Goal: Task Accomplishment & Management: Use online tool/utility

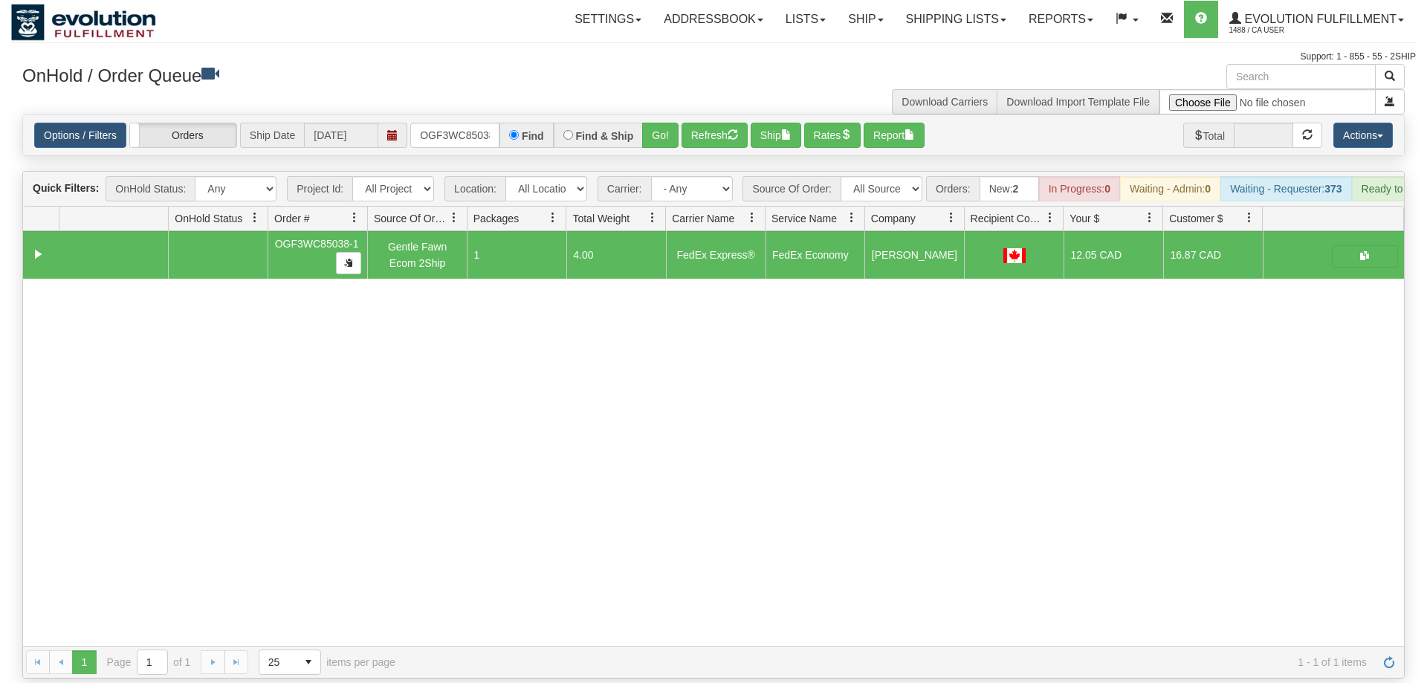
click at [453, 123] on input "OGF3WC85038-1" at bounding box center [454, 135] width 89 height 25
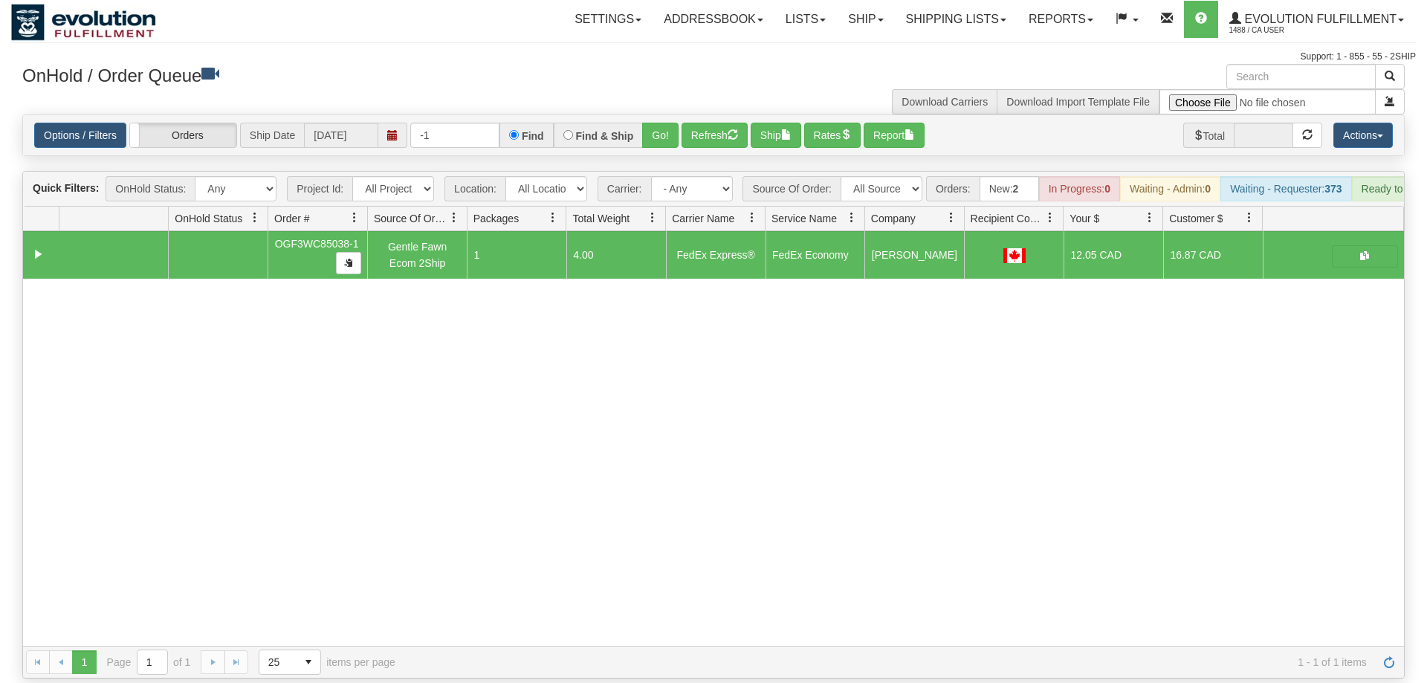
type input "-"
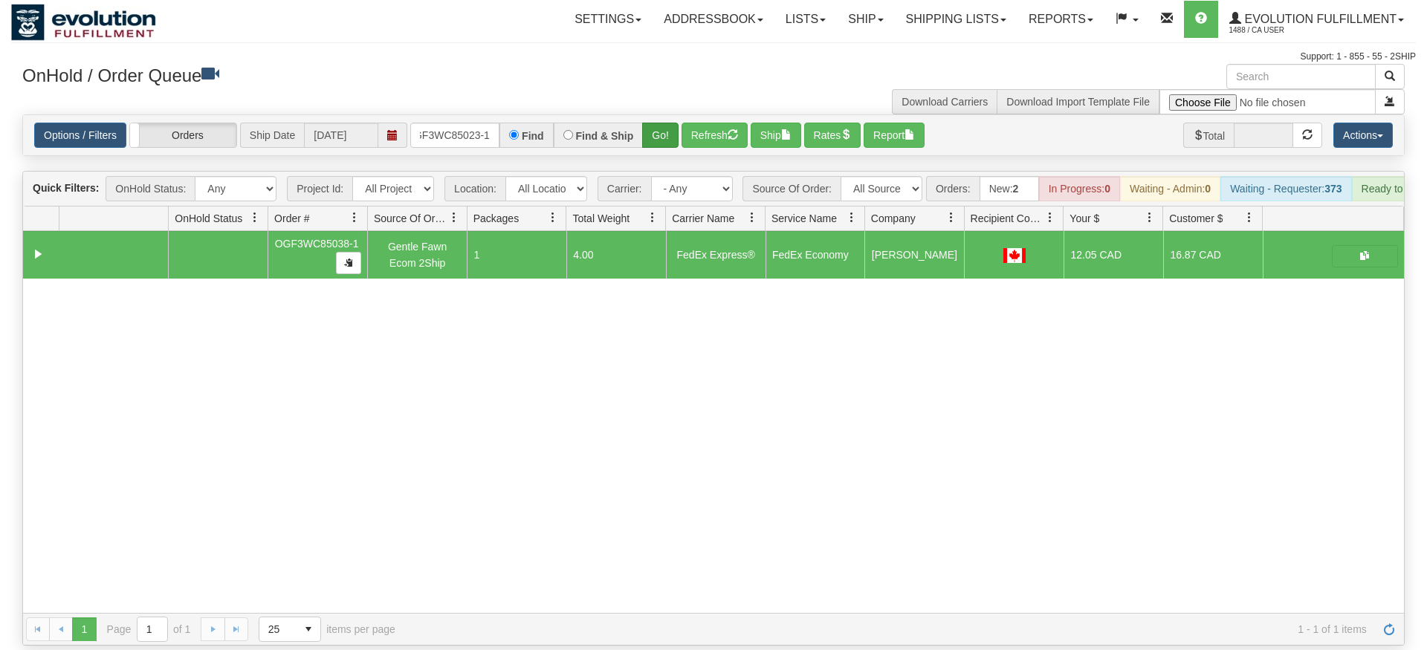
type input "oGF3WC85023-1"
click at [654, 137] on div "Is equal to Is not equal to Contains Does not contains CAD USD EUR ZAR [PERSON_…" at bounding box center [713, 379] width 1404 height 531
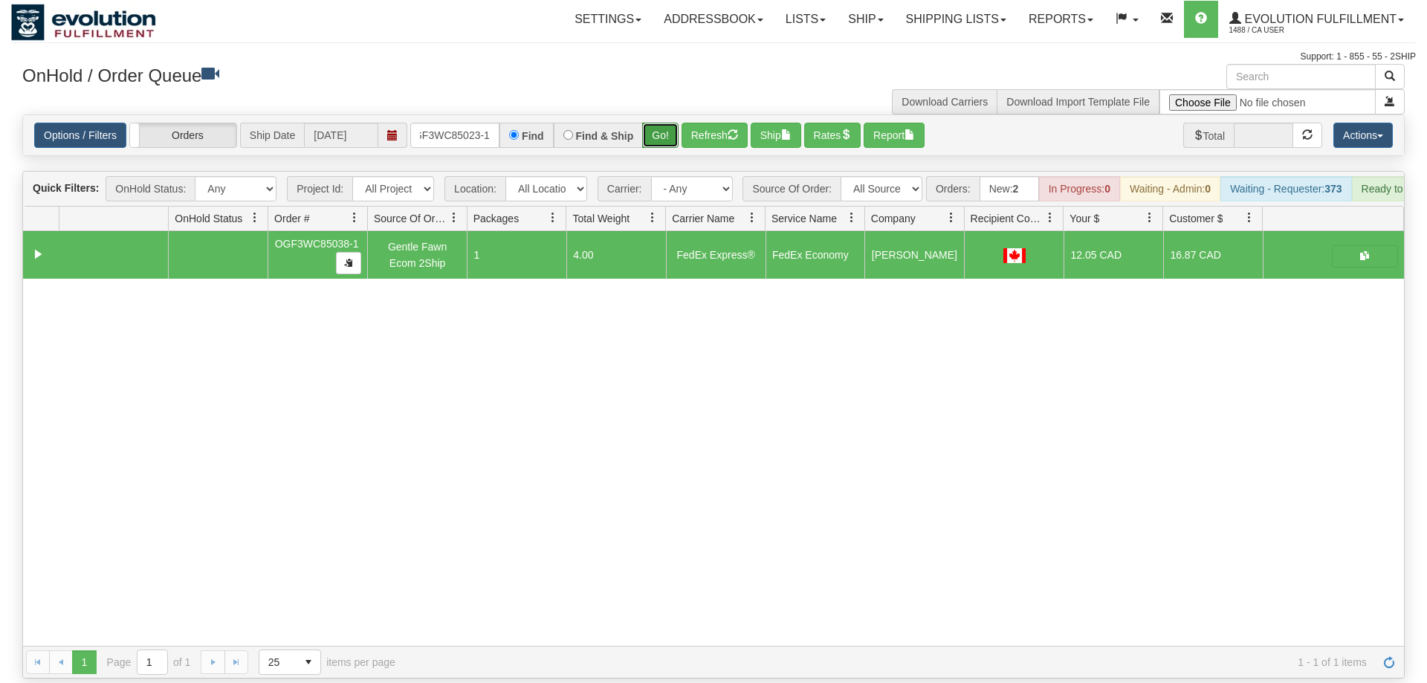
click at [652, 123] on button "Go!" at bounding box center [660, 135] width 36 height 25
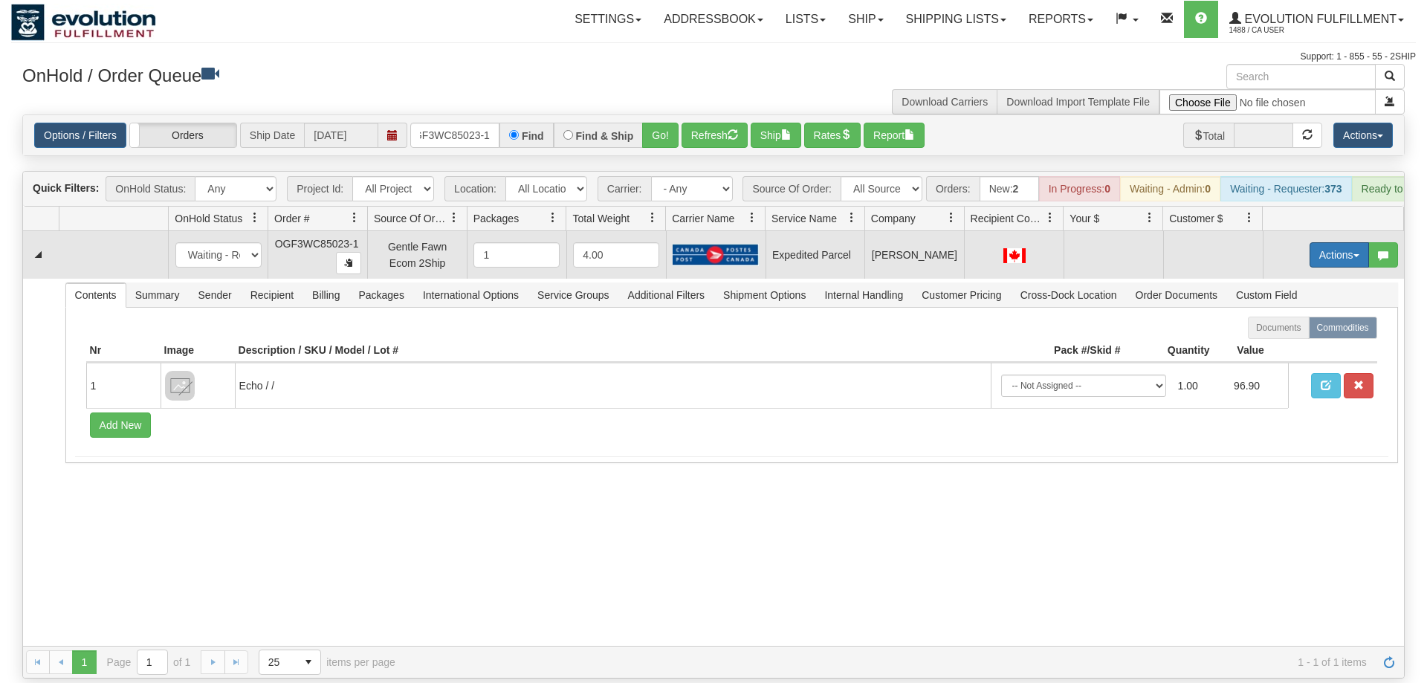
click at [1309, 242] on button "Actions" at bounding box center [1338, 254] width 59 height 25
click at [1297, 316] on span "Rate All Services" at bounding box center [1308, 322] width 89 height 12
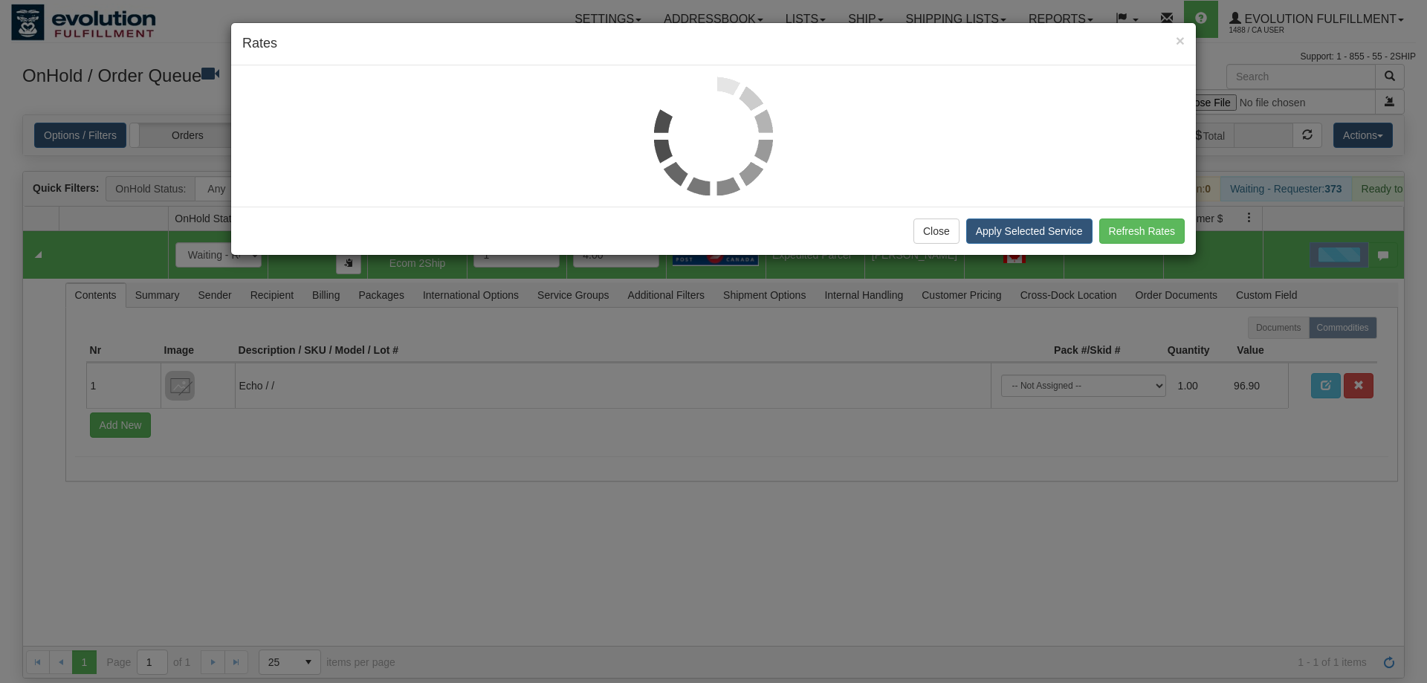
click at [438, 146] on div at bounding box center [713, 136] width 942 height 119
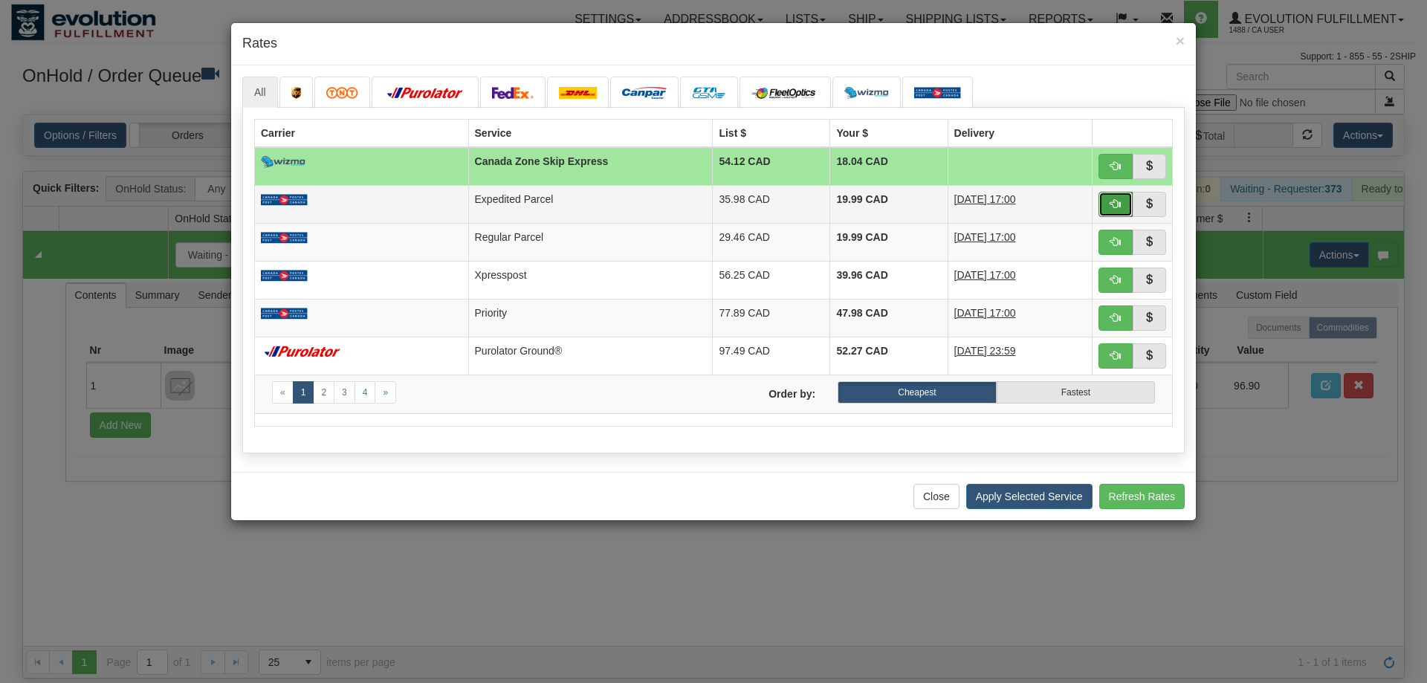
click at [1121, 205] on button "button" at bounding box center [1115, 204] width 34 height 25
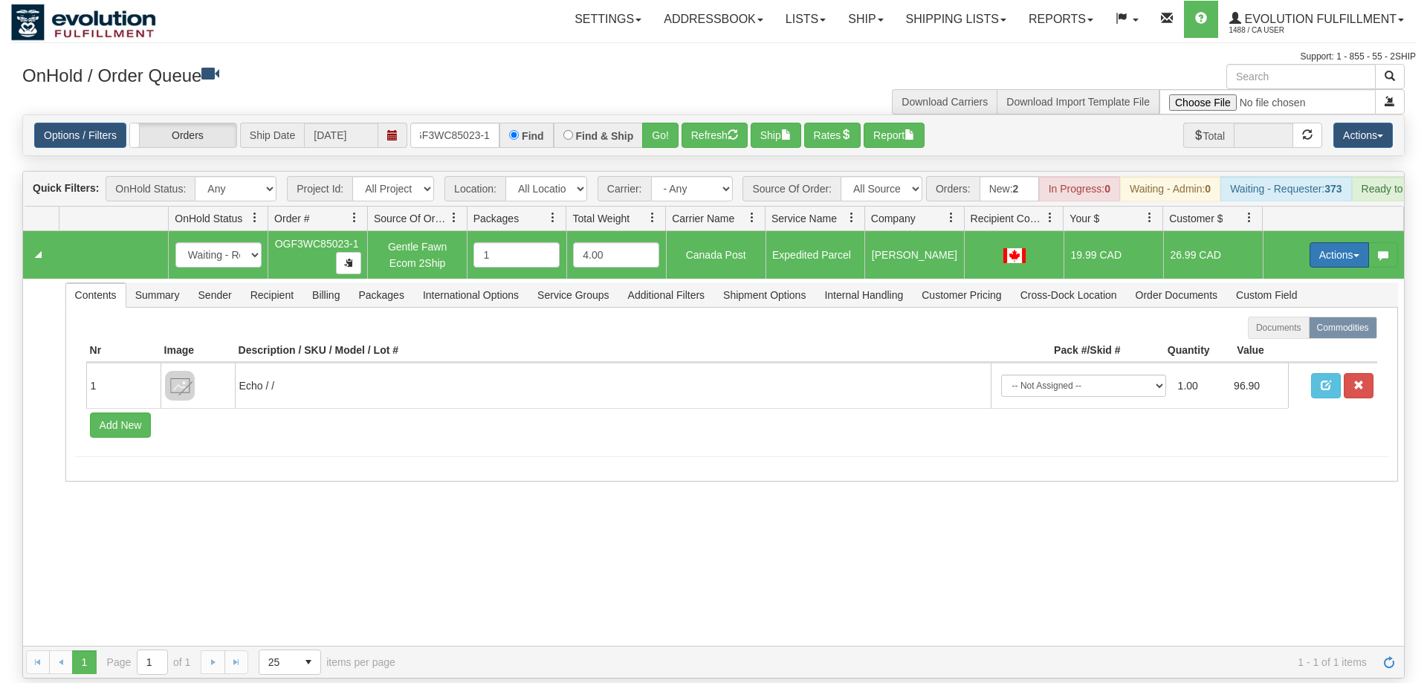
click at [1326, 242] on button "Actions" at bounding box center [1338, 254] width 59 height 25
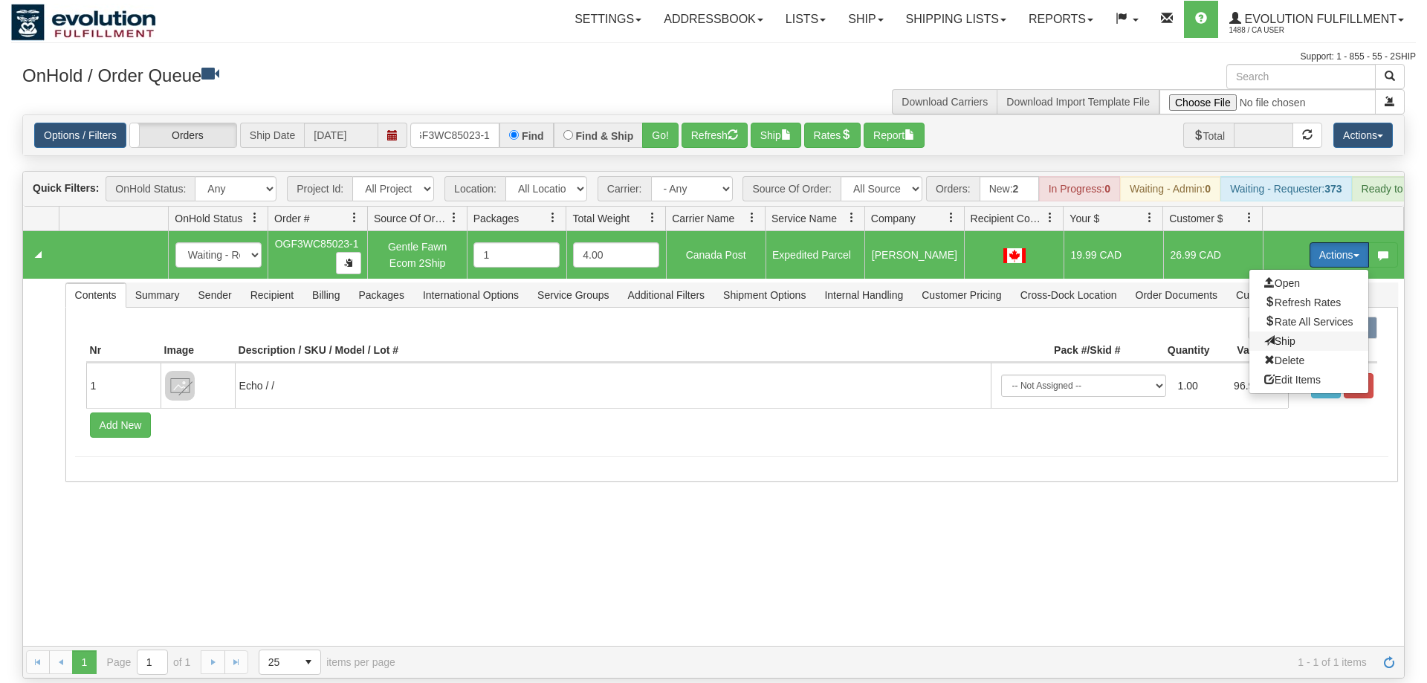
click at [1279, 335] on span "Ship" at bounding box center [1279, 341] width 31 height 12
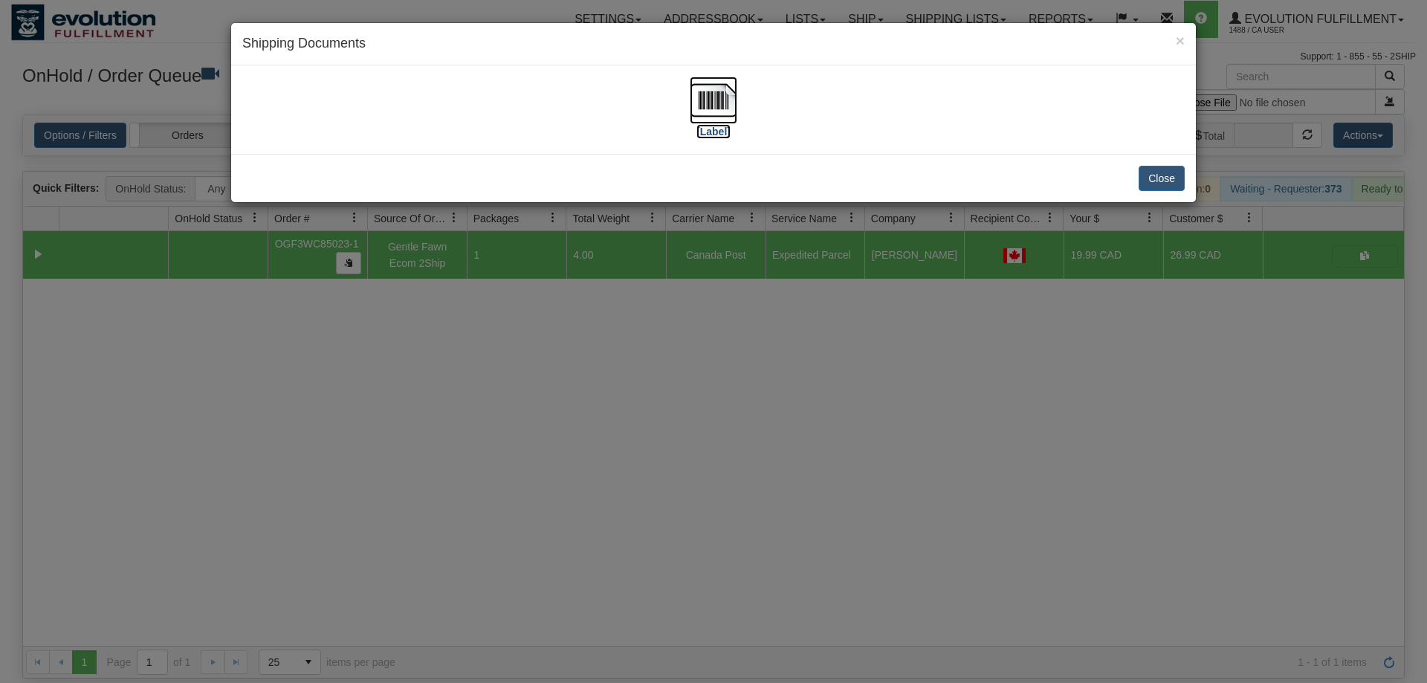
click at [716, 95] on img at bounding box center [714, 101] width 48 height 48
click at [622, 311] on div "× Shipping Documents [Label] Close" at bounding box center [713, 341] width 1427 height 683
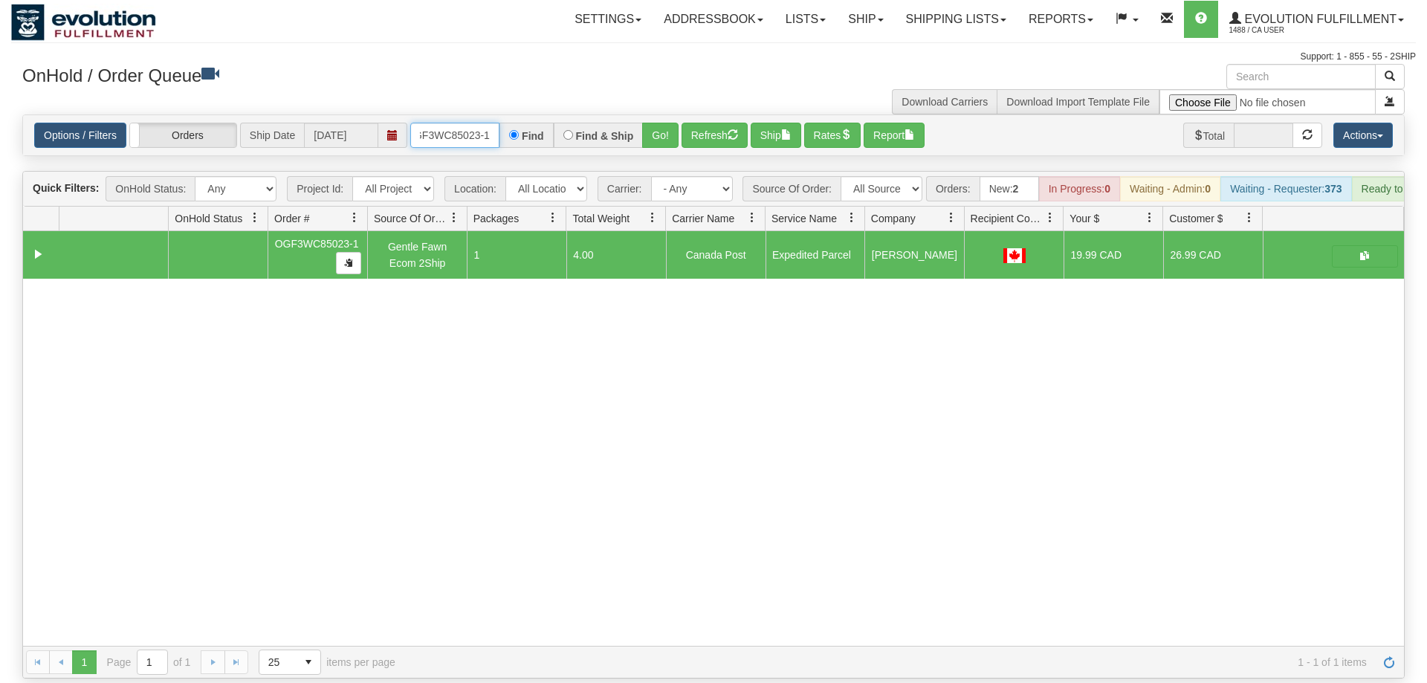
click at [458, 125] on input "oGF3WC85023-1" at bounding box center [454, 135] width 89 height 25
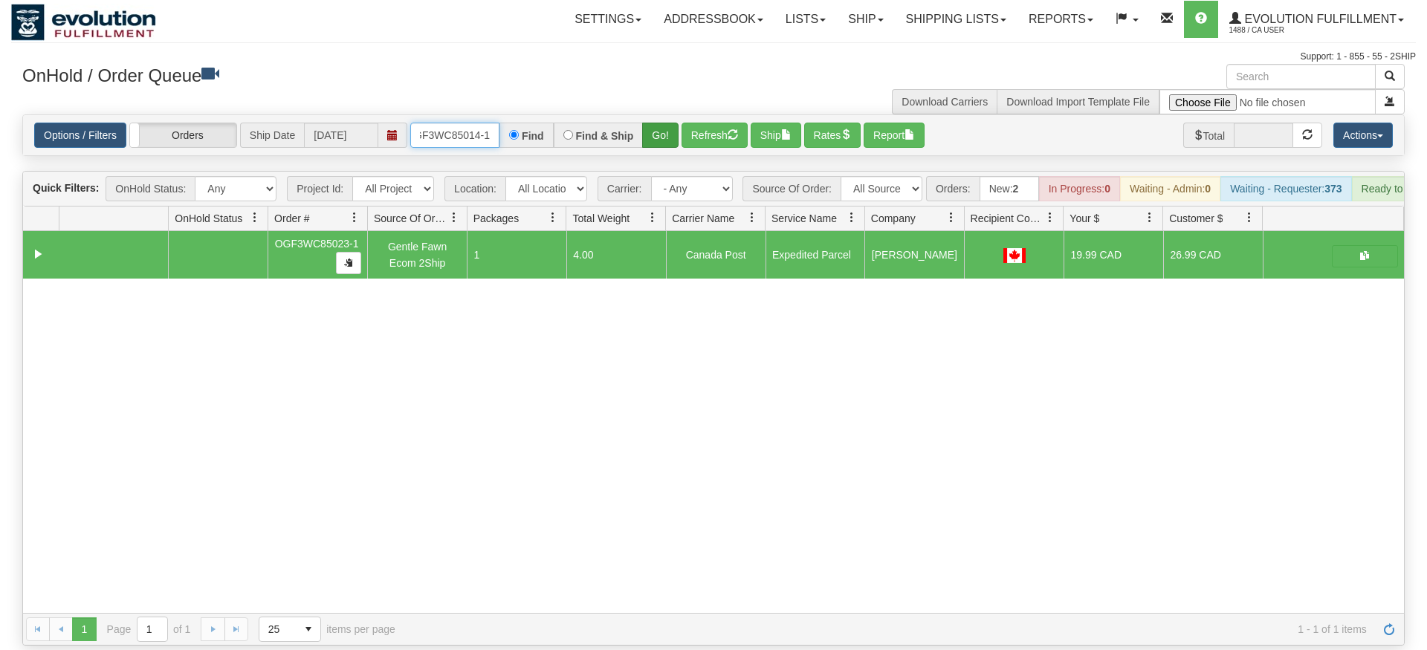
type input "OGF3WC85014-1"
click at [664, 143] on div "Is equal to Is not equal to Contains Does not contains CAD USD EUR ZAR [PERSON_…" at bounding box center [713, 379] width 1404 height 531
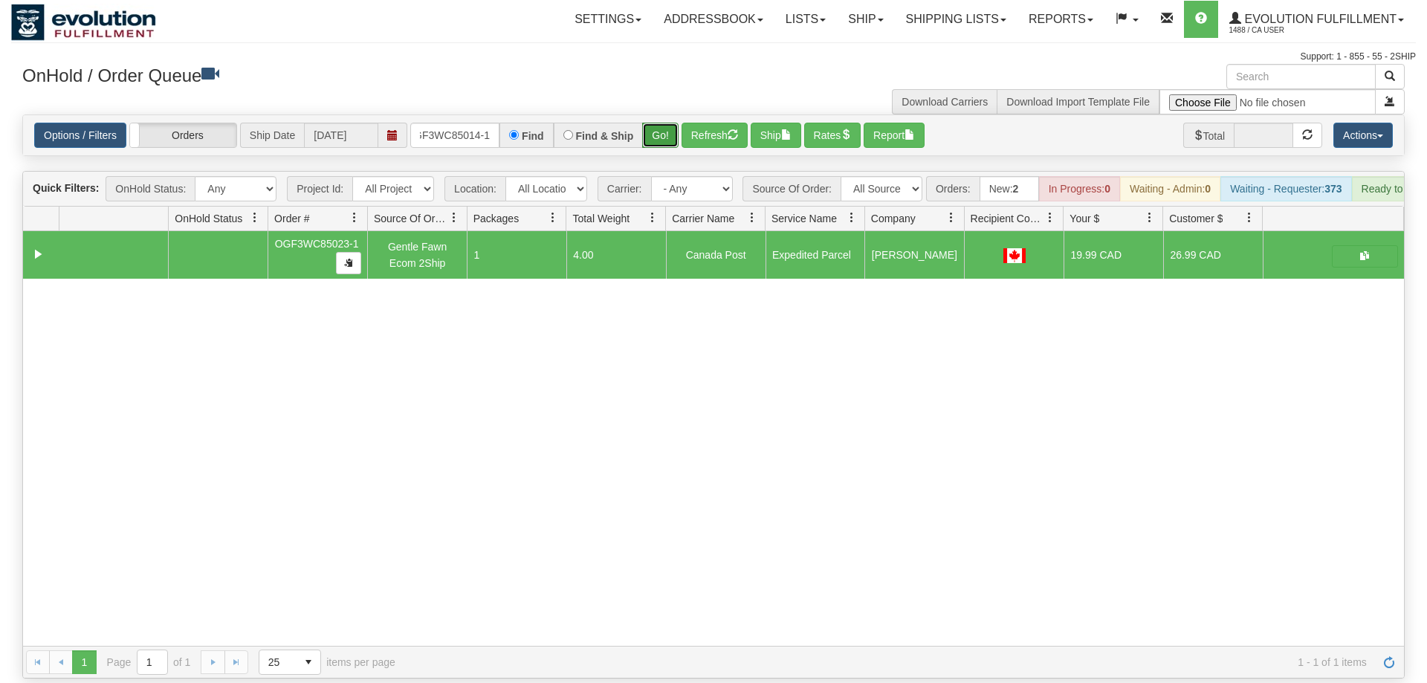
click at [661, 124] on button "Go!" at bounding box center [660, 135] width 36 height 25
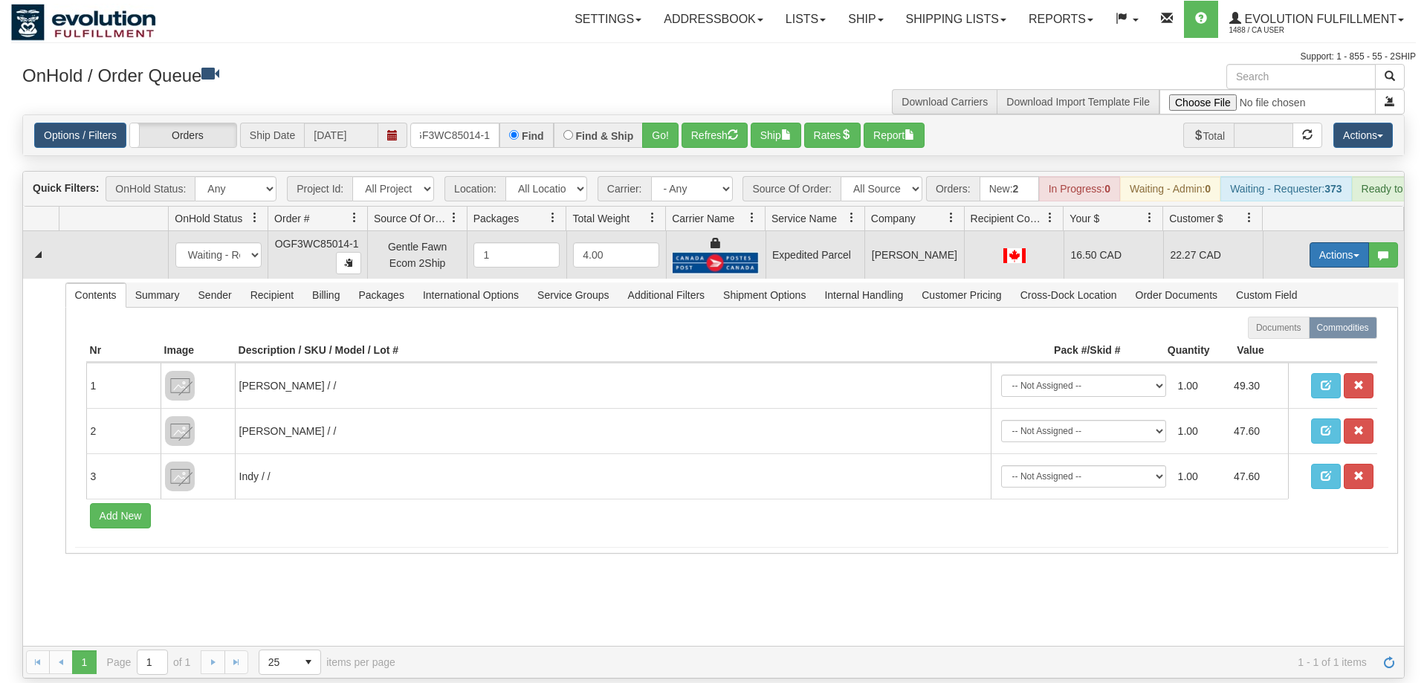
click at [1327, 242] on button "Actions" at bounding box center [1338, 254] width 59 height 25
click at [1313, 331] on link "Ship" at bounding box center [1308, 340] width 119 height 19
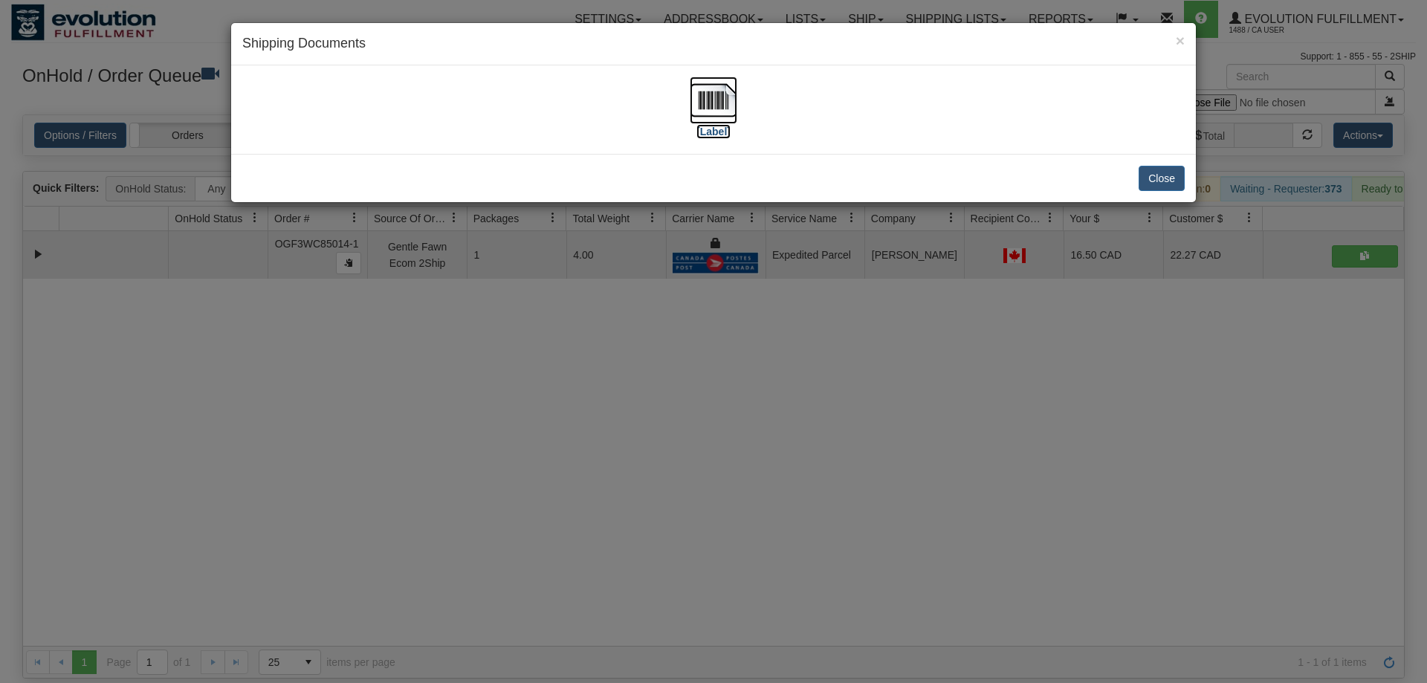
click at [702, 107] on img at bounding box center [714, 101] width 48 height 48
drag, startPoint x: 596, startPoint y: 486, endPoint x: 446, endPoint y: 112, distance: 402.8
click at [591, 475] on div "× Shipping Documents [Label] Close" at bounding box center [713, 341] width 1427 height 683
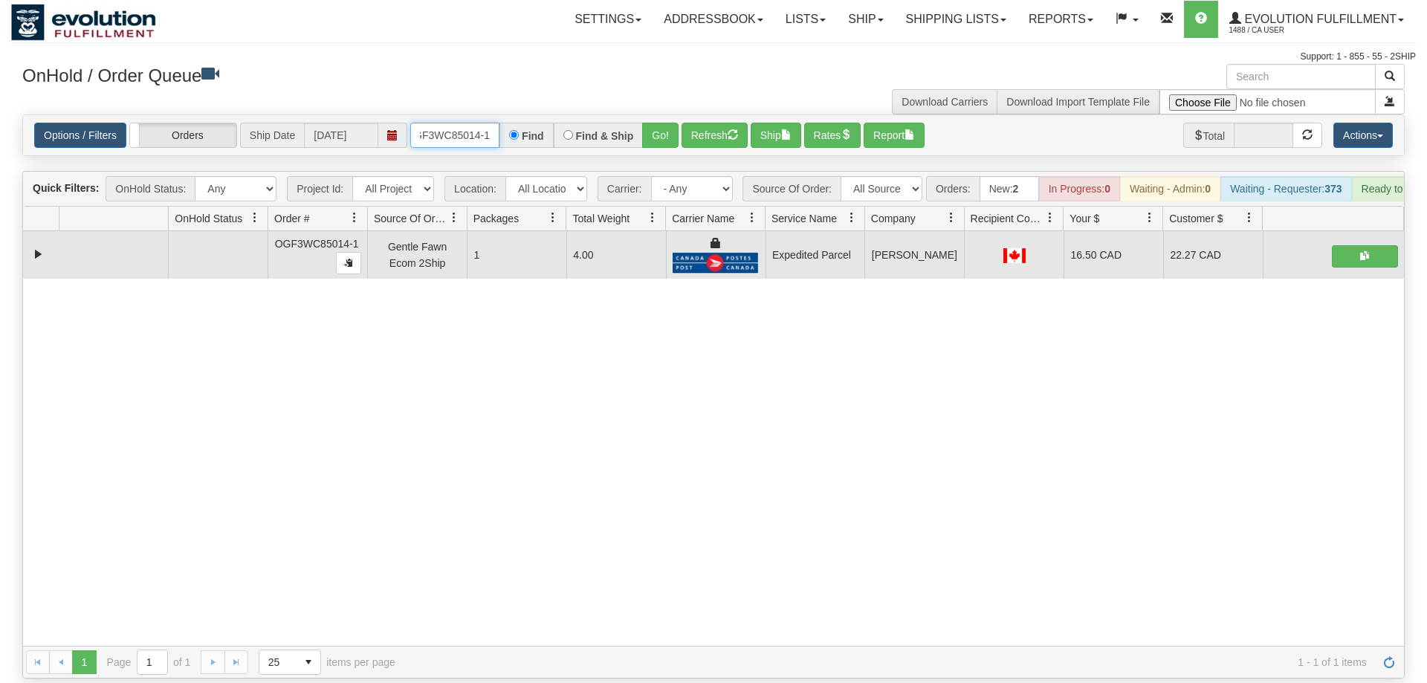
drag, startPoint x: 459, startPoint y: 107, endPoint x: 882, endPoint y: 406, distance: 518.1
click at [479, 123] on input "OGF3WC85014-1" at bounding box center [454, 135] width 89 height 25
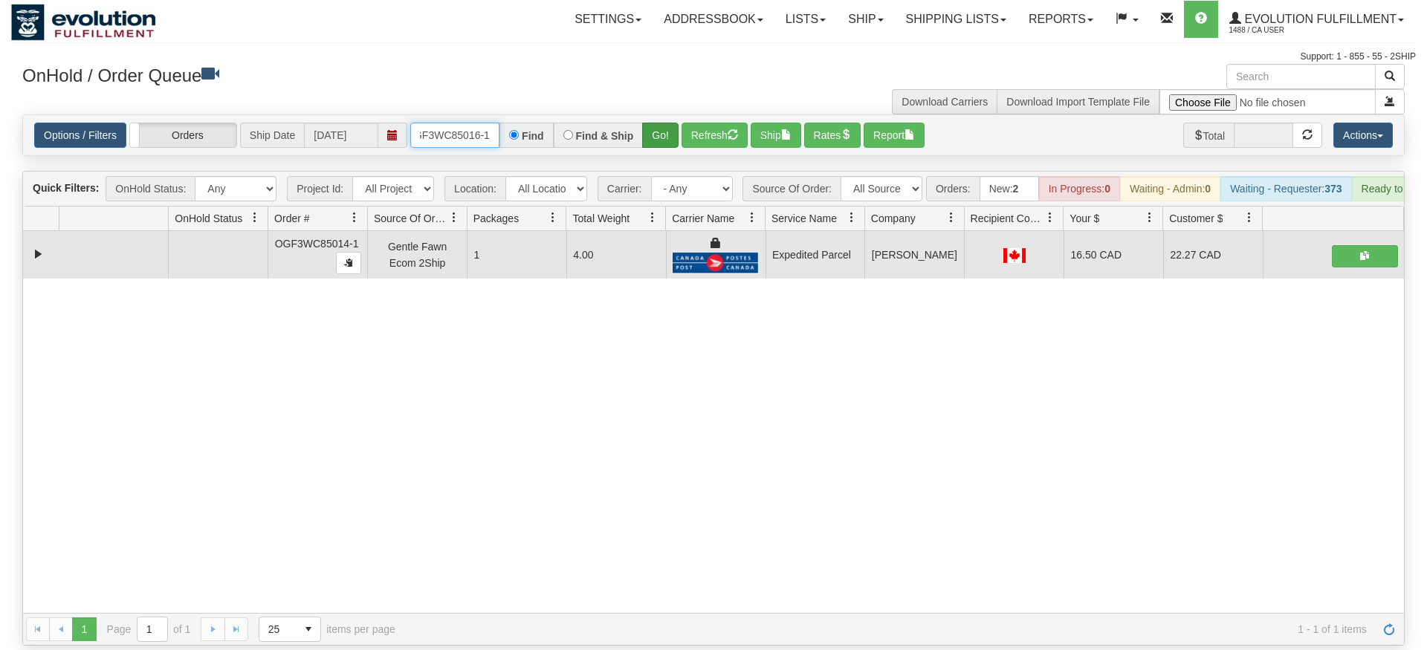
type input "oGF3WC85016-1"
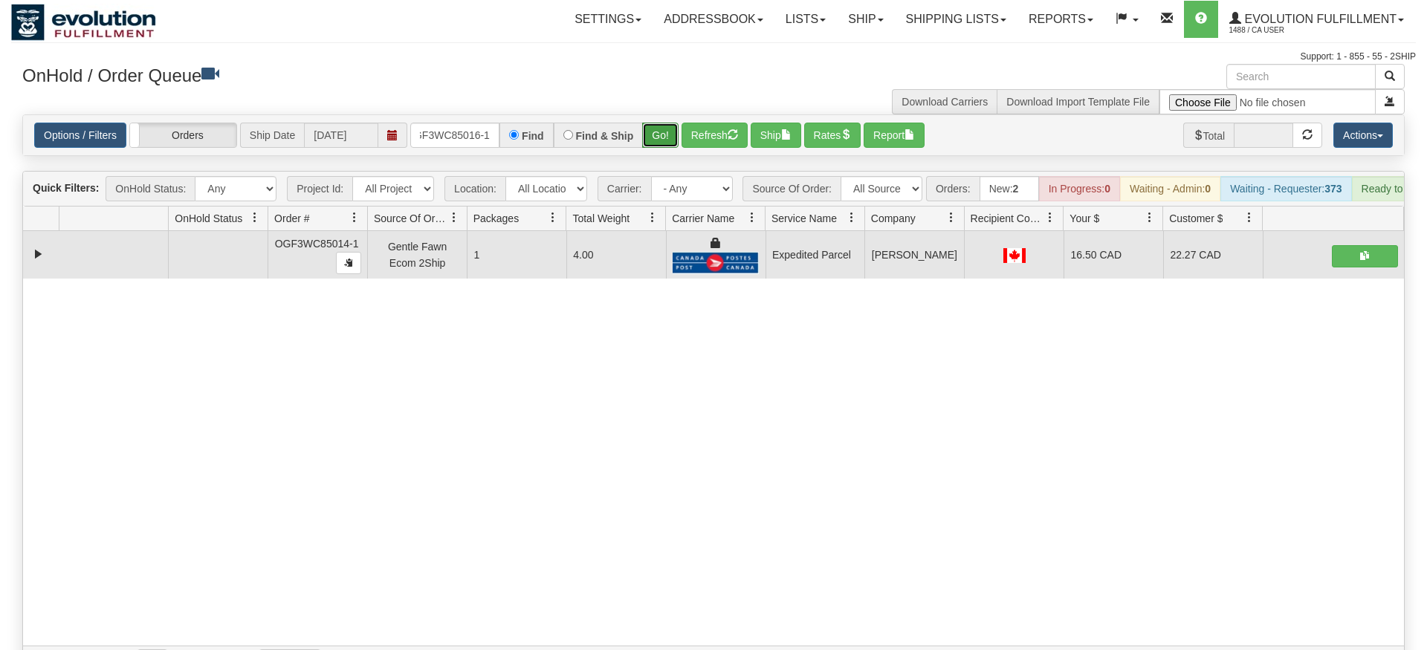
click at [657, 137] on div "Is equal to Is not equal to Contains Does not contains CAD USD EUR ZAR [PERSON_…" at bounding box center [713, 396] width 1404 height 564
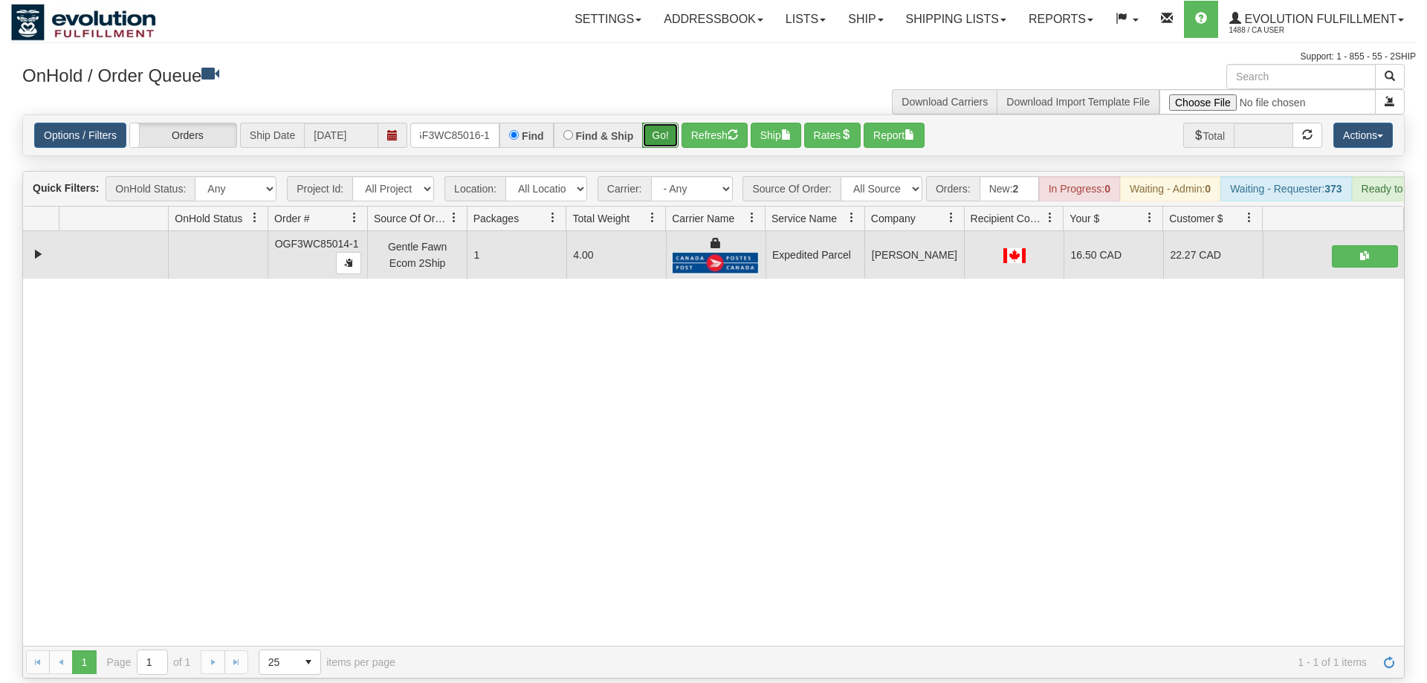
click at [664, 123] on button "Go!" at bounding box center [660, 135] width 36 height 25
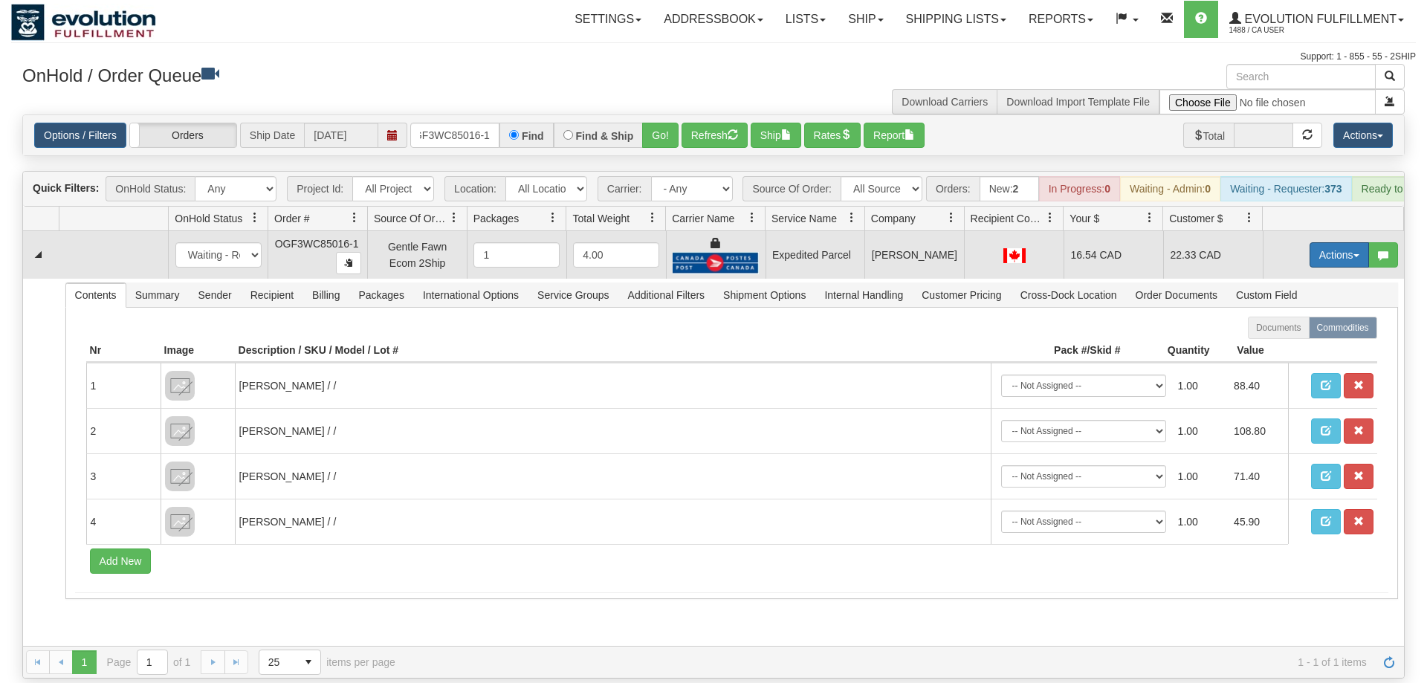
click at [1335, 242] on button "Actions" at bounding box center [1338, 254] width 59 height 25
click at [1310, 331] on link "Ship" at bounding box center [1308, 340] width 119 height 19
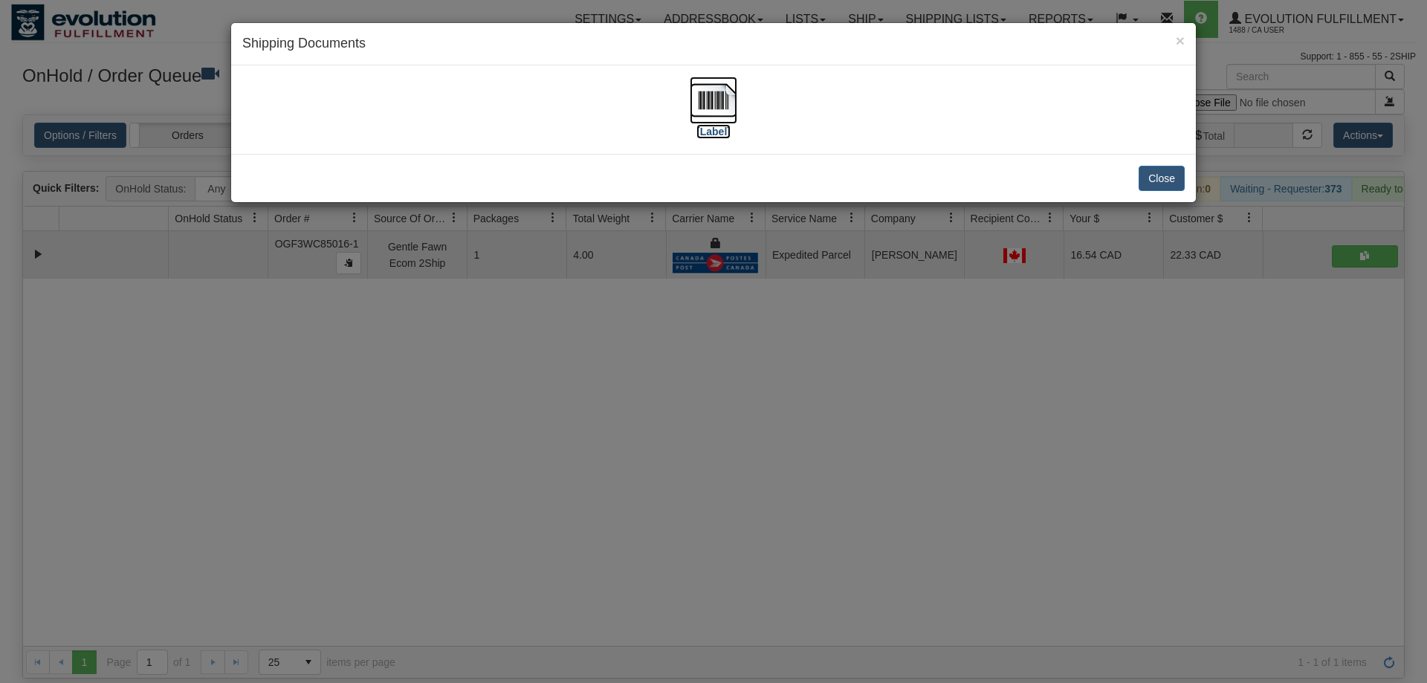
click at [701, 87] on img at bounding box center [714, 101] width 48 height 48
click at [514, 309] on div "× Shipping Documents [Label] Close" at bounding box center [713, 341] width 1427 height 683
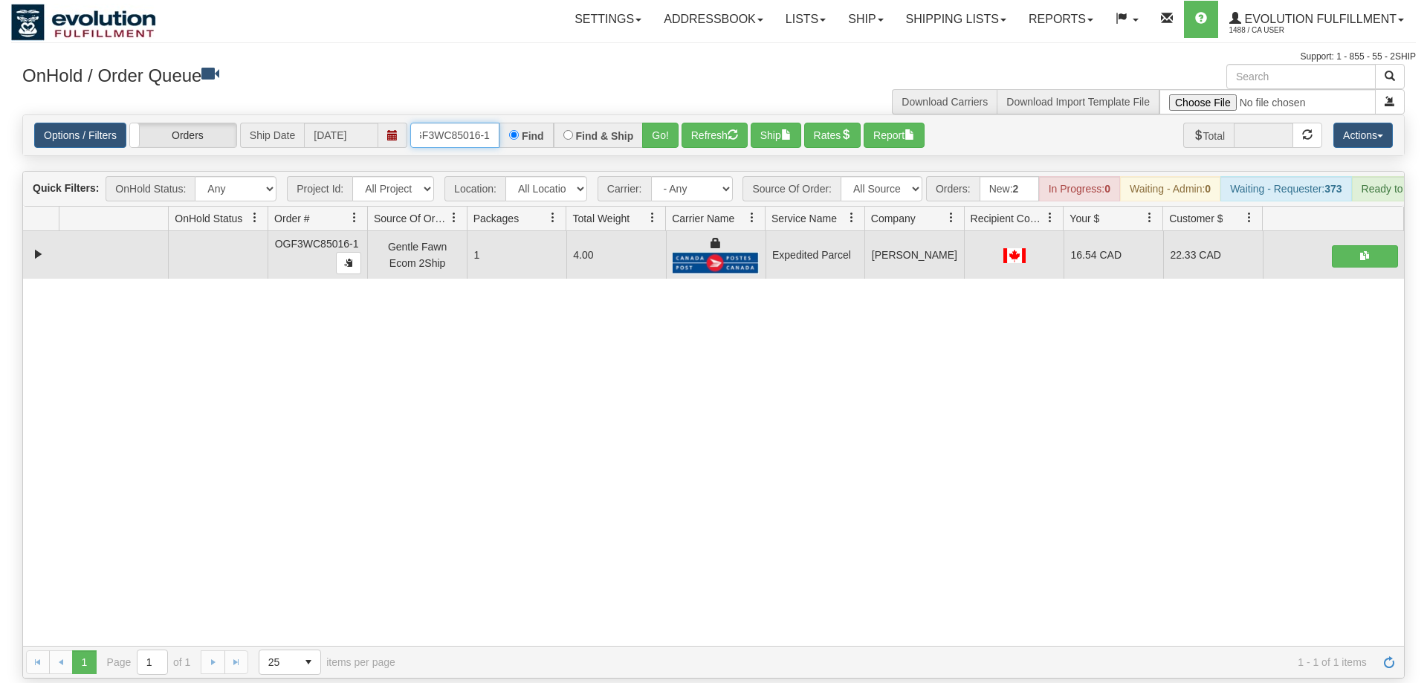
click at [458, 123] on input "oGF3WC85016-1" at bounding box center [454, 135] width 89 height 25
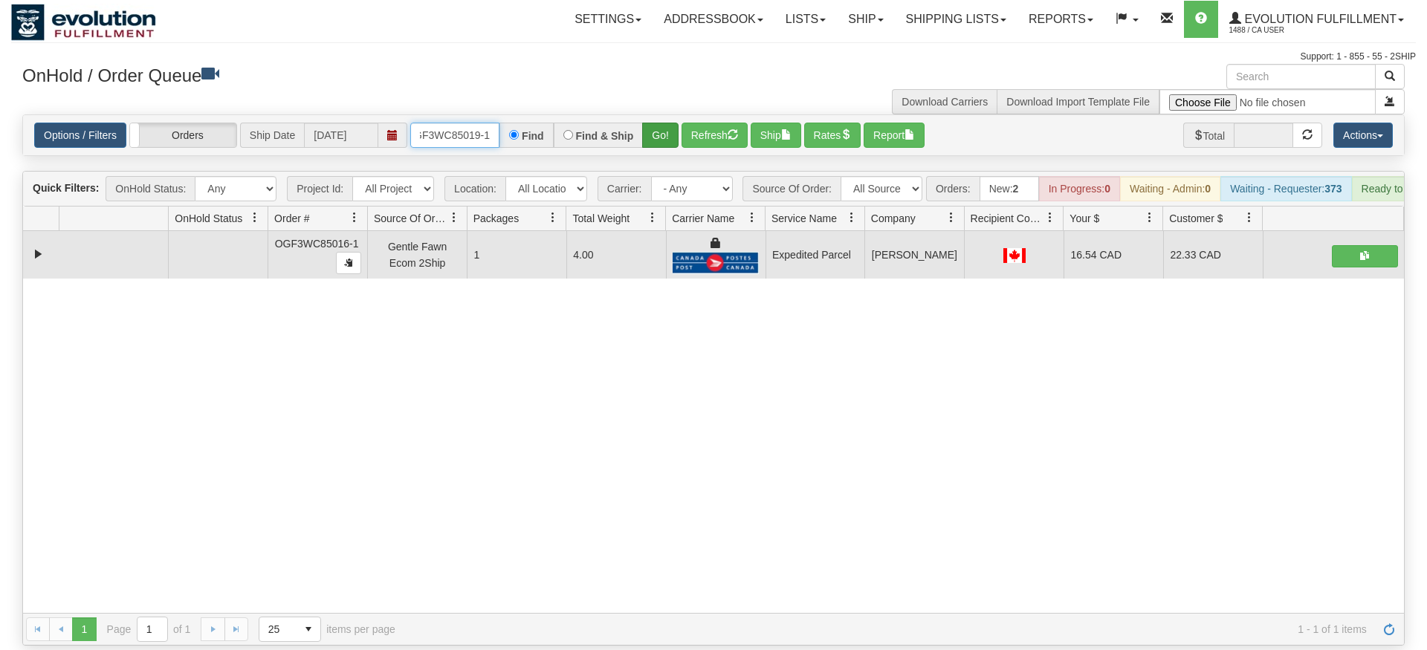
type input "OGF3WC85019-1"
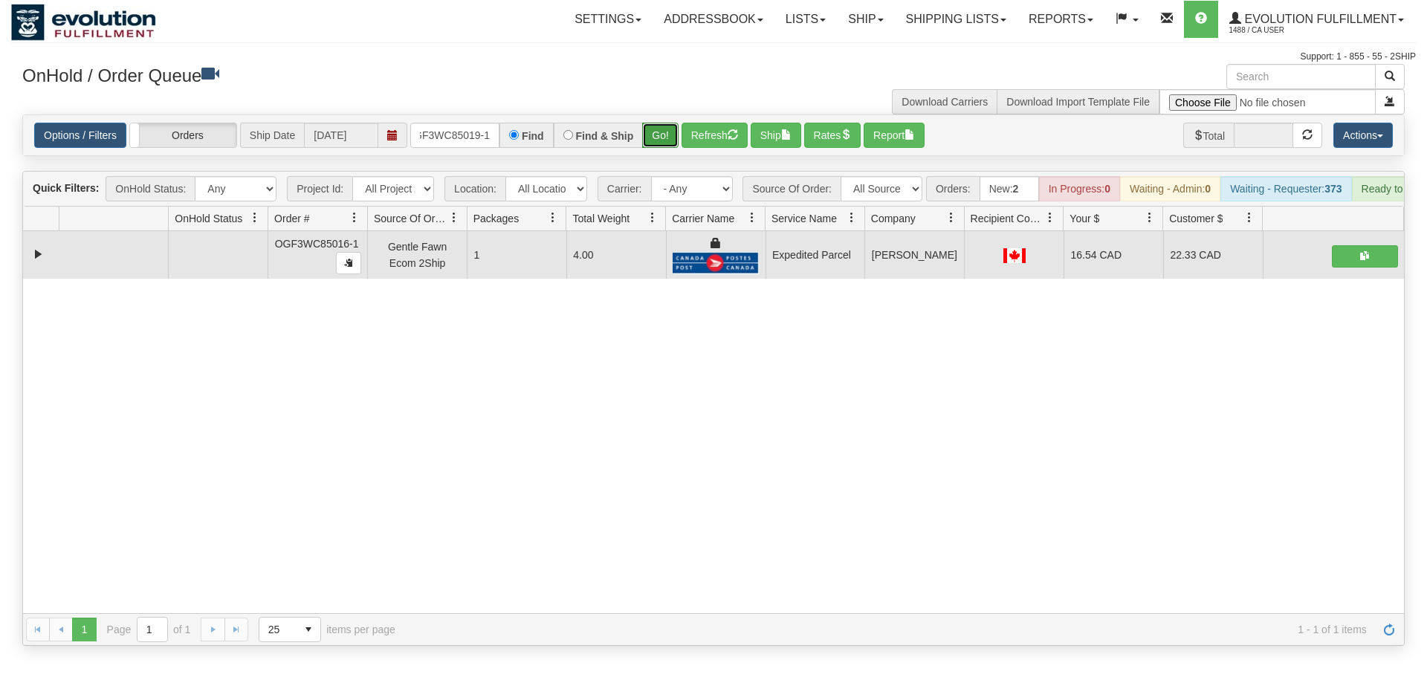
click at [672, 142] on div "Is equal to Is not equal to Contains Does not contains CAD USD EUR ZAR [PERSON_…" at bounding box center [713, 379] width 1404 height 531
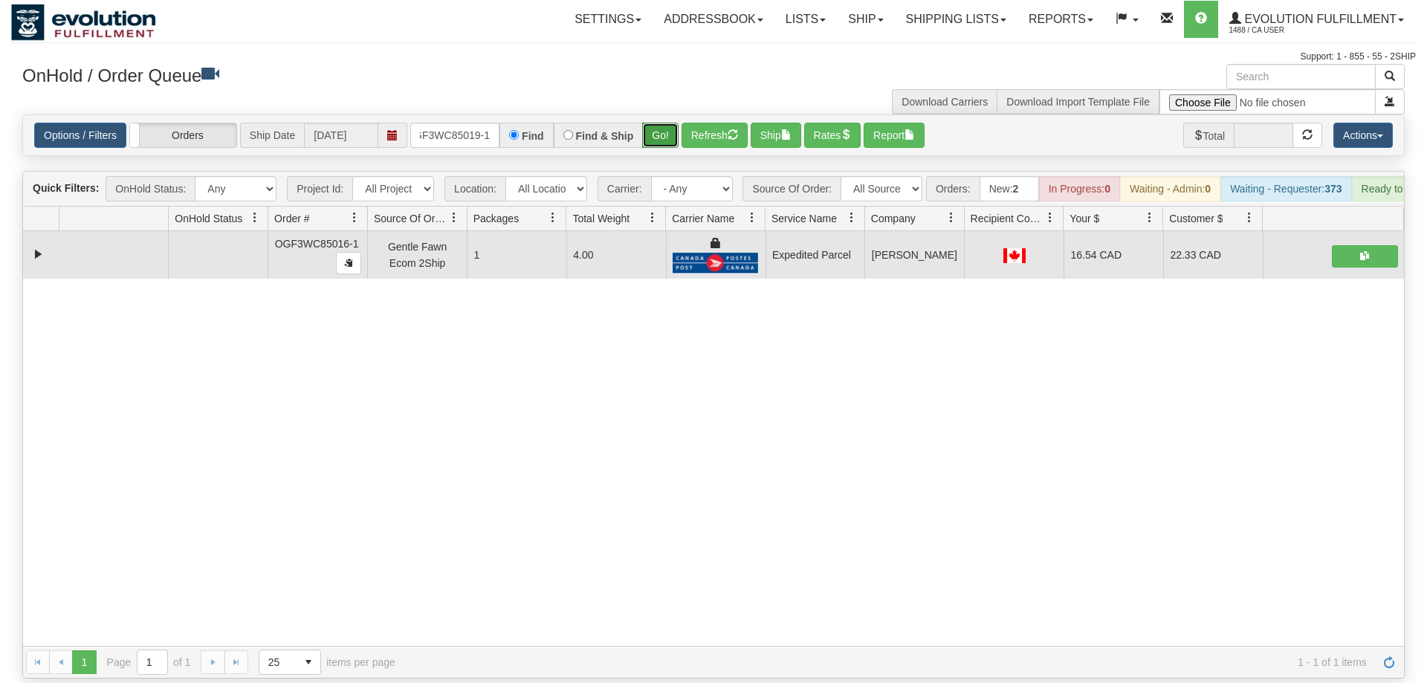
click at [661, 123] on button "Go!" at bounding box center [660, 135] width 36 height 25
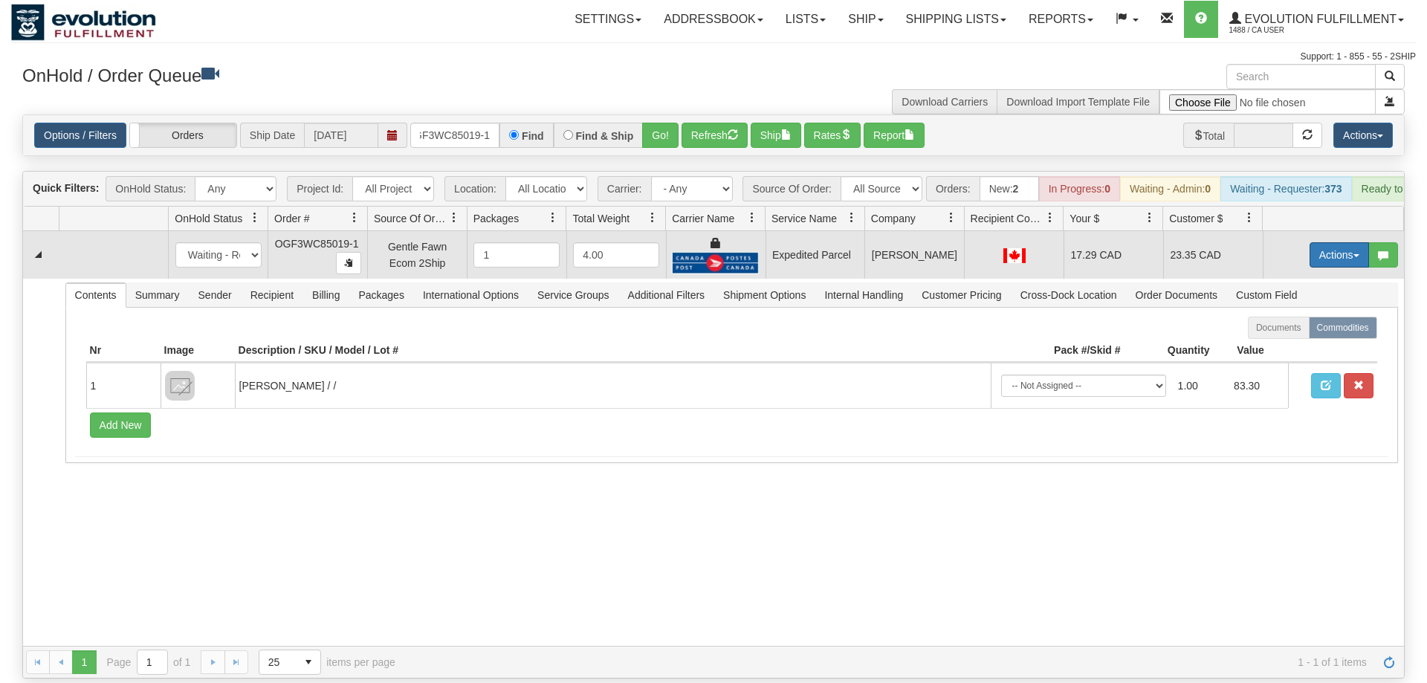
click at [1318, 242] on button "Actions" at bounding box center [1338, 254] width 59 height 25
click at [1317, 331] on link "Ship" at bounding box center [1308, 340] width 119 height 19
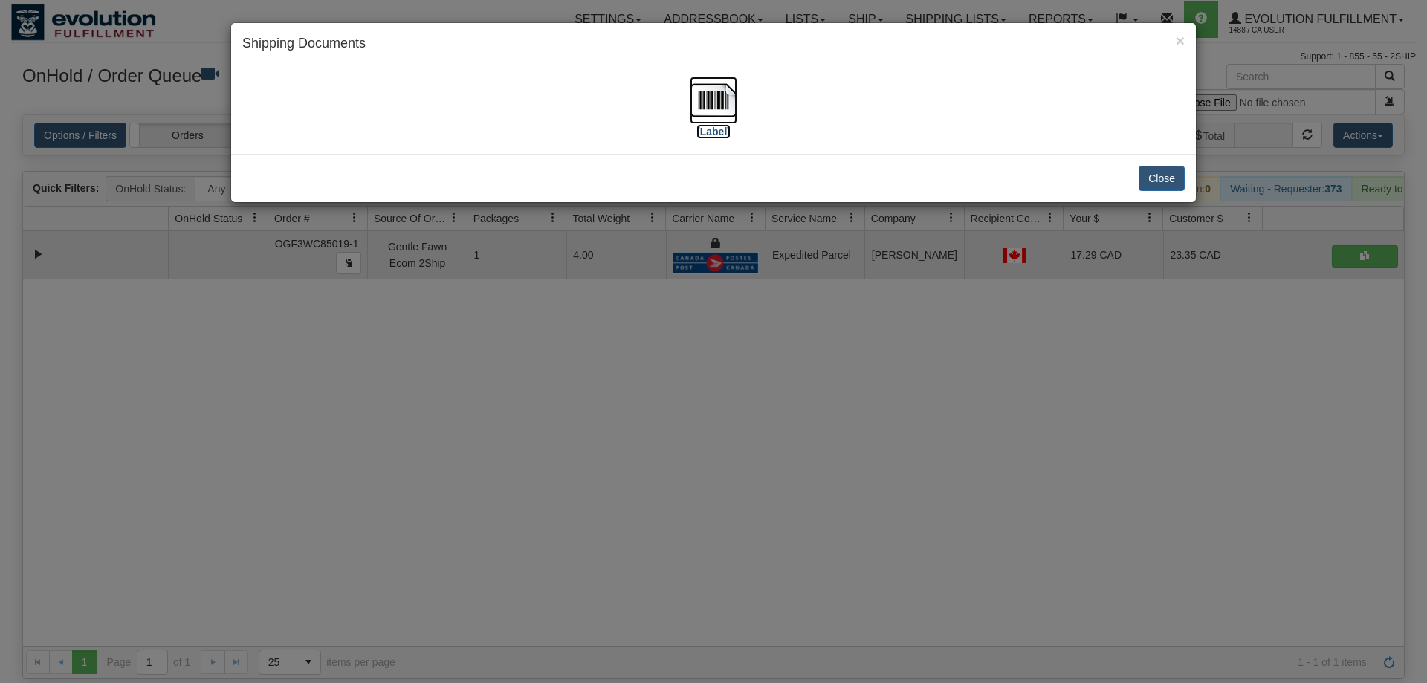
click at [712, 100] on img at bounding box center [714, 101] width 48 height 48
drag, startPoint x: 551, startPoint y: 481, endPoint x: 558, endPoint y: 201, distance: 279.5
click at [552, 479] on div "× Shipping Documents [Label] Close" at bounding box center [713, 341] width 1427 height 683
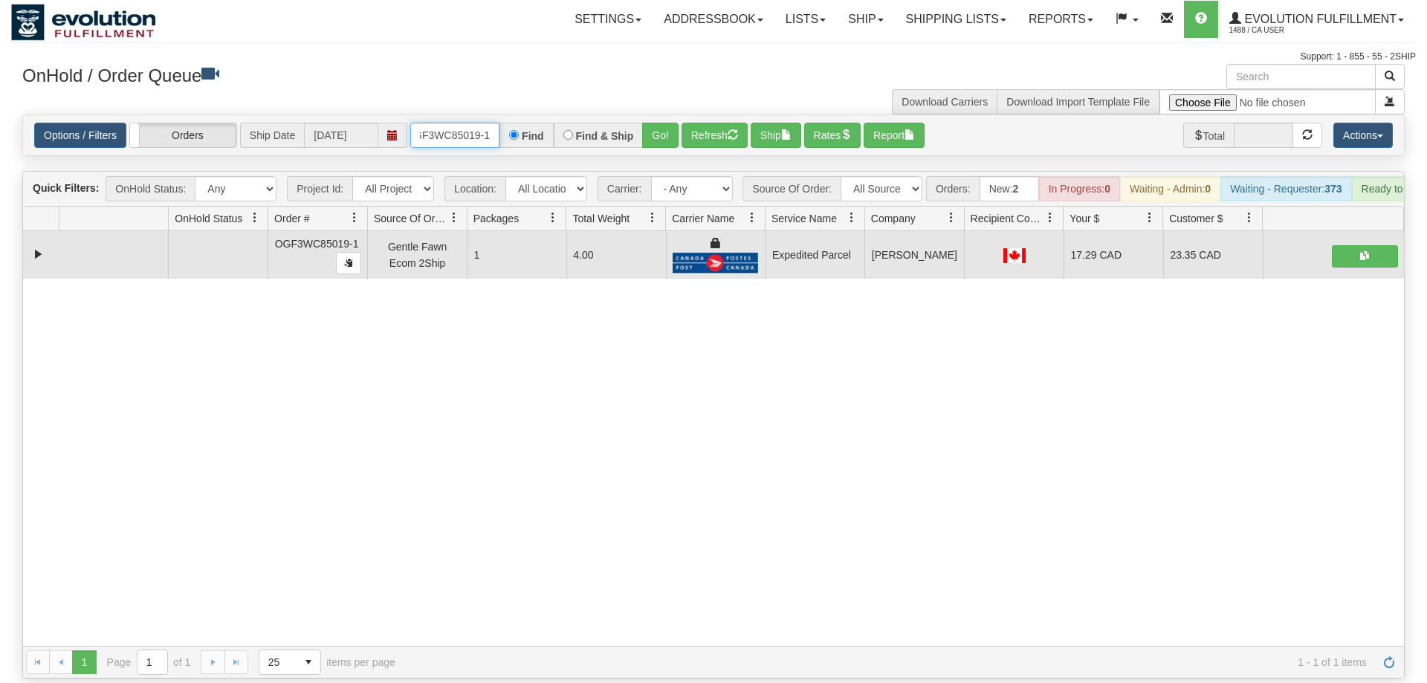
click at [479, 123] on input "OGF3WC85019-1" at bounding box center [454, 135] width 89 height 25
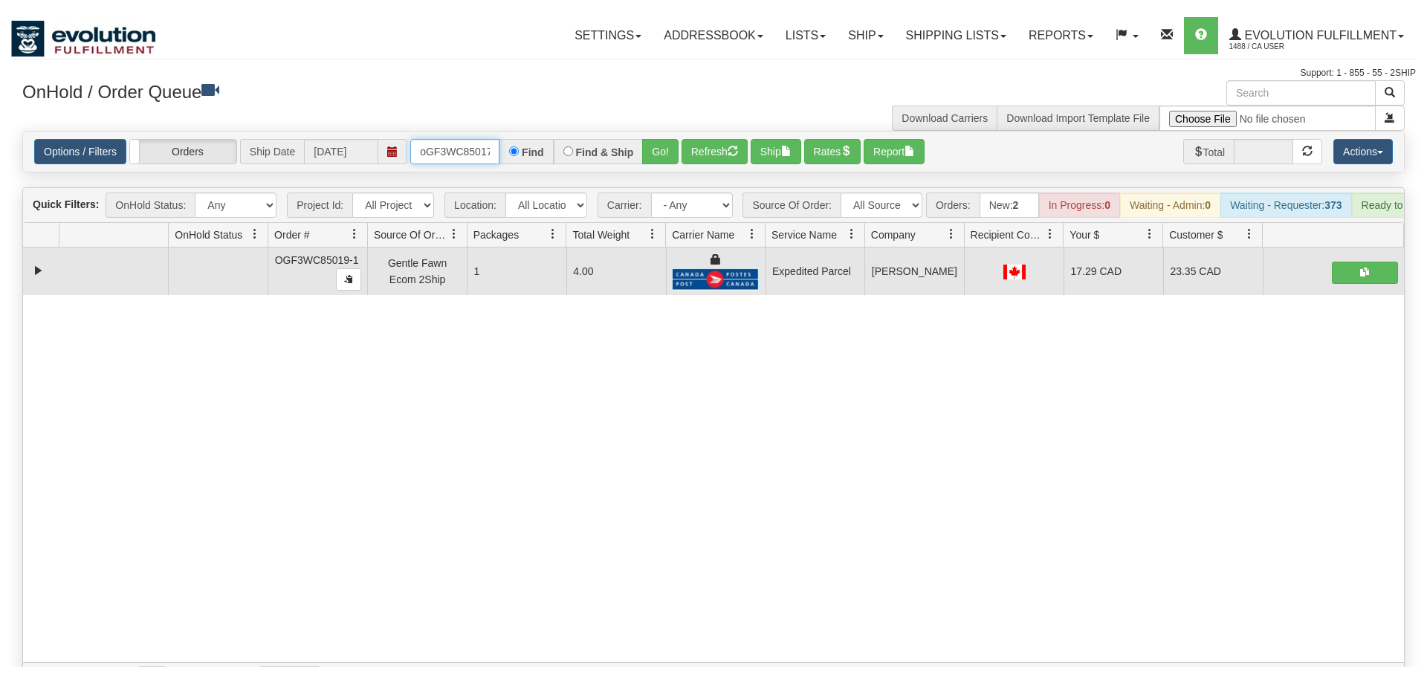
scroll to position [0, 12]
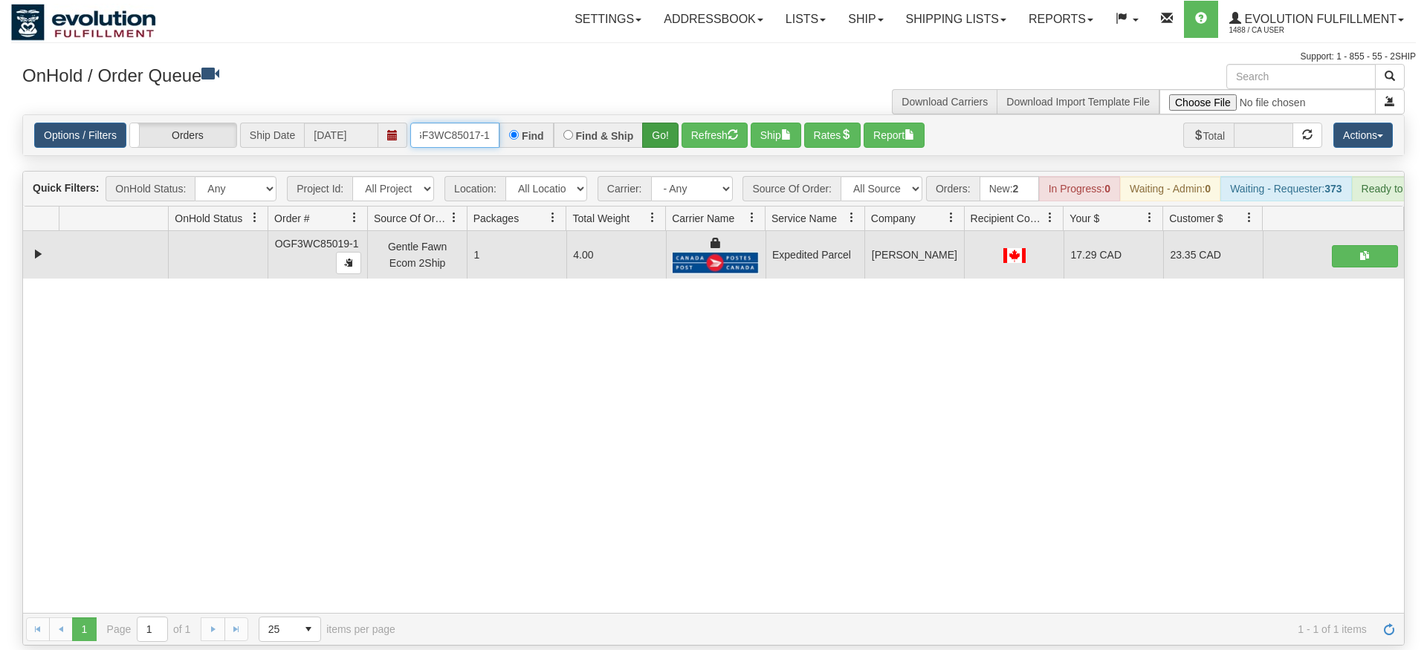
type input "oGF3WC85017-1"
click at [655, 140] on div "Is equal to Is not equal to Contains Does not contains CAD USD EUR ZAR [PERSON_…" at bounding box center [713, 379] width 1404 height 531
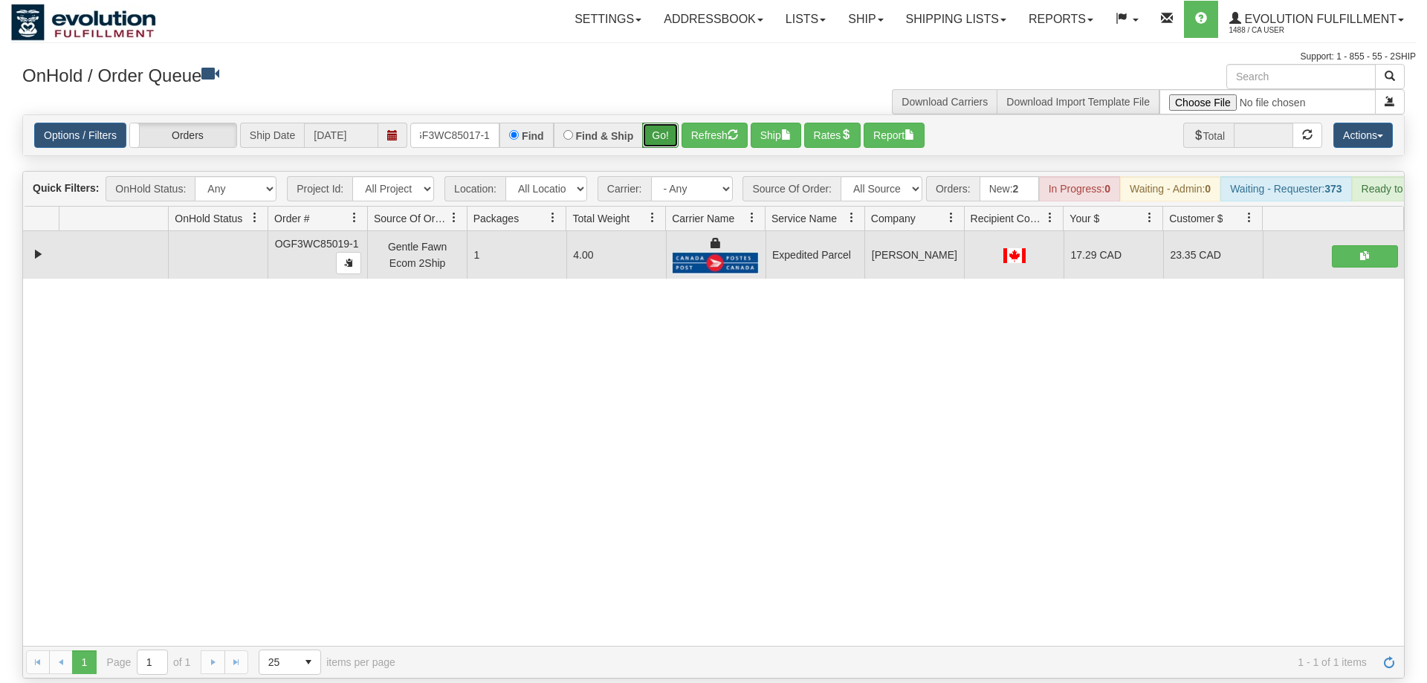
click at [658, 123] on button "Go!" at bounding box center [660, 135] width 36 height 25
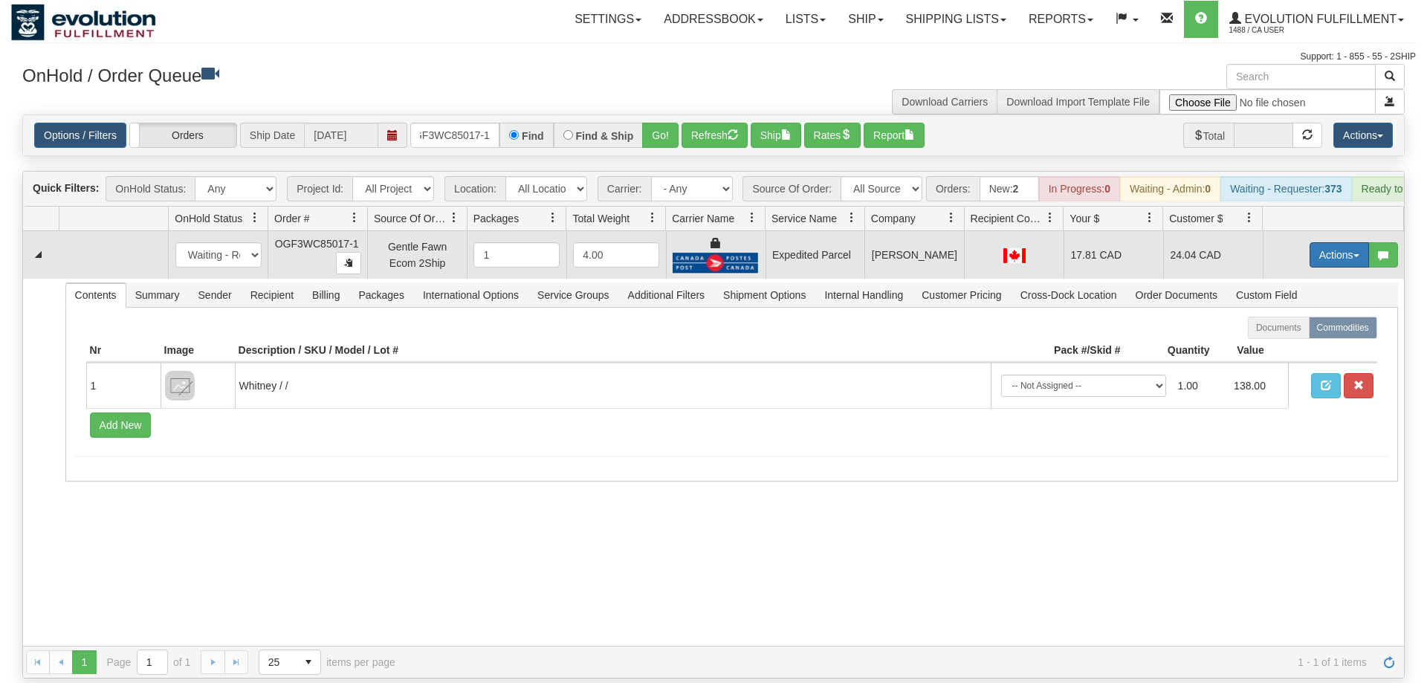
click at [1346, 242] on button "Actions" at bounding box center [1338, 254] width 59 height 25
click at [1300, 331] on link "Ship" at bounding box center [1308, 340] width 119 height 19
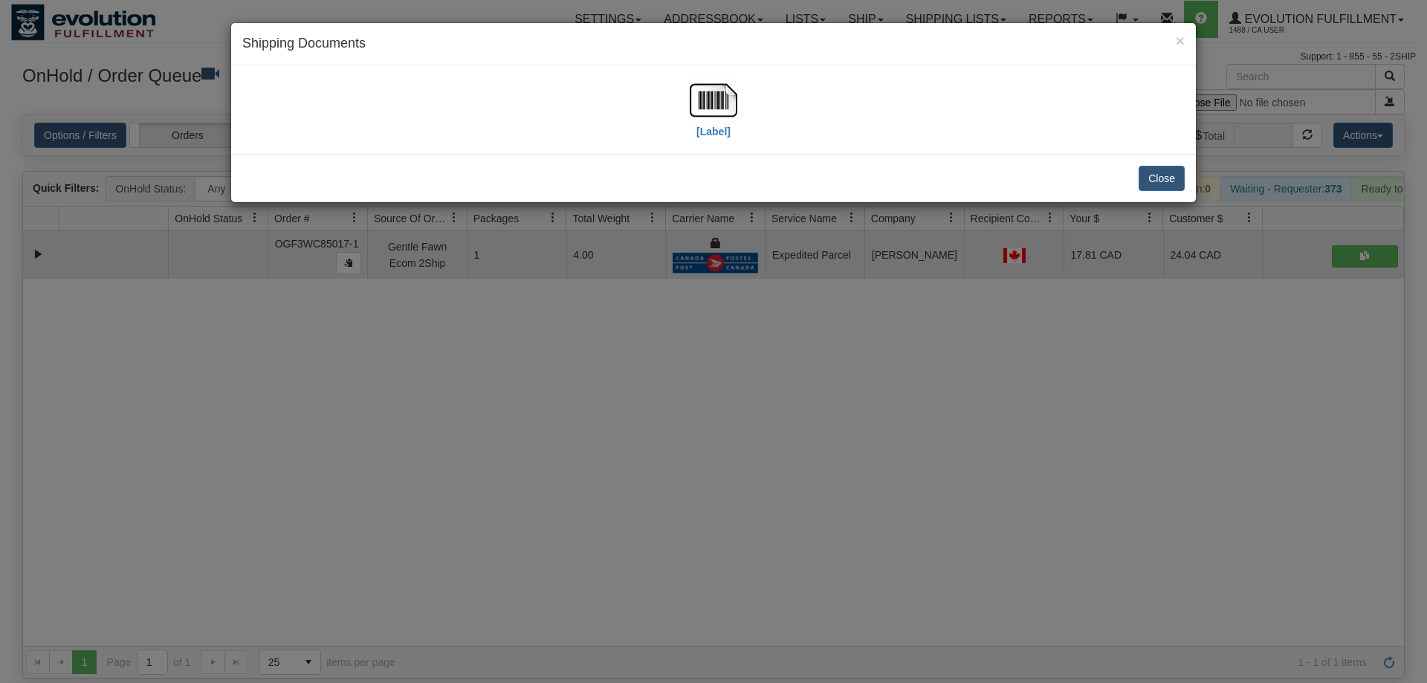
click at [742, 114] on div "[Label]" at bounding box center [713, 110] width 942 height 66
click at [714, 112] on img at bounding box center [714, 101] width 48 height 48
drag, startPoint x: 605, startPoint y: 461, endPoint x: 501, endPoint y: 90, distance: 385.8
click at [605, 458] on div "× Shipping Documents [Label] Close" at bounding box center [713, 341] width 1427 height 683
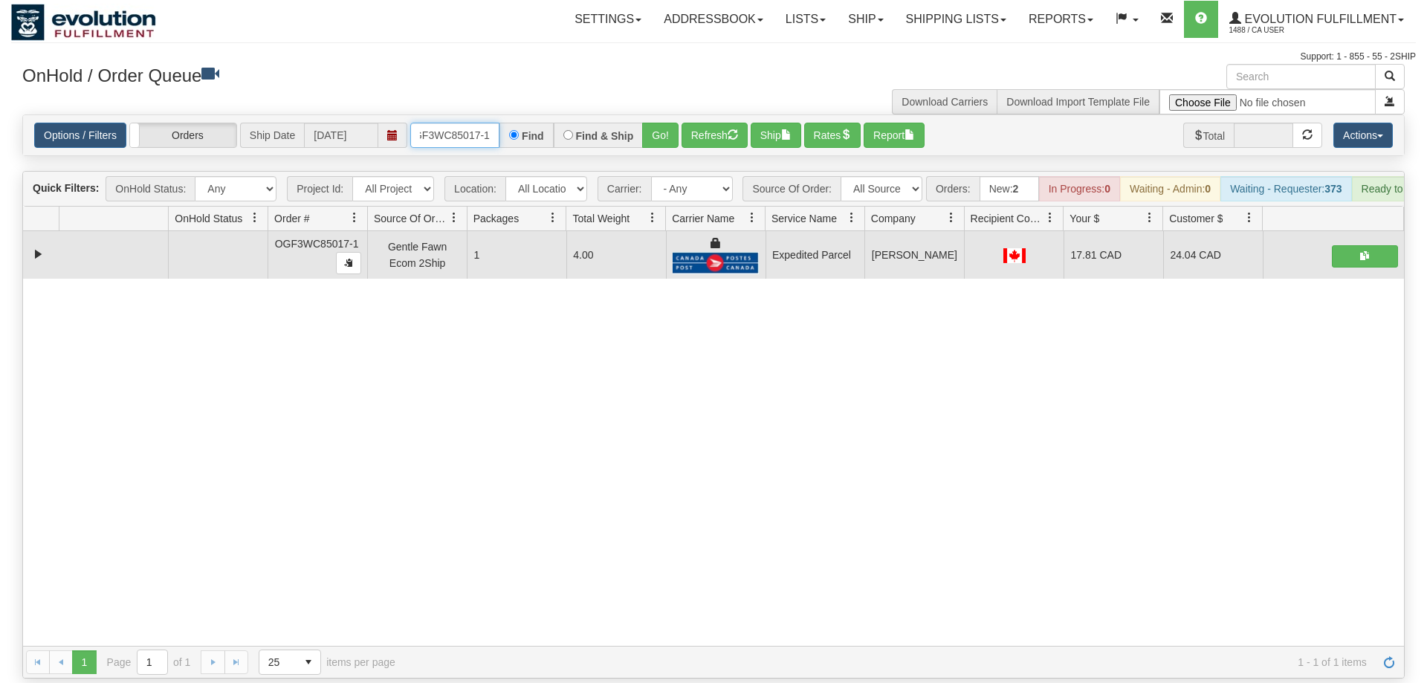
click at [450, 123] on input "oGF3WC85017-1" at bounding box center [454, 135] width 89 height 25
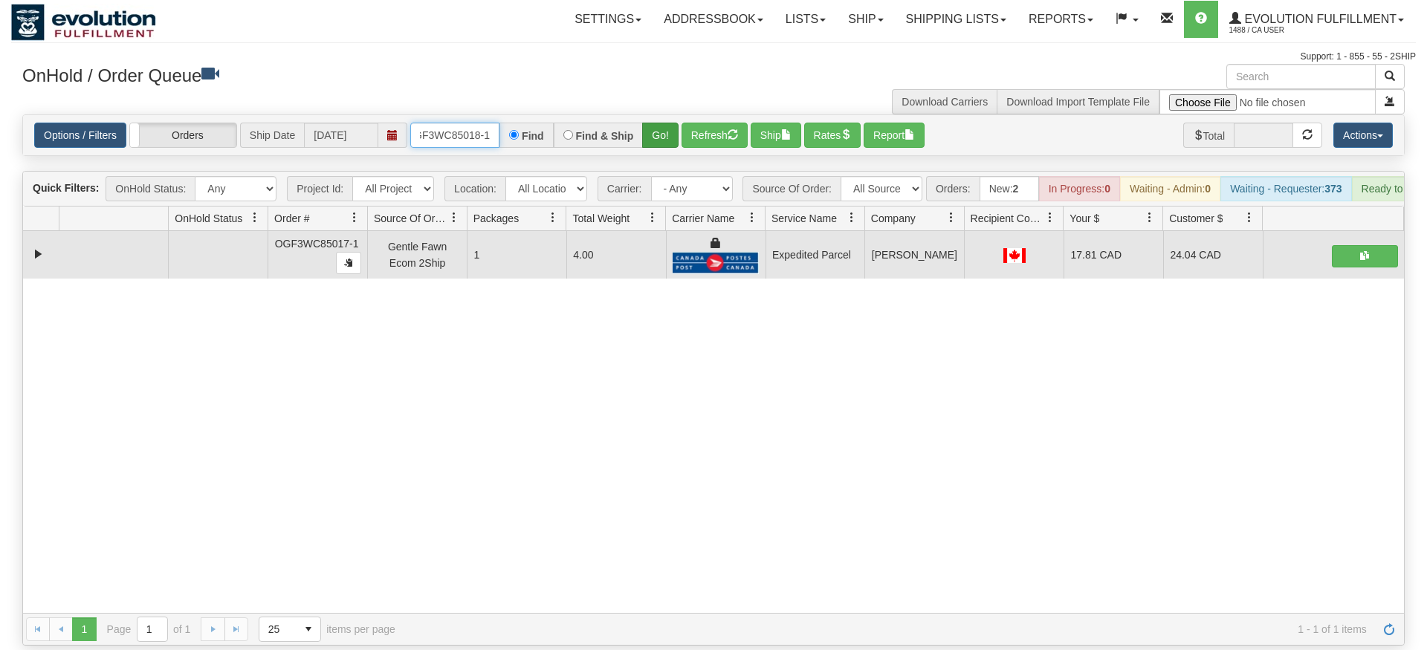
type input "OGF3WC85018-1"
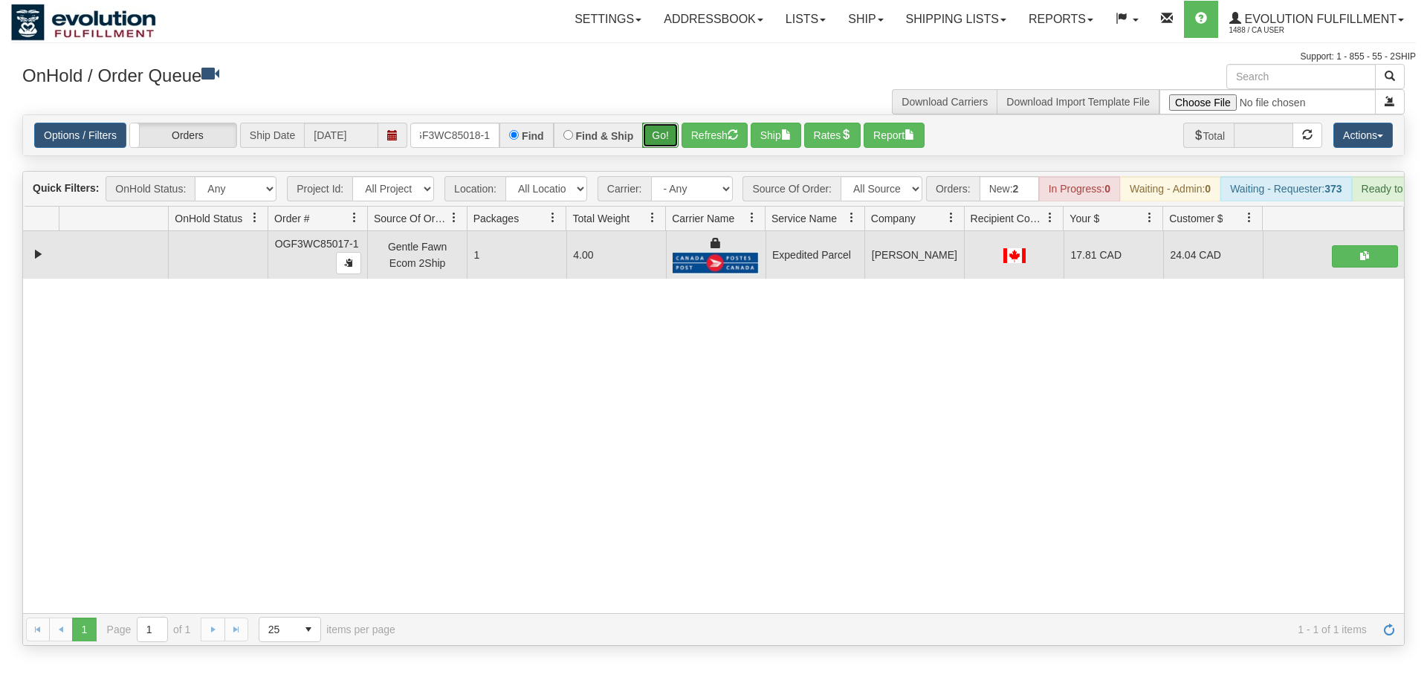
click at [667, 144] on div "Is equal to Is not equal to Contains Does not contains CAD USD EUR ZAR [PERSON_…" at bounding box center [713, 379] width 1404 height 531
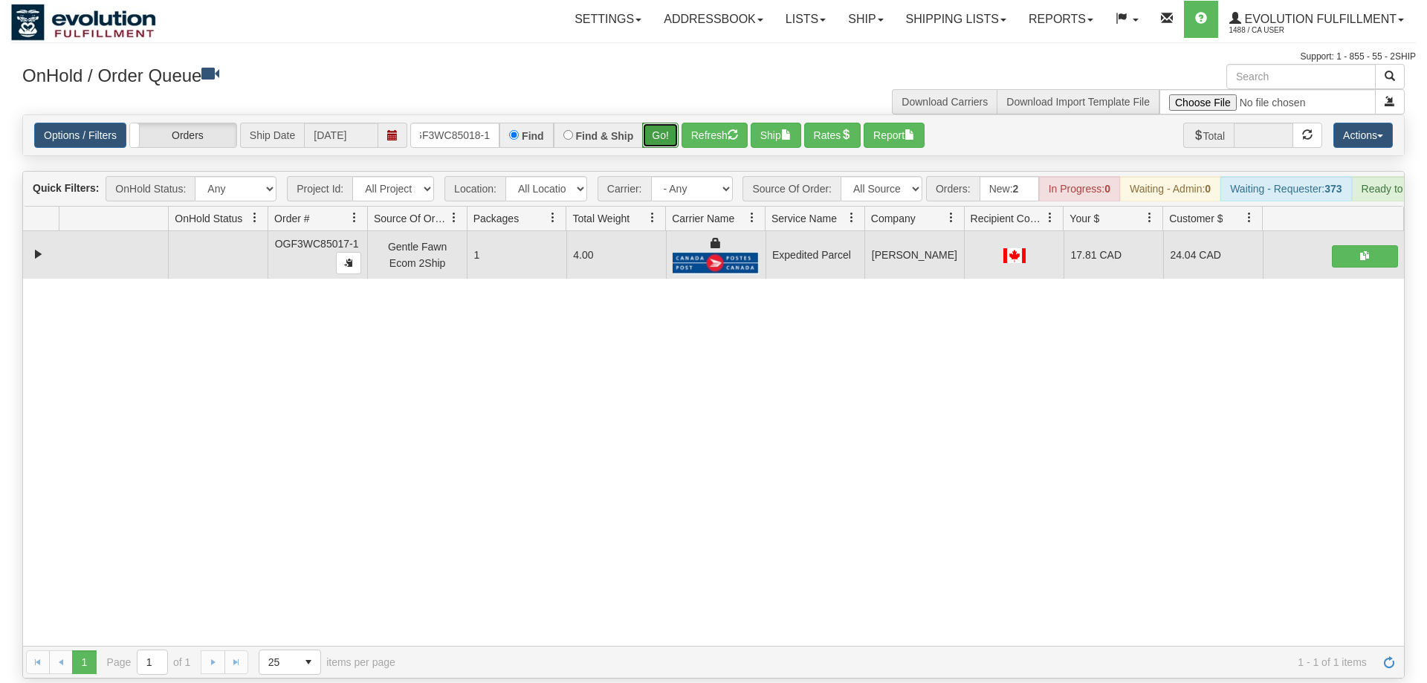
click at [655, 123] on button "Go!" at bounding box center [660, 135] width 36 height 25
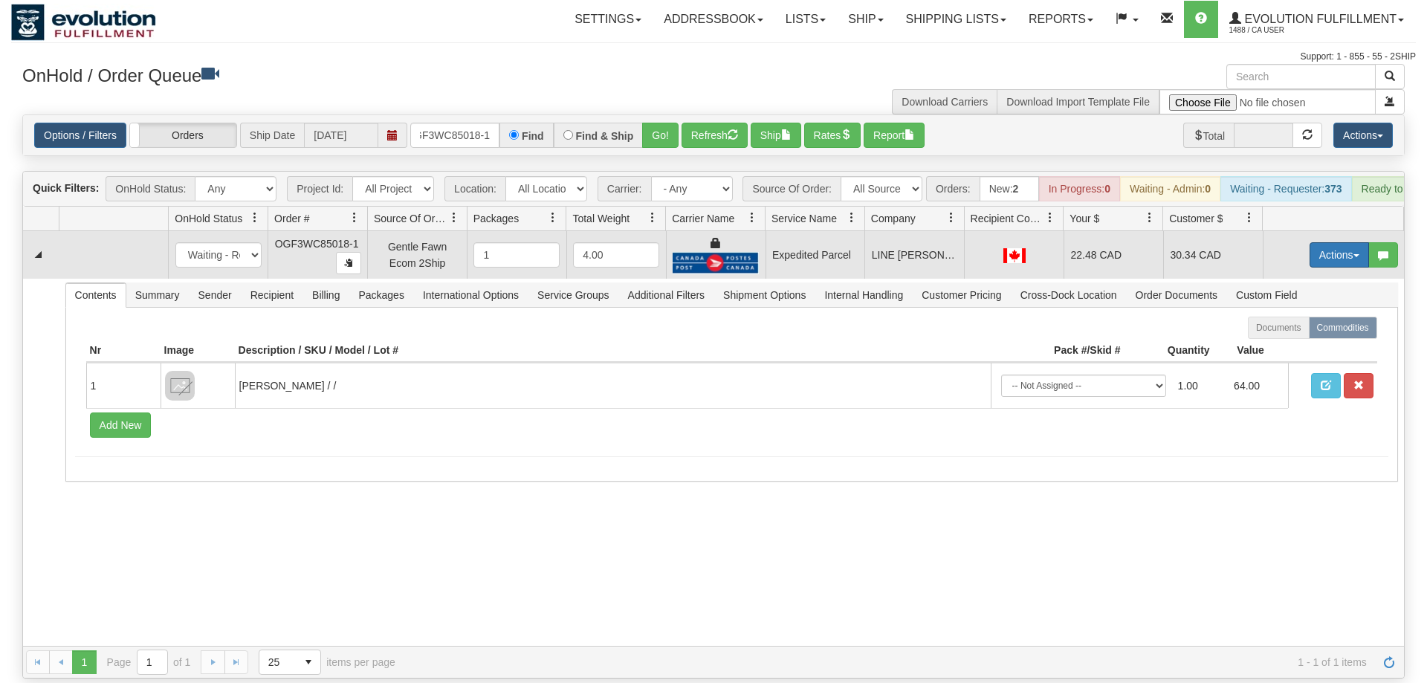
click at [1342, 242] on button "Actions" at bounding box center [1338, 254] width 59 height 25
click at [1302, 331] on link "Ship" at bounding box center [1308, 340] width 119 height 19
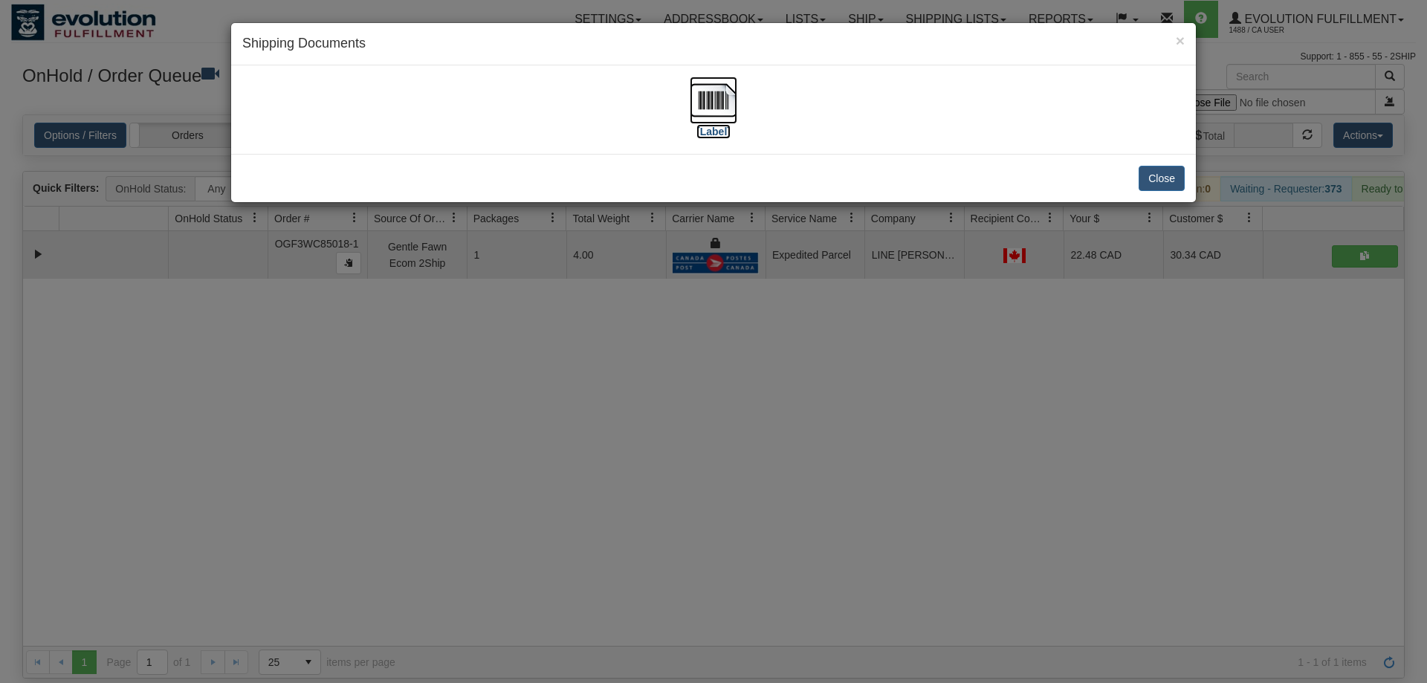
click at [690, 91] on img at bounding box center [714, 101] width 48 height 48
drag, startPoint x: 562, startPoint y: 299, endPoint x: 405, endPoint y: 87, distance: 263.9
click at [561, 293] on div "× Shipping Documents [Label] Close" at bounding box center [713, 341] width 1427 height 683
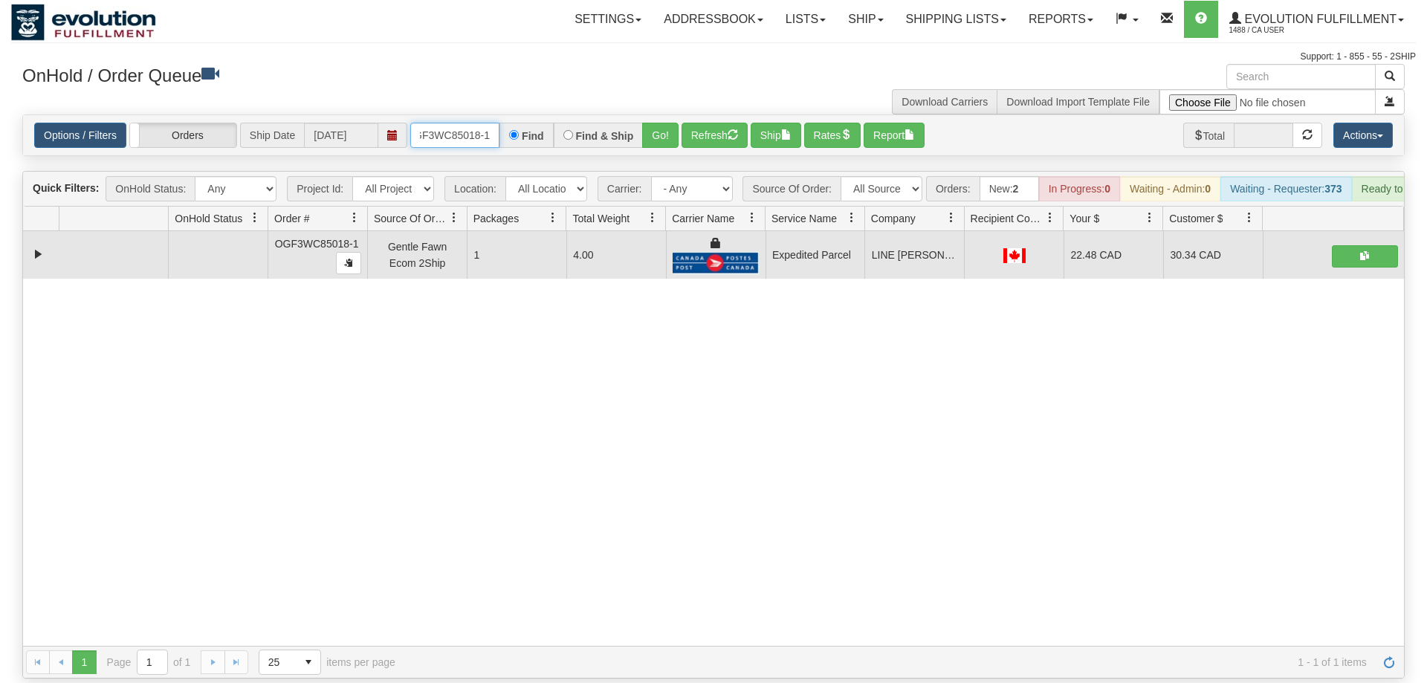
click at [449, 123] on input "OGF3WC85018-1" at bounding box center [454, 135] width 89 height 25
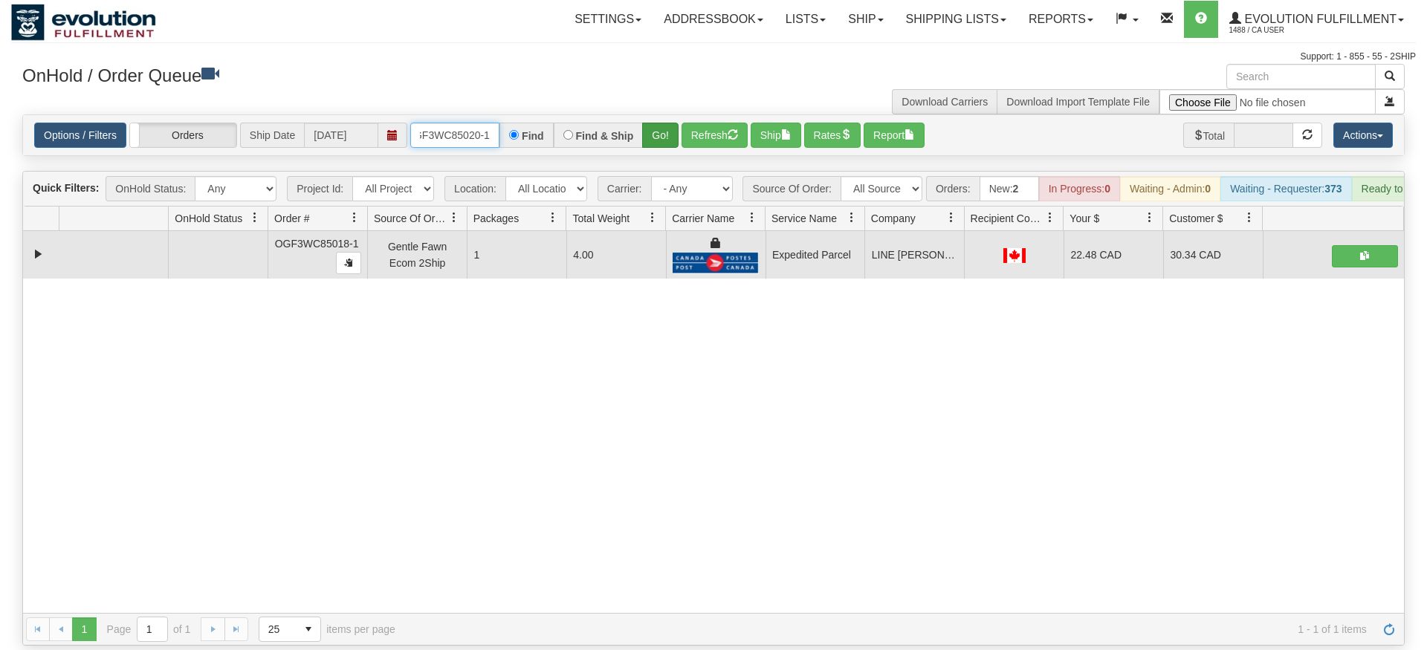
type input "oGF3WC85020-1"
click at [661, 148] on div "Is equal to Is not equal to Contains Does not contains CAD USD EUR ZAR [PERSON_…" at bounding box center [713, 379] width 1404 height 531
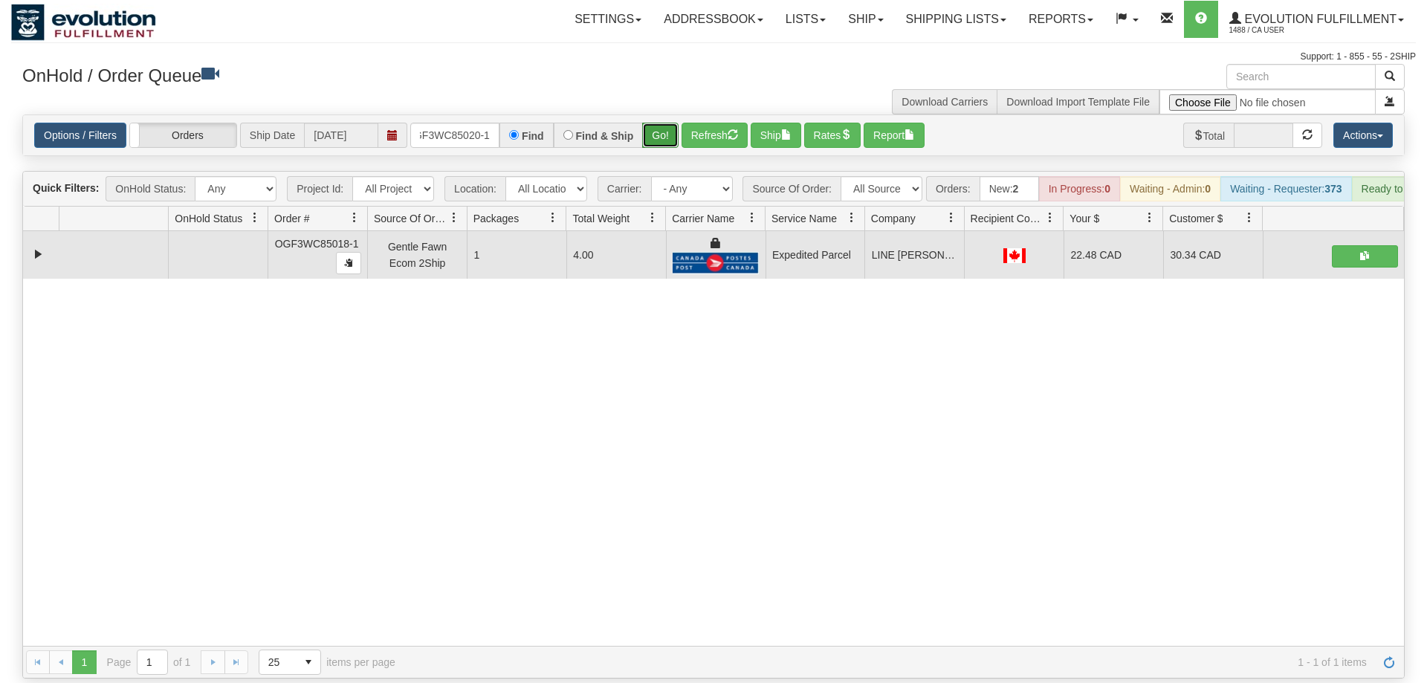
click at [659, 123] on button "Go!" at bounding box center [660, 135] width 36 height 25
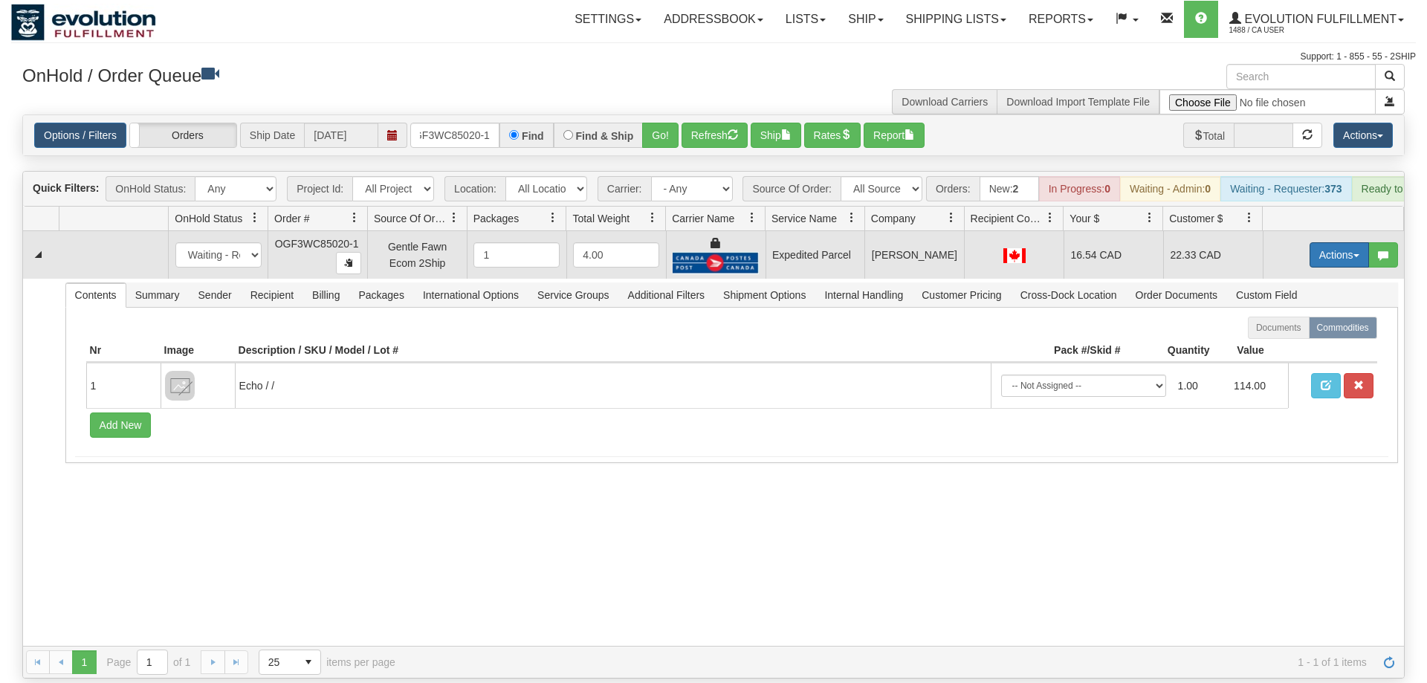
click at [1339, 242] on button "Actions" at bounding box center [1338, 254] width 59 height 25
click at [1320, 331] on link "Ship" at bounding box center [1308, 340] width 119 height 19
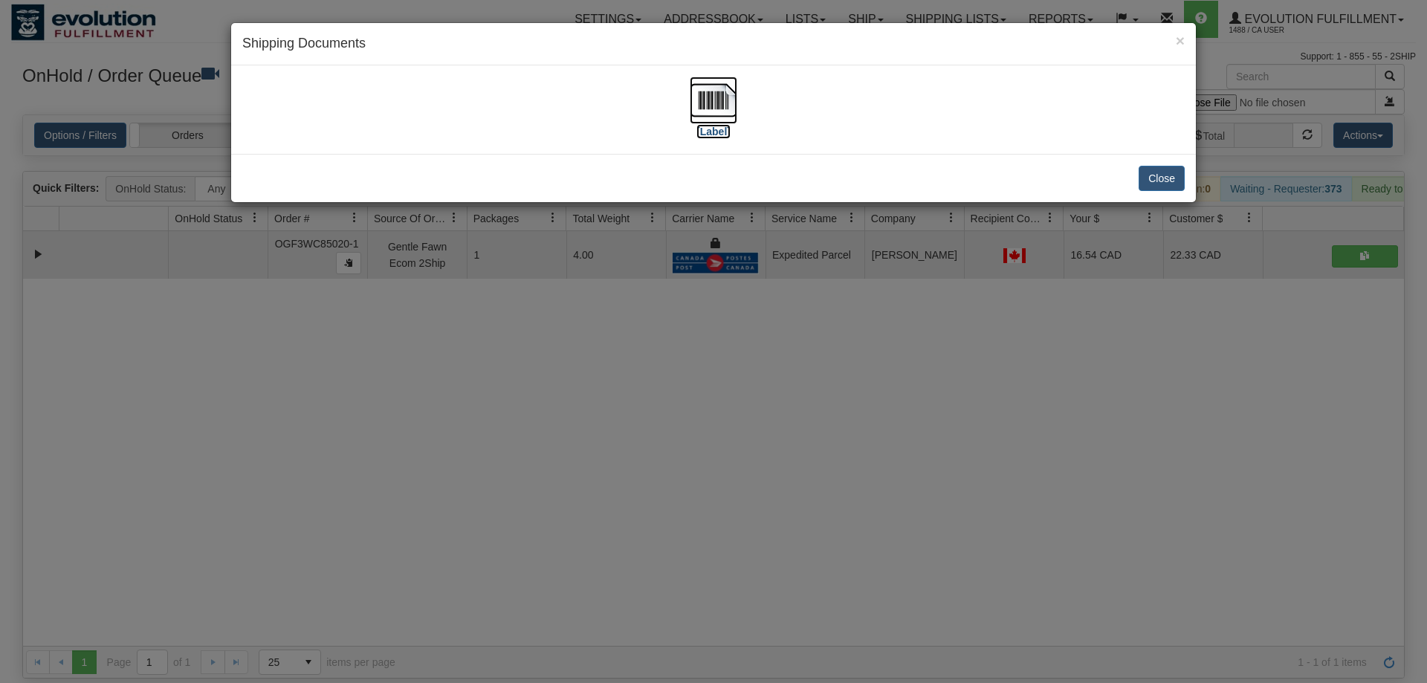
click at [715, 135] on label "[Label]" at bounding box center [713, 131] width 34 height 15
drag, startPoint x: 664, startPoint y: 367, endPoint x: 509, endPoint y: 118, distance: 293.0
click at [659, 360] on div "× Shipping Documents [Label] Close" at bounding box center [713, 341] width 1427 height 683
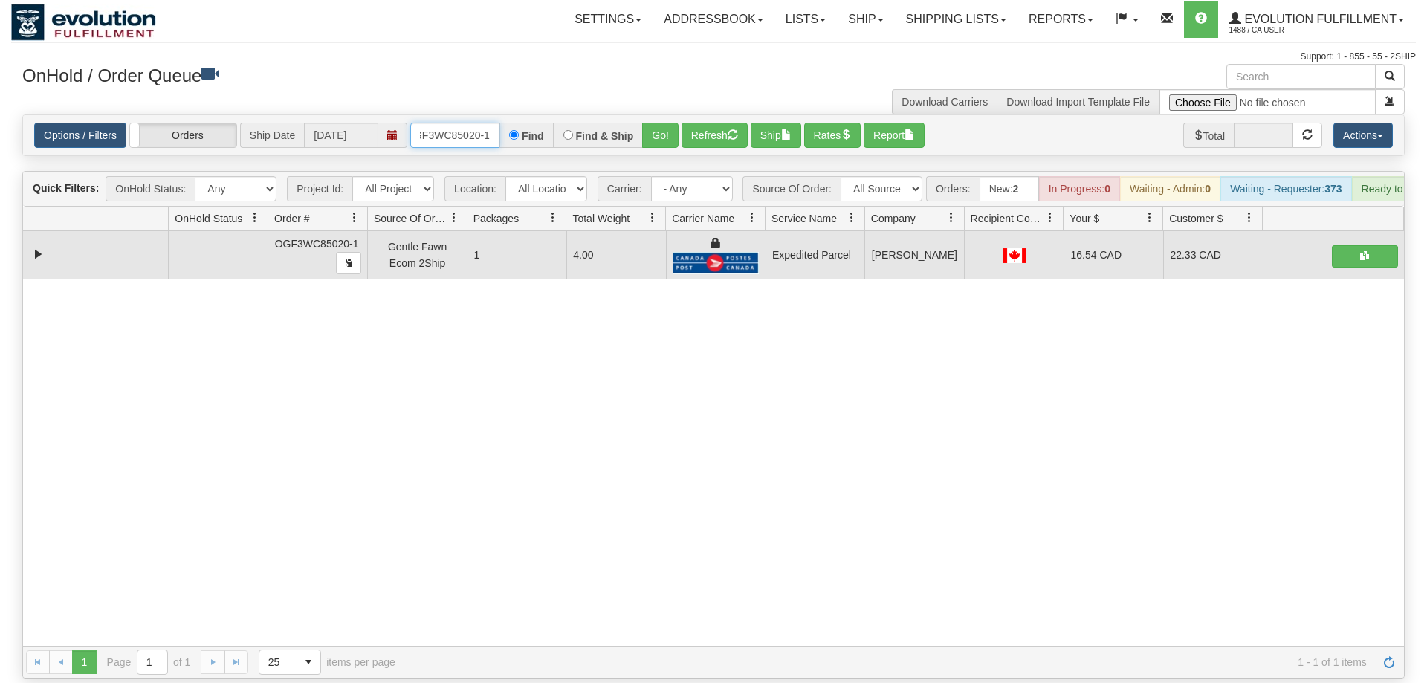
click at [470, 123] on input "oGF3WC85020-1" at bounding box center [454, 135] width 89 height 25
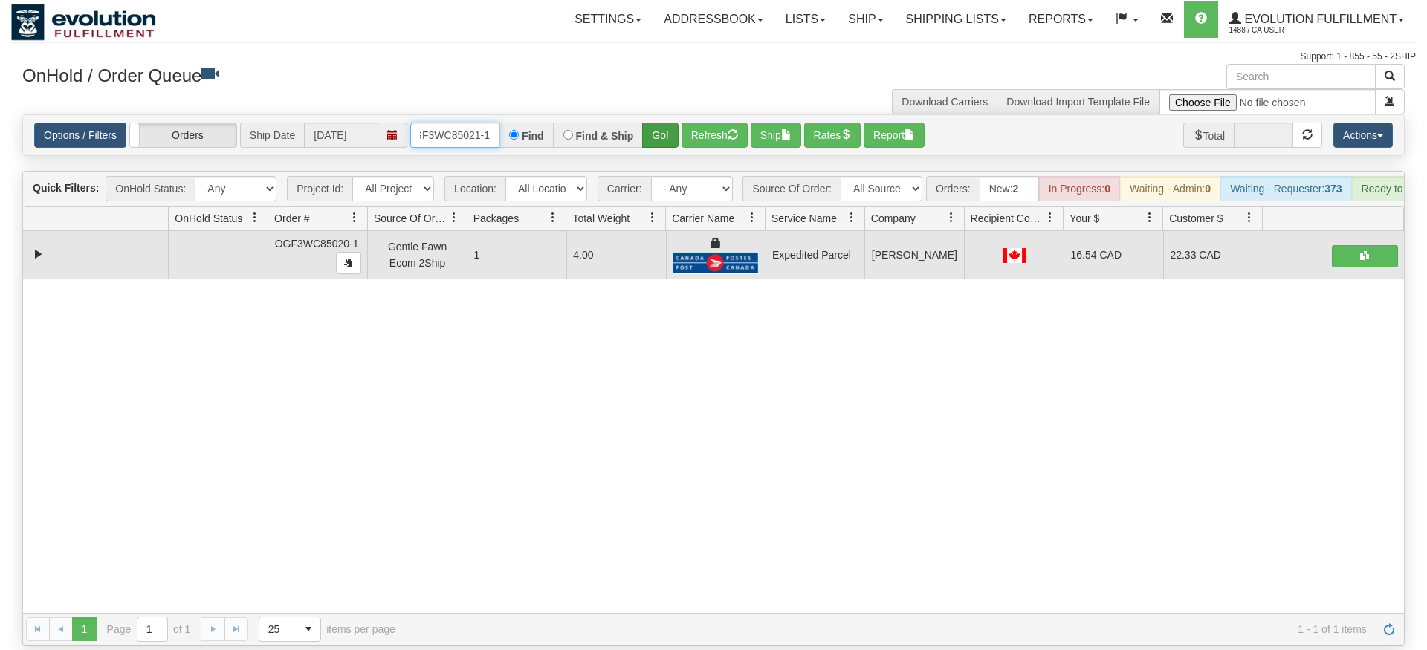
type input "OGF3WC85021-1"
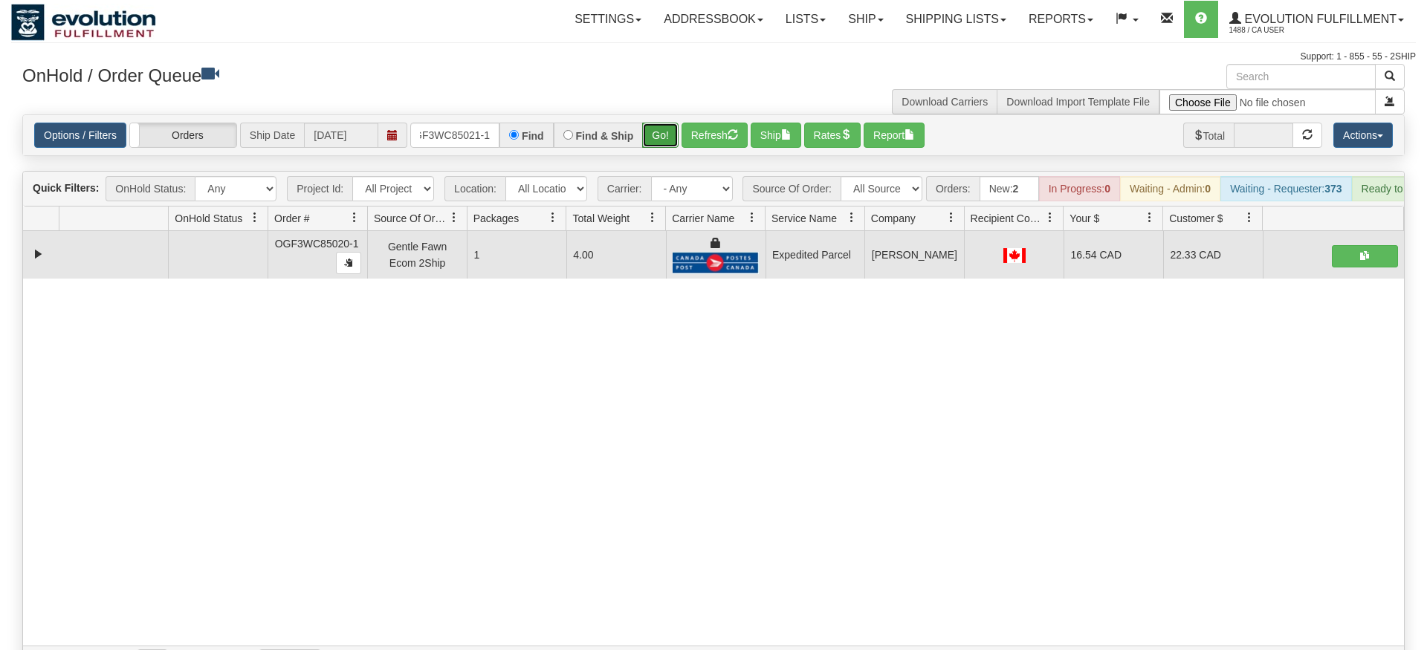
click at [653, 140] on div "Is equal to Is not equal to Contains Does not contains CAD USD EUR ZAR [PERSON_…" at bounding box center [713, 396] width 1404 height 564
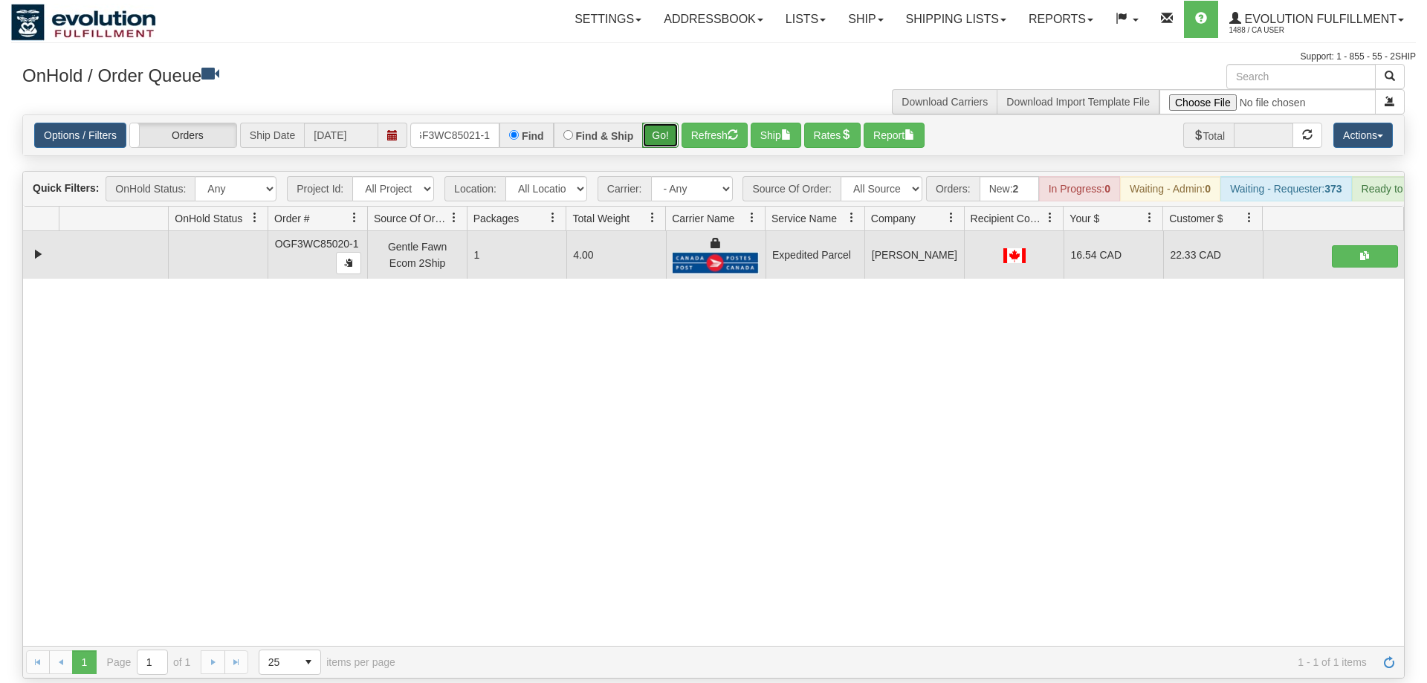
click at [667, 123] on button "Go!" at bounding box center [660, 135] width 36 height 25
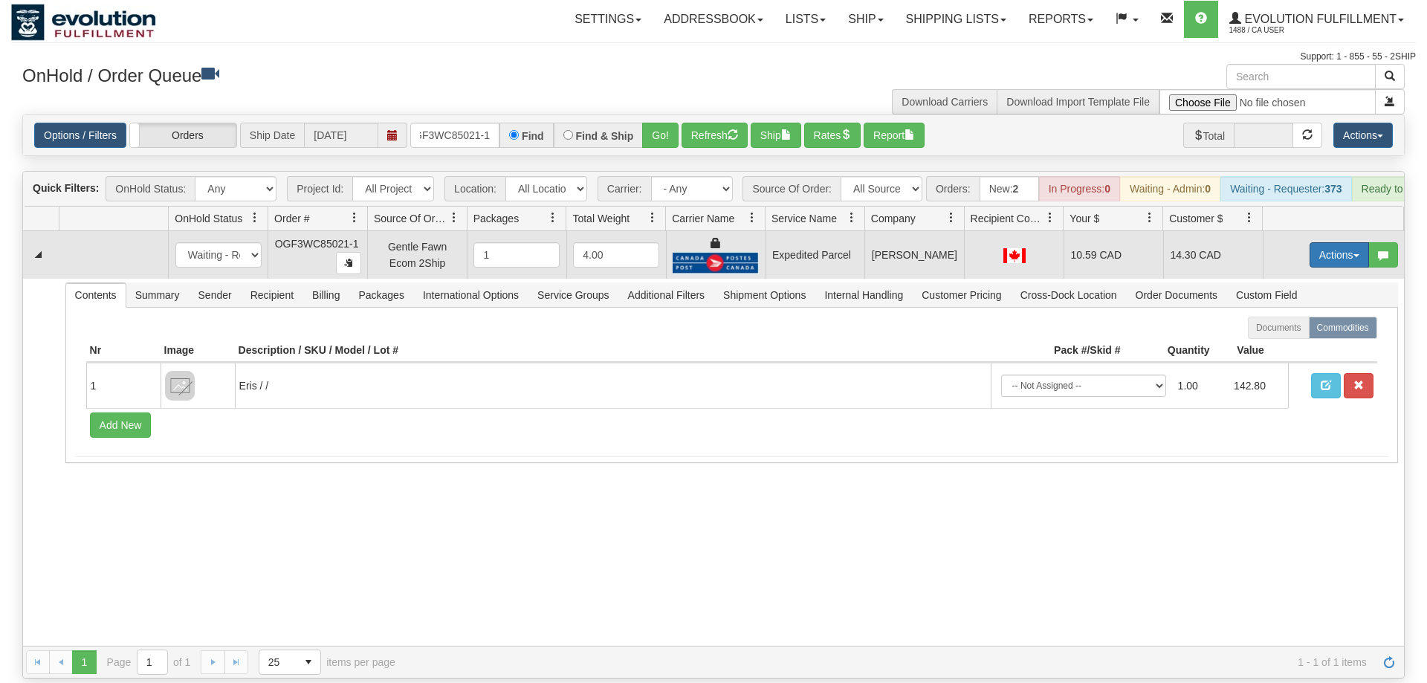
click at [1320, 242] on button "Actions" at bounding box center [1338, 254] width 59 height 25
click at [1274, 331] on link "Ship" at bounding box center [1308, 340] width 119 height 19
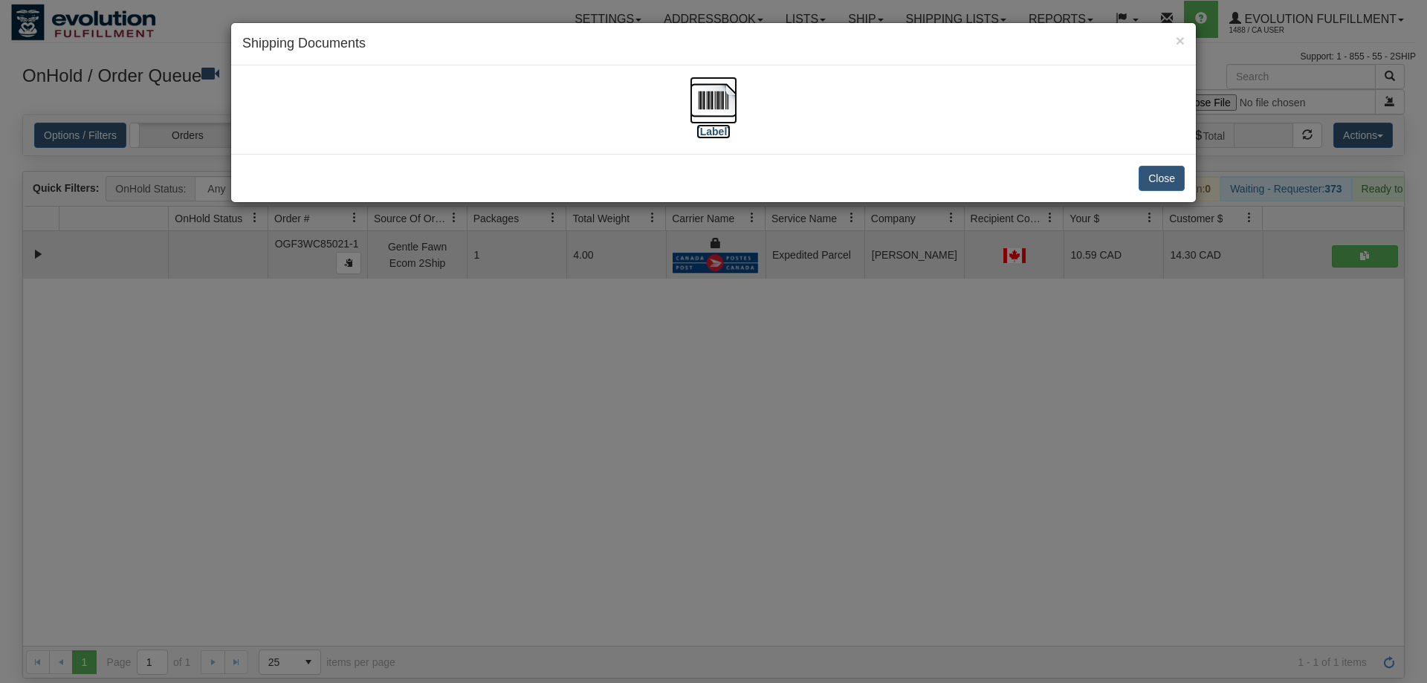
click at [705, 99] on img at bounding box center [714, 101] width 48 height 48
drag, startPoint x: 590, startPoint y: 338, endPoint x: 535, endPoint y: 94, distance: 250.6
click at [591, 327] on div "× Shipping Documents [Label] Close" at bounding box center [713, 341] width 1427 height 683
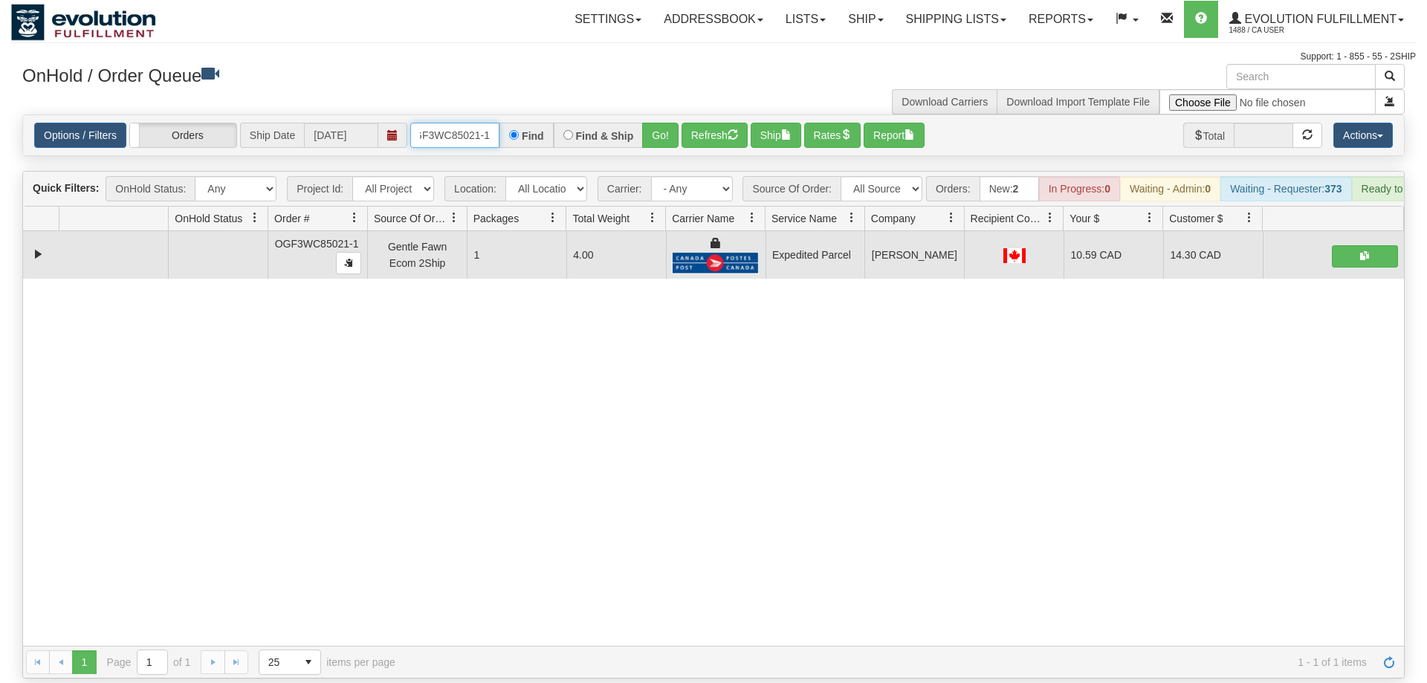
click at [487, 123] on input "OGF3WC85021-1" at bounding box center [454, 135] width 89 height 25
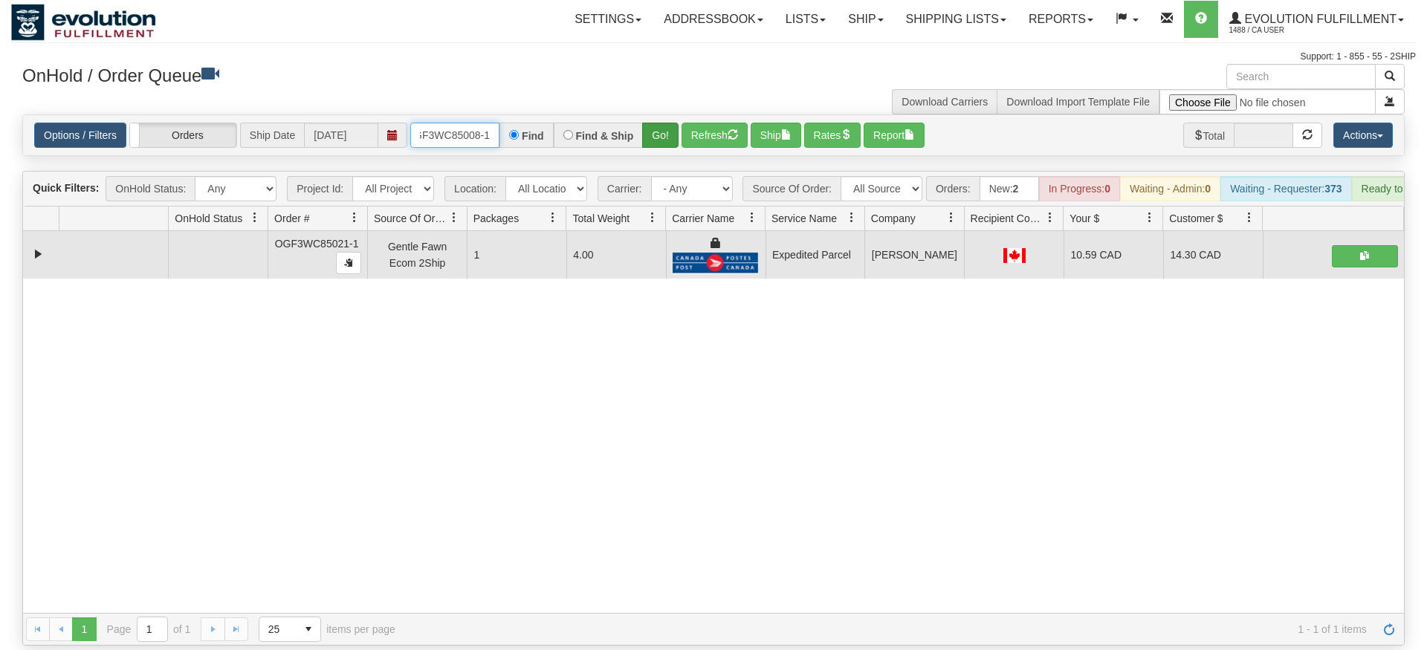
type input "OGF3WC85008-1"
click at [659, 137] on div "Is equal to Is not equal to Contains Does not contains CAD USD EUR ZAR [PERSON_…" at bounding box center [713, 379] width 1404 height 531
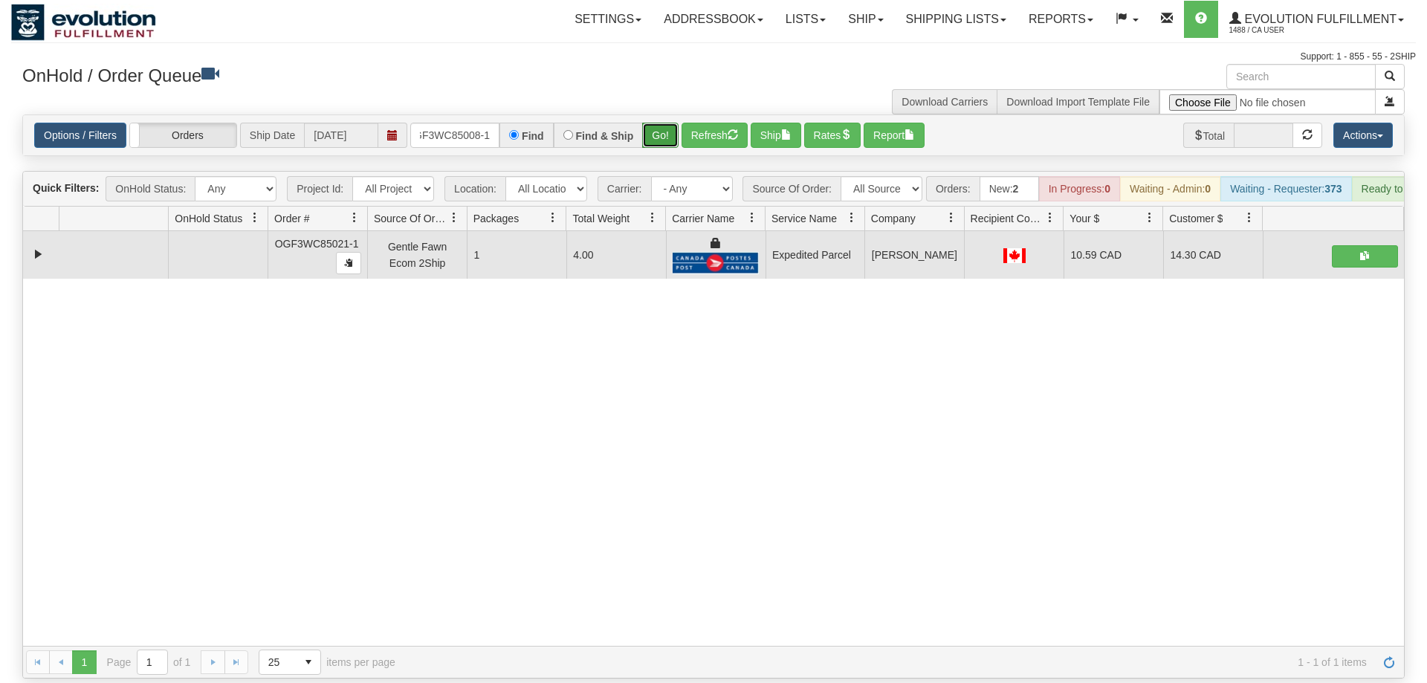
click at [660, 123] on button "Go!" at bounding box center [660, 135] width 36 height 25
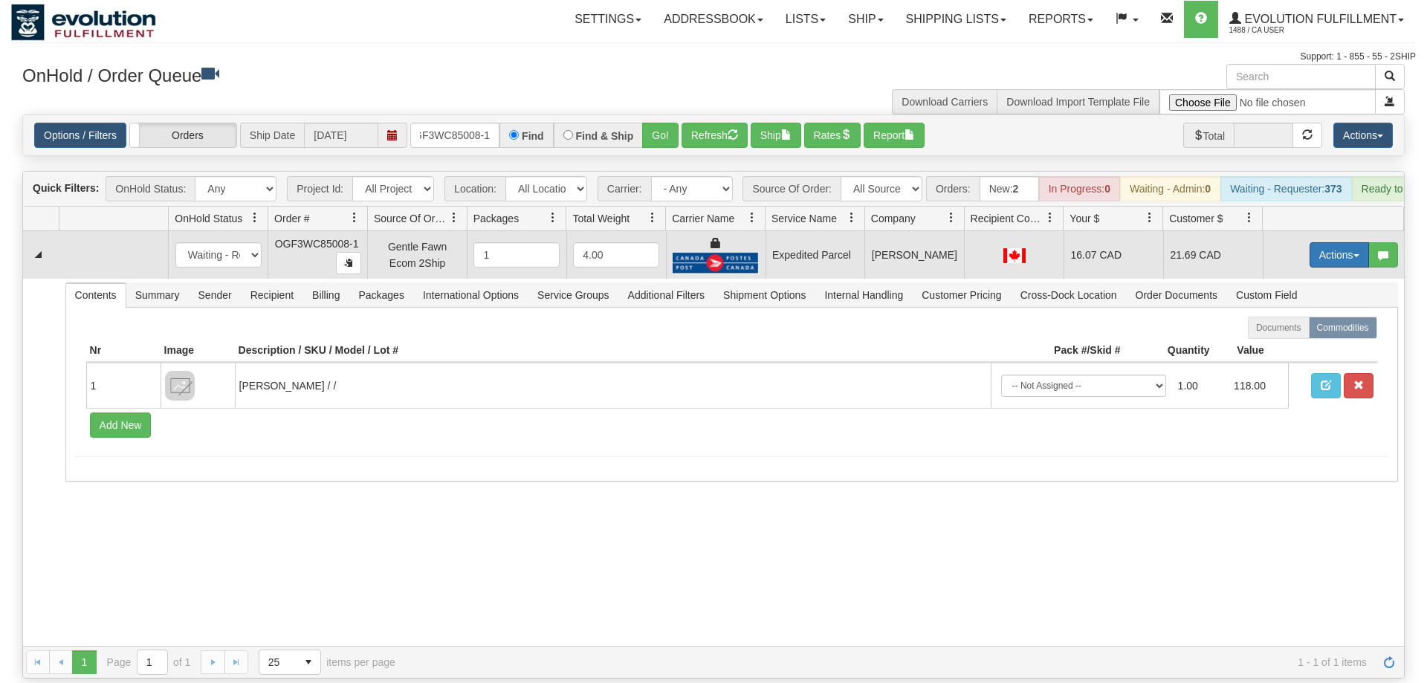
click at [1351, 242] on button "Actions" at bounding box center [1338, 254] width 59 height 25
click at [1309, 331] on link "Ship" at bounding box center [1308, 340] width 119 height 19
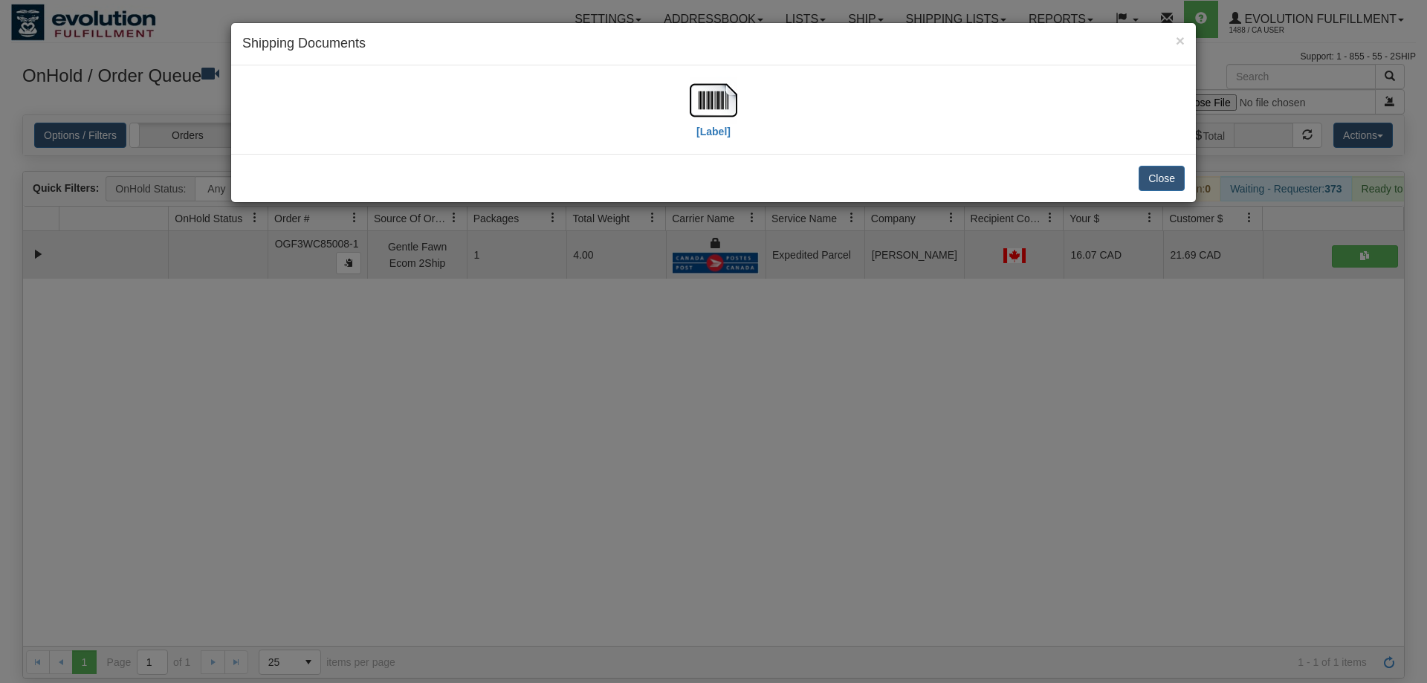
click at [739, 137] on div "[Label]" at bounding box center [713, 110] width 942 height 66
click at [728, 117] on img at bounding box center [714, 101] width 48 height 48
drag, startPoint x: 493, startPoint y: 401, endPoint x: 466, endPoint y: 73, distance: 329.6
click at [496, 387] on div "× Shipping Documents [Label] Close" at bounding box center [713, 341] width 1427 height 683
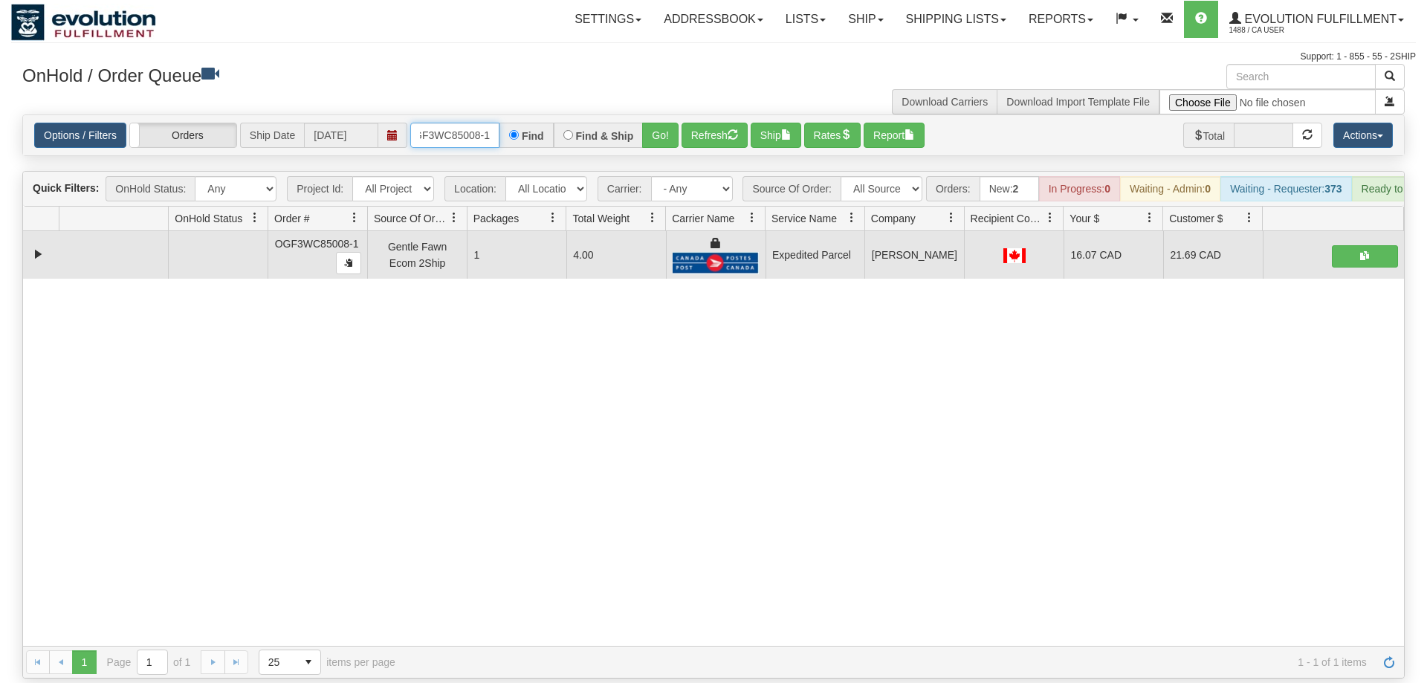
click at [456, 123] on input "OGF3WC85008-1" at bounding box center [454, 135] width 89 height 25
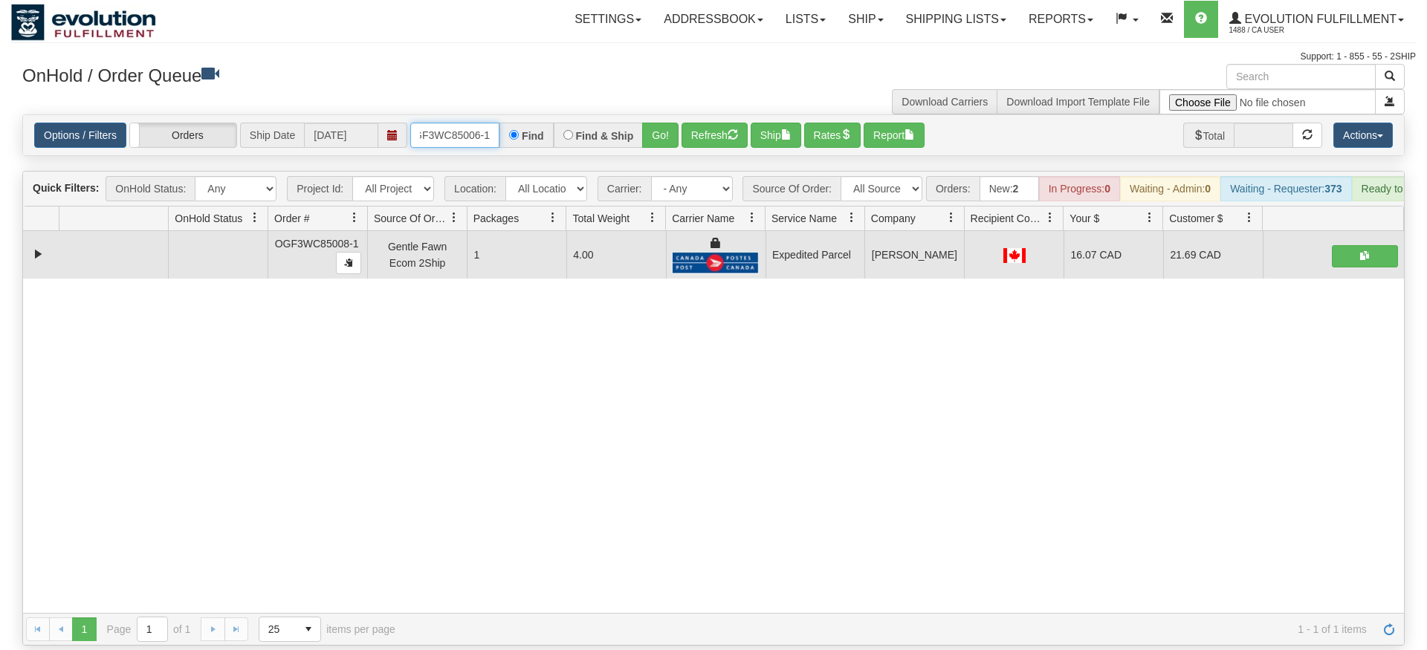
type input "OGF3WC85006-1"
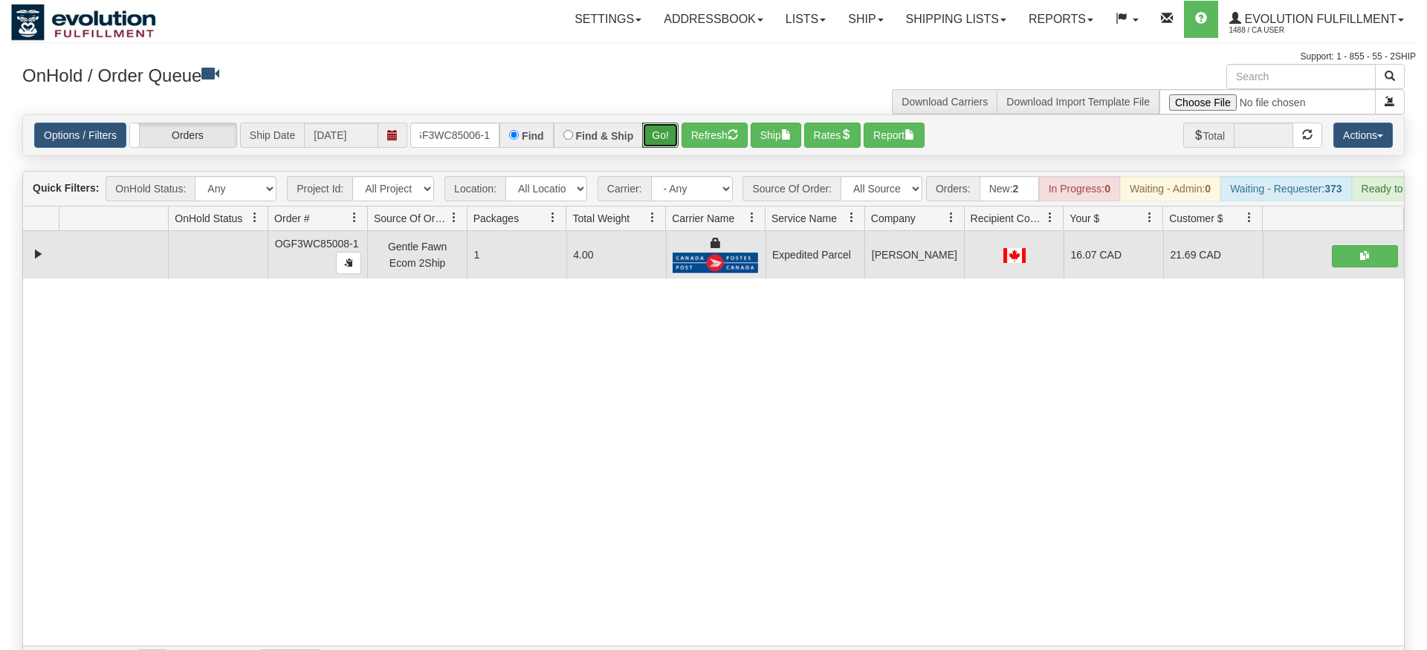
click at [678, 150] on div "Is equal to Is not equal to Contains Does not contains CAD USD EUR ZAR [PERSON_…" at bounding box center [713, 396] width 1404 height 564
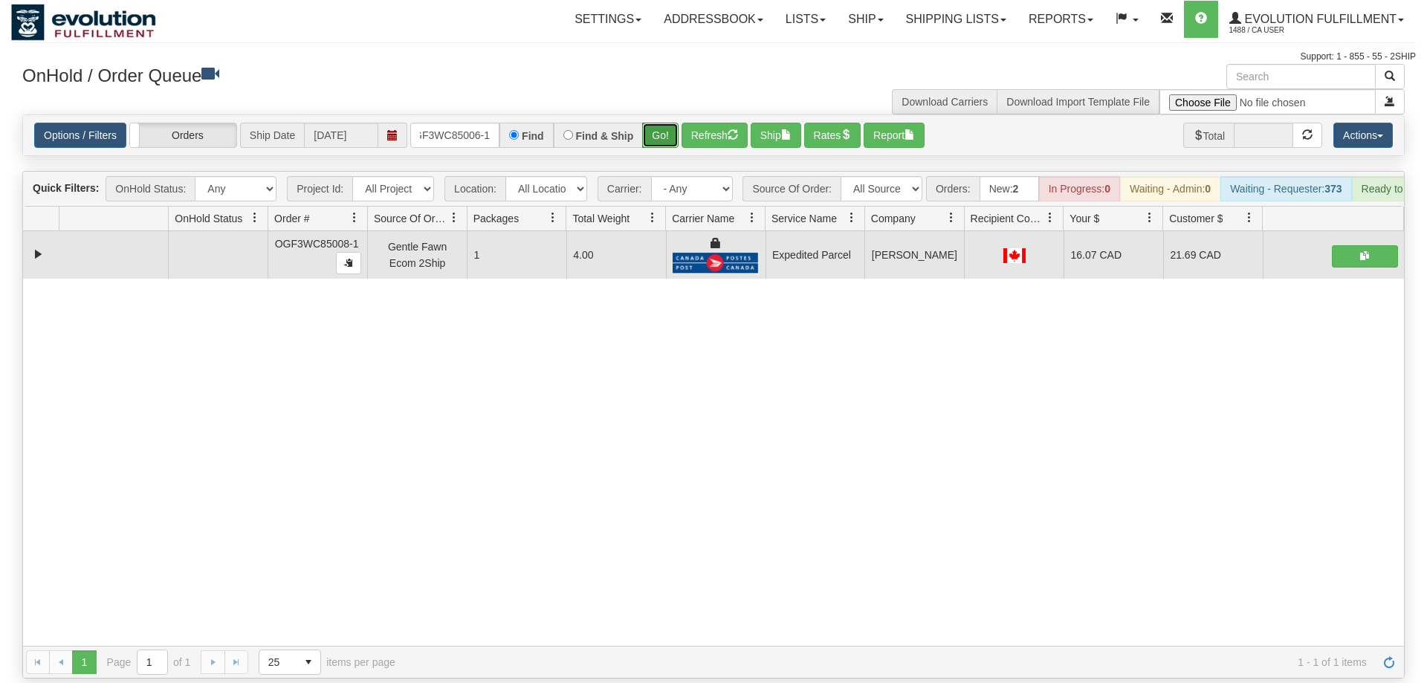
click at [670, 123] on button "Go!" at bounding box center [660, 135] width 36 height 25
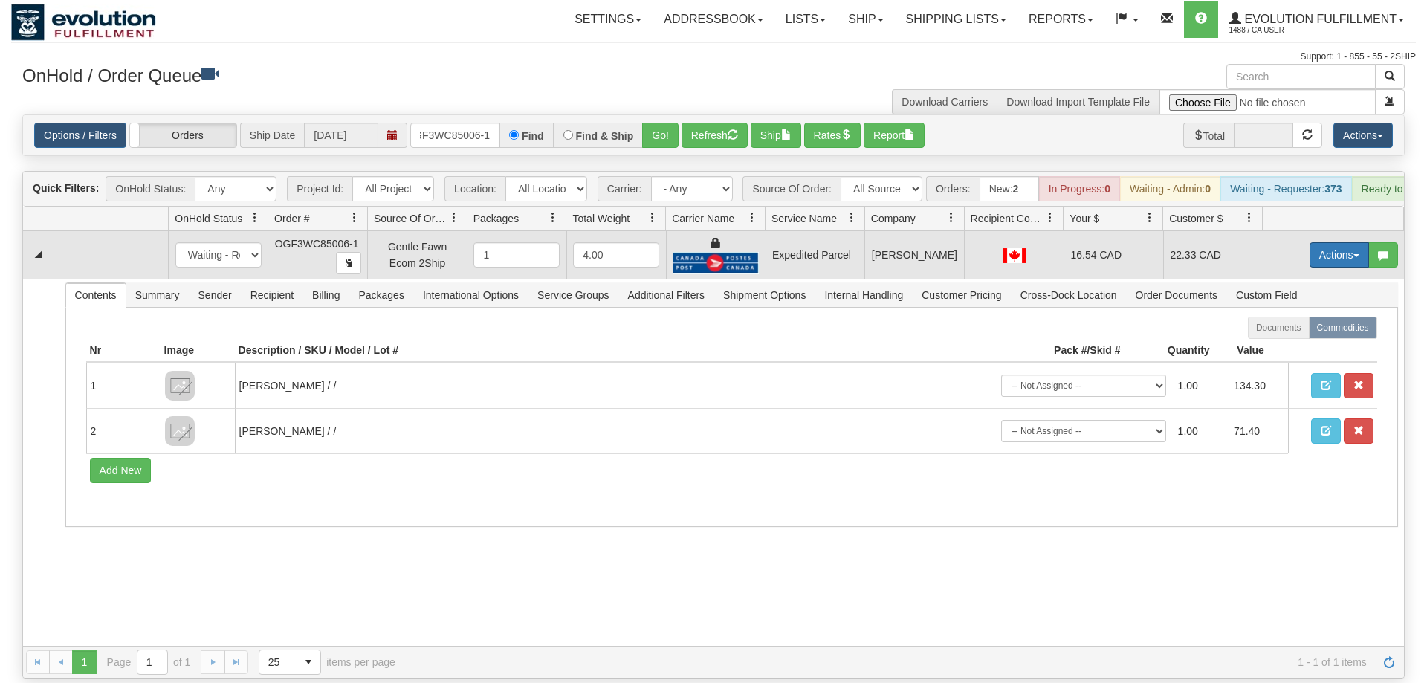
click at [1337, 243] on button "Actions" at bounding box center [1338, 254] width 59 height 25
click at [1304, 331] on link "Ship" at bounding box center [1308, 340] width 119 height 19
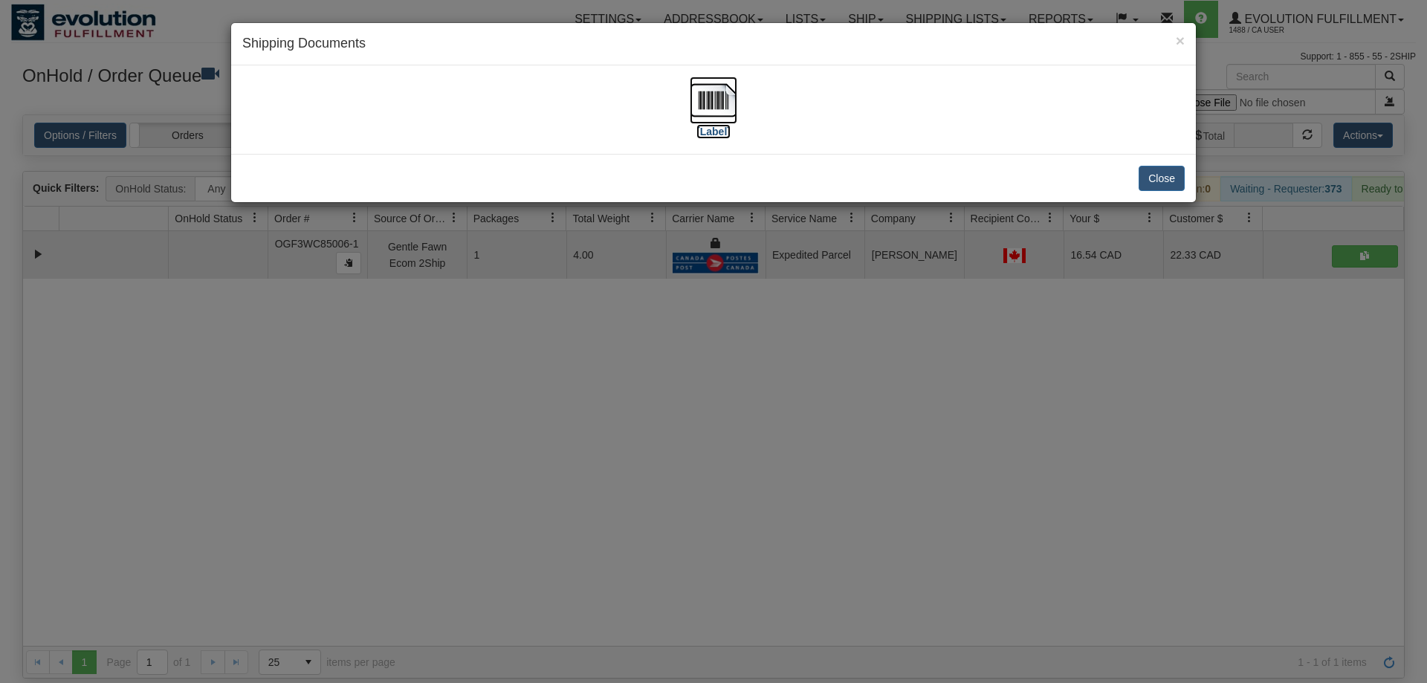
click at [694, 120] on img at bounding box center [714, 101] width 48 height 48
click at [593, 330] on div "× Shipping Documents [Label] Close" at bounding box center [713, 341] width 1427 height 683
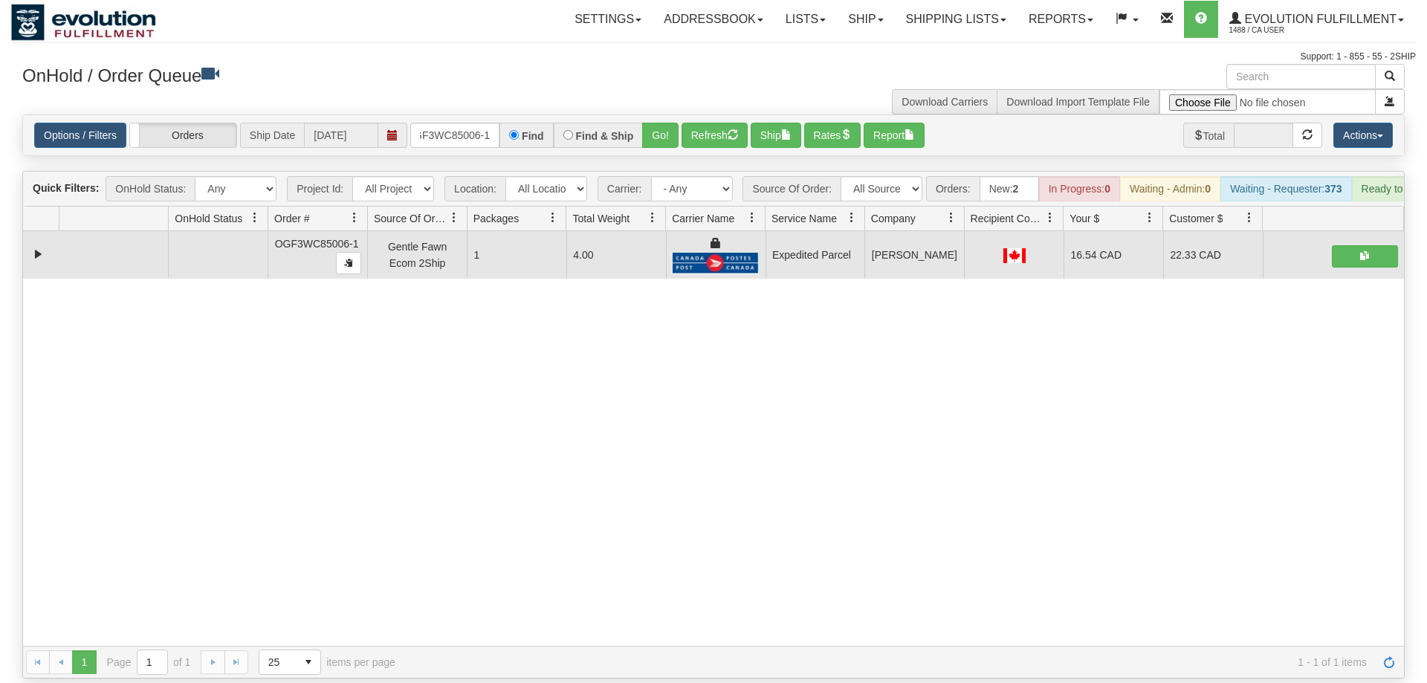
click at [432, 115] on div "Options / Filters Group Shipments Orders Ship Date [DATE] OGF3WC85006-1 Find Fi…" at bounding box center [713, 135] width 1381 height 40
click at [445, 123] on input "OGF3WC85006-1" at bounding box center [454, 135] width 89 height 25
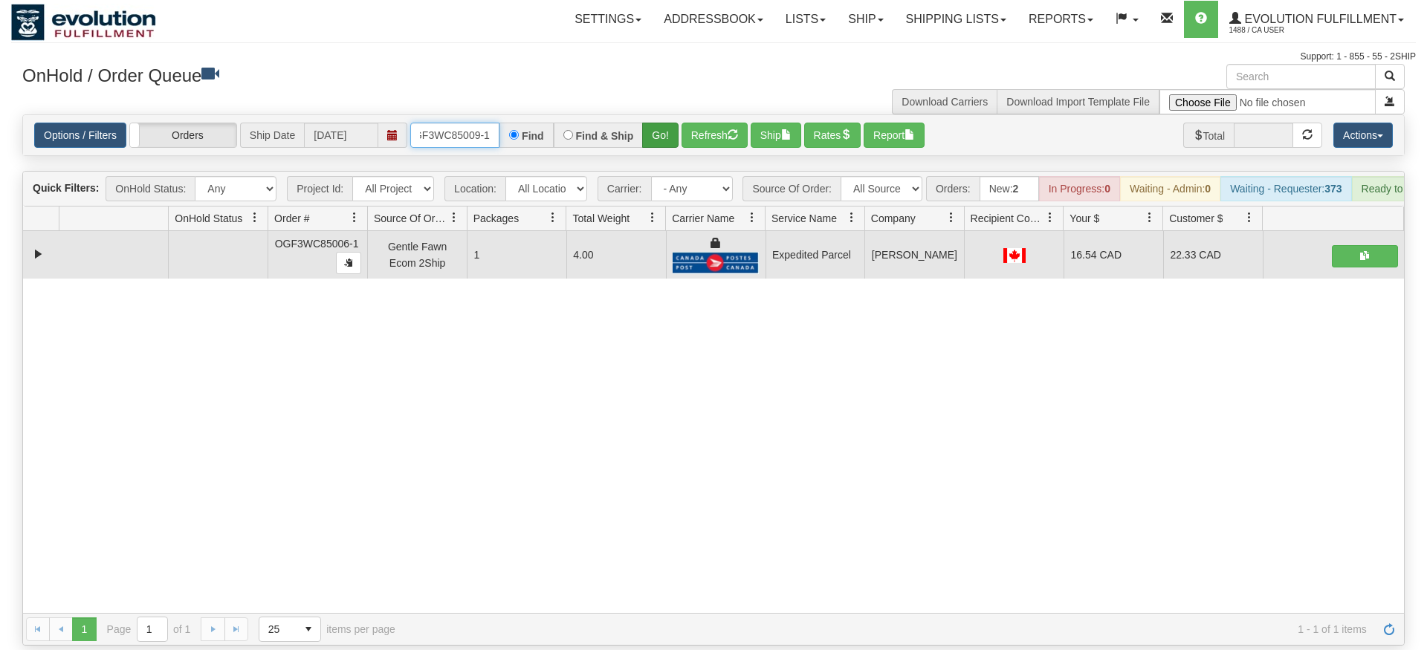
type input "oGF3WC85009-1"
click at [653, 137] on div "Is equal to Is not equal to Contains Does not contains CAD USD EUR ZAR [PERSON_…" at bounding box center [713, 379] width 1404 height 531
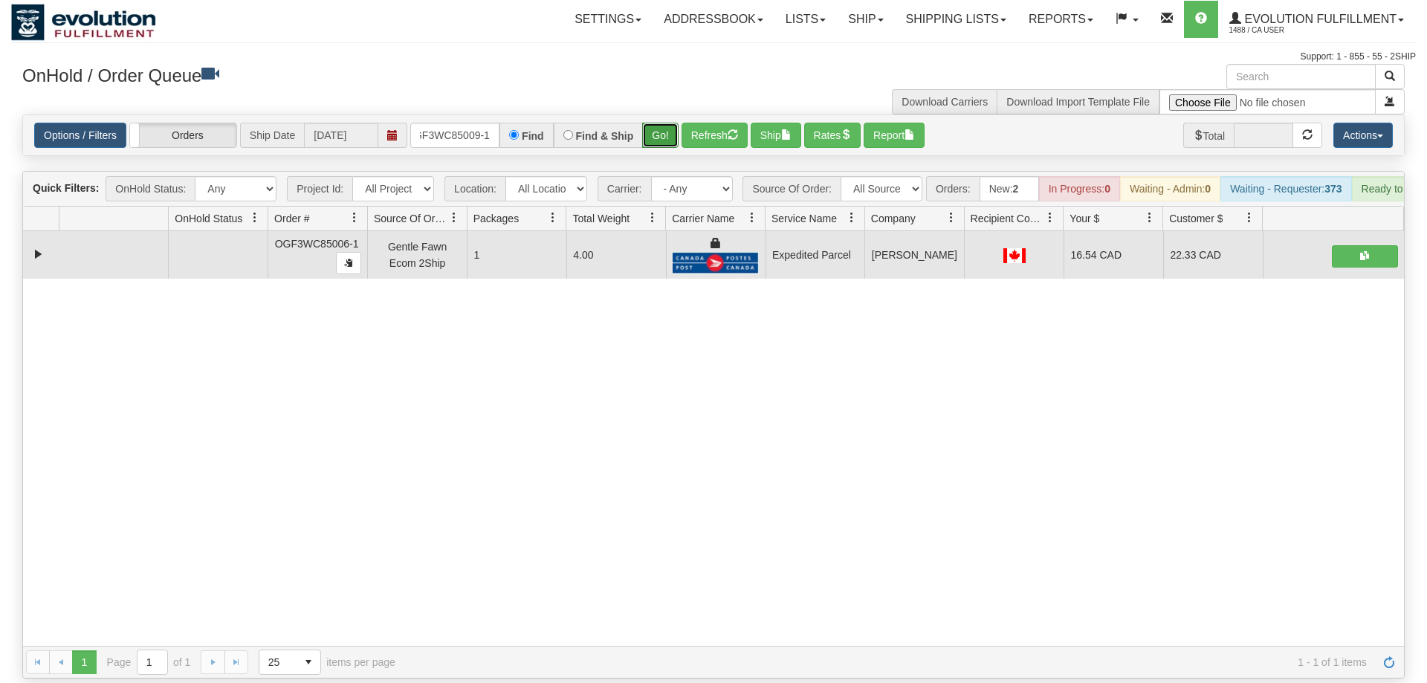
click at [662, 123] on button "Go!" at bounding box center [660, 135] width 36 height 25
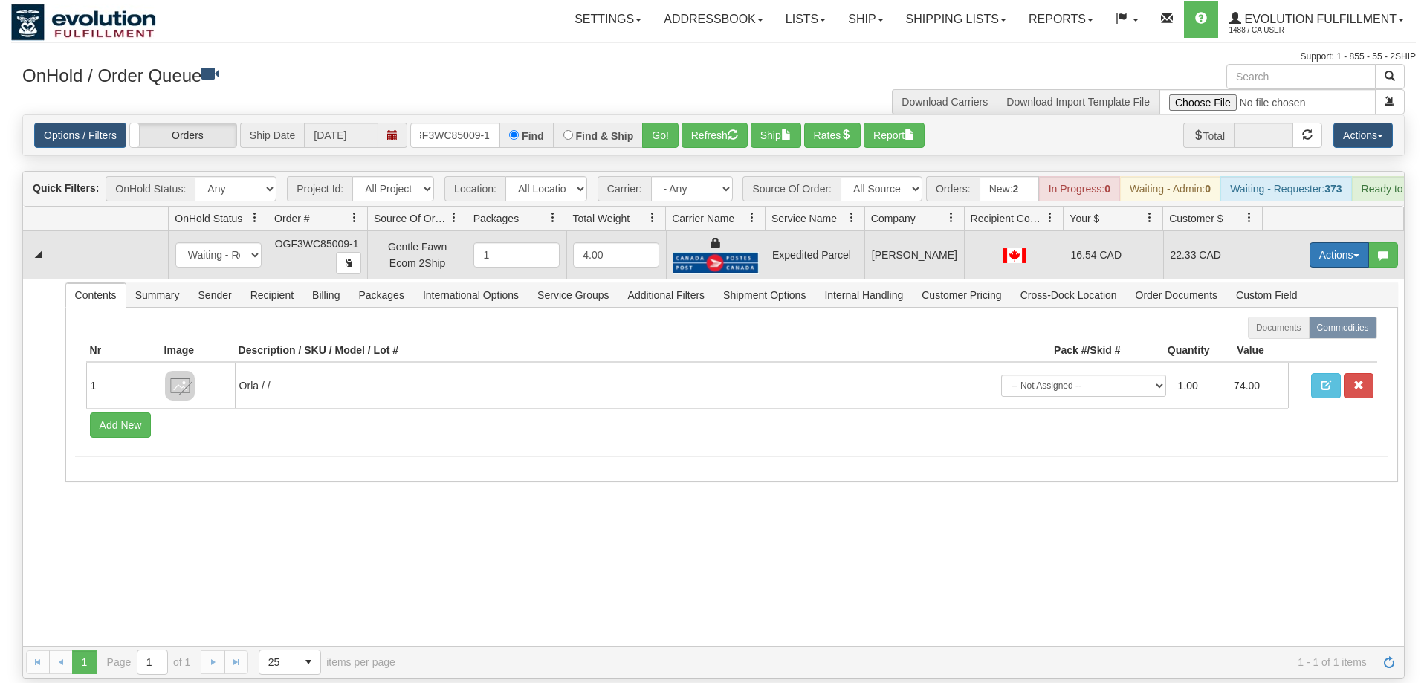
click at [1325, 242] on button "Actions" at bounding box center [1338, 254] width 59 height 25
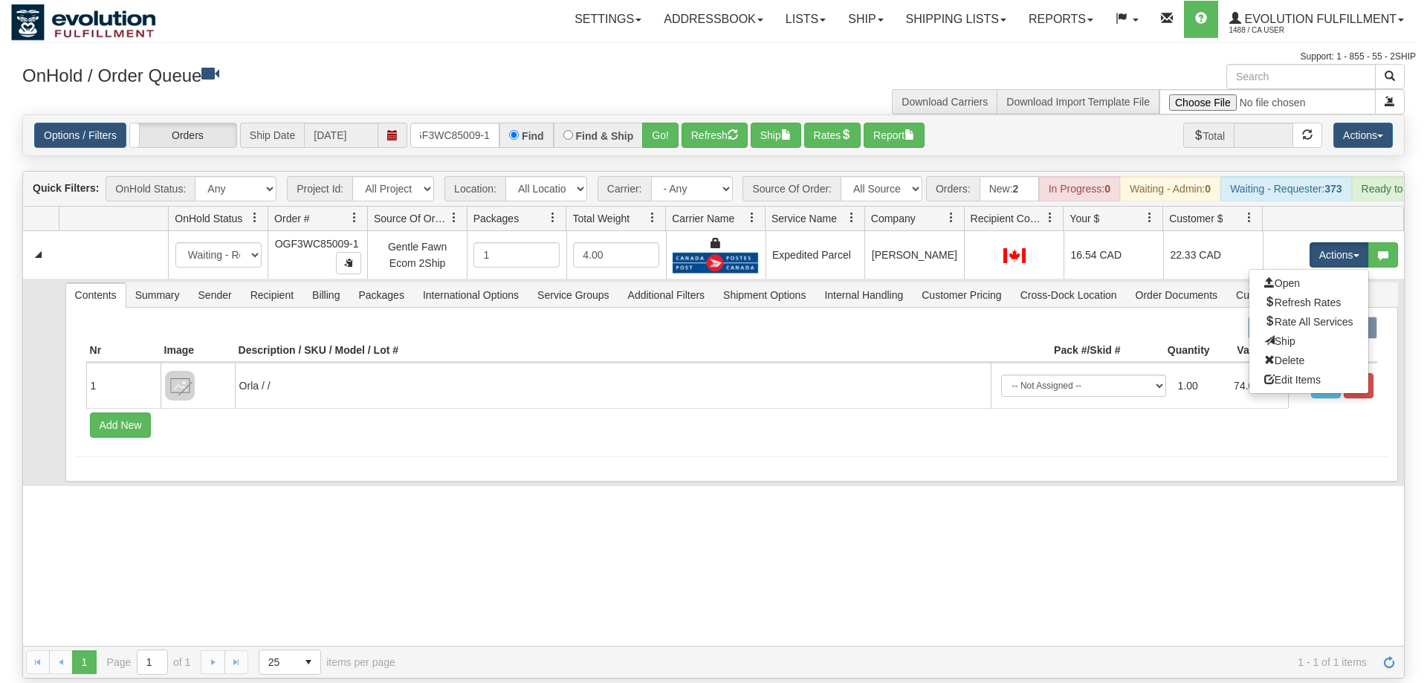
click at [1303, 331] on link "Ship" at bounding box center [1308, 340] width 119 height 19
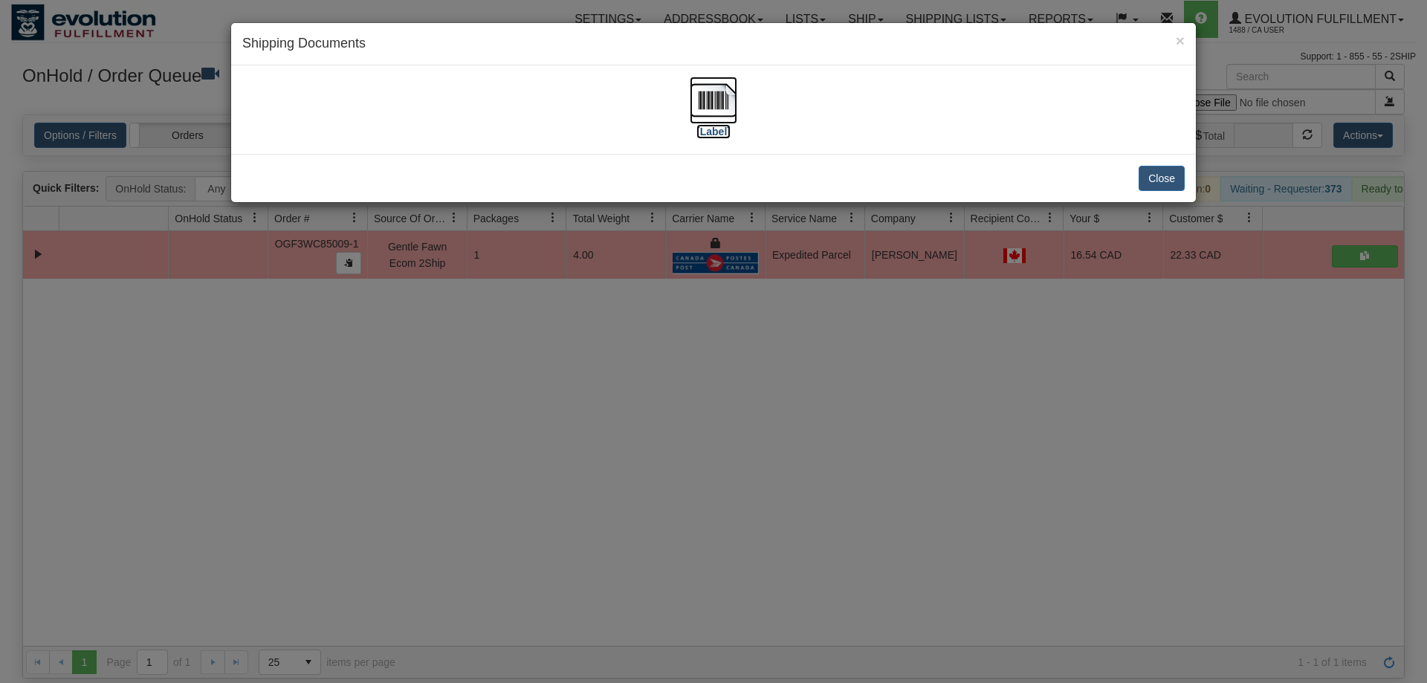
click at [697, 97] on img at bounding box center [714, 101] width 48 height 48
drag, startPoint x: 645, startPoint y: 416, endPoint x: 470, endPoint y: 72, distance: 385.8
click at [643, 412] on div "× Shipping Documents [Label] Close" at bounding box center [713, 341] width 1427 height 683
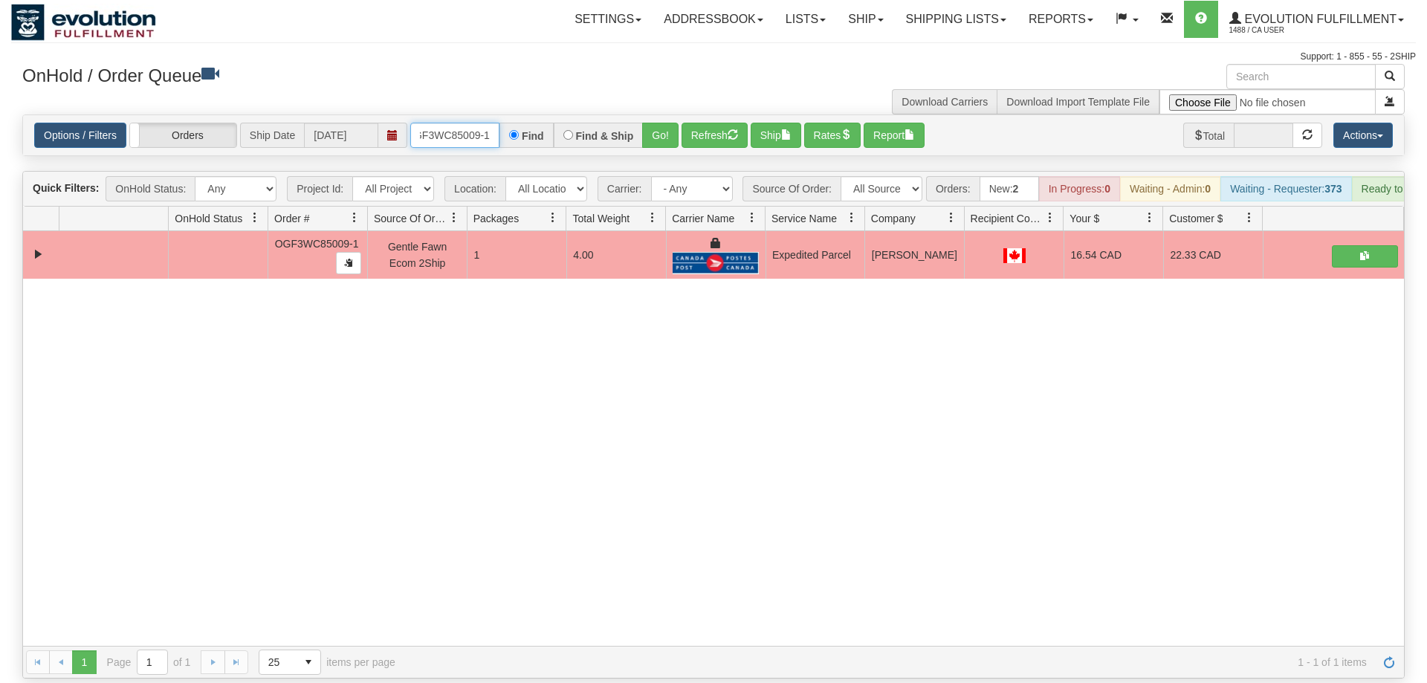
click at [469, 123] on input "oGF3WC85009-1" at bounding box center [454, 135] width 89 height 25
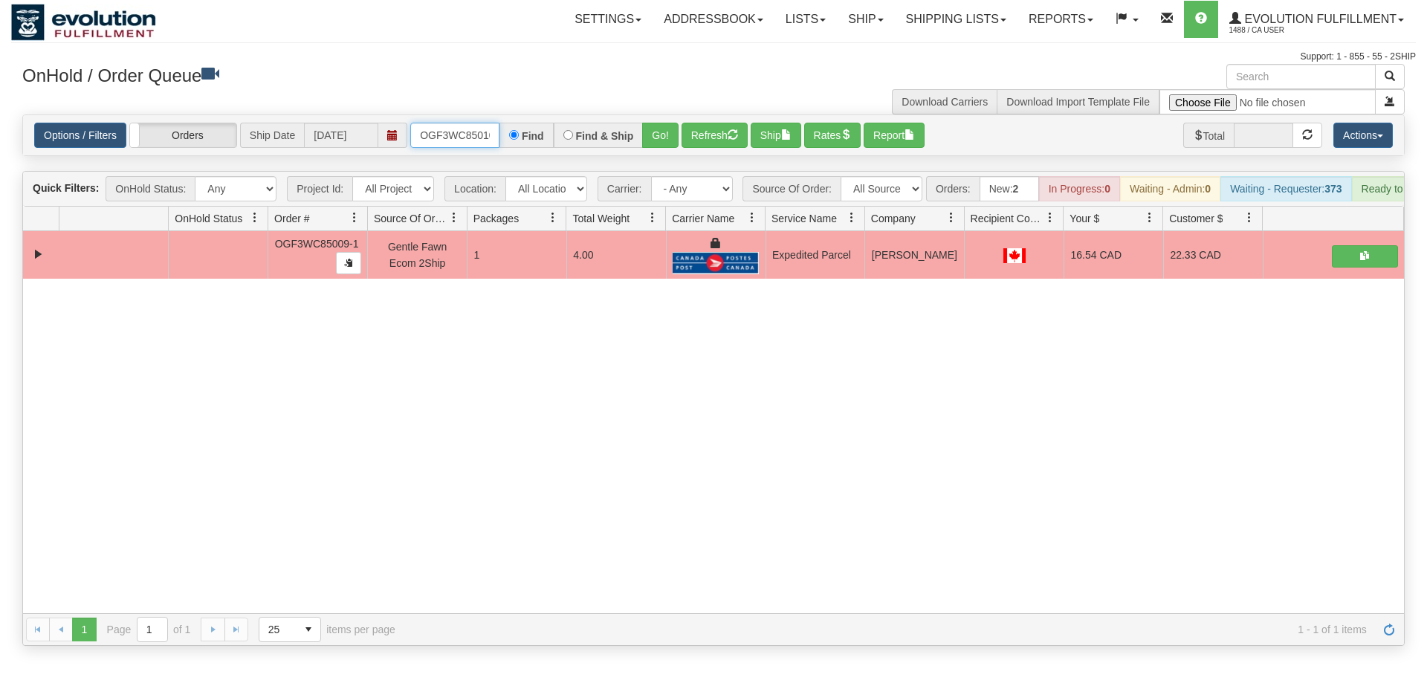
scroll to position [0, 14]
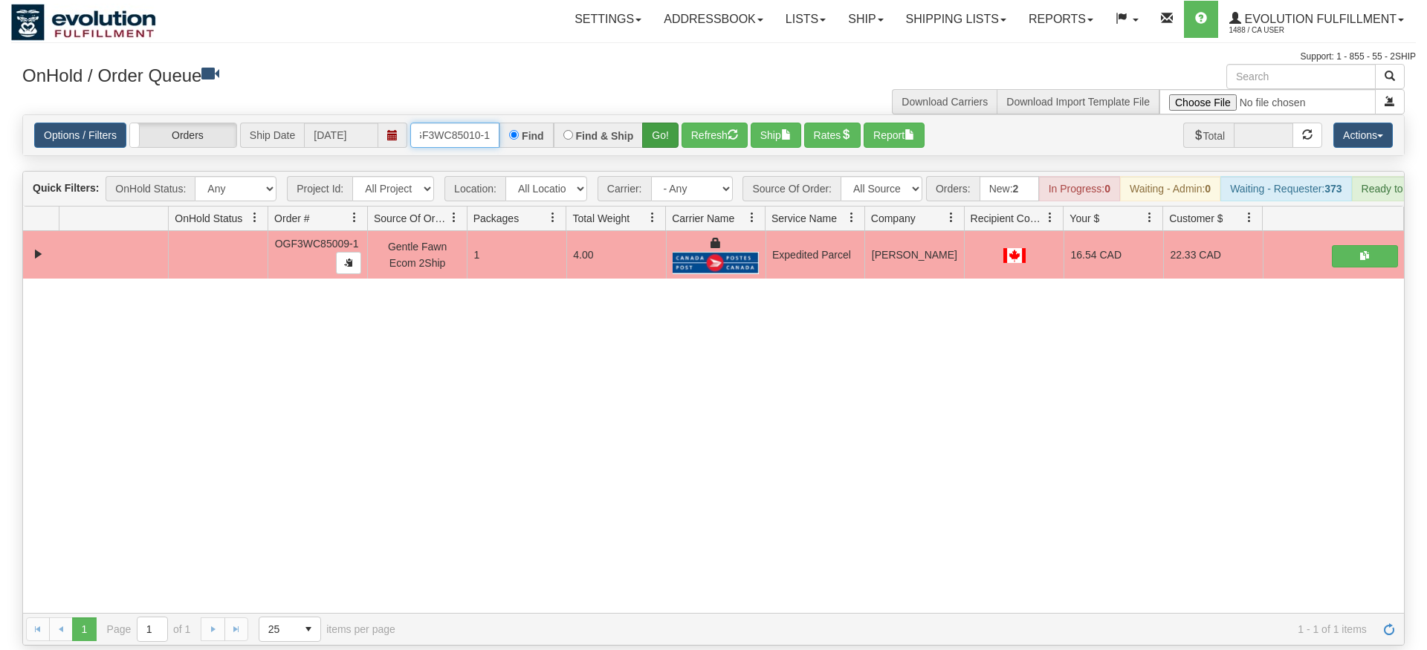
type input "OGF3WC85010-1"
click at [667, 137] on div "Is equal to Is not equal to Contains Does not contains CAD USD EUR ZAR [PERSON_…" at bounding box center [713, 379] width 1404 height 531
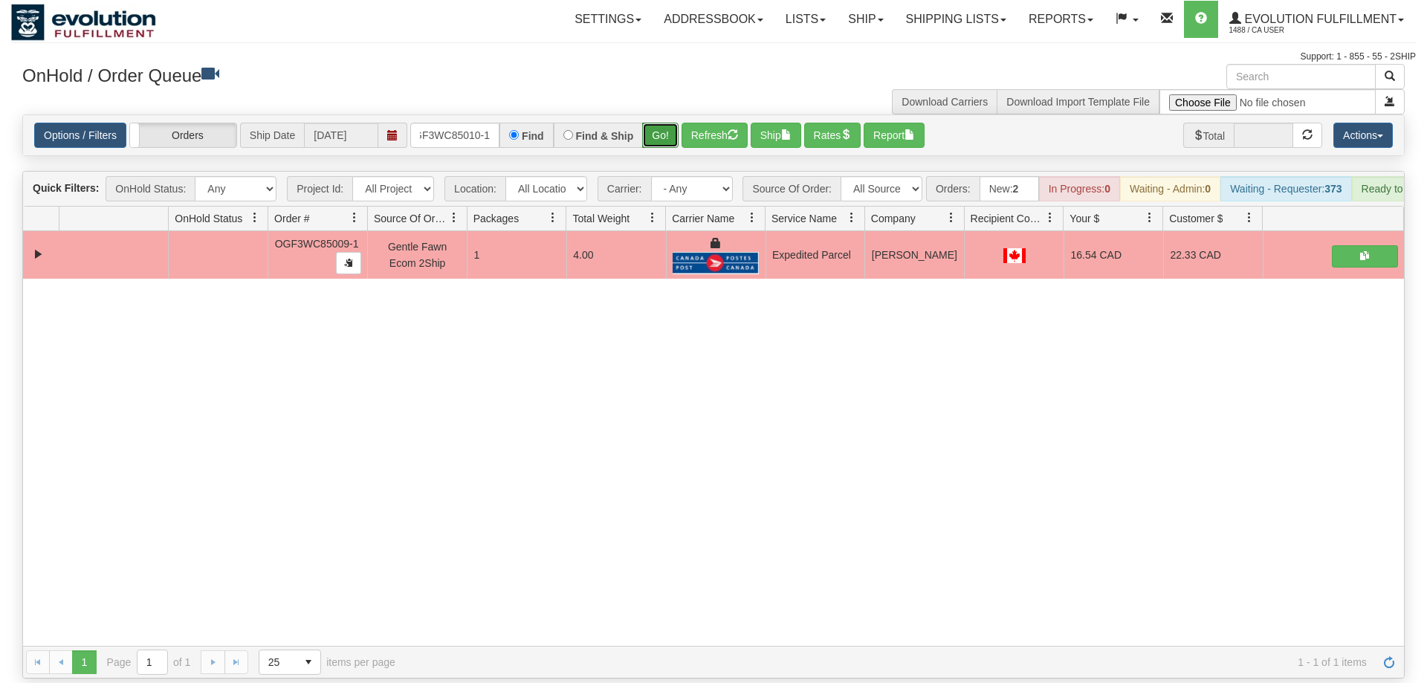
click at [671, 123] on button "Go!" at bounding box center [660, 135] width 36 height 25
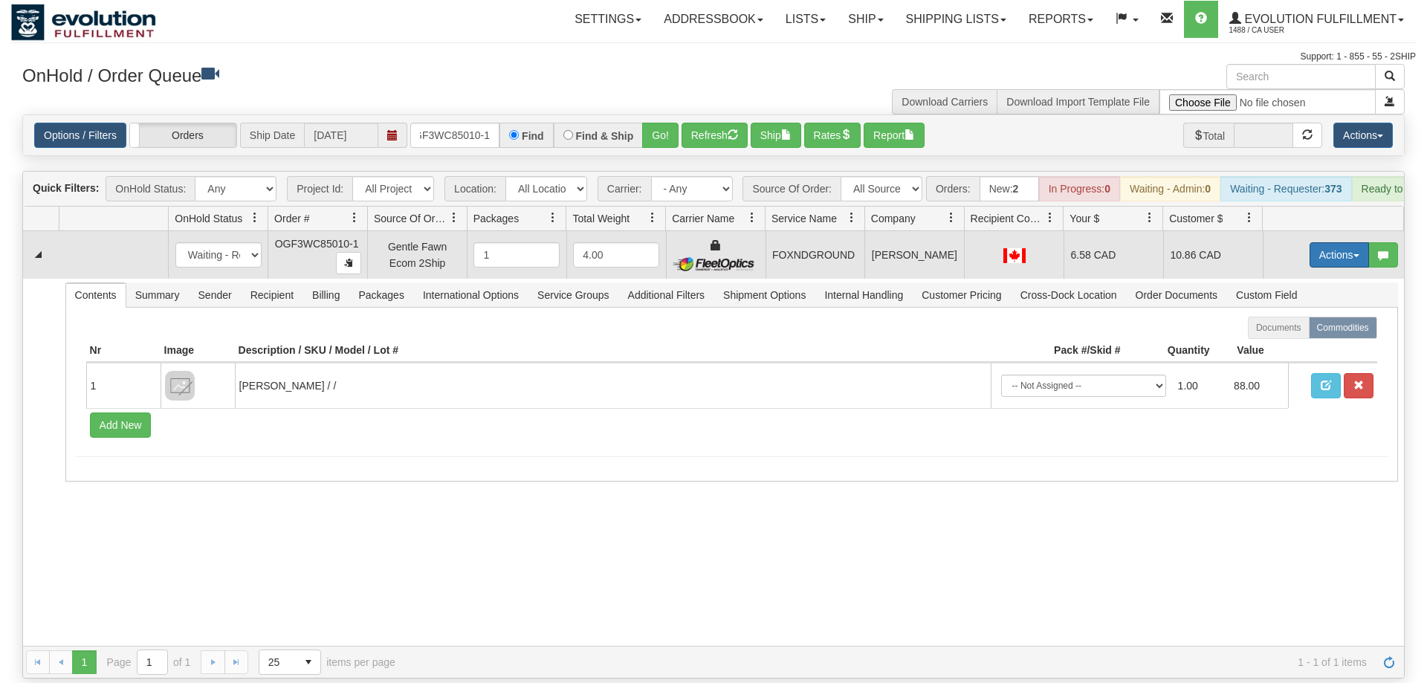
click at [1339, 242] on button "Actions" at bounding box center [1338, 254] width 59 height 25
click at [1283, 335] on span "Ship" at bounding box center [1279, 341] width 31 height 12
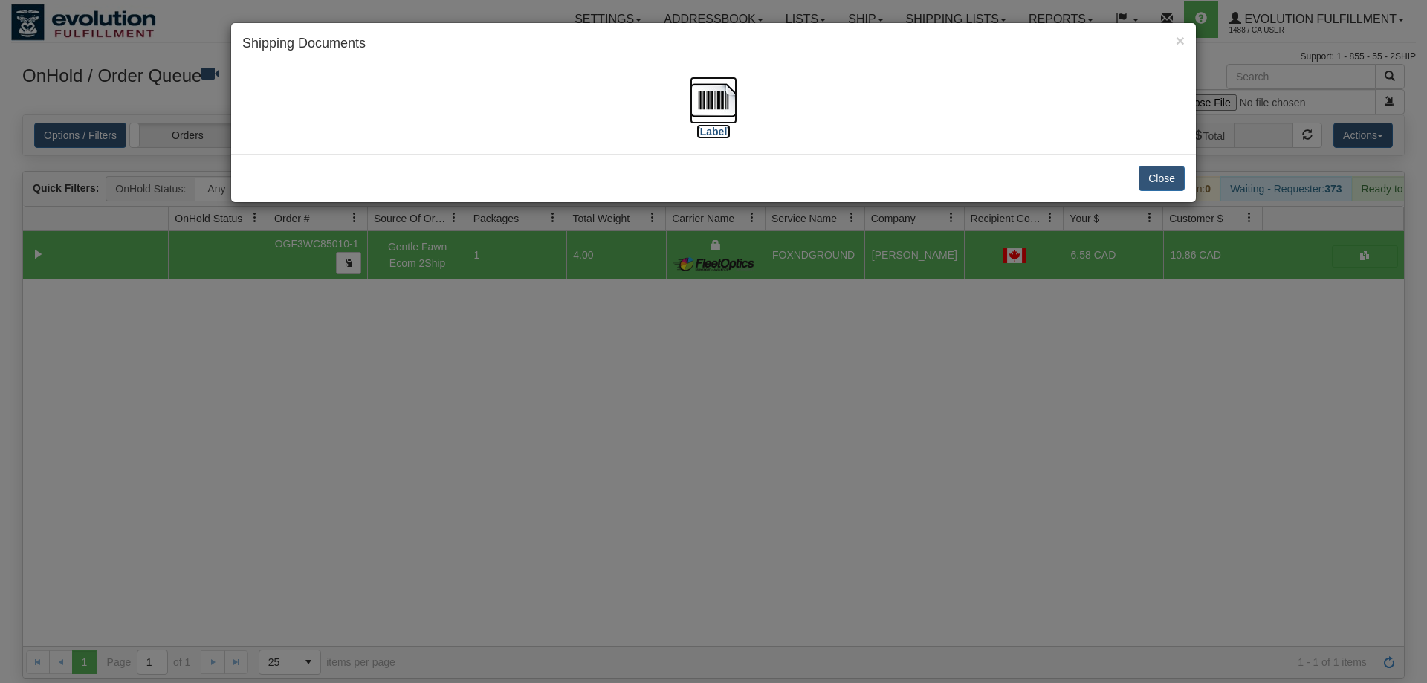
click at [711, 111] on img at bounding box center [714, 101] width 48 height 48
drag, startPoint x: 566, startPoint y: 354, endPoint x: 510, endPoint y: 95, distance: 265.4
click at [566, 352] on div "× Shipping Documents [Label] Close" at bounding box center [713, 341] width 1427 height 683
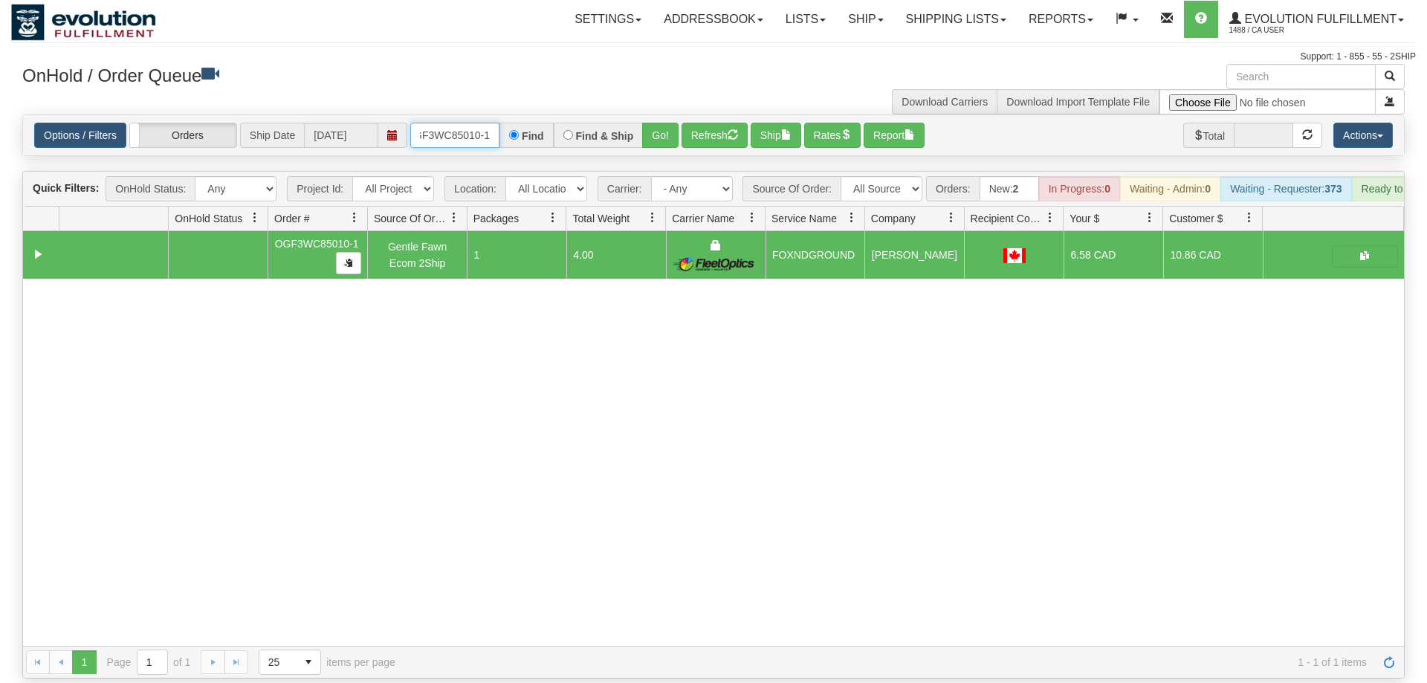
click at [455, 123] on input "OGF3WC85010-1" at bounding box center [454, 135] width 89 height 25
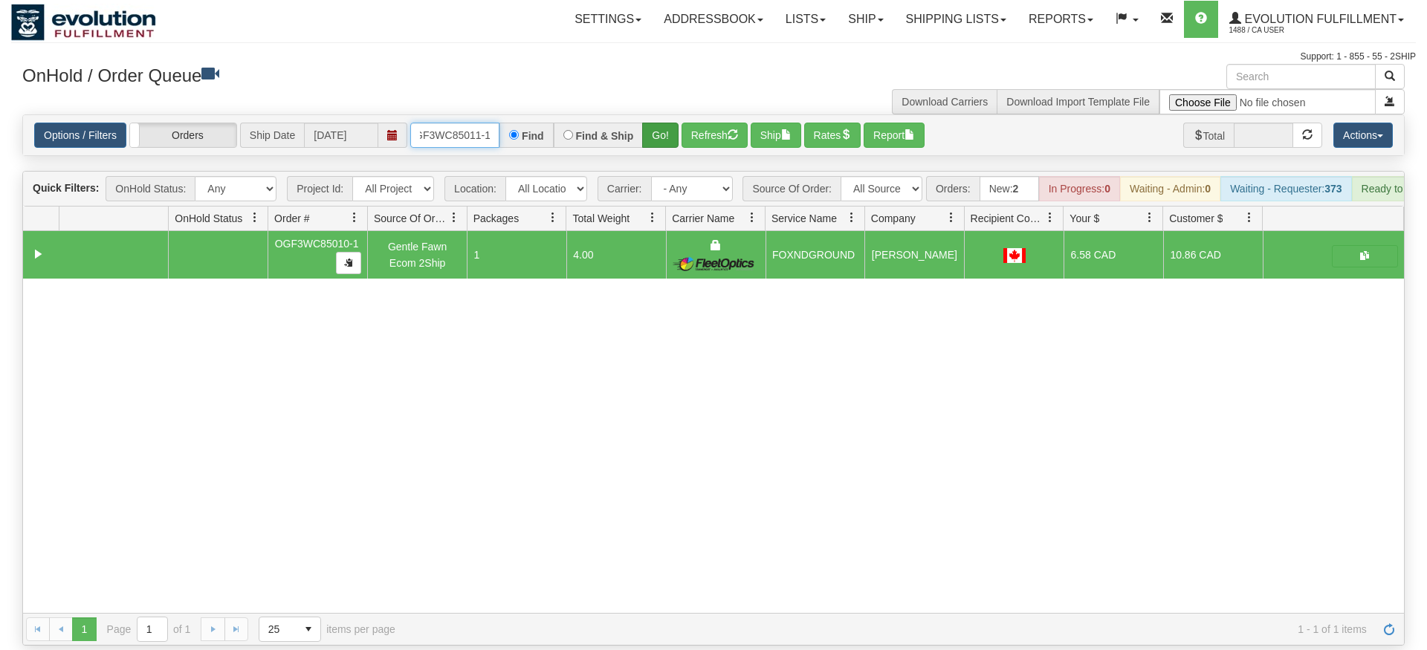
type input "OGF3WC85011-1"
drag, startPoint x: 665, startPoint y: 111, endPoint x: 665, endPoint y: 137, distance: 26.0
click at [665, 143] on div "Is equal to Is not equal to Contains Does not contains CAD USD EUR ZAR [PERSON_…" at bounding box center [713, 379] width 1404 height 531
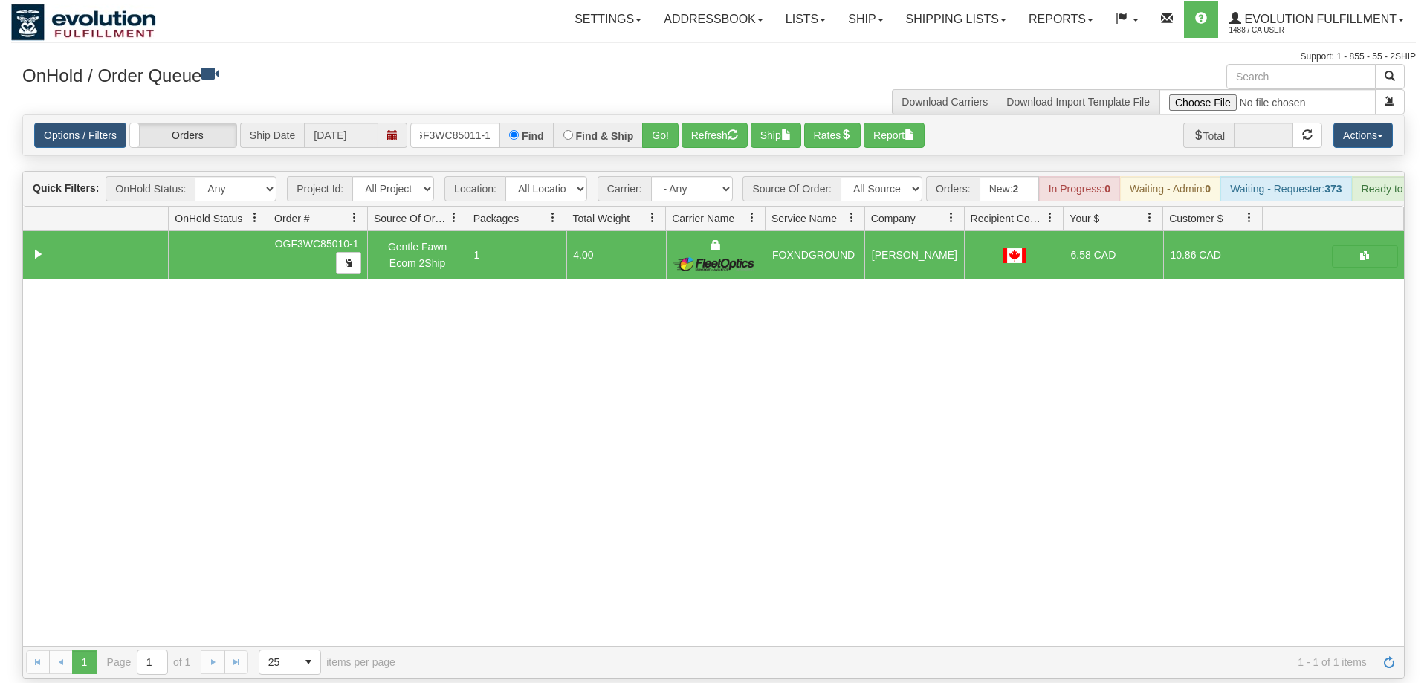
click at [665, 126] on div "Options / Filters Group Shipments Orders Ship Date [DATE] OGF3WC85011-1 Find Fi…" at bounding box center [713, 135] width 1381 height 40
click at [665, 123] on button "Go!" at bounding box center [660, 135] width 36 height 25
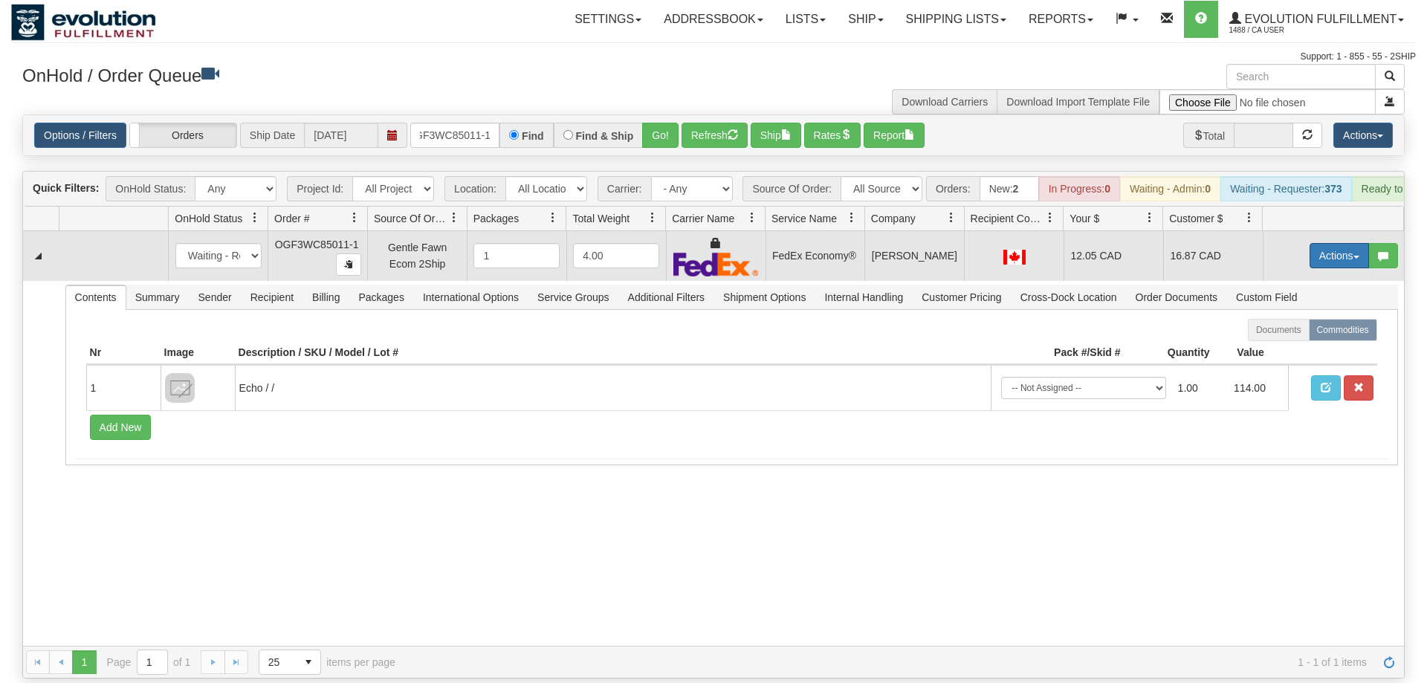
click at [1340, 243] on button "Actions" at bounding box center [1338, 255] width 59 height 25
click at [1288, 336] on span "Ship" at bounding box center [1279, 342] width 31 height 12
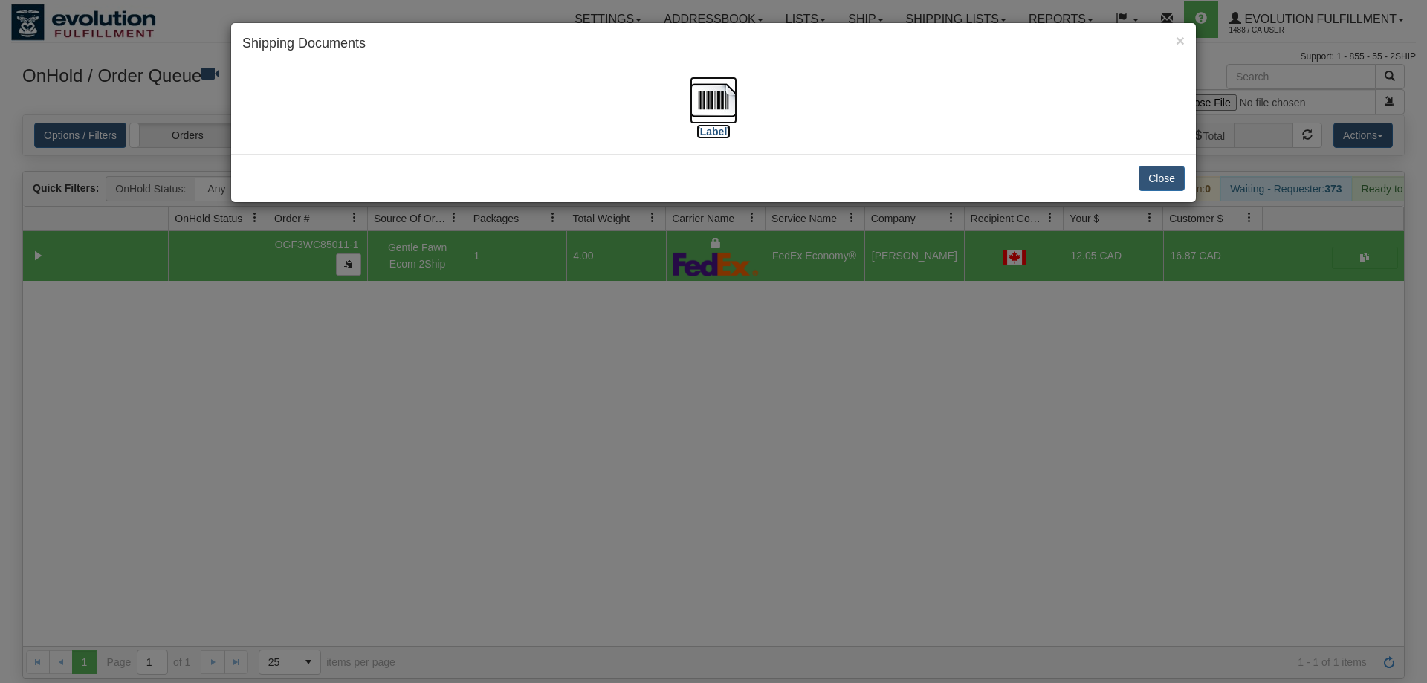
click at [713, 94] on img at bounding box center [714, 101] width 48 height 48
click at [516, 395] on div "× Shipping Documents [Label] Close" at bounding box center [713, 341] width 1427 height 683
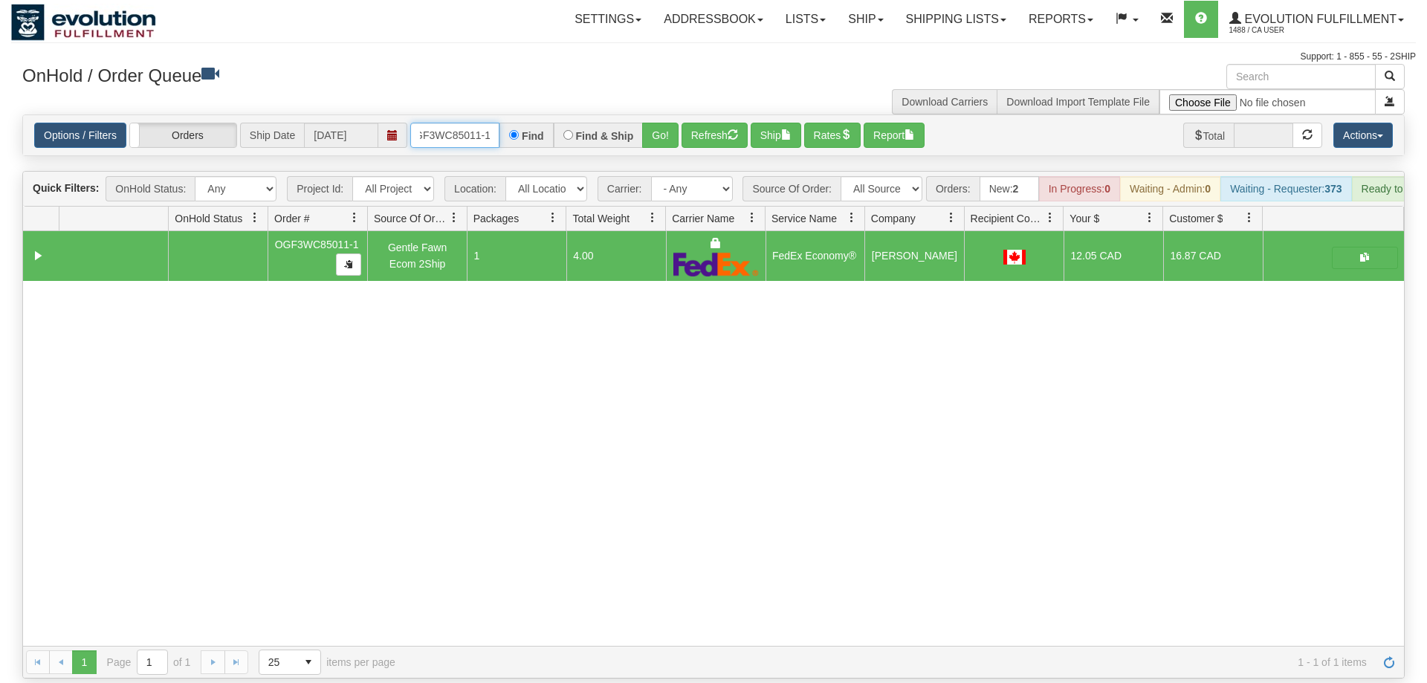
click at [455, 123] on input "OGF3WC85011-1" at bounding box center [454, 135] width 89 height 25
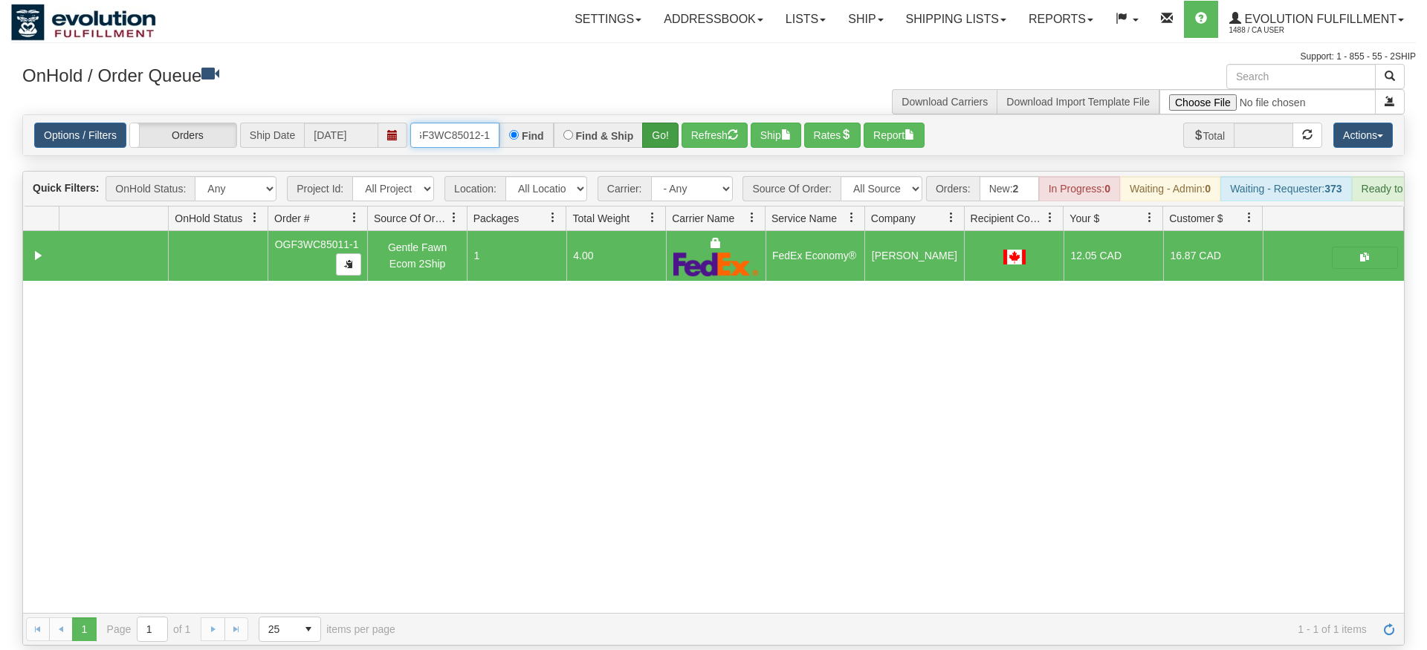
type input "OGF3WC85012-1"
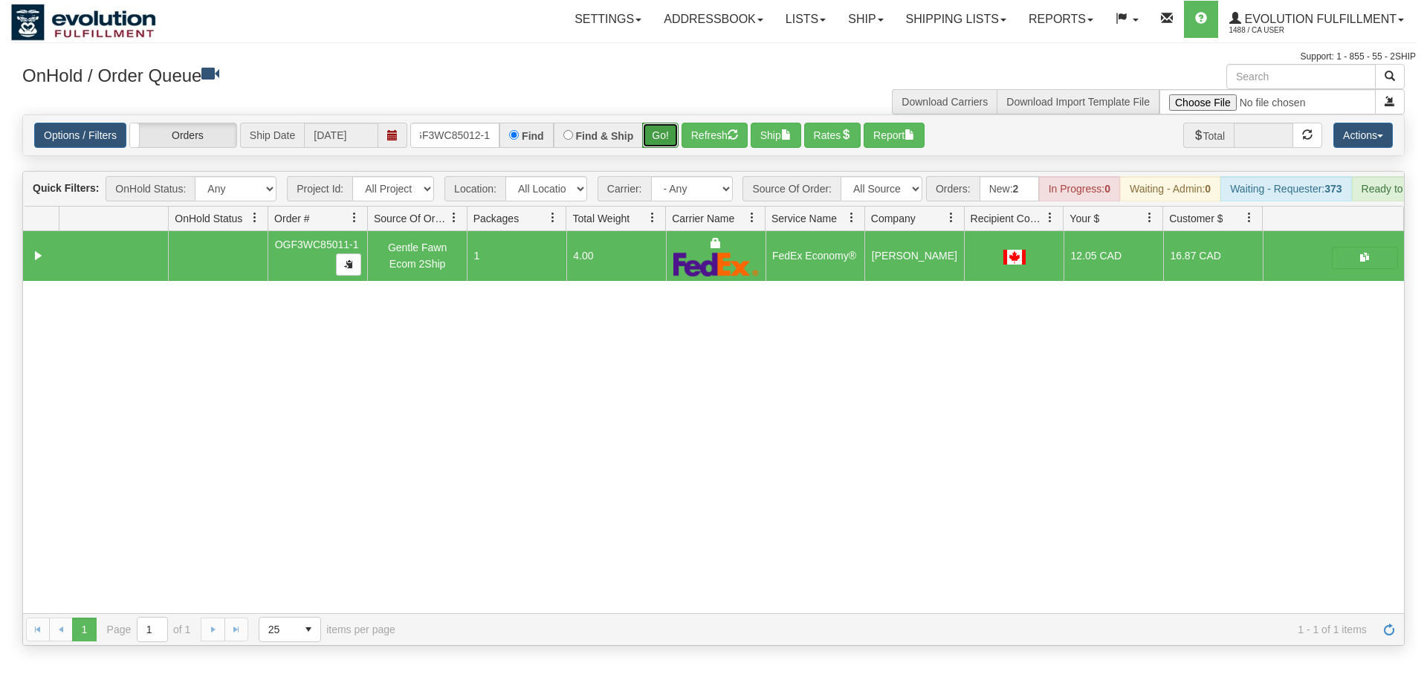
click at [661, 140] on div "Is equal to Is not equal to Contains Does not contains CAD USD EUR ZAR [PERSON_…" at bounding box center [713, 379] width 1404 height 531
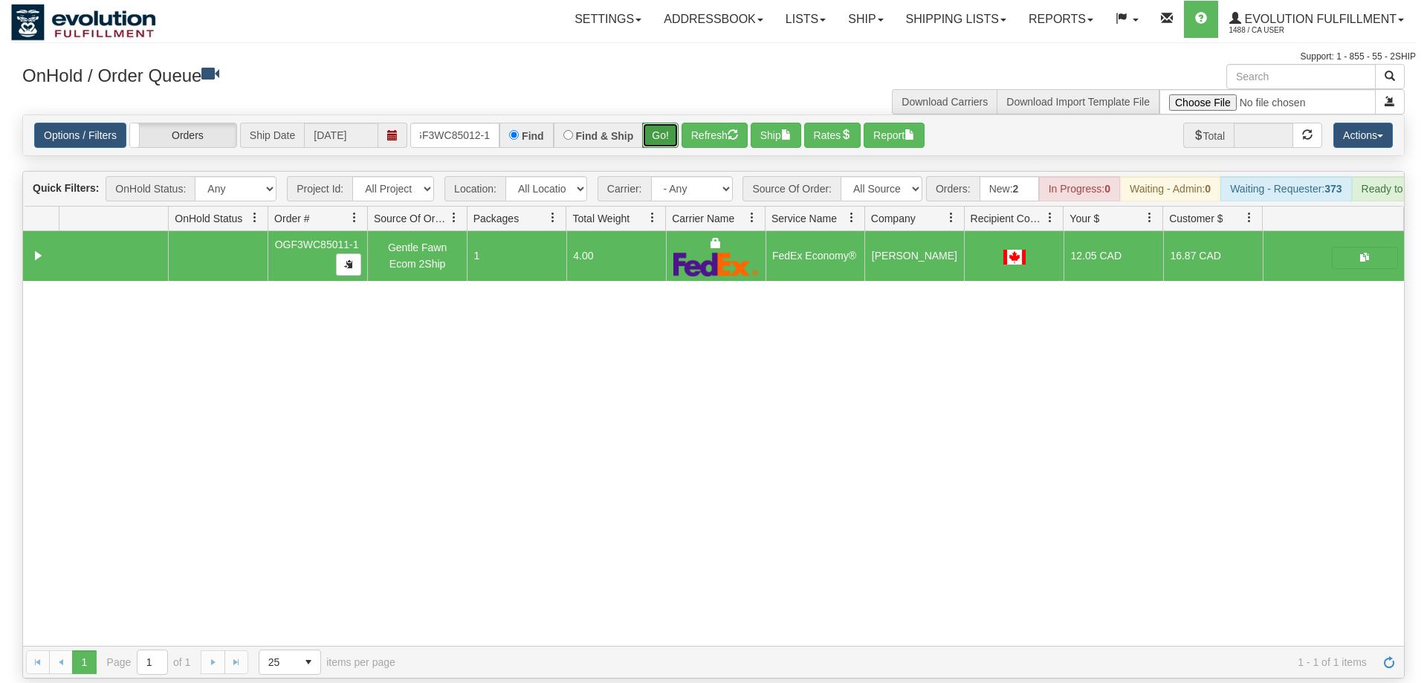
click at [664, 123] on button "Go!" at bounding box center [660, 135] width 36 height 25
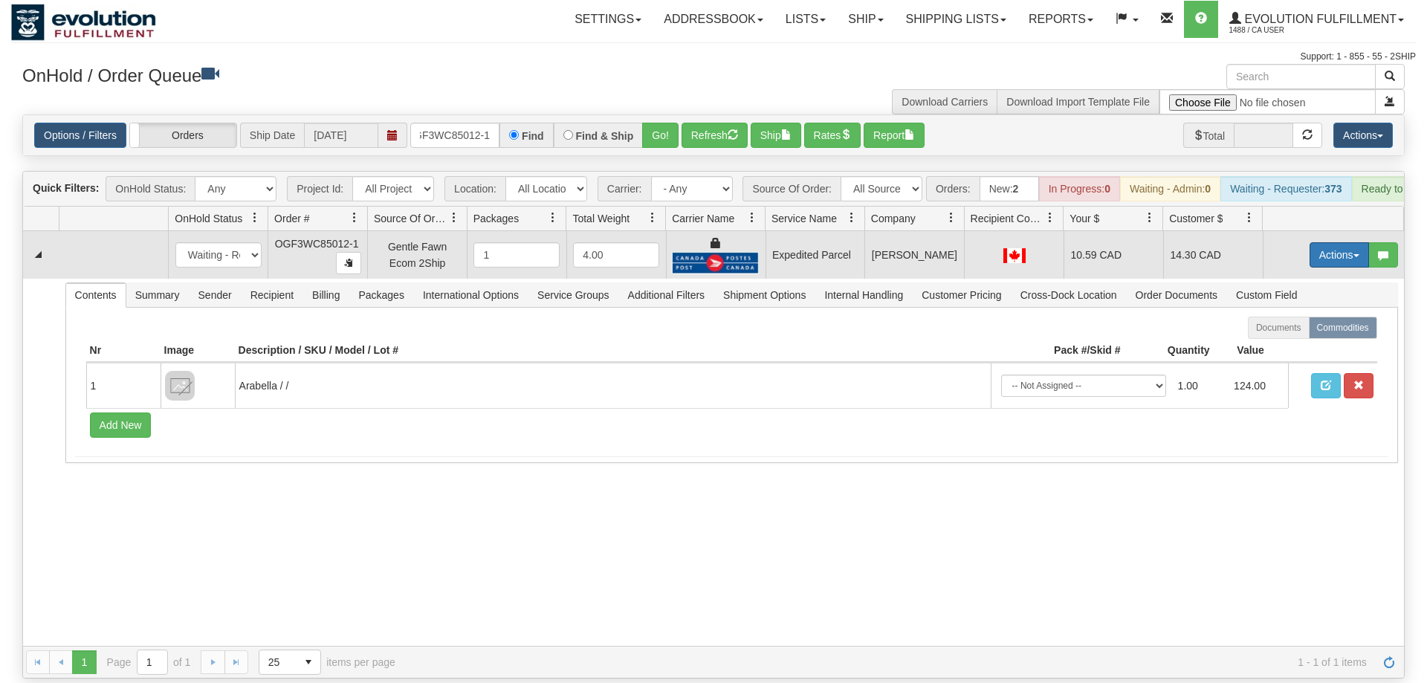
click at [1316, 242] on button "Actions" at bounding box center [1338, 254] width 59 height 25
click at [1288, 335] on span "Ship" at bounding box center [1279, 341] width 31 height 12
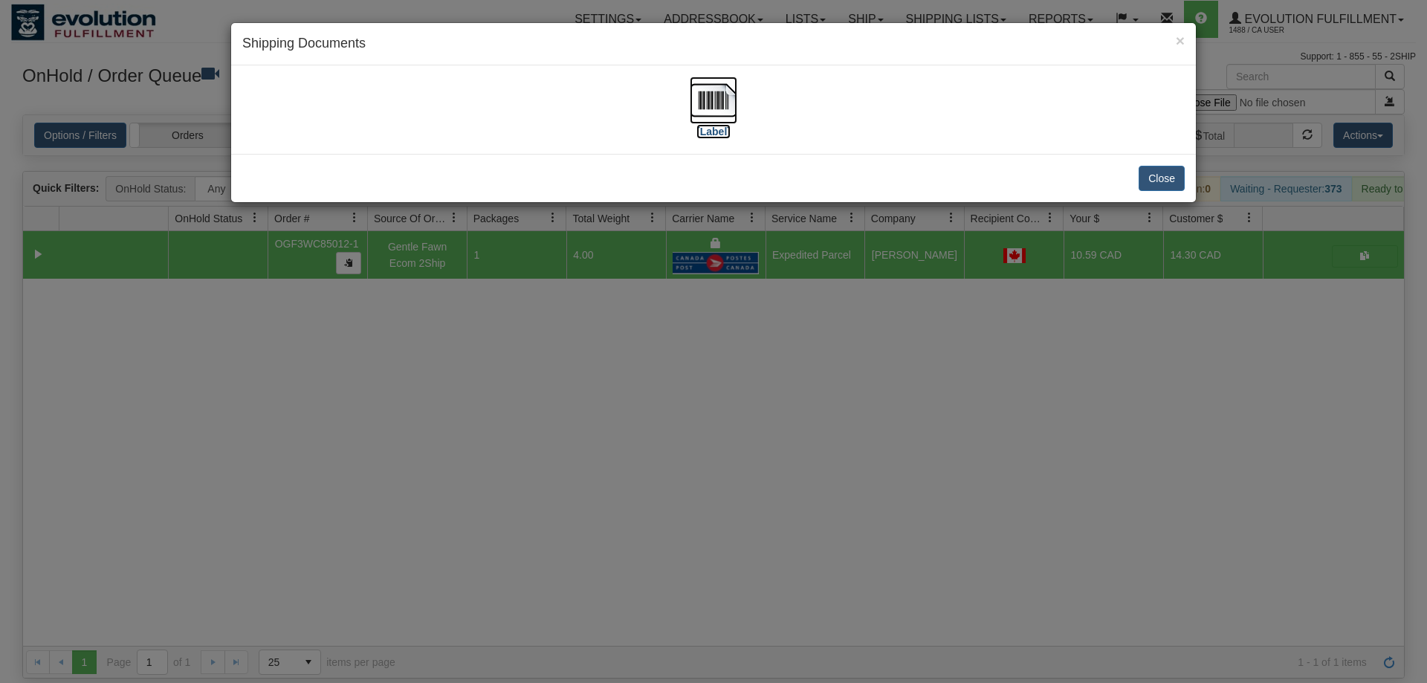
click at [708, 112] on img at bounding box center [714, 101] width 48 height 48
drag, startPoint x: 542, startPoint y: 428, endPoint x: 473, endPoint y: 201, distance: 236.9
click at [535, 424] on div "× Shipping Documents [Label] Close" at bounding box center [713, 341] width 1427 height 683
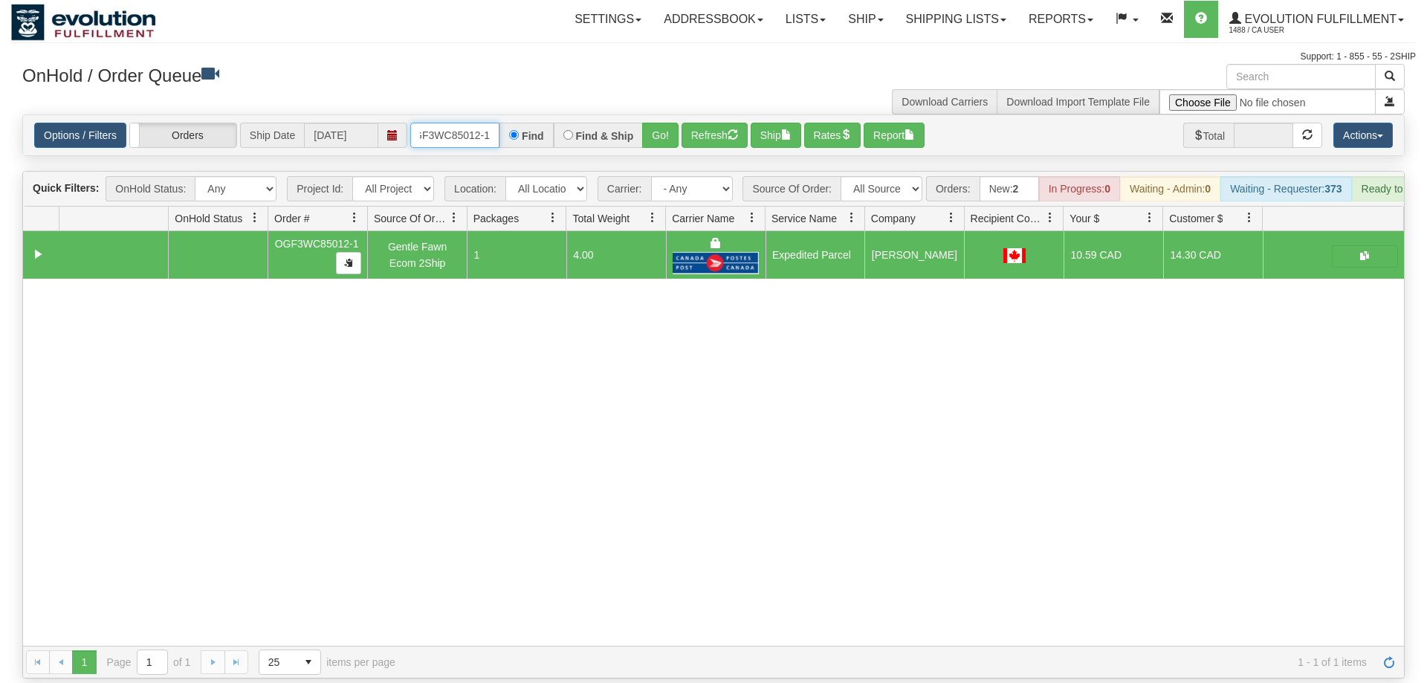
click at [471, 123] on input "OGF3WC85012-1" at bounding box center [454, 135] width 89 height 25
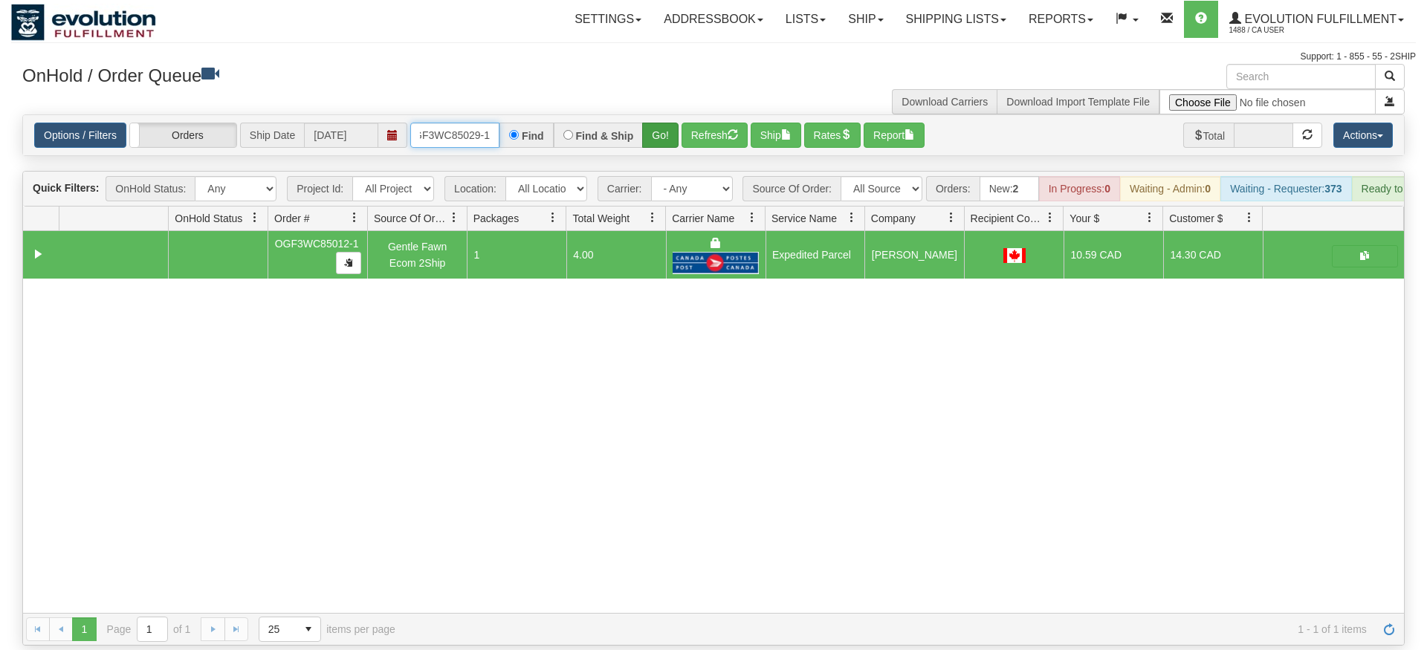
type input "OGF3WC85029-1"
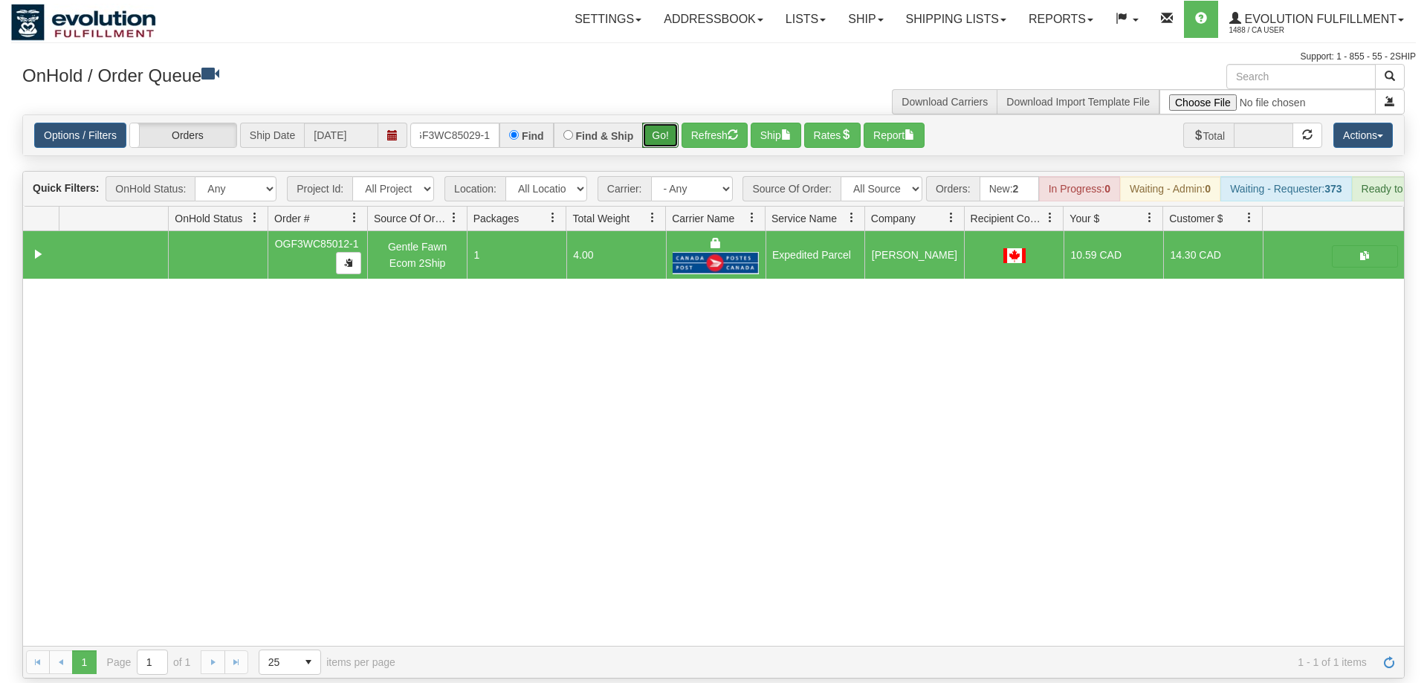
drag, startPoint x: 663, startPoint y: 117, endPoint x: 661, endPoint y: 129, distance: 12.1
click at [662, 149] on div "Is equal to Is not equal to Contains Does not contains CAD USD EUR ZAR [PERSON_…" at bounding box center [713, 396] width 1404 height 564
click at [661, 123] on button "Go!" at bounding box center [660, 135] width 36 height 25
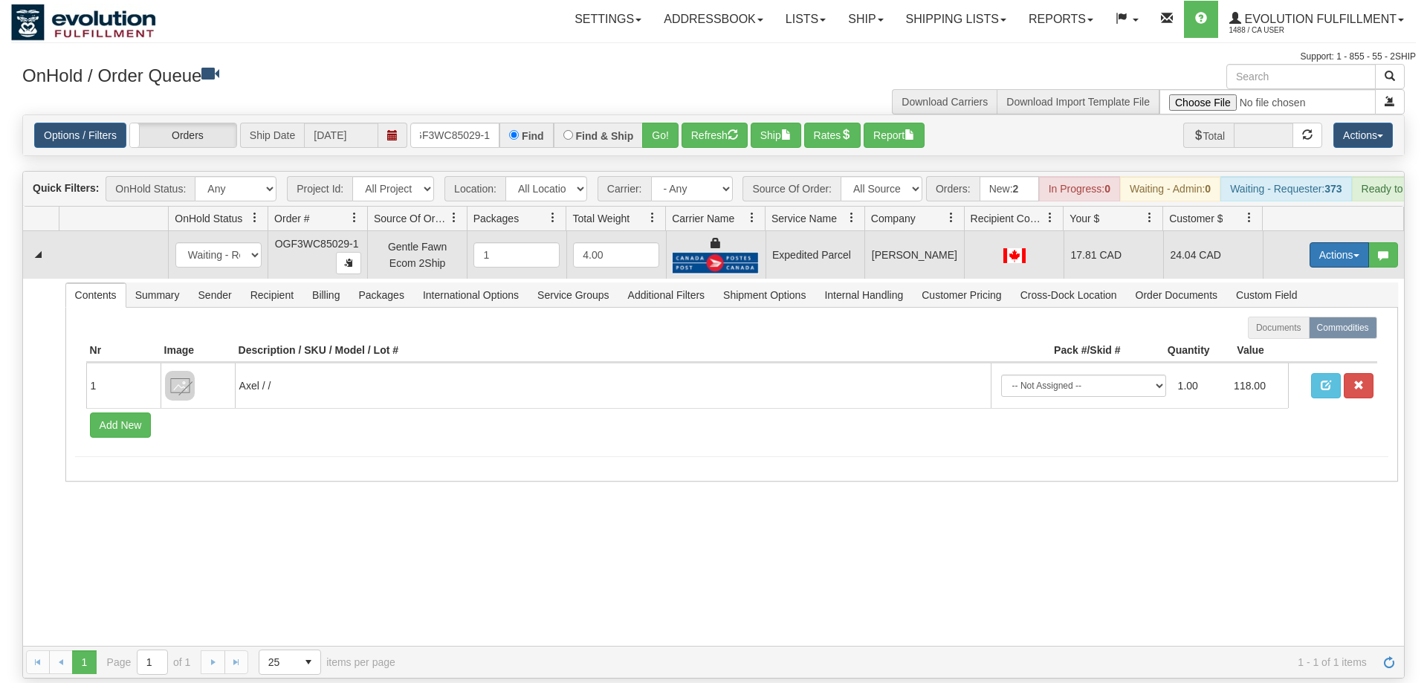
click at [1328, 231] on td "Actions Open Refresh Rates Rate All Services Ship Delete Edit Items" at bounding box center [1332, 255] width 141 height 48
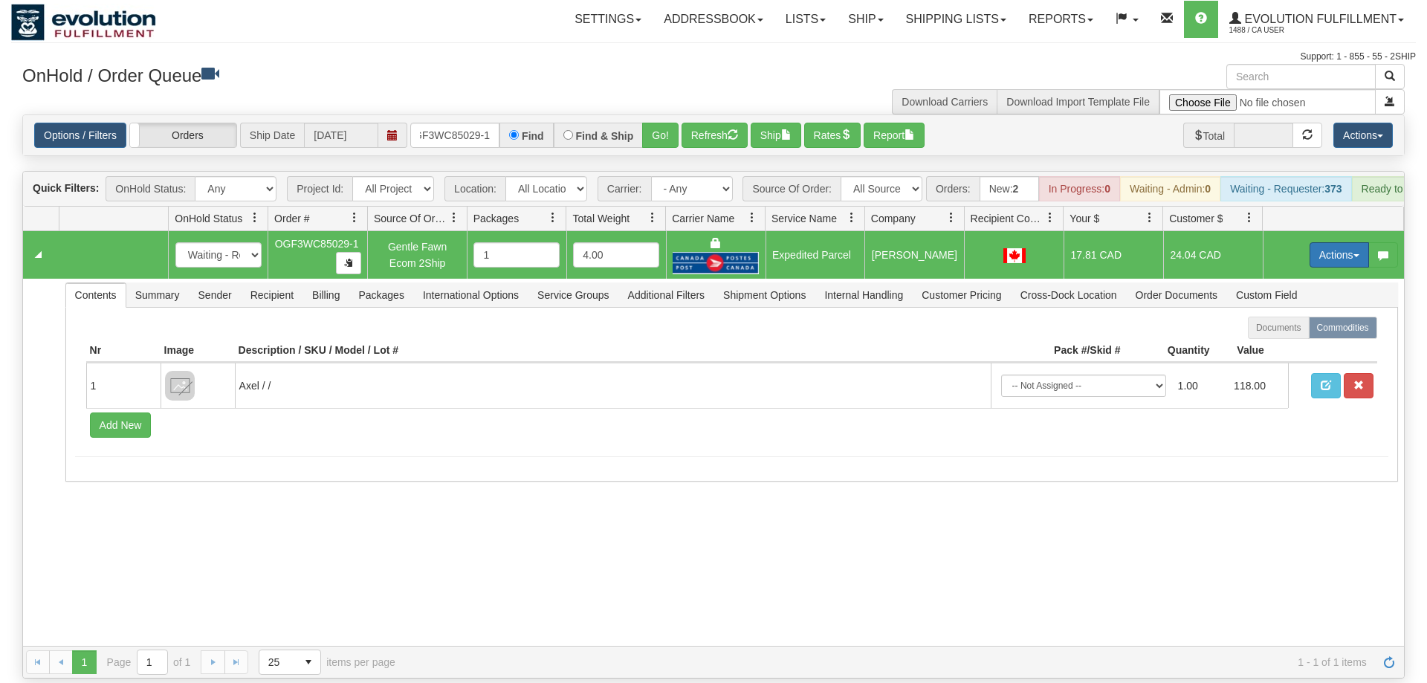
click at [1323, 242] on button "Actions" at bounding box center [1338, 254] width 59 height 25
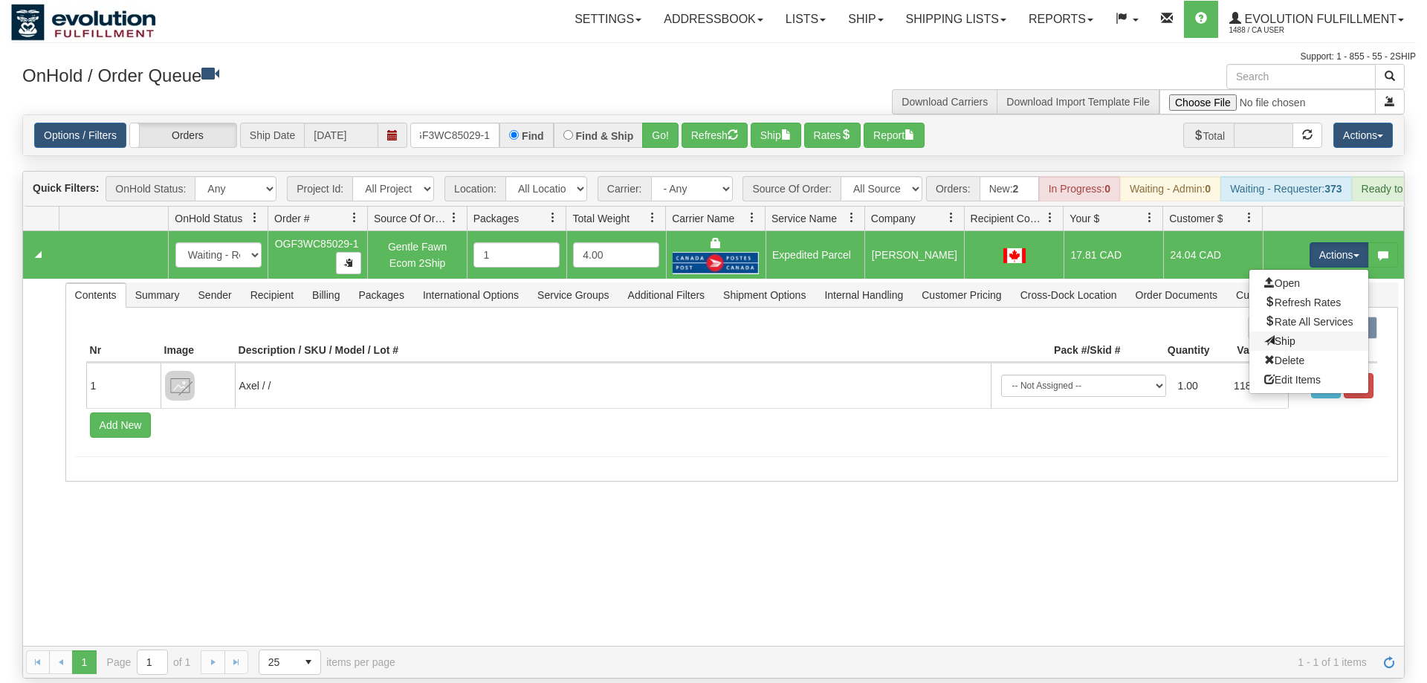
click at [1295, 331] on link "Ship" at bounding box center [1308, 340] width 119 height 19
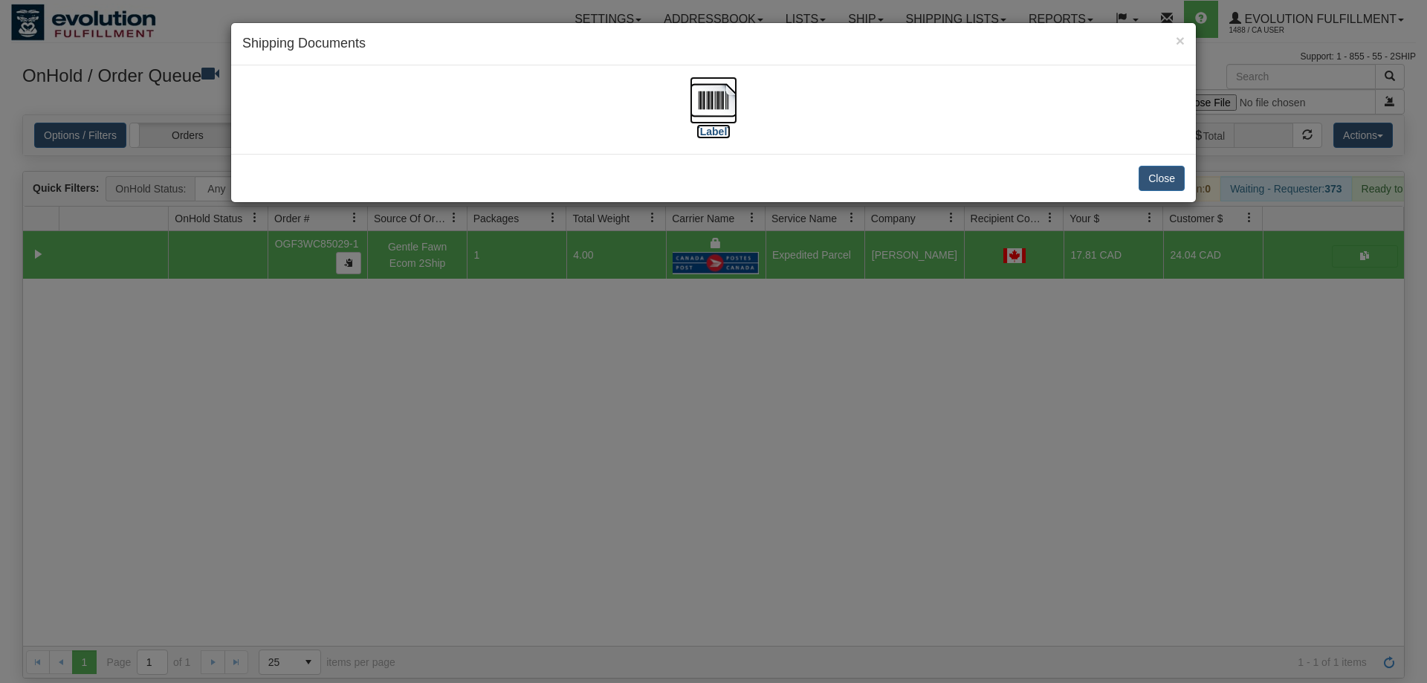
click at [708, 102] on img at bounding box center [714, 101] width 48 height 48
drag, startPoint x: 600, startPoint y: 387, endPoint x: 559, endPoint y: 255, distance: 138.4
click at [600, 385] on div "× Shipping Documents [Label] Close" at bounding box center [713, 341] width 1427 height 683
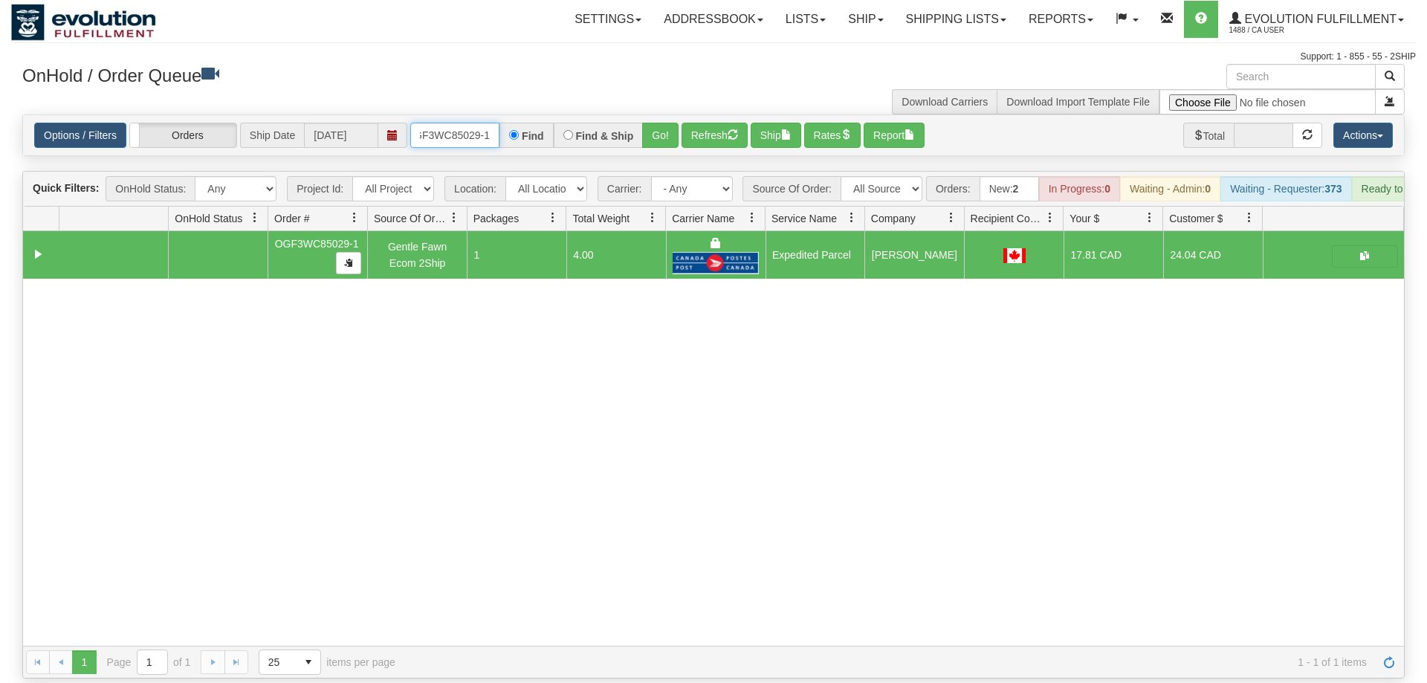
click at [445, 123] on input "OGF3WC85029-1" at bounding box center [454, 135] width 89 height 25
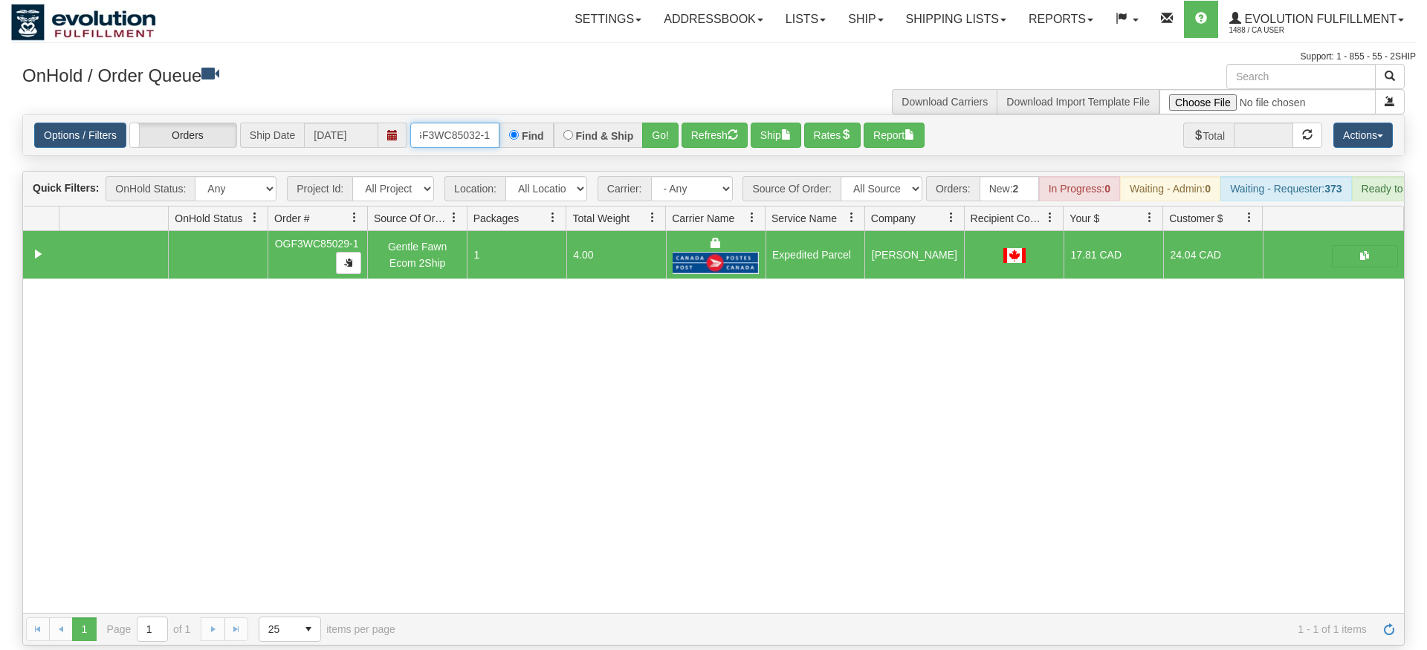
type input "OGF3WC85032-1"
click at [652, 143] on div "Is equal to Is not equal to Contains Does not contains CAD USD EUR ZAR [PERSON_…" at bounding box center [713, 379] width 1404 height 531
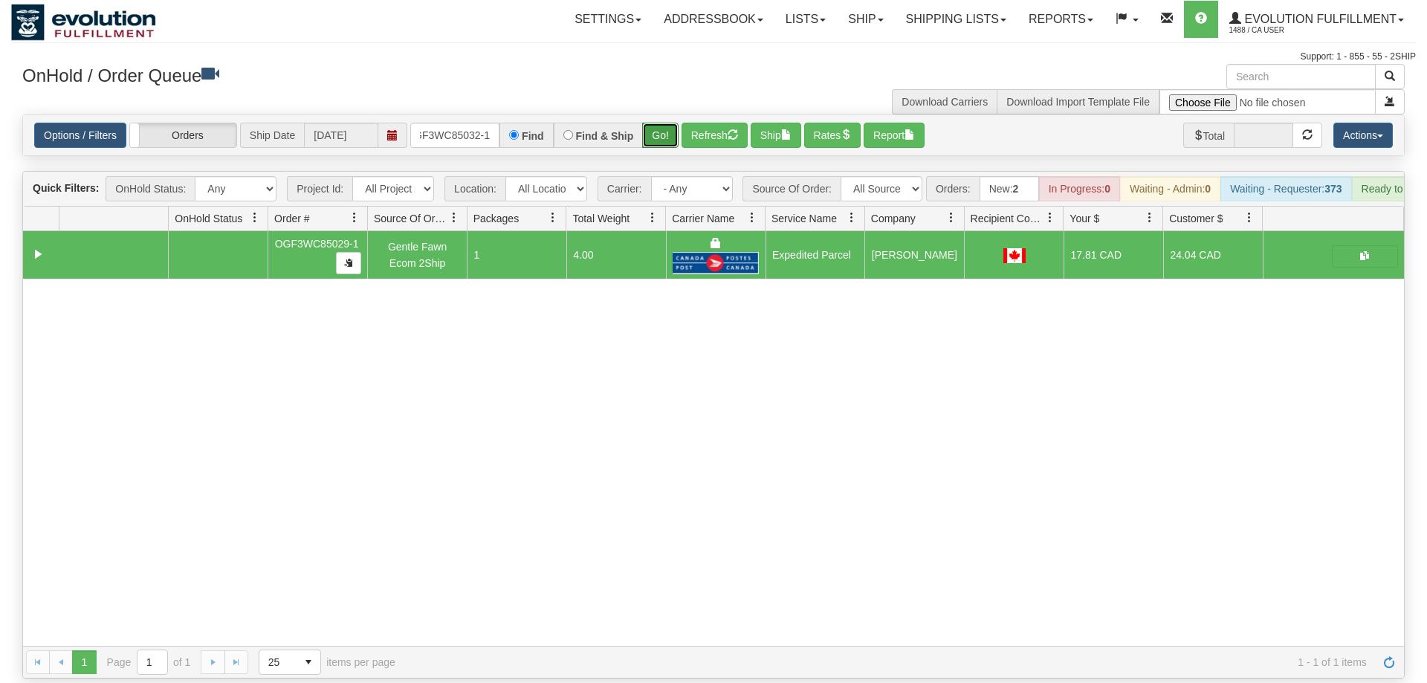
click at [667, 123] on button "Go!" at bounding box center [660, 135] width 36 height 25
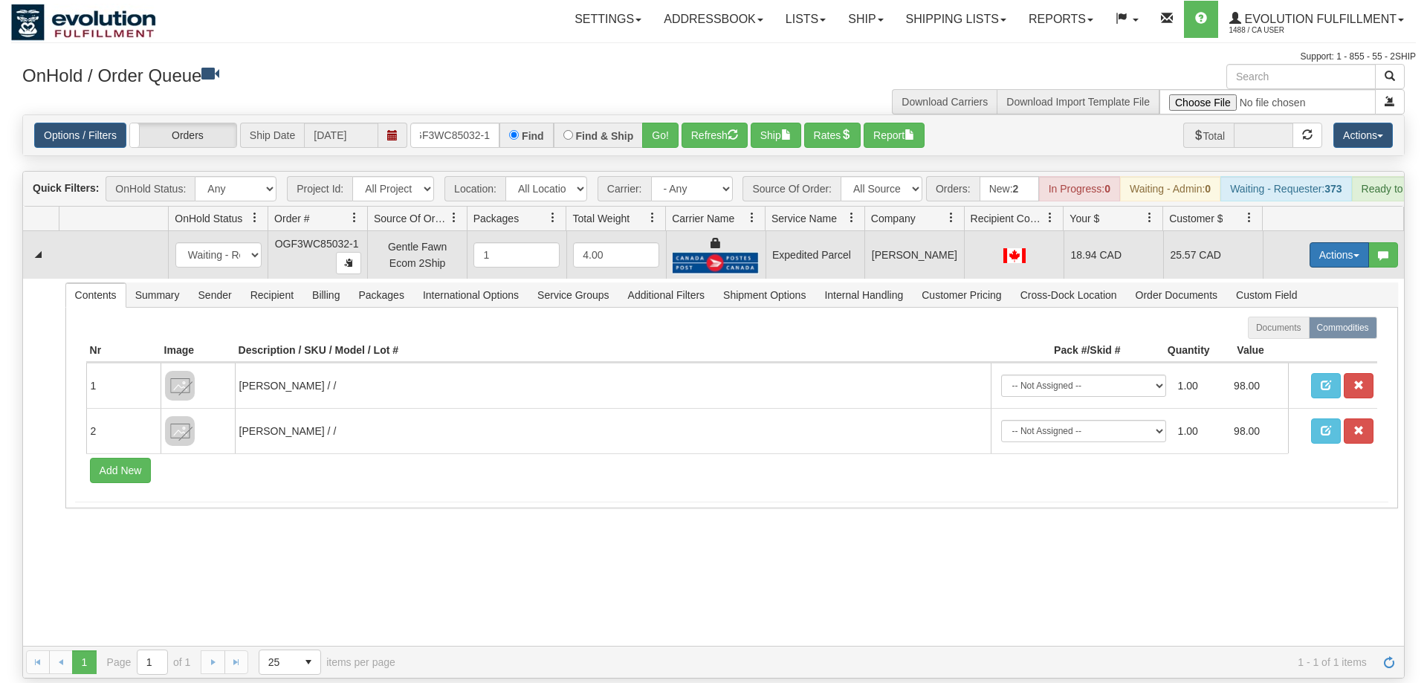
click at [1341, 242] on button "Actions" at bounding box center [1338, 254] width 59 height 25
click at [1290, 335] on span "Ship" at bounding box center [1279, 341] width 31 height 12
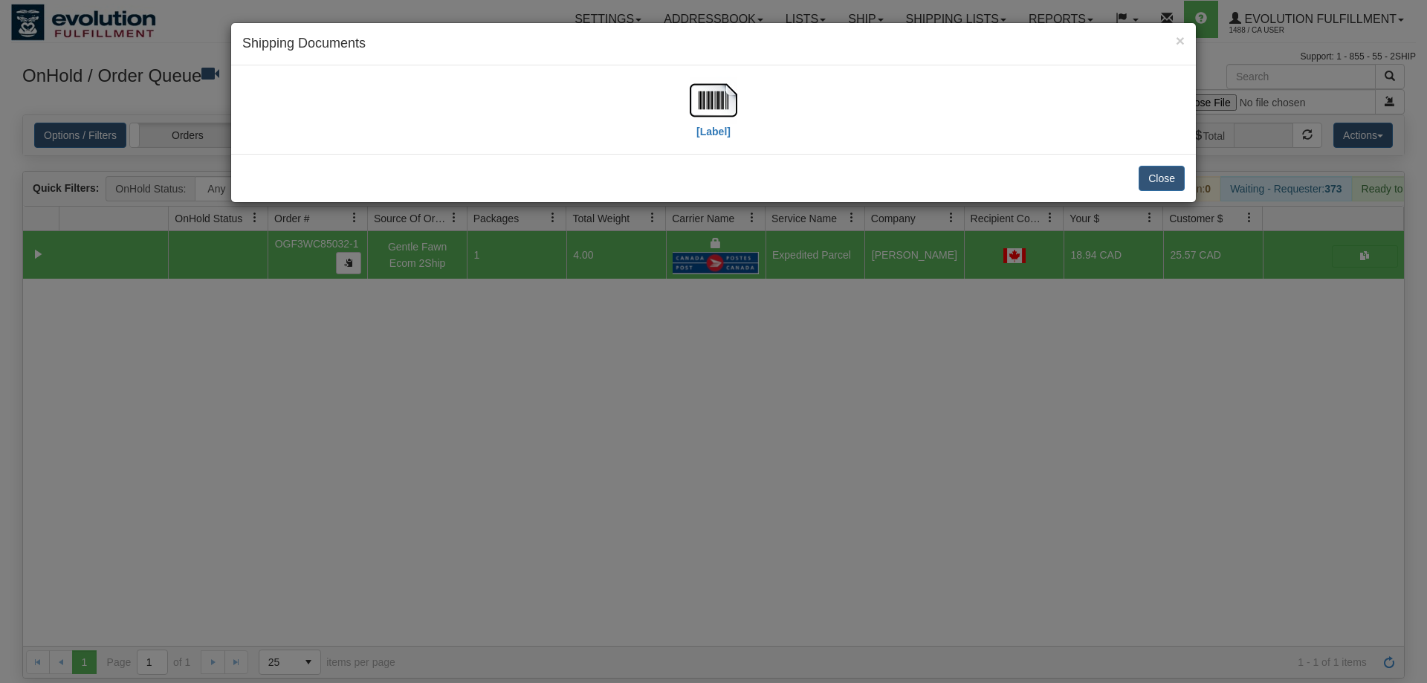
click at [745, 100] on div "[Label]" at bounding box center [713, 110] width 942 height 66
click at [731, 100] on img at bounding box center [714, 101] width 48 height 48
click at [577, 285] on div "× Shipping Documents [Label] Close" at bounding box center [713, 341] width 1427 height 683
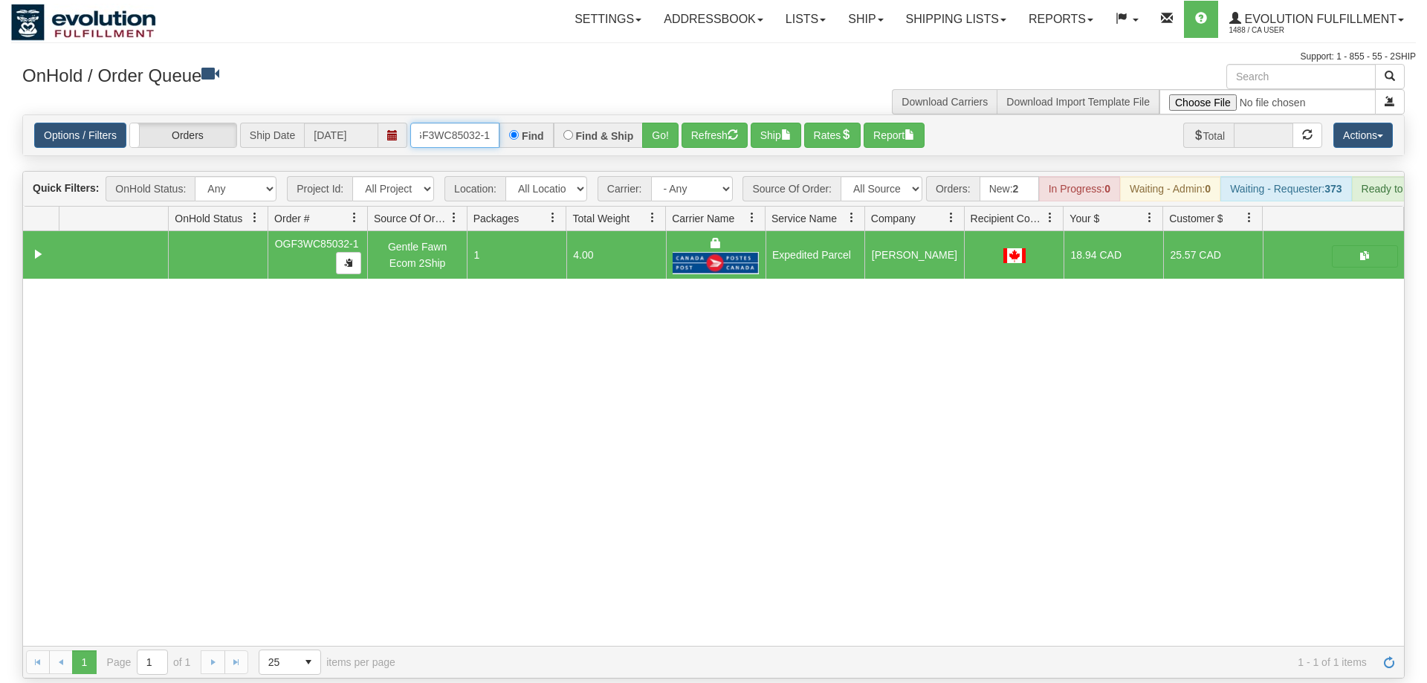
click at [457, 123] on input "OGF3WC85032-1" at bounding box center [454, 135] width 89 height 25
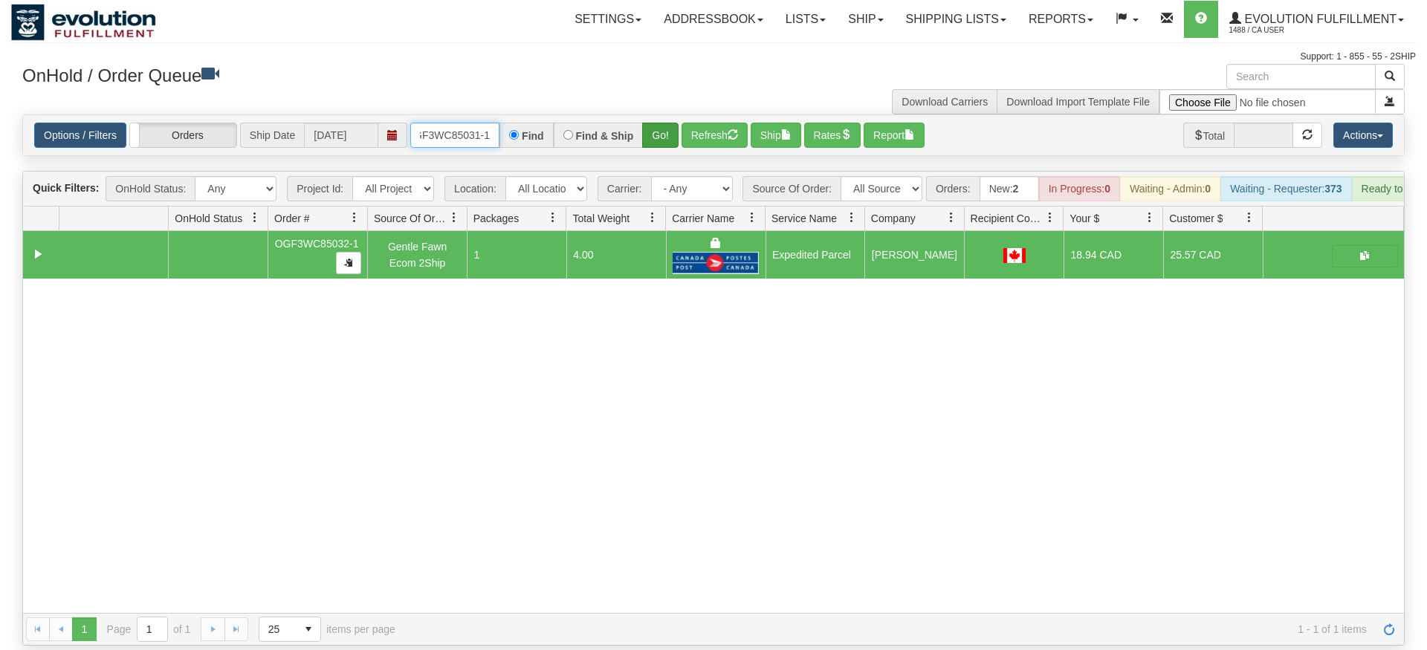
type input "OGF3WC85031-1"
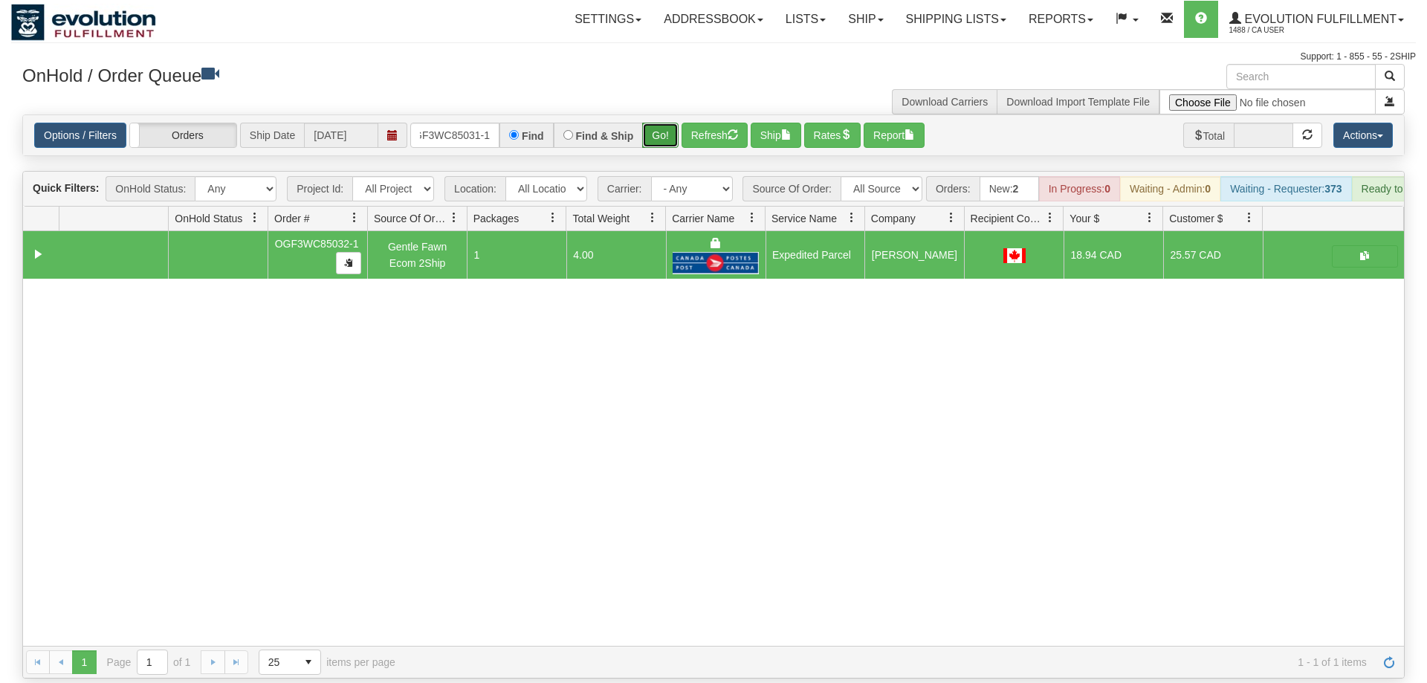
click at [669, 141] on div "Is equal to Is not equal to Contains Does not contains CAD USD EUR ZAR [PERSON_…" at bounding box center [713, 396] width 1404 height 564
click at [666, 123] on button "Go!" at bounding box center [660, 135] width 36 height 25
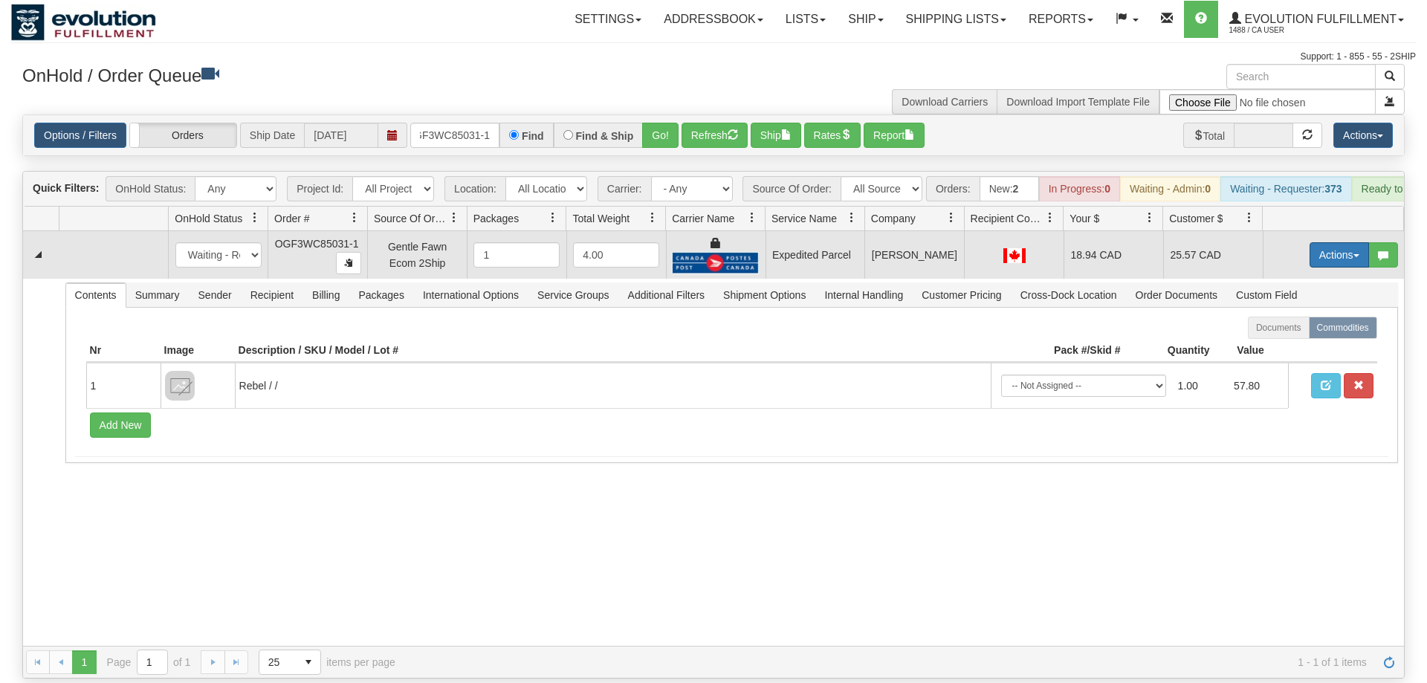
click at [1337, 242] on button "Actions" at bounding box center [1338, 254] width 59 height 25
click at [1284, 335] on span "Ship" at bounding box center [1279, 341] width 31 height 12
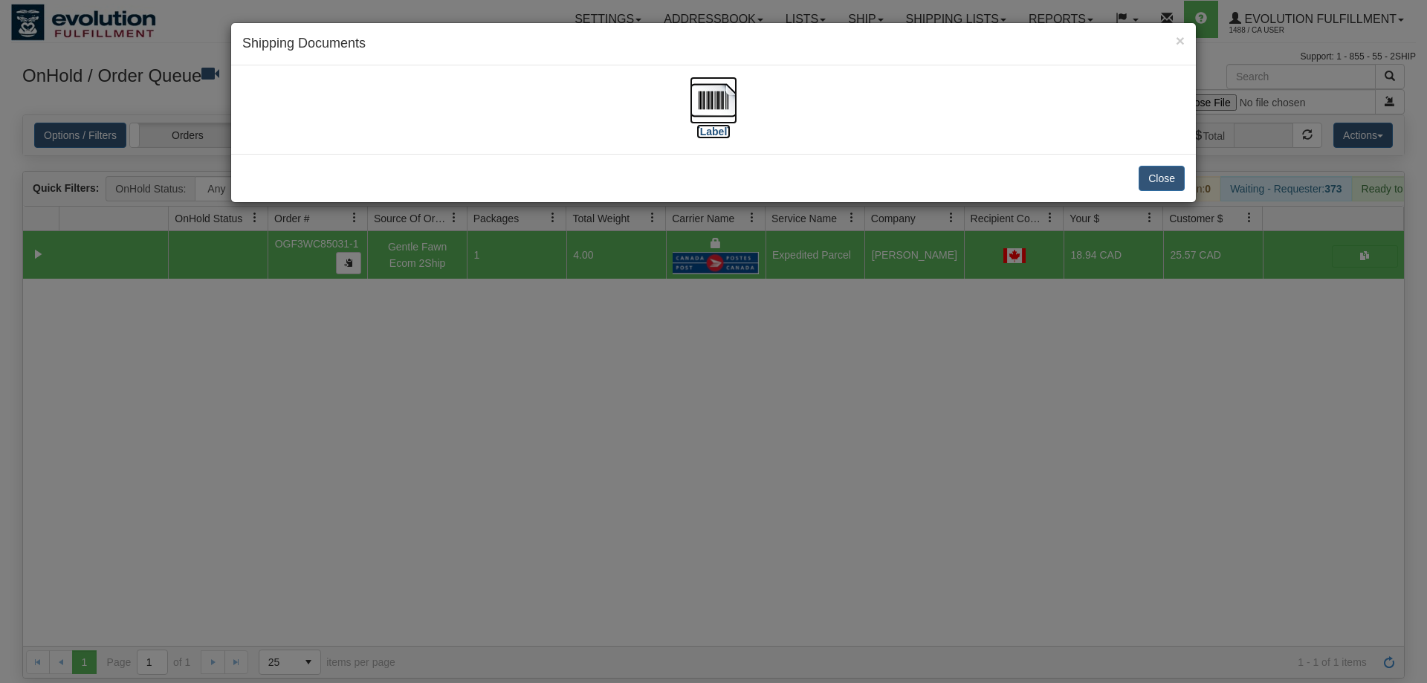
click at [736, 98] on img at bounding box center [714, 101] width 48 height 48
drag, startPoint x: 562, startPoint y: 344, endPoint x: 562, endPoint y: 361, distance: 17.1
click at [562, 361] on div "× Shipping Documents [Label] Close" at bounding box center [713, 341] width 1427 height 683
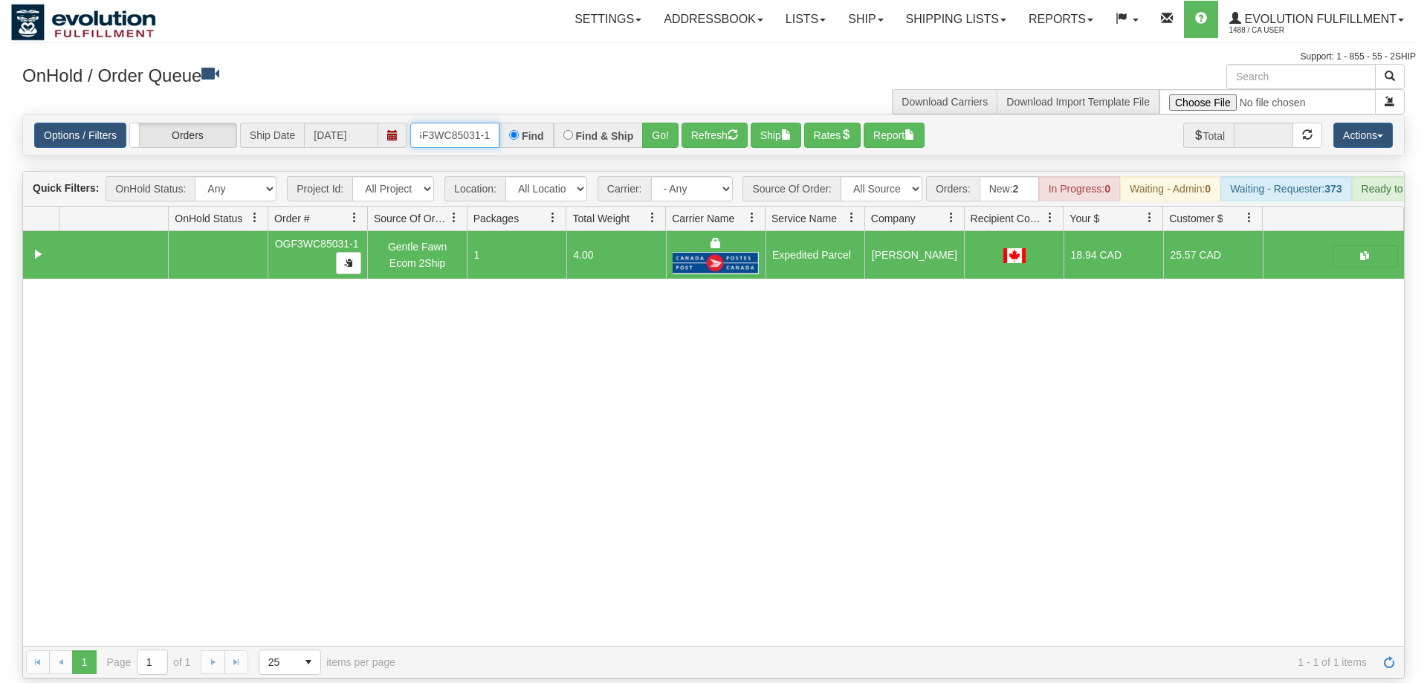
click at [455, 123] on input "OGF3WC85031-1" at bounding box center [454, 135] width 89 height 25
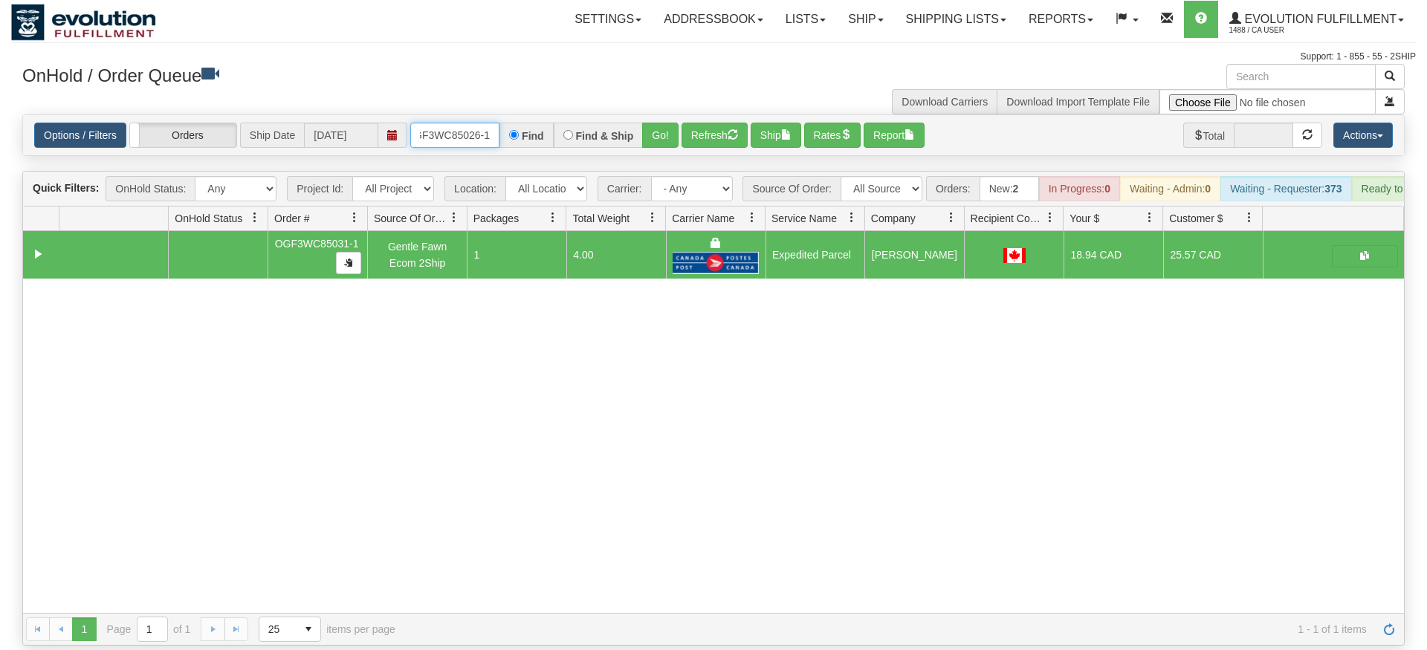
type input "OGF3WC85026-1"
click at [664, 132] on div "Options / Filters Group Shipments Orders Ship Date [DATE] OGF3WC85026-1 Find Fi…" at bounding box center [713, 135] width 1381 height 40
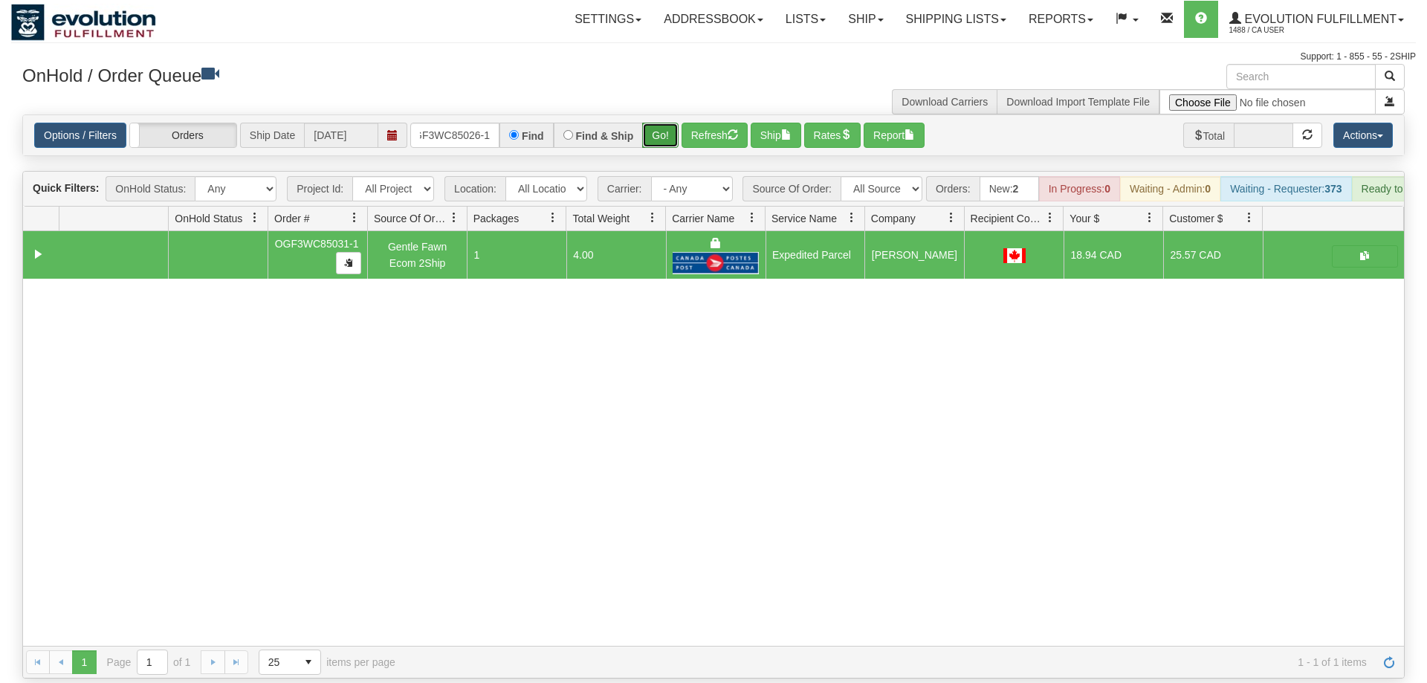
click at [664, 123] on button "Go!" at bounding box center [660, 135] width 36 height 25
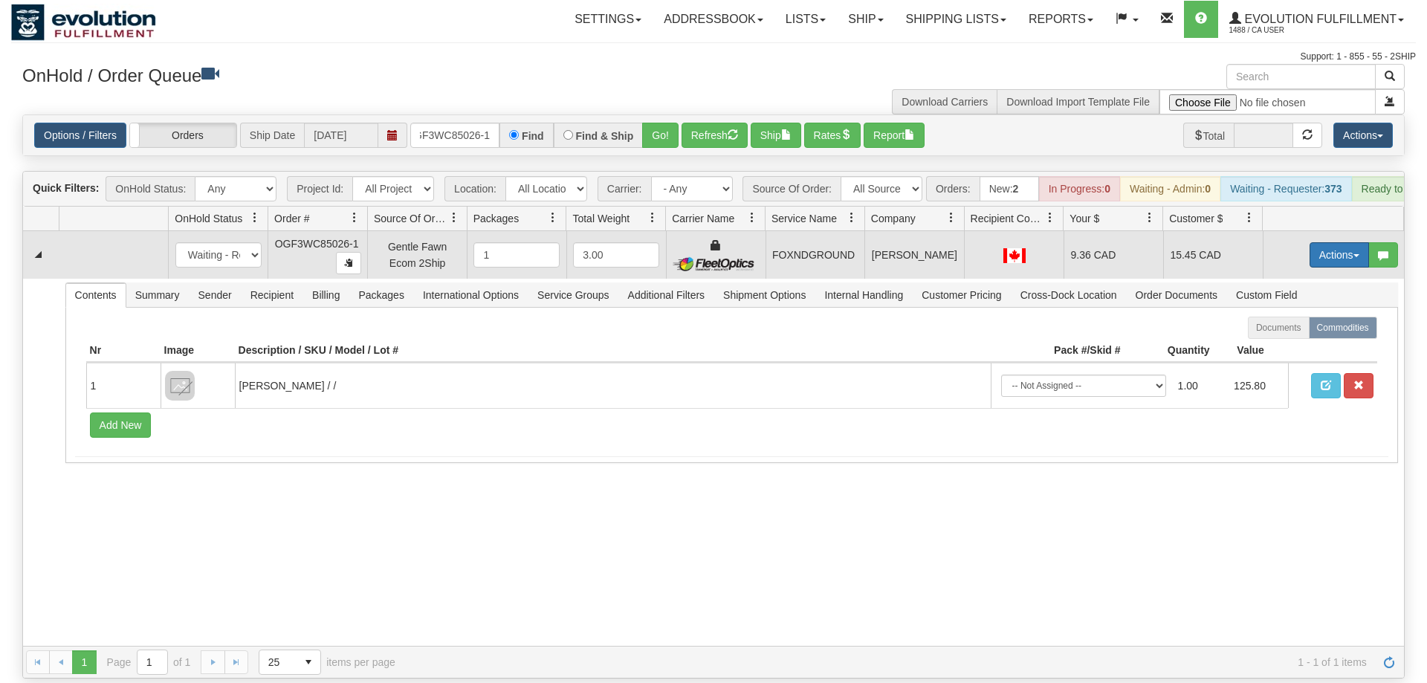
click at [1323, 242] on button "Actions" at bounding box center [1338, 254] width 59 height 25
click at [1296, 331] on link "Ship" at bounding box center [1308, 340] width 119 height 19
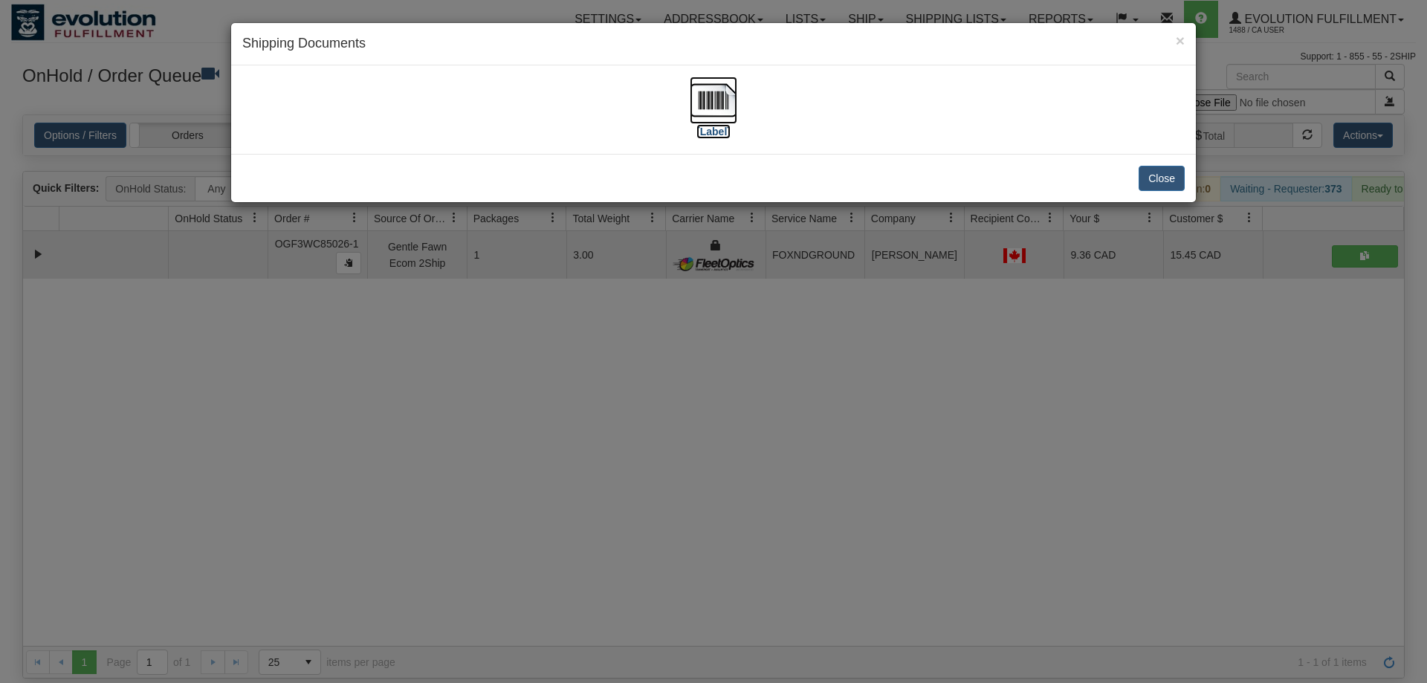
click at [697, 117] on img at bounding box center [714, 101] width 48 height 48
click at [659, 257] on div "× Shipping Documents [Label] Close" at bounding box center [713, 341] width 1427 height 683
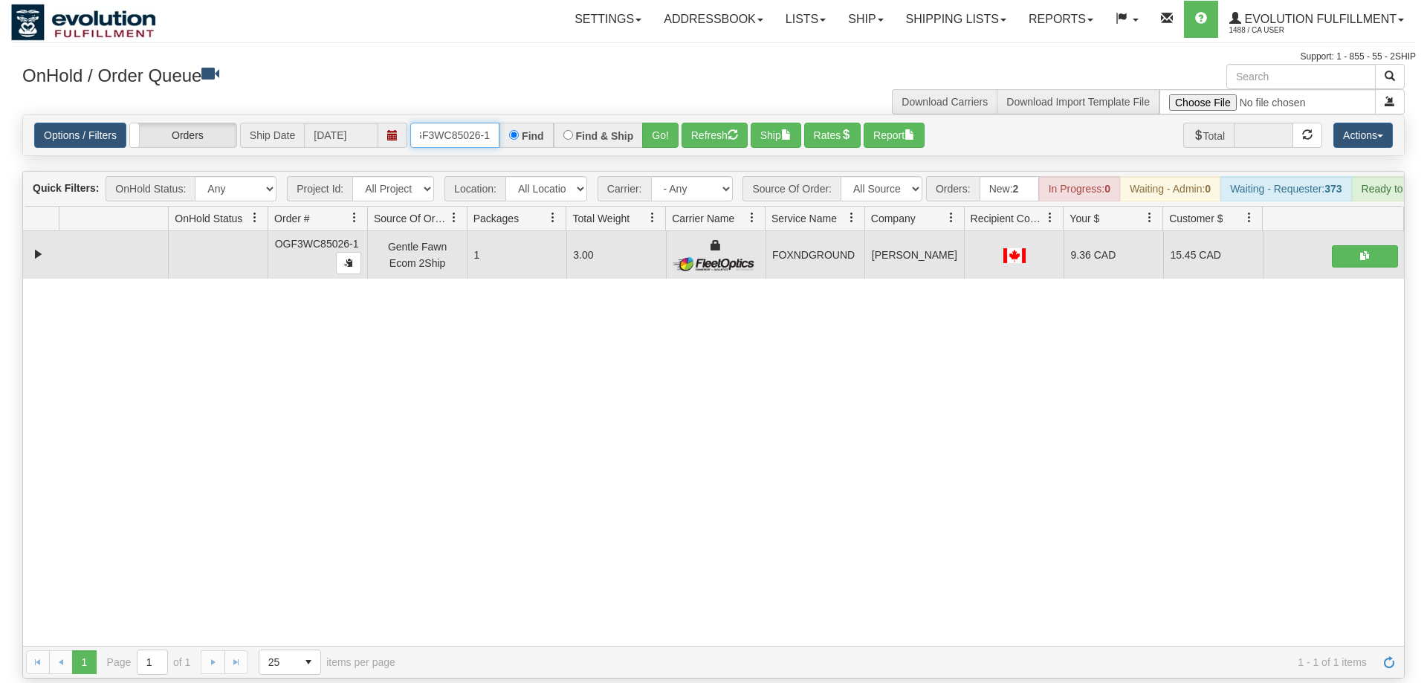
click at [469, 124] on input "OGF3WC85026-1" at bounding box center [454, 135] width 89 height 25
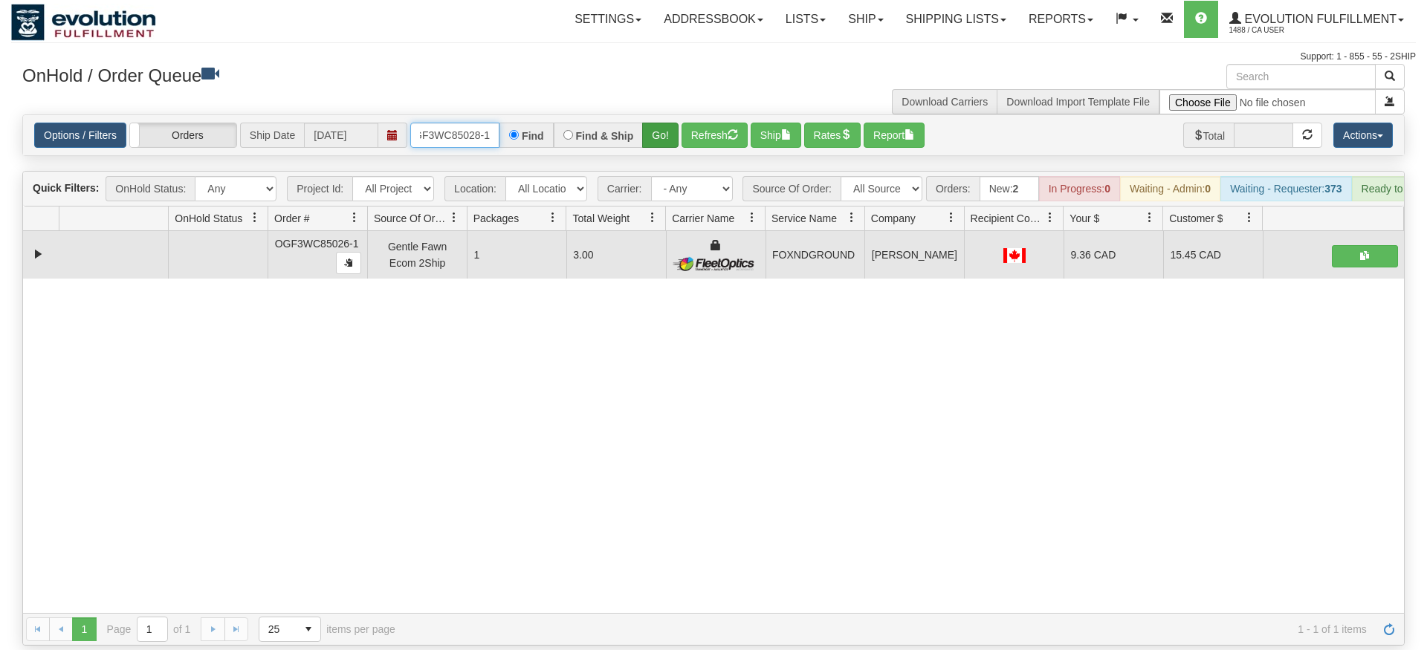
type input "OGF3WC85028-1"
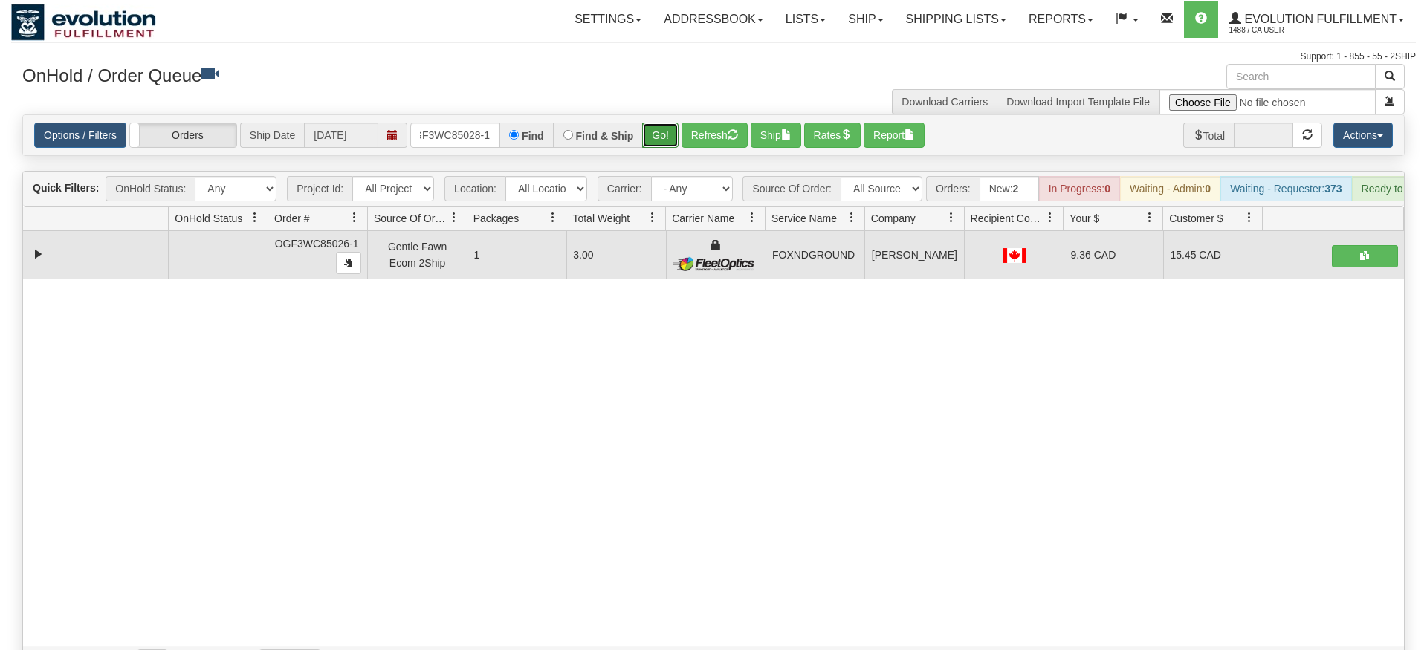
click at [664, 158] on div "Is equal to Is not equal to Contains Does not contains CAD USD EUR ZAR [PERSON_…" at bounding box center [713, 396] width 1404 height 564
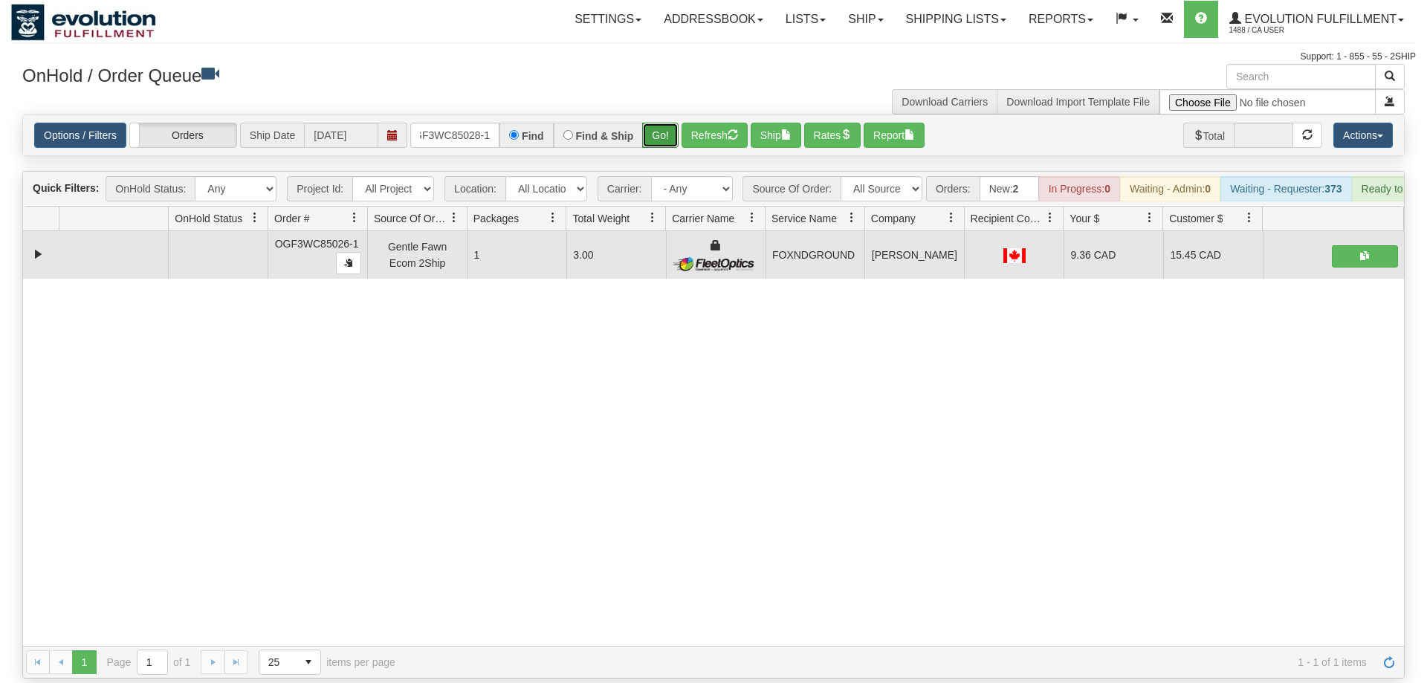
click at [666, 125] on button "Go!" at bounding box center [660, 135] width 36 height 25
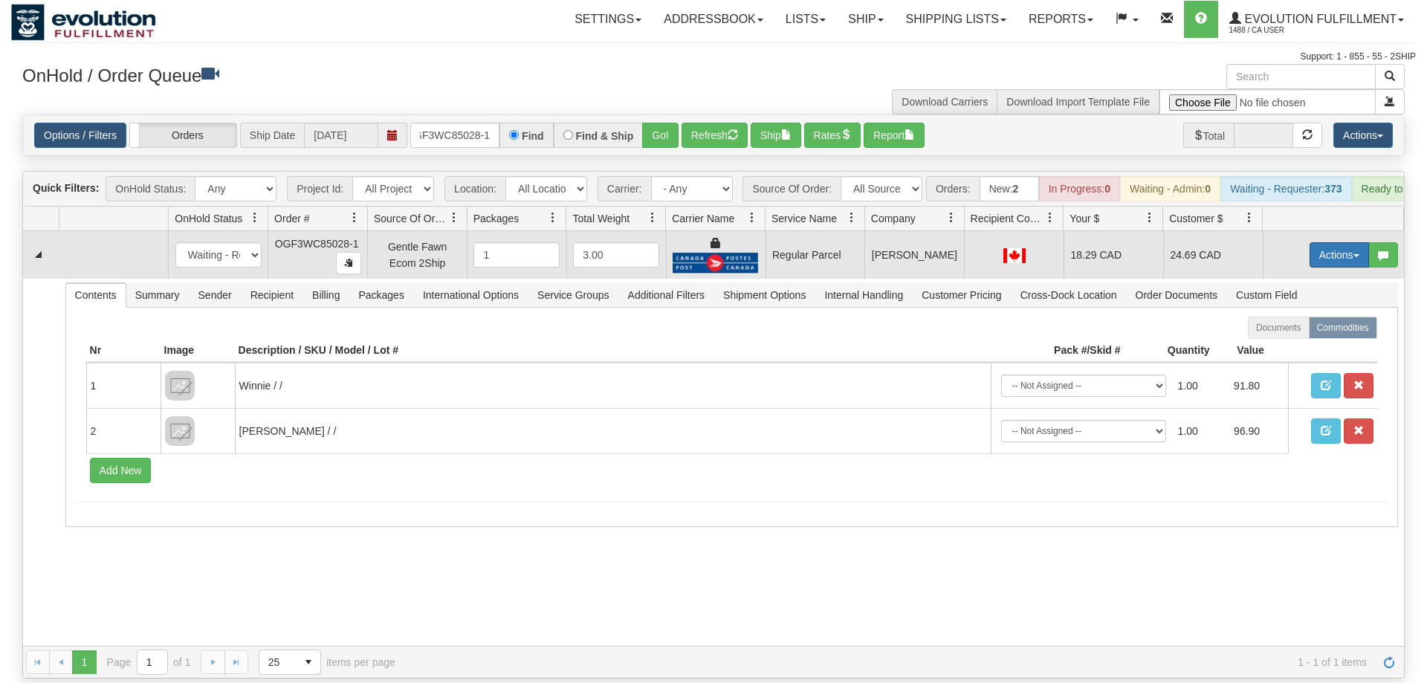
click at [1327, 242] on button "Actions" at bounding box center [1338, 254] width 59 height 25
click at [1314, 316] on span "Rate All Services" at bounding box center [1308, 322] width 89 height 12
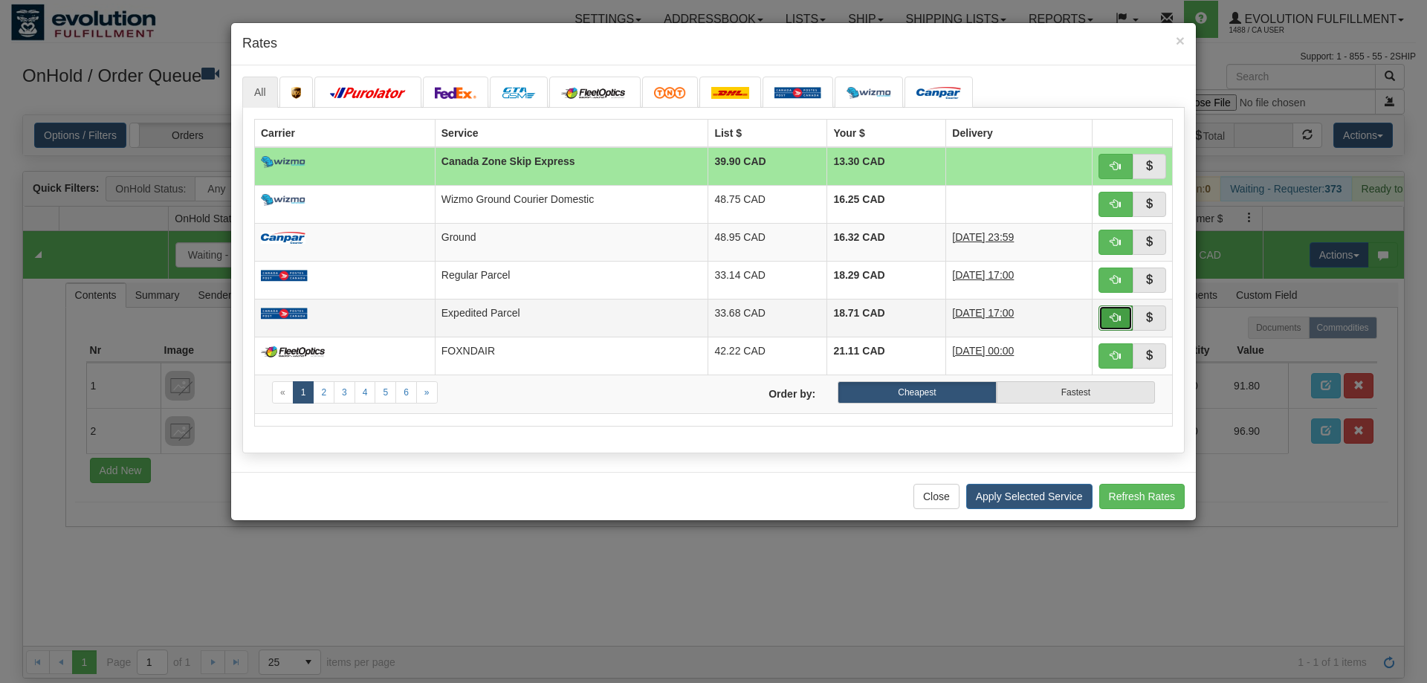
click at [1106, 314] on button "button" at bounding box center [1115, 317] width 34 height 25
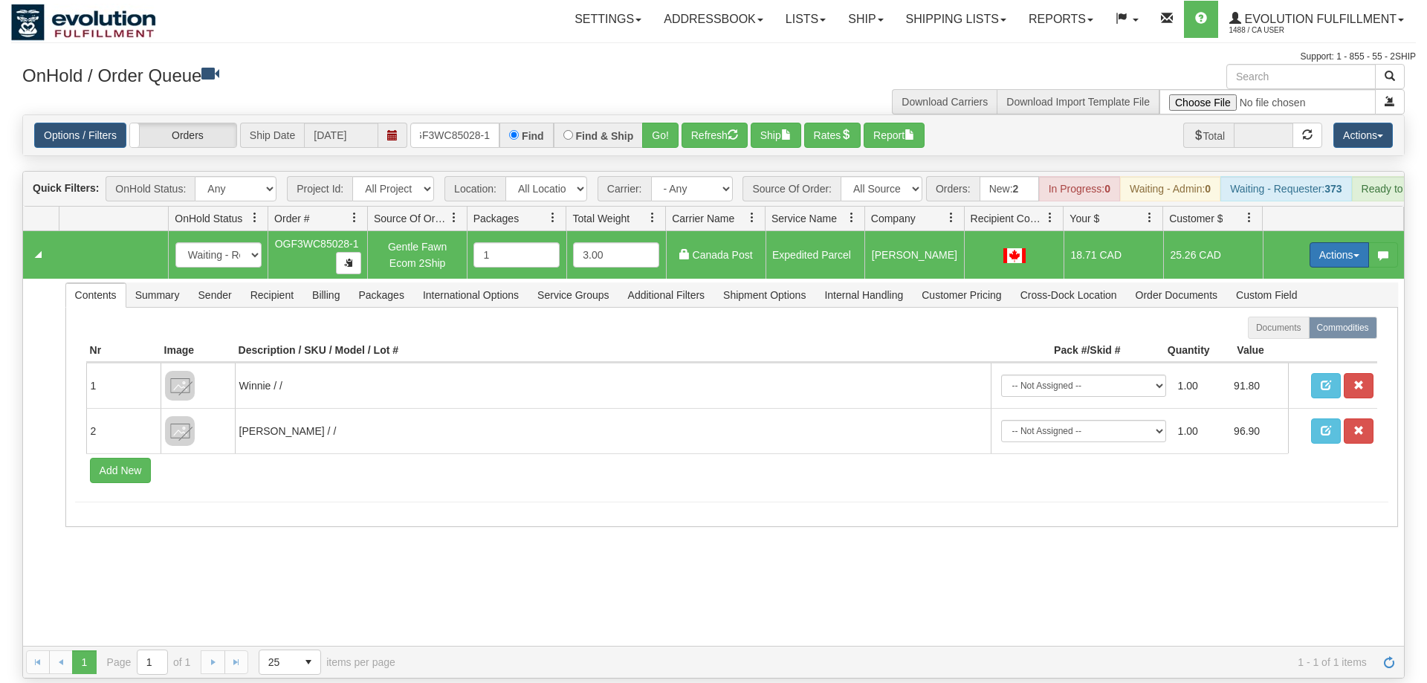
click at [1335, 242] on button "Actions" at bounding box center [1338, 254] width 59 height 25
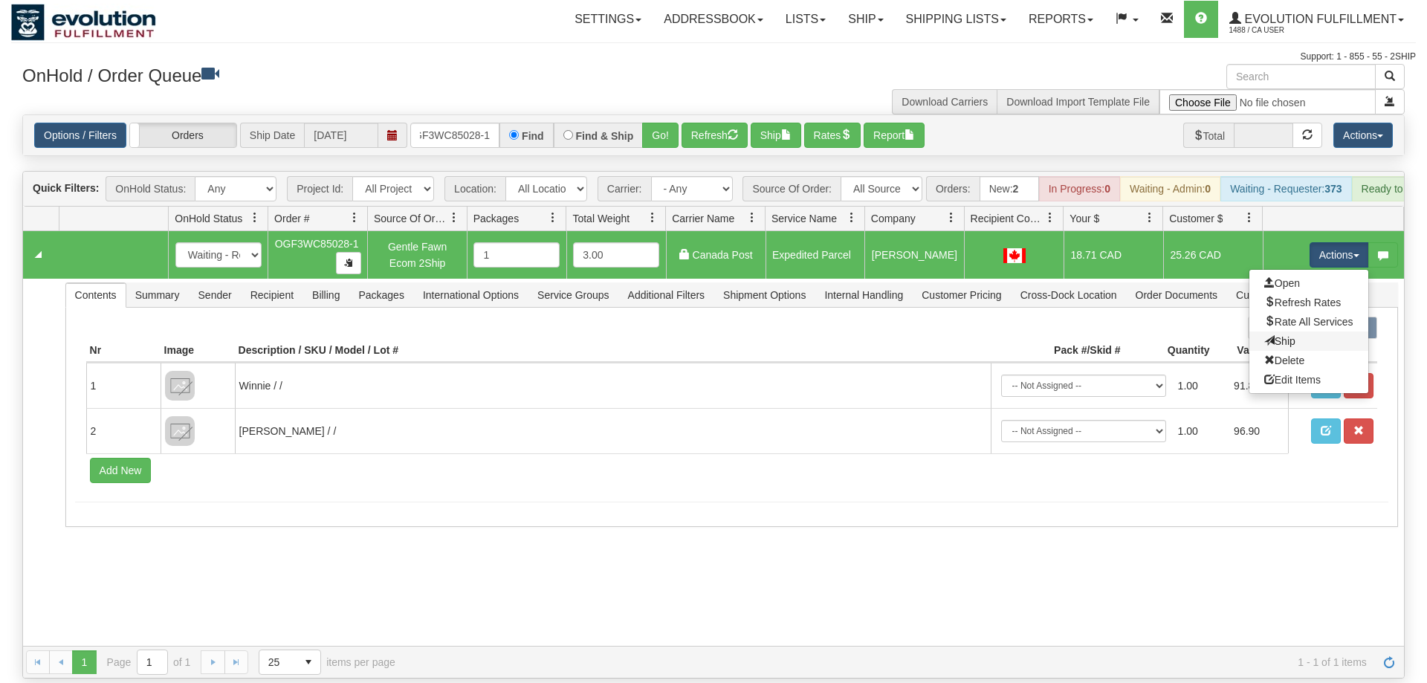
click at [1298, 331] on link "Ship" at bounding box center [1308, 340] width 119 height 19
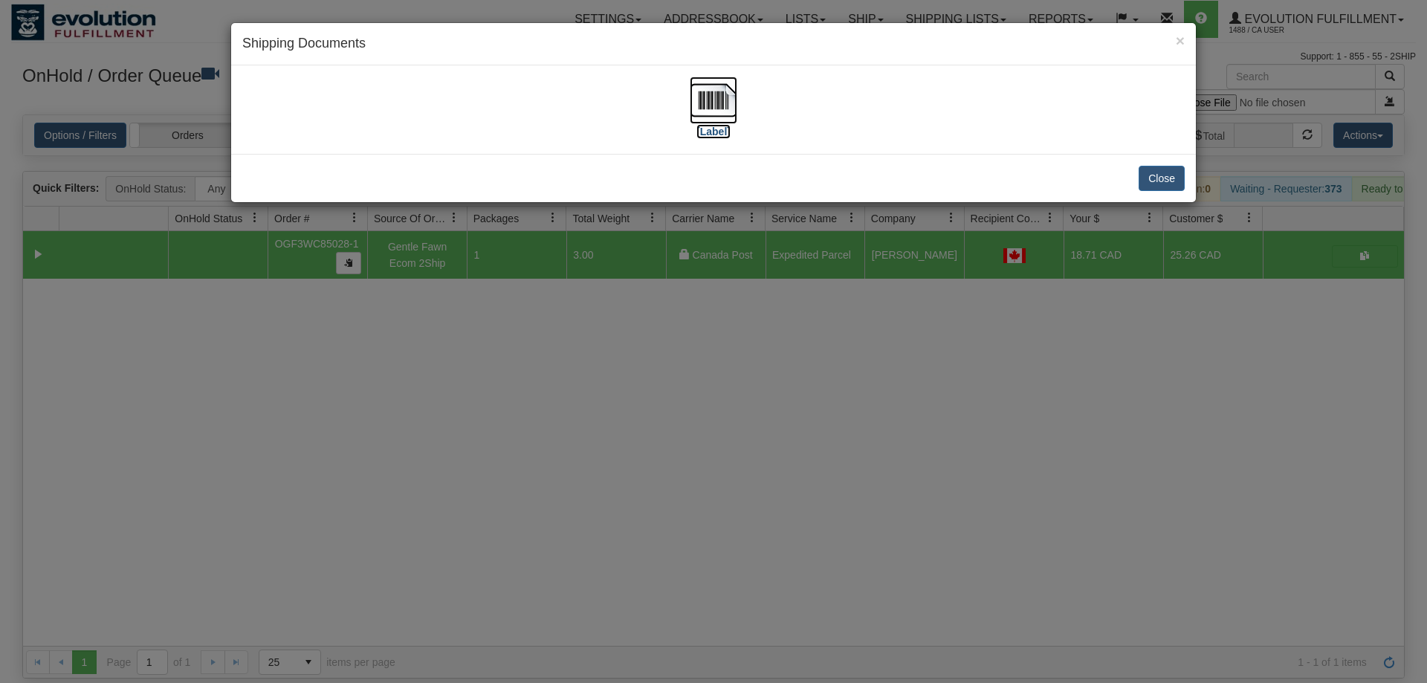
click at [734, 113] on img at bounding box center [714, 101] width 48 height 48
drag, startPoint x: 522, startPoint y: 525, endPoint x: 428, endPoint y: 94, distance: 440.5
click at [519, 512] on div "× Shipping Documents [Label] Close" at bounding box center [713, 341] width 1427 height 683
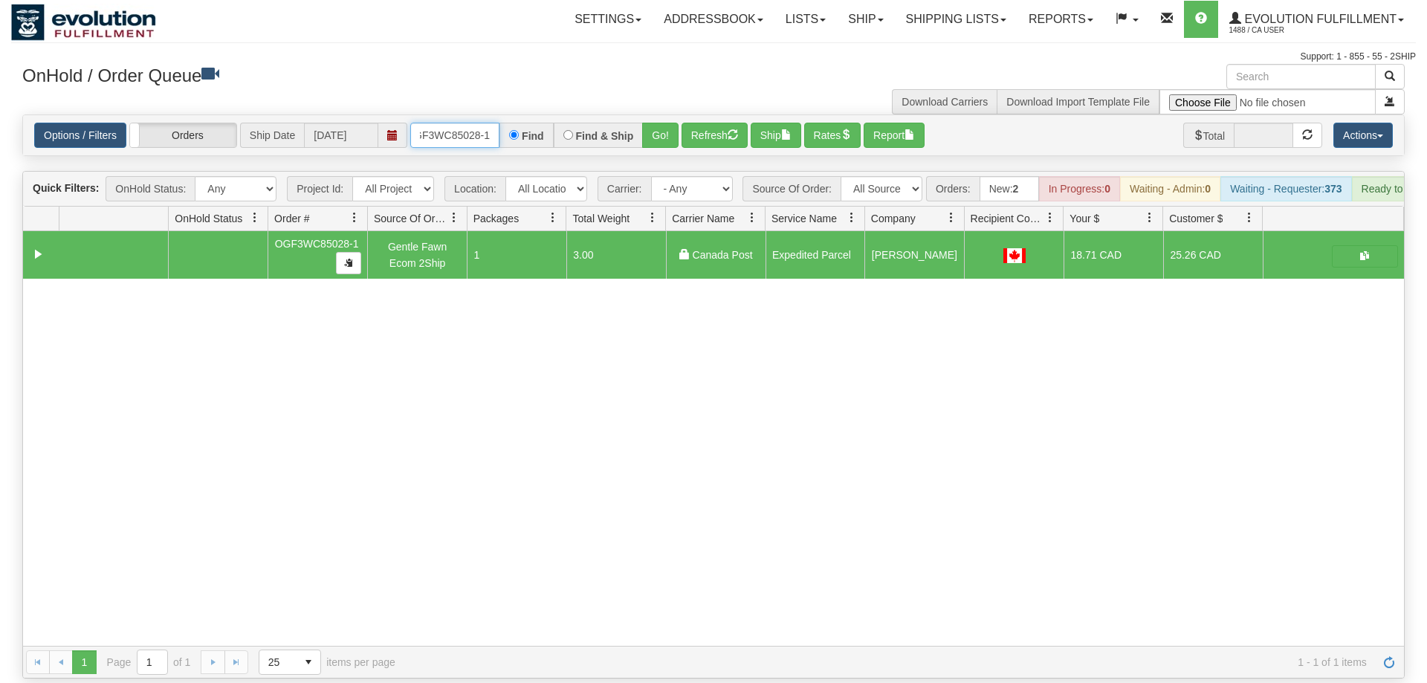
click at [465, 123] on input "OGF3WC85028-1" at bounding box center [454, 135] width 89 height 25
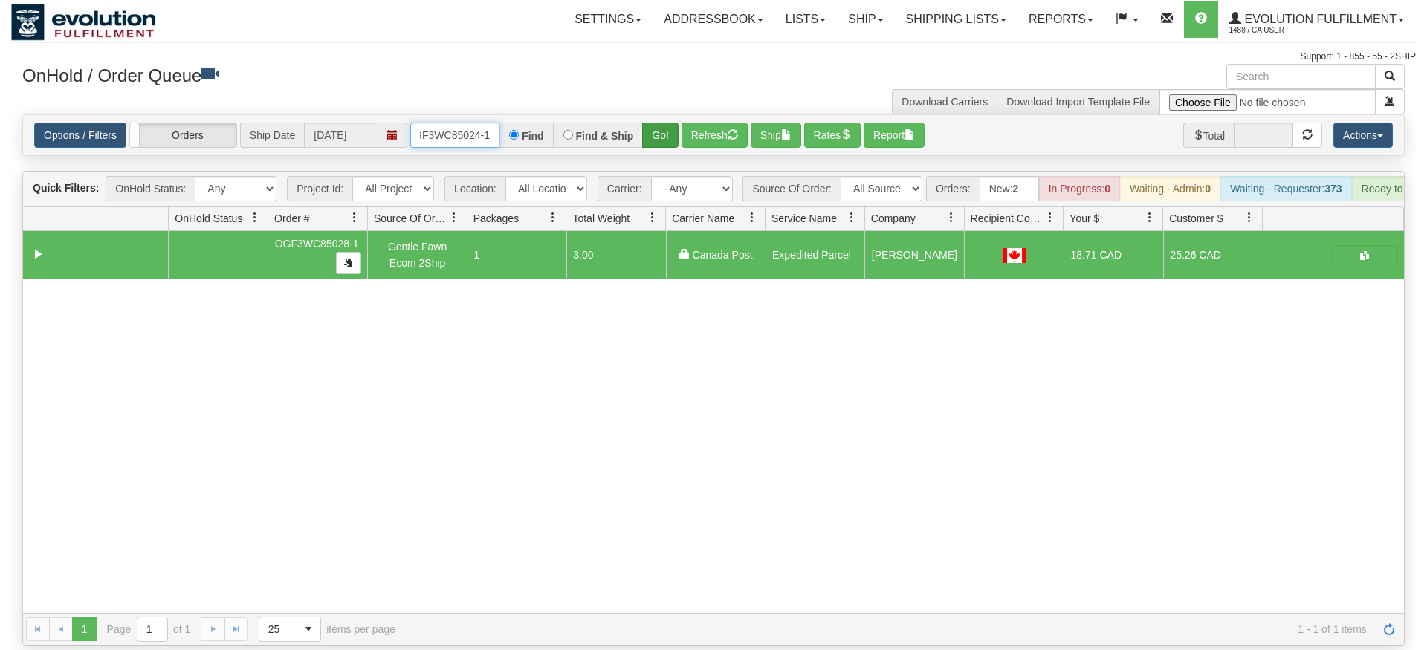
type input "OGF3WC85024-1"
click at [653, 140] on div "Is equal to Is not equal to Contains Does not contains CAD USD EUR ZAR [PERSON_…" at bounding box center [713, 379] width 1404 height 531
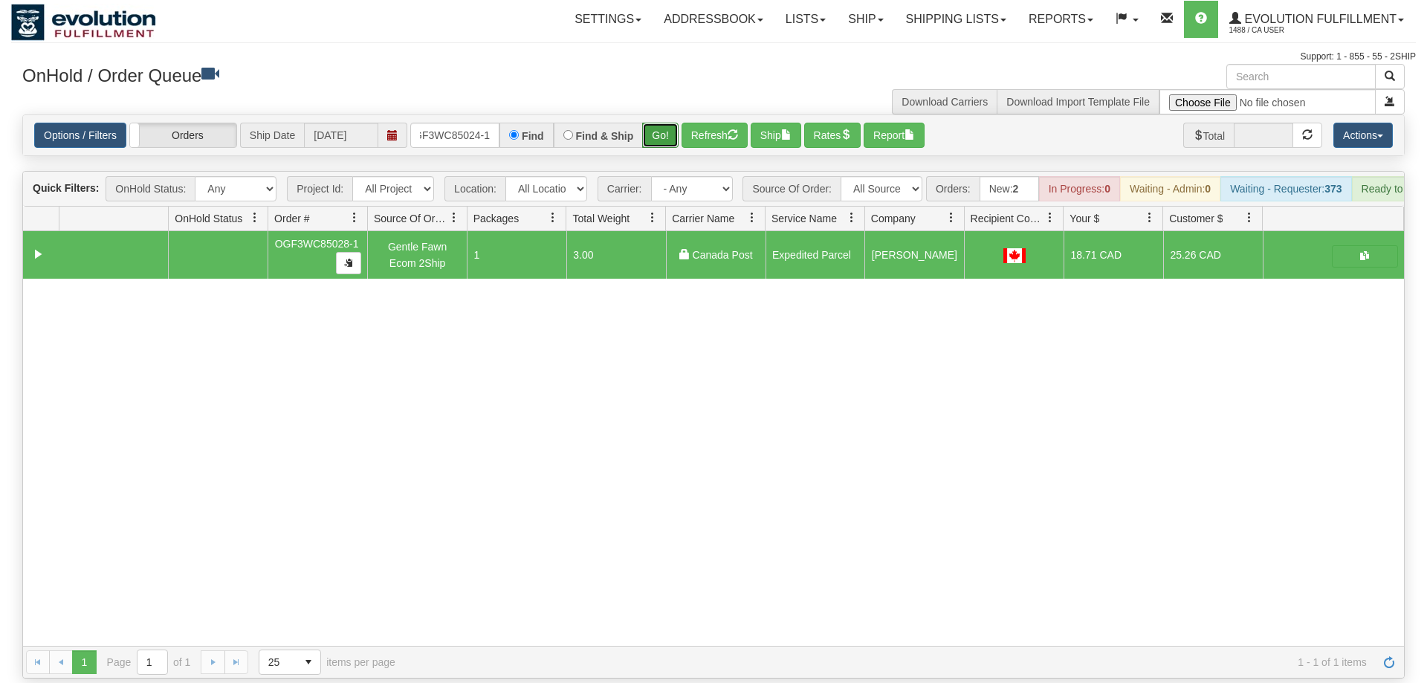
click at [659, 123] on button "Go!" at bounding box center [660, 135] width 36 height 25
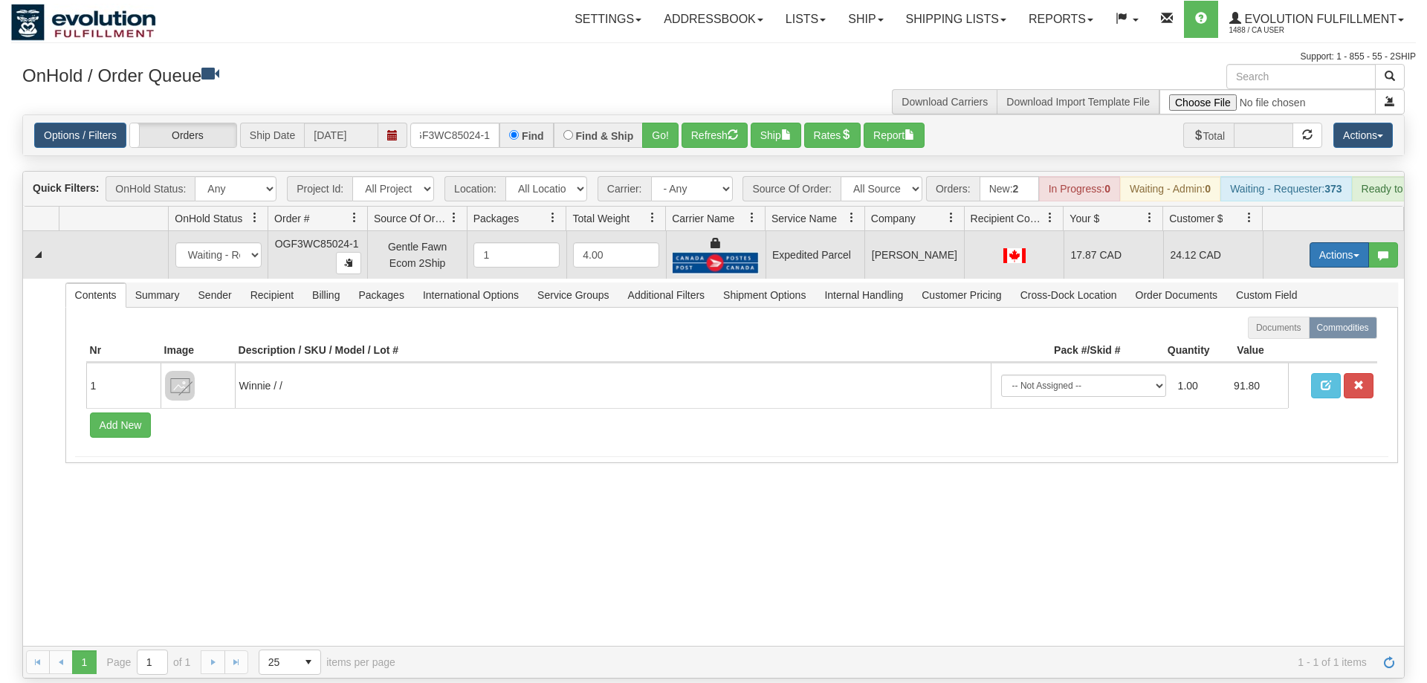
click at [1343, 242] on button "Actions" at bounding box center [1338, 254] width 59 height 25
click at [1320, 331] on link "Ship" at bounding box center [1308, 340] width 119 height 19
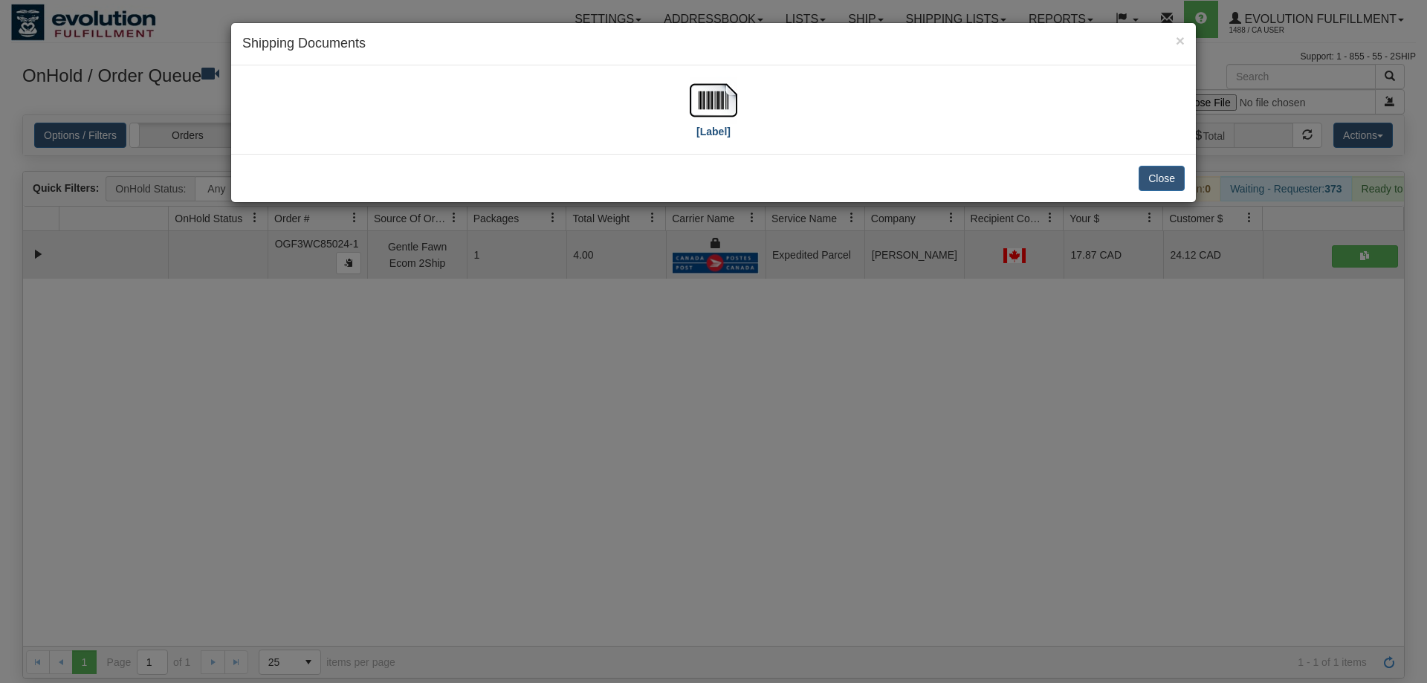
drag, startPoint x: 739, startPoint y: 146, endPoint x: 729, endPoint y: 138, distance: 12.7
click at [737, 145] on div "[Label]" at bounding box center [713, 109] width 964 height 88
click at [727, 123] on img at bounding box center [714, 101] width 48 height 48
drag, startPoint x: 557, startPoint y: 516, endPoint x: 512, endPoint y: 125, distance: 393.4
click at [557, 513] on div "× Shipping Documents [Label] Close" at bounding box center [713, 341] width 1427 height 683
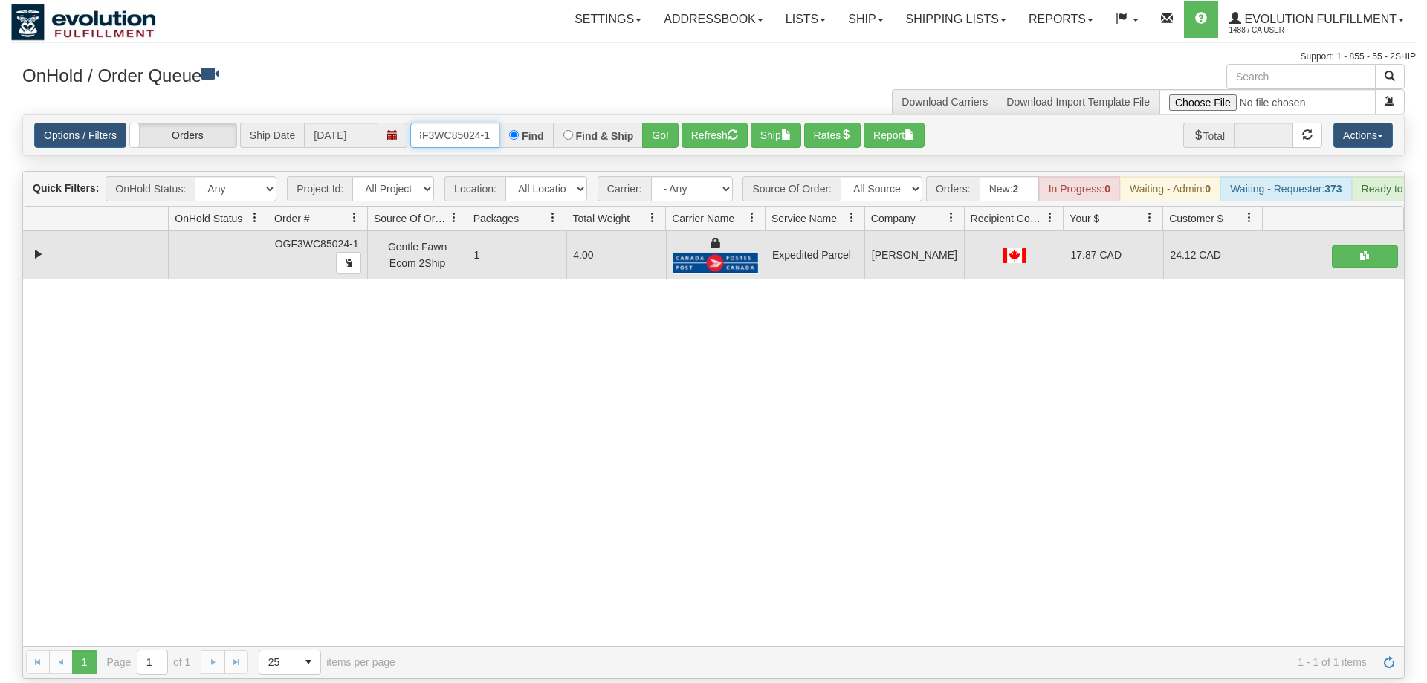
click at [450, 123] on input "OGF3WC85024-1" at bounding box center [454, 135] width 89 height 25
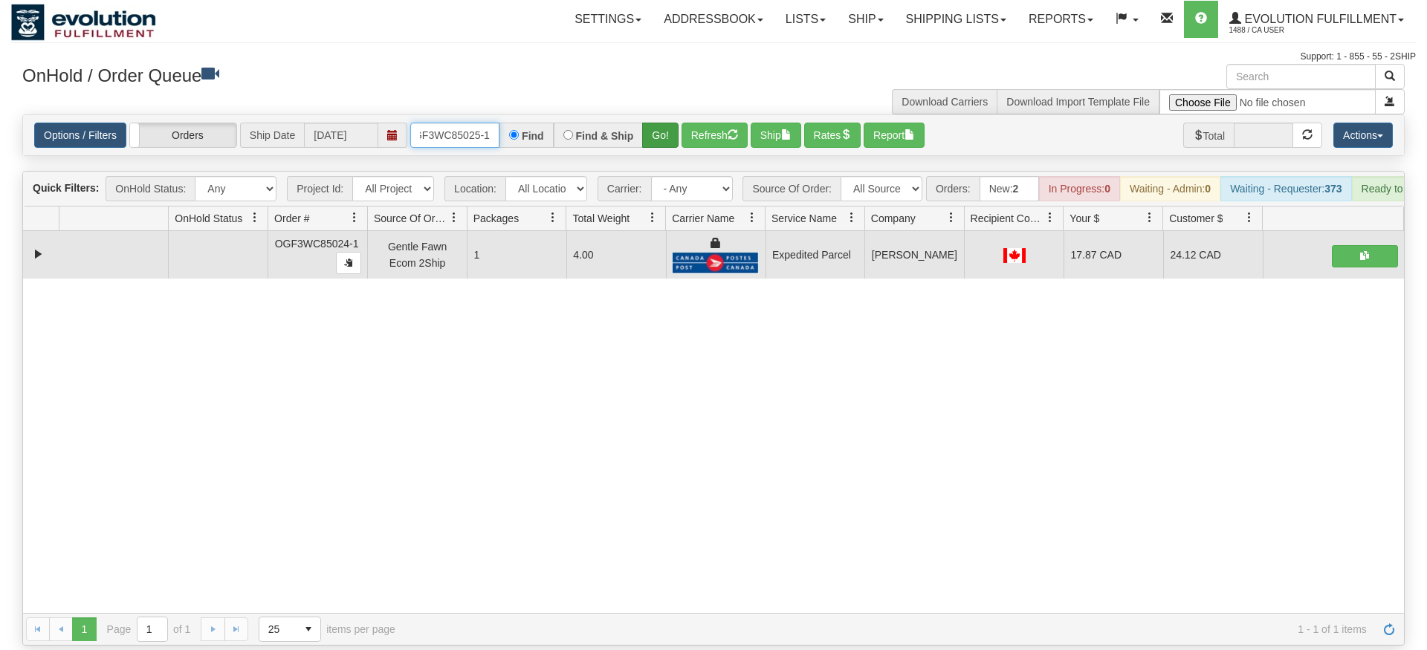
type input "oGF3WC85025-1"
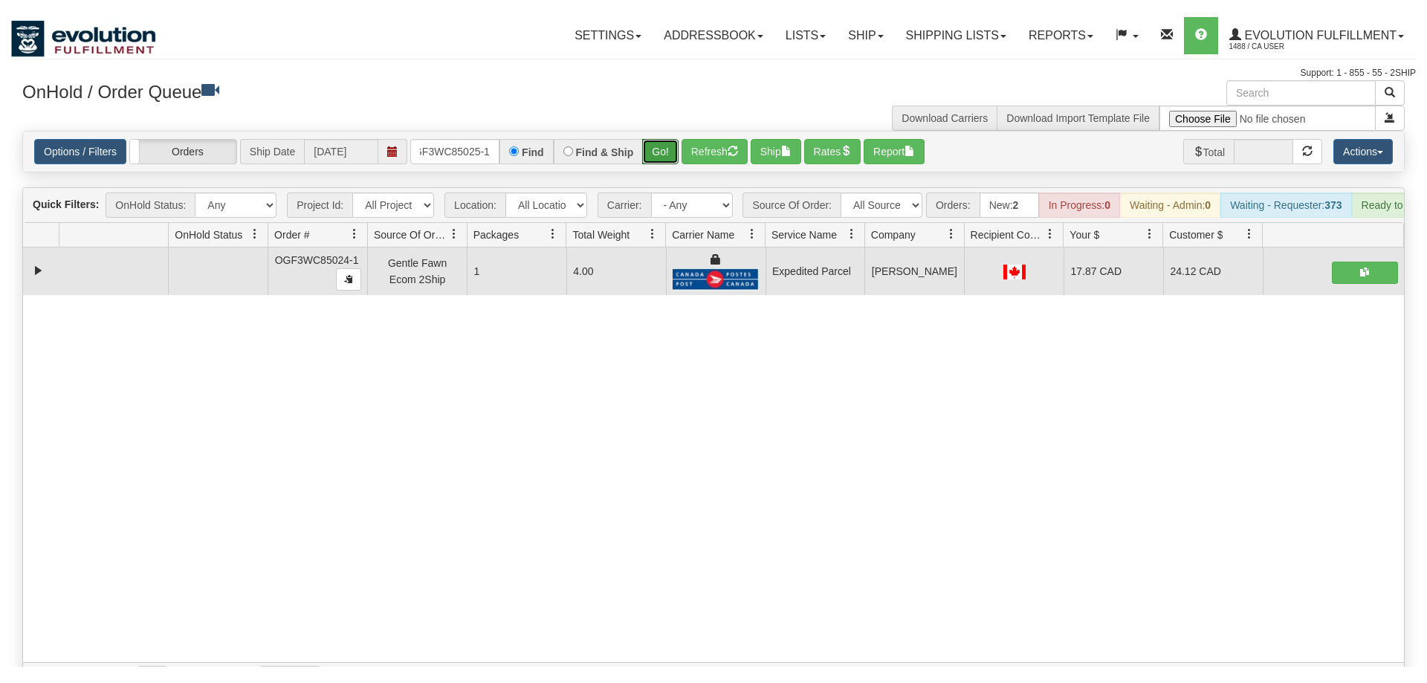
drag, startPoint x: 659, startPoint y: 110, endPoint x: 658, endPoint y: 143, distance: 32.7
click at [658, 143] on div "Is equal to Is not equal to Contains Does not contains CAD USD EUR ZAR [PERSON_…" at bounding box center [713, 396] width 1404 height 564
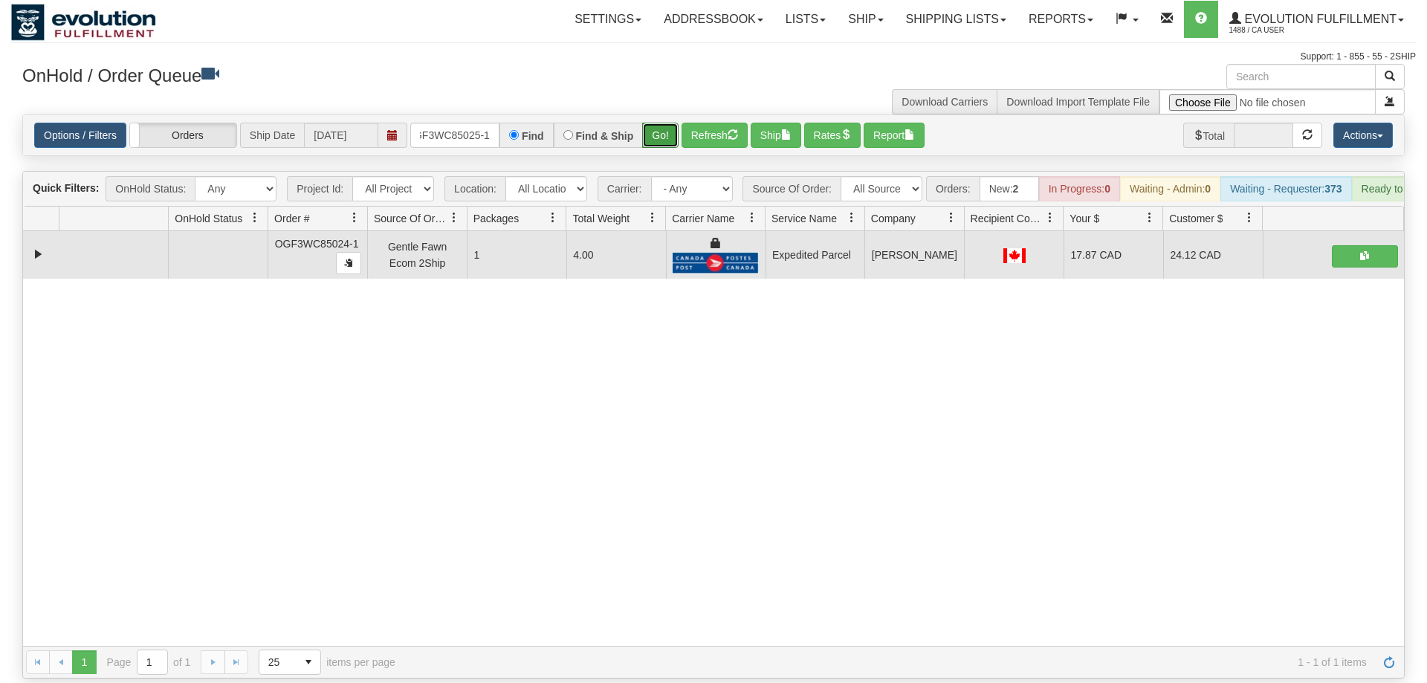
click at [652, 123] on button "Go!" at bounding box center [660, 135] width 36 height 25
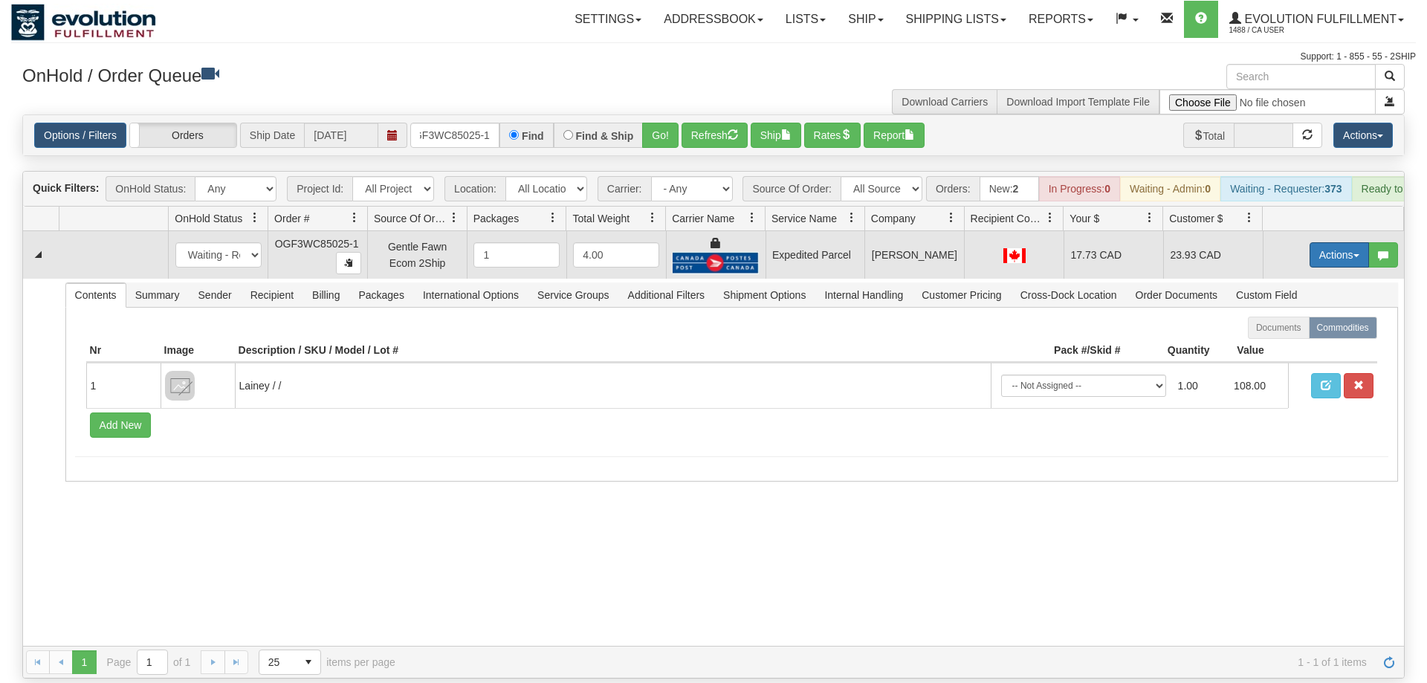
click at [1346, 242] on button "Actions" at bounding box center [1338, 254] width 59 height 25
click at [1330, 331] on link "Ship" at bounding box center [1308, 340] width 119 height 19
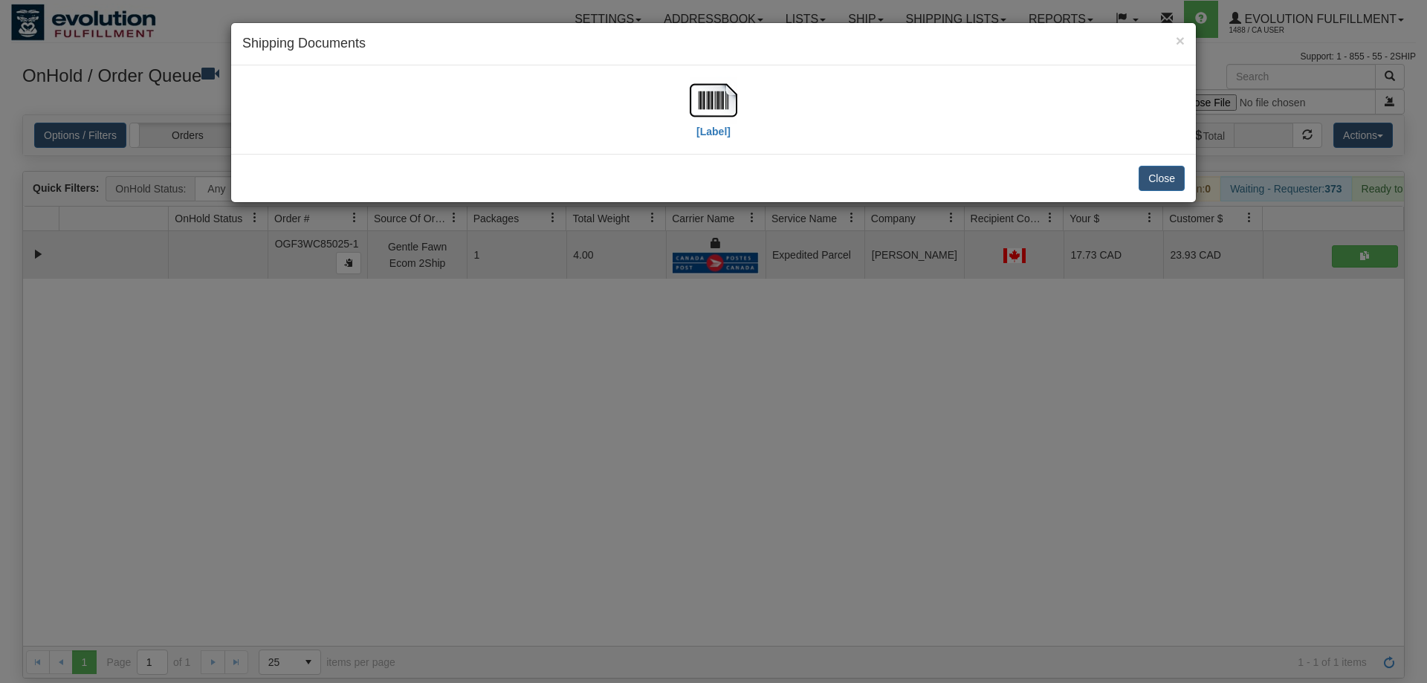
click at [709, 66] on div "[Label]" at bounding box center [713, 109] width 964 height 88
click at [714, 98] on img at bounding box center [714, 101] width 48 height 48
drag, startPoint x: 543, startPoint y: 445, endPoint x: 476, endPoint y: 81, distance: 370.3
click at [544, 441] on div "× Shipping Documents [Label] Close" at bounding box center [713, 341] width 1427 height 683
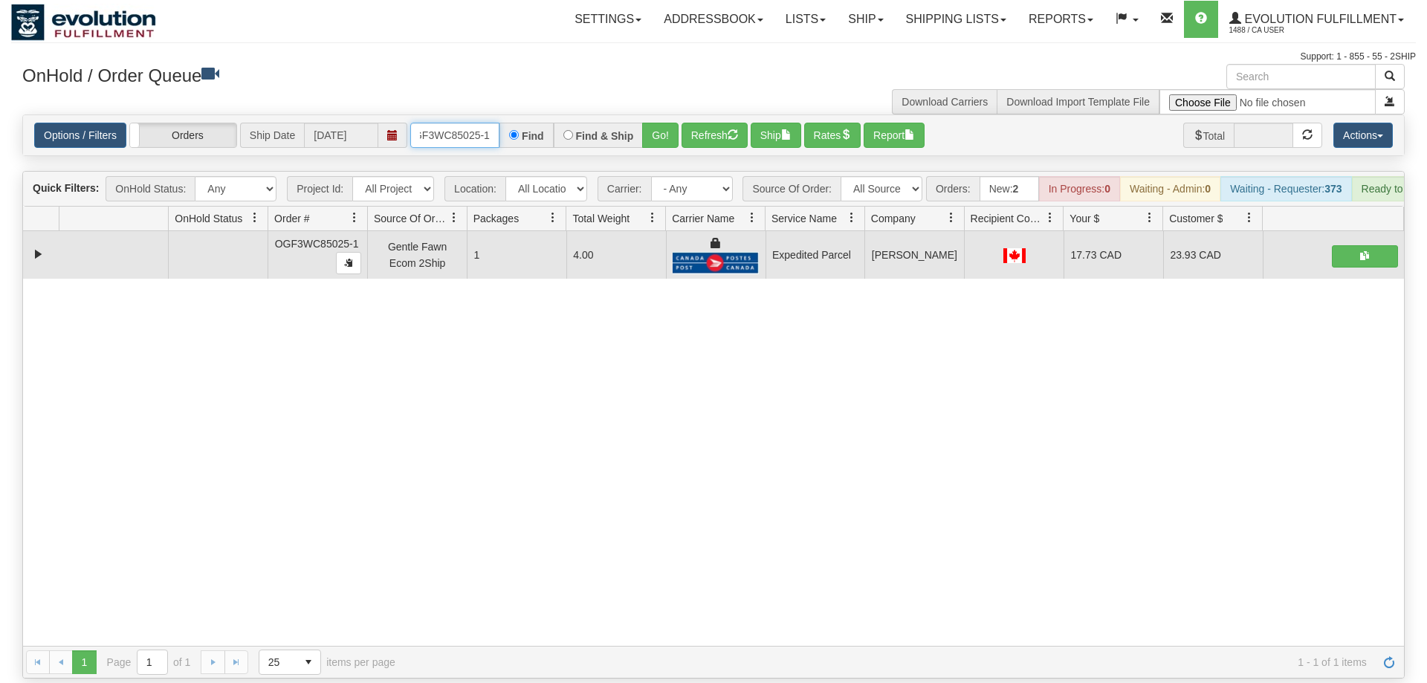
click at [463, 123] on input "oGF3WC85025-1" at bounding box center [454, 135] width 89 height 25
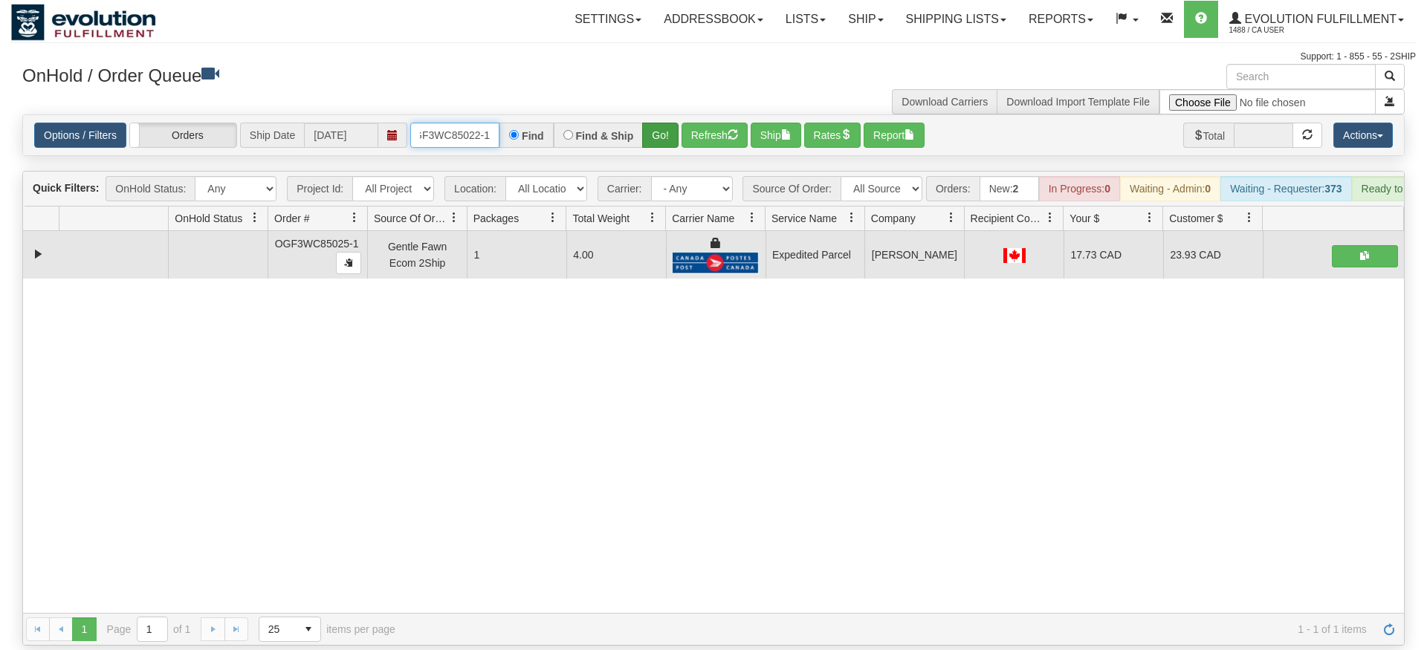
type input "OGF3WC85022-1"
click at [658, 150] on div "Is equal to Is not equal to Contains Does not contains CAD USD EUR ZAR [PERSON_…" at bounding box center [713, 379] width 1404 height 531
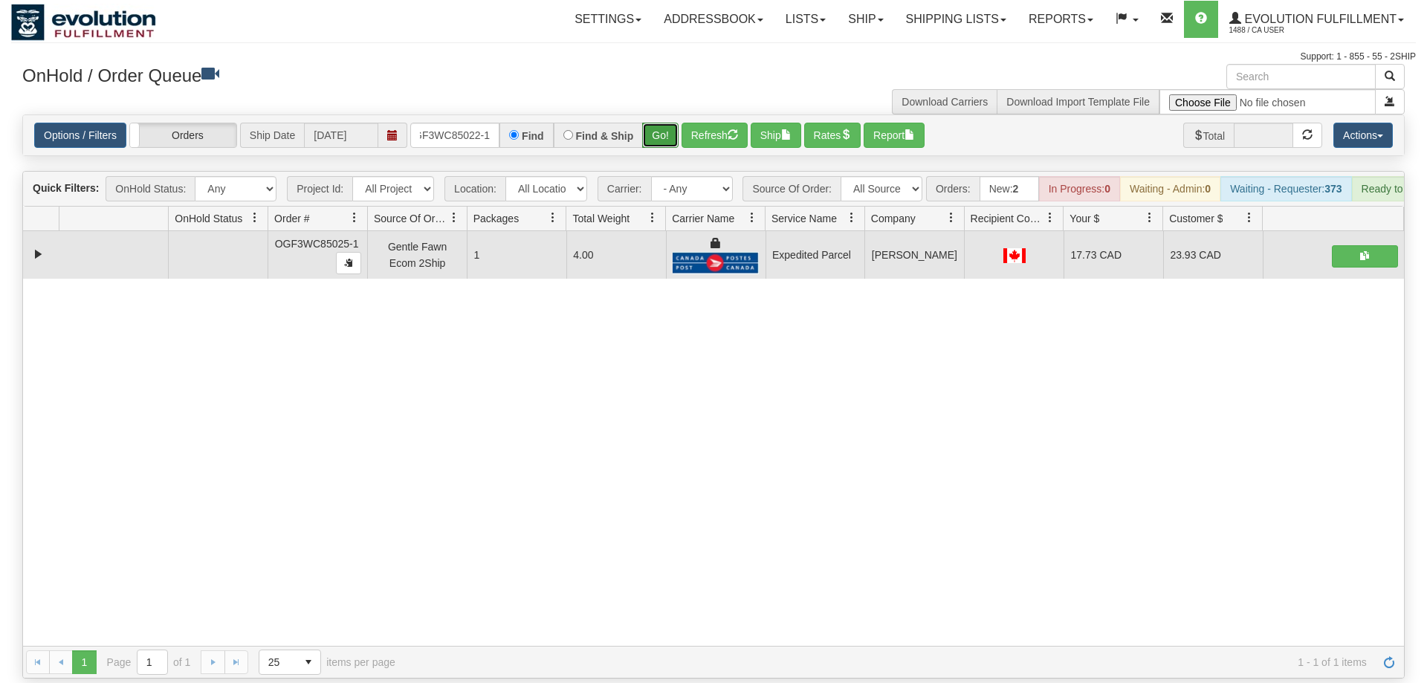
click at [661, 123] on button "Go!" at bounding box center [660, 135] width 36 height 25
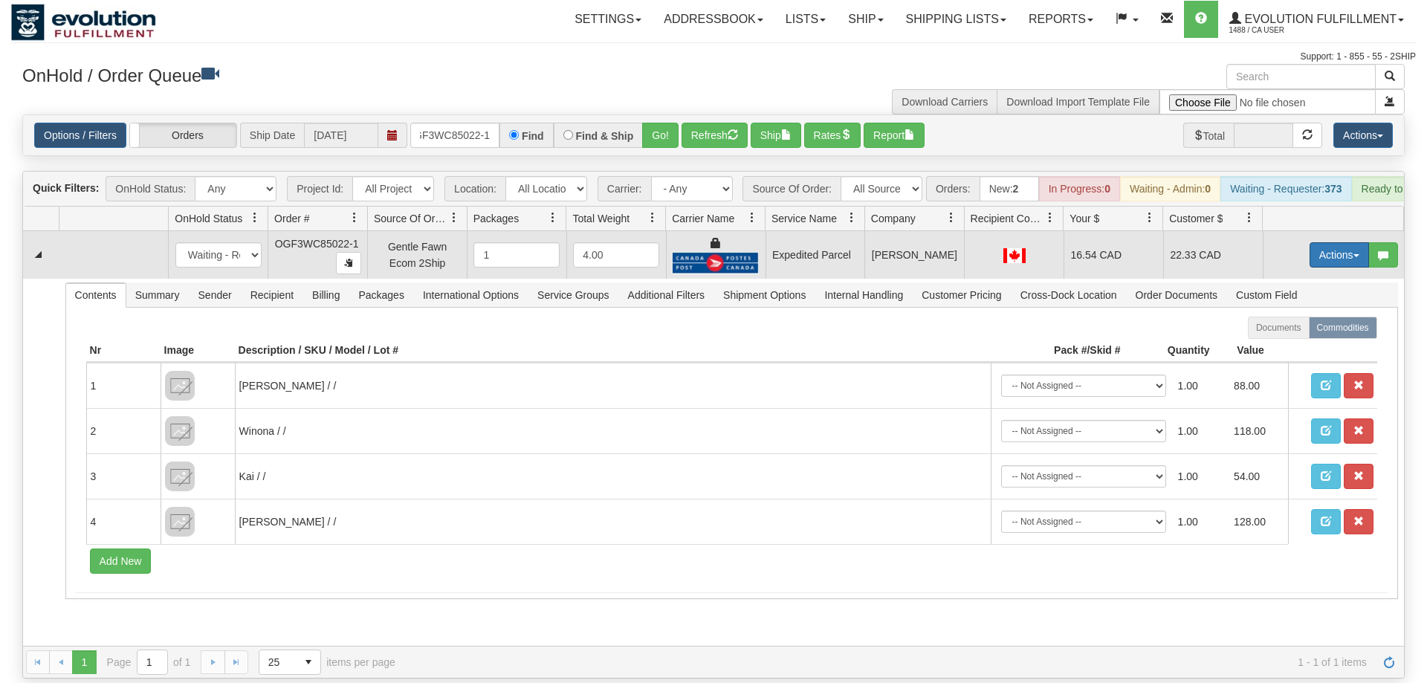
click at [1326, 242] on button "Actions" at bounding box center [1338, 254] width 59 height 25
click at [1278, 335] on span "Ship" at bounding box center [1279, 341] width 31 height 12
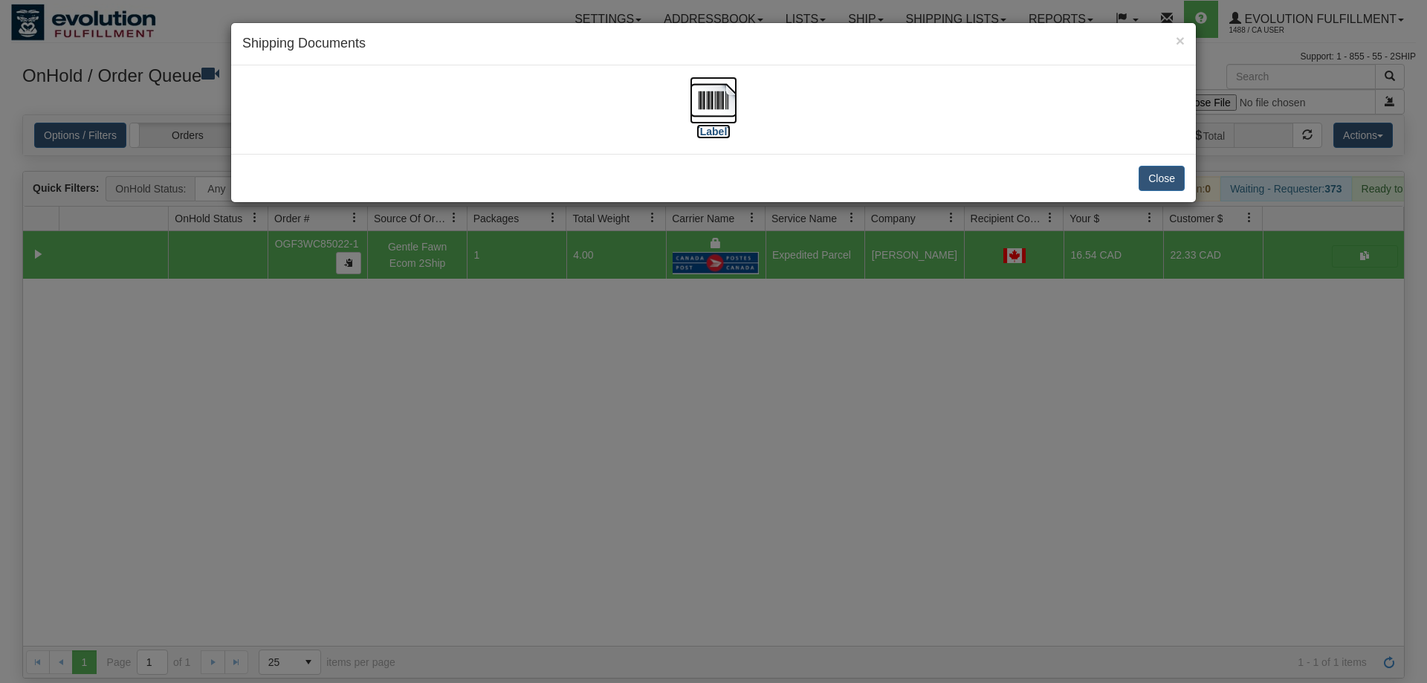
click at [724, 94] on img at bounding box center [714, 101] width 48 height 48
click at [783, 435] on div "× Shipping Documents [Label] Close" at bounding box center [713, 341] width 1427 height 683
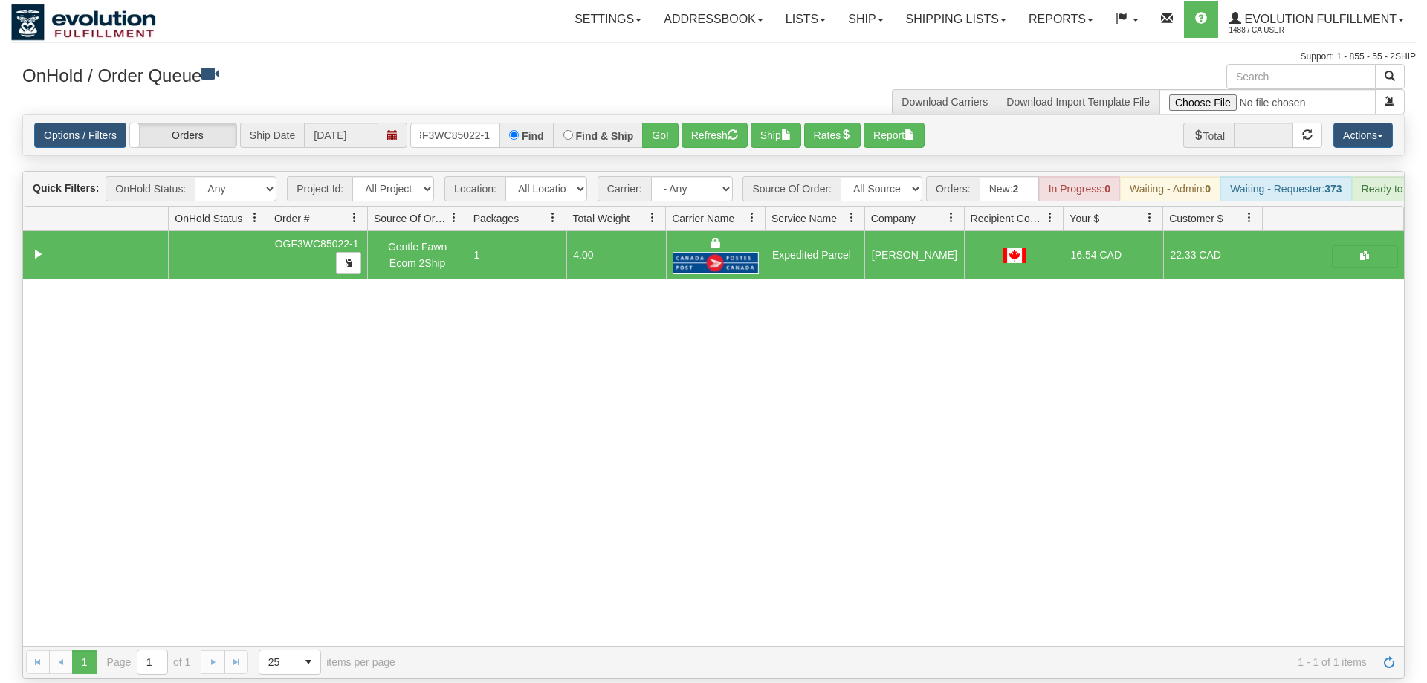
click at [459, 127] on div "Options / Filters Group Shipments Orders Ship Date [DATE] OGF3WC85022-1 Find Fi…" at bounding box center [713, 135] width 1381 height 40
click at [463, 123] on input "OGF3WC85022-1" at bounding box center [454, 135] width 89 height 25
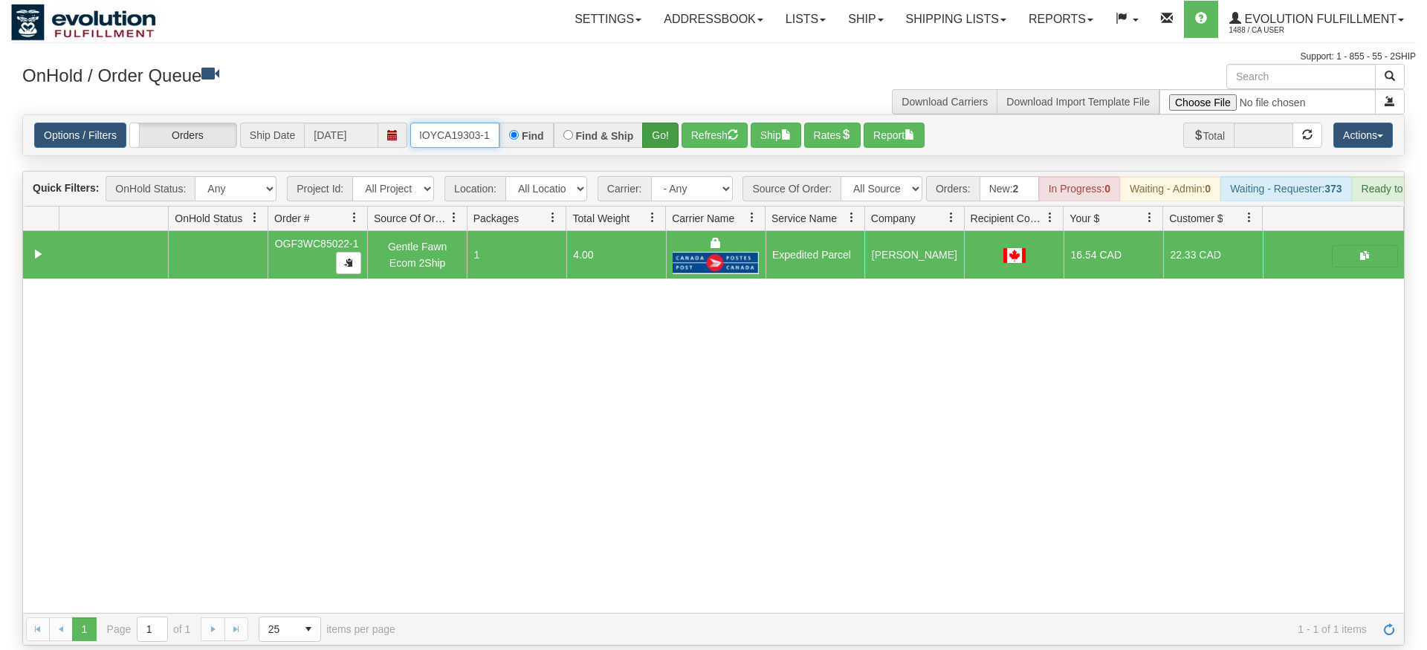
type input "OMOYCA19303-1"
click at [674, 140] on div "Is equal to Is not equal to Contains Does not contains CAD USD EUR ZAR [PERSON_…" at bounding box center [713, 379] width 1404 height 531
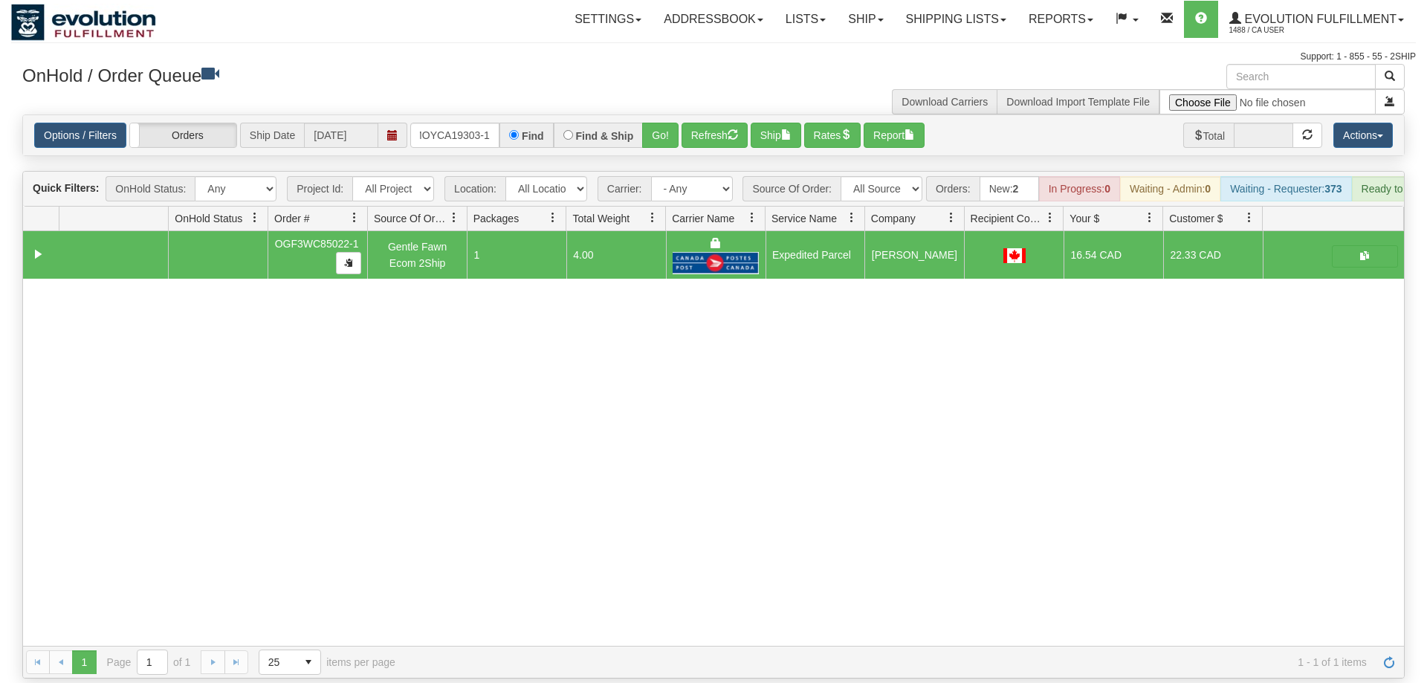
click at [660, 115] on div "Options / Filters Group Shipments Orders Ship Date [DATE] OMOYCA19303-1 Find Fi…" at bounding box center [713, 135] width 1381 height 40
click at [664, 137] on div "Is equal to Is not equal to Contains Does not contains CAD USD EUR ZAR [PERSON_…" at bounding box center [713, 396] width 1404 height 564
click at [678, 123] on button "Go!" at bounding box center [660, 135] width 36 height 25
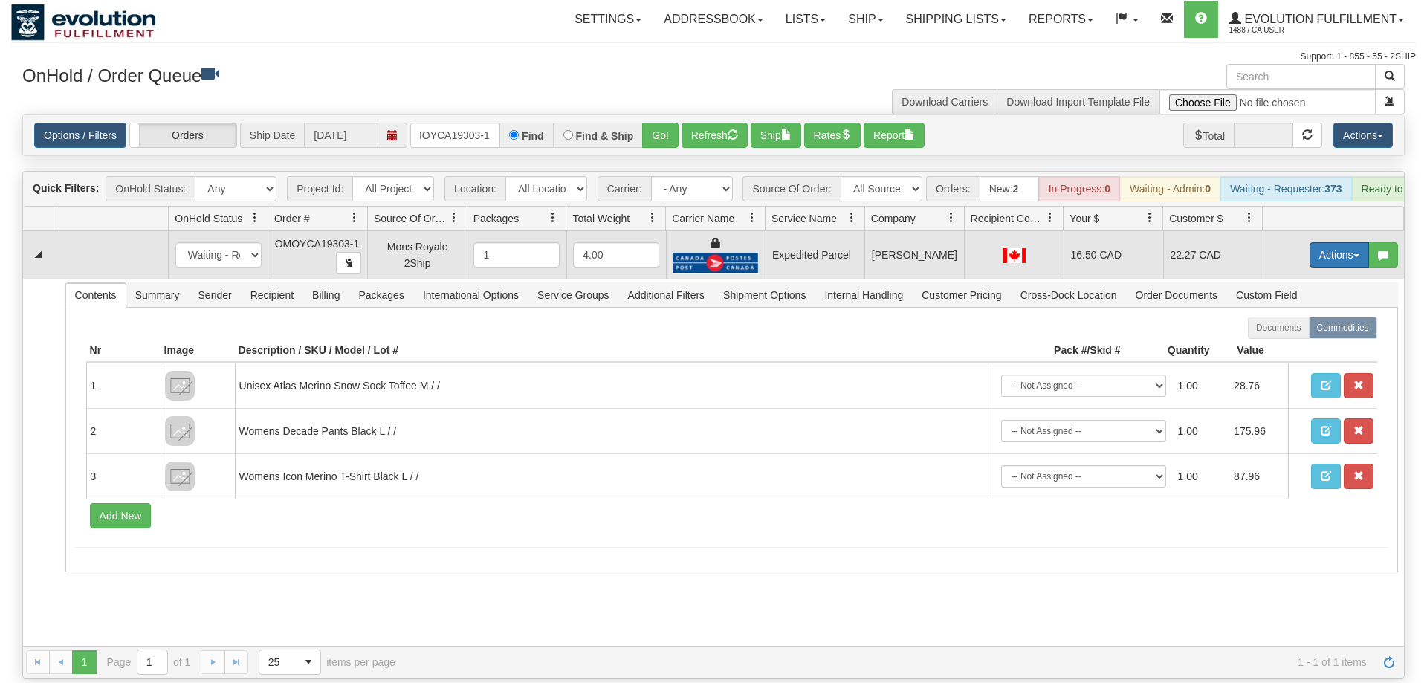
click at [1324, 242] on button "Actions" at bounding box center [1338, 254] width 59 height 25
click at [1275, 335] on span "Ship" at bounding box center [1279, 341] width 31 height 12
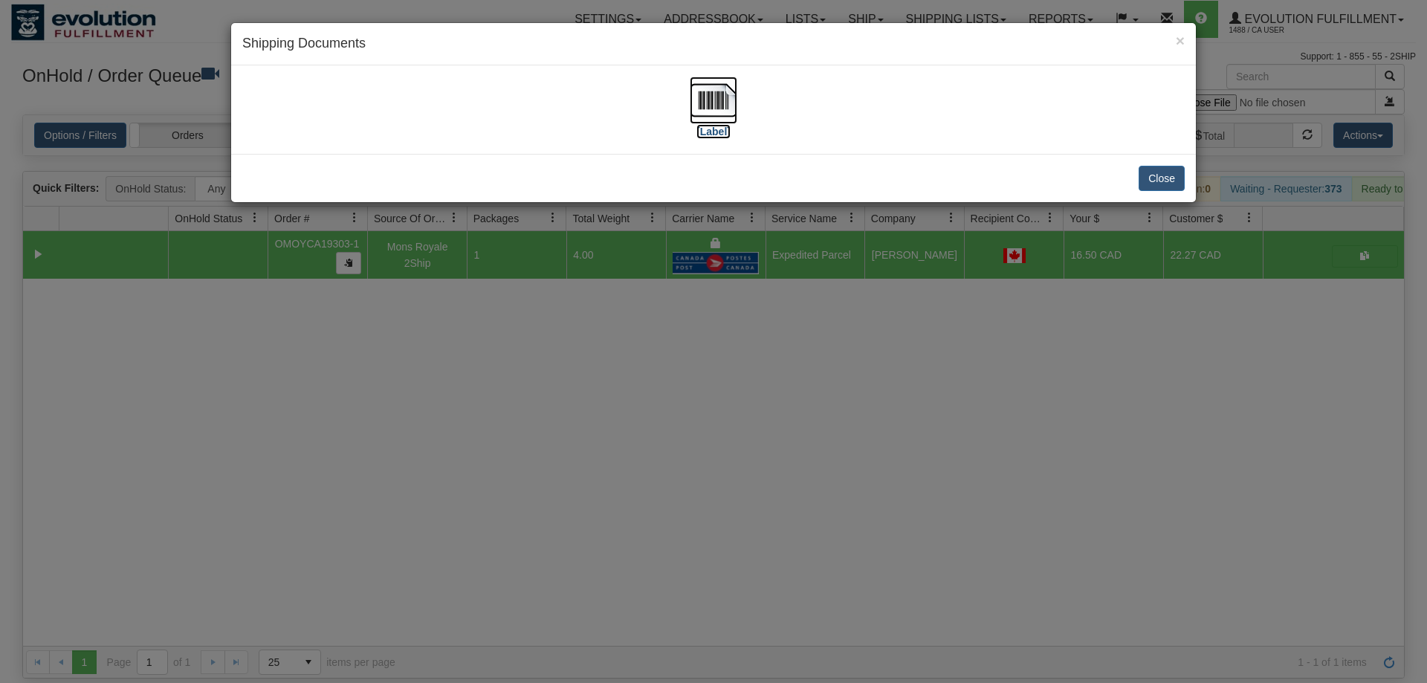
click at [723, 84] on img at bounding box center [714, 101] width 48 height 48
drag, startPoint x: 484, startPoint y: 488, endPoint x: 490, endPoint y: 178, distance: 309.9
click at [484, 484] on div "× Shipping Documents [Label] Close" at bounding box center [713, 341] width 1427 height 683
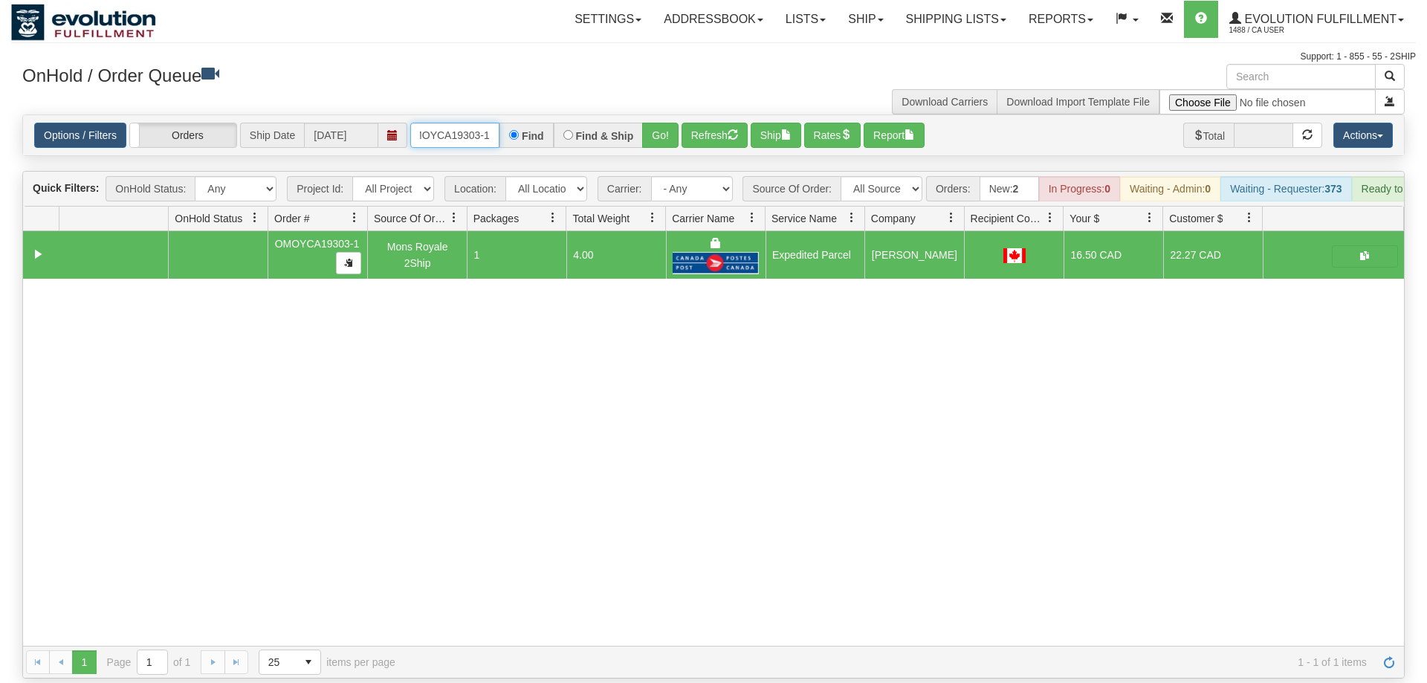
click at [484, 123] on input "OMOYCA19303-1" at bounding box center [454, 135] width 89 height 25
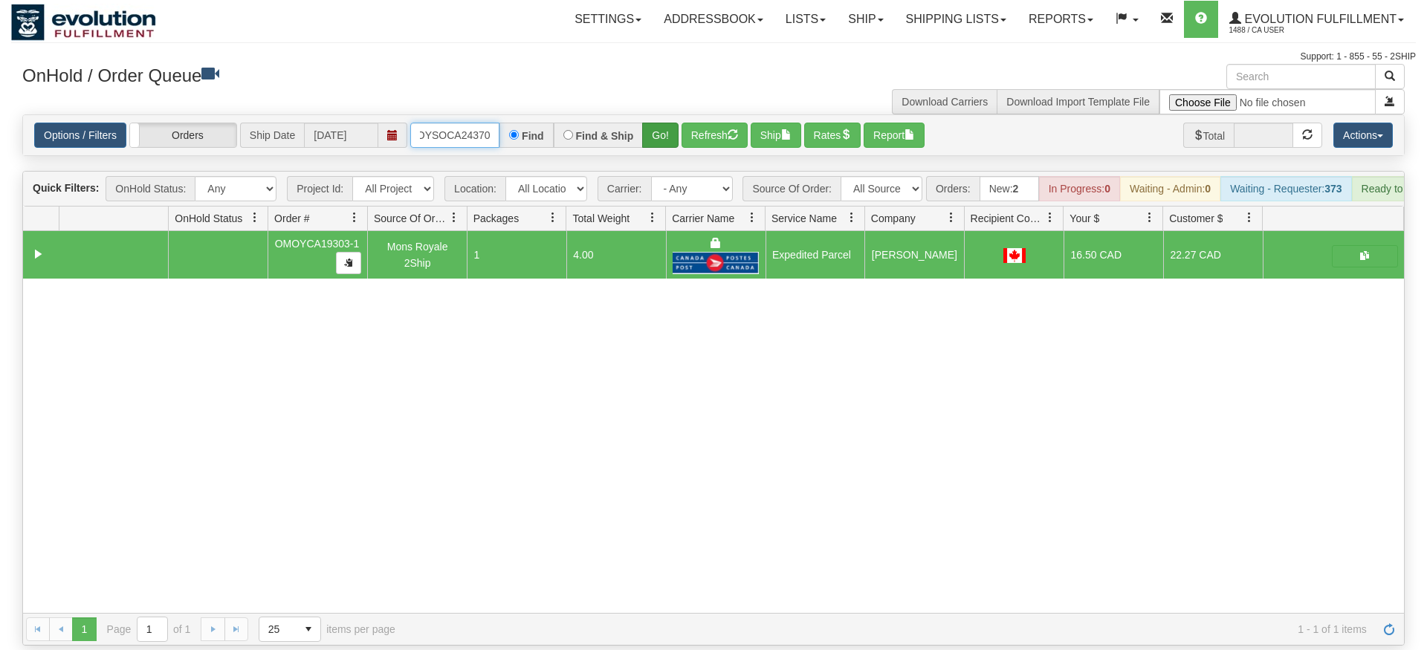
type input "OMOYSOCA24370"
click at [669, 149] on div "Is equal to Is not equal to Contains Does not contains CAD USD EUR ZAR [PERSON_…" at bounding box center [713, 379] width 1404 height 531
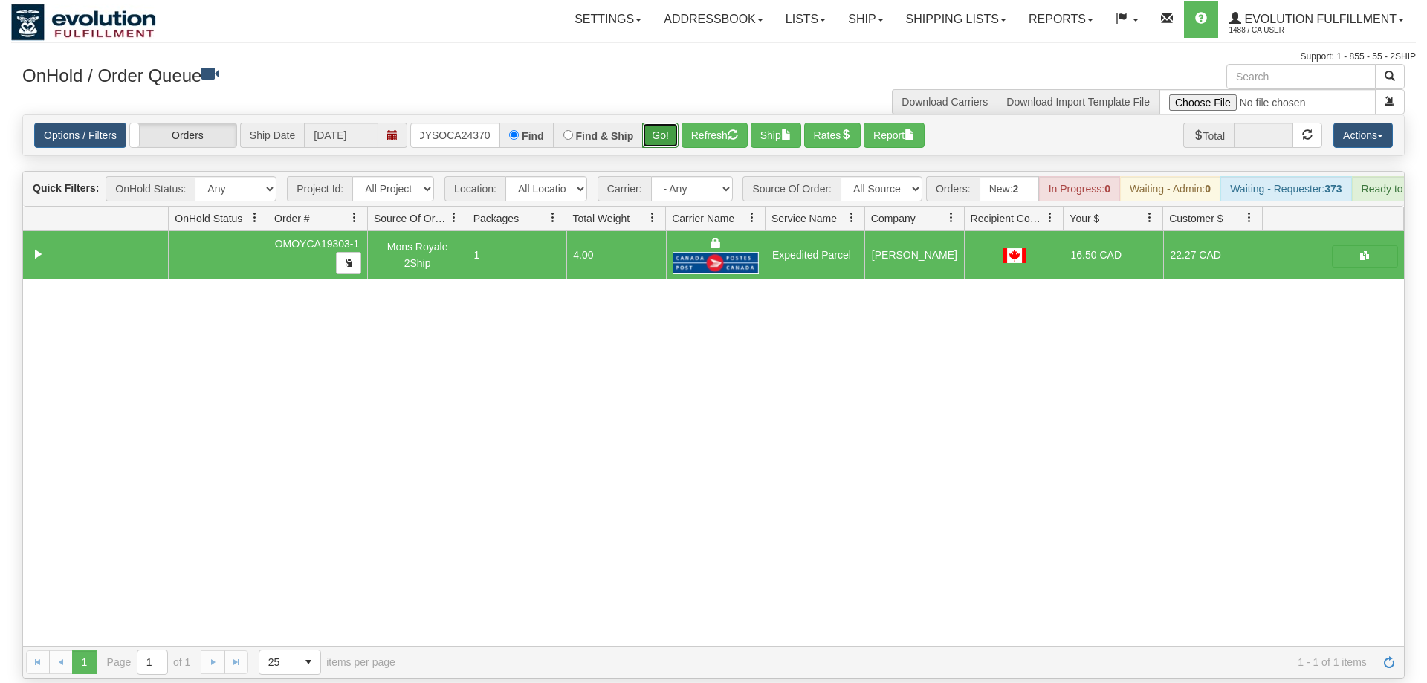
click at [668, 123] on button "Go!" at bounding box center [660, 135] width 36 height 25
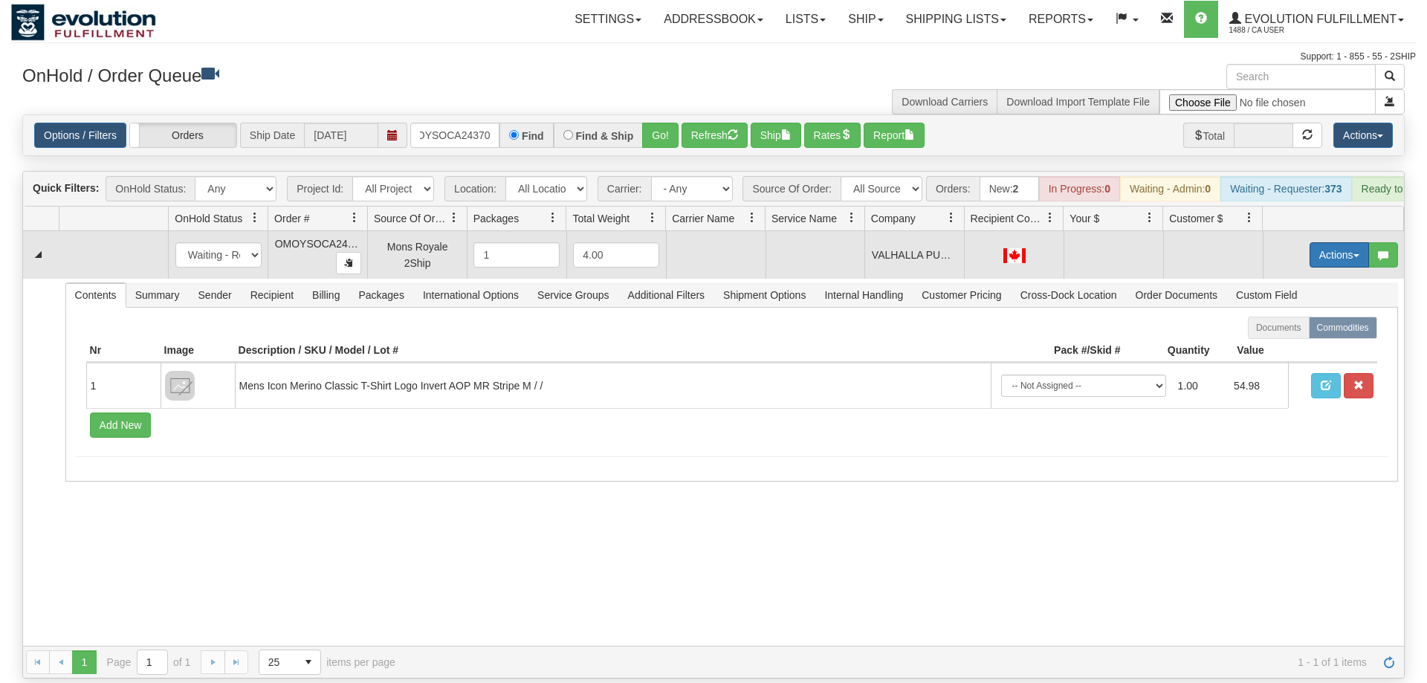
click at [1340, 242] on button "Actions" at bounding box center [1338, 254] width 59 height 25
click at [1265, 316] on span at bounding box center [1269, 321] width 10 height 10
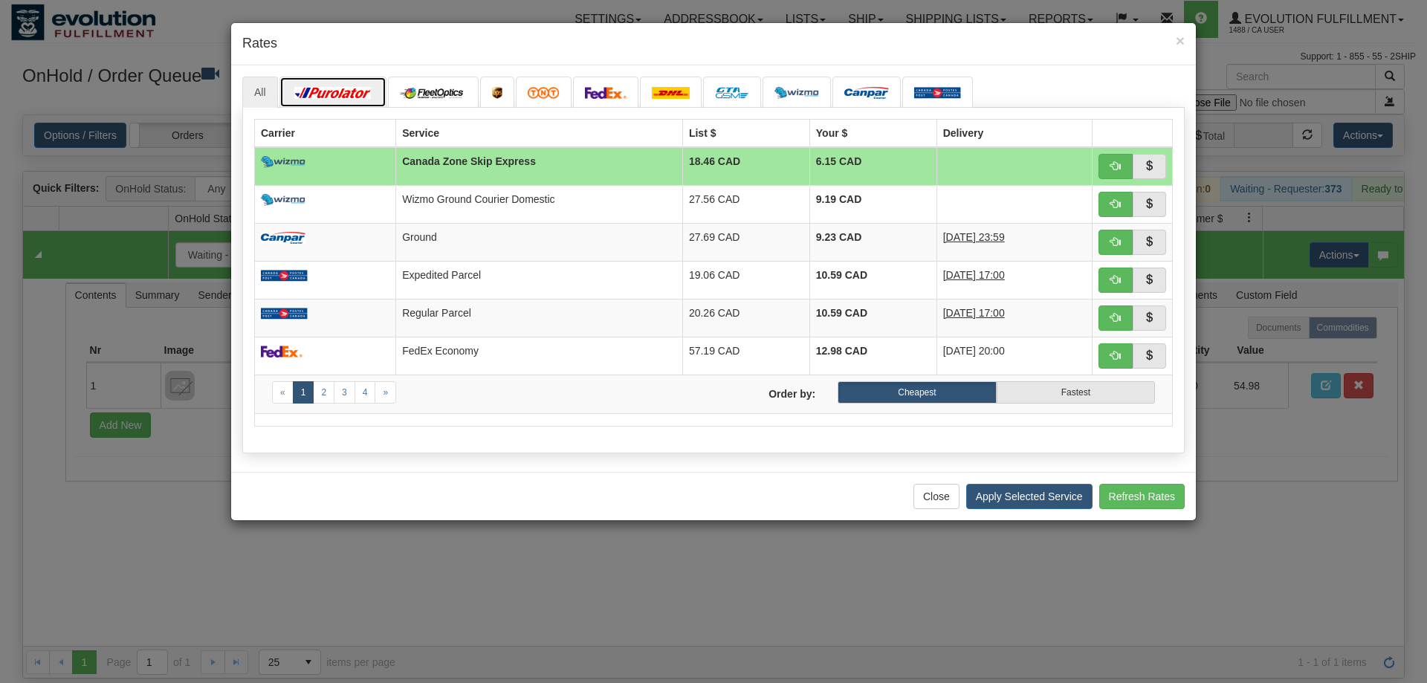
click at [328, 87] on link at bounding box center [332, 92] width 107 height 31
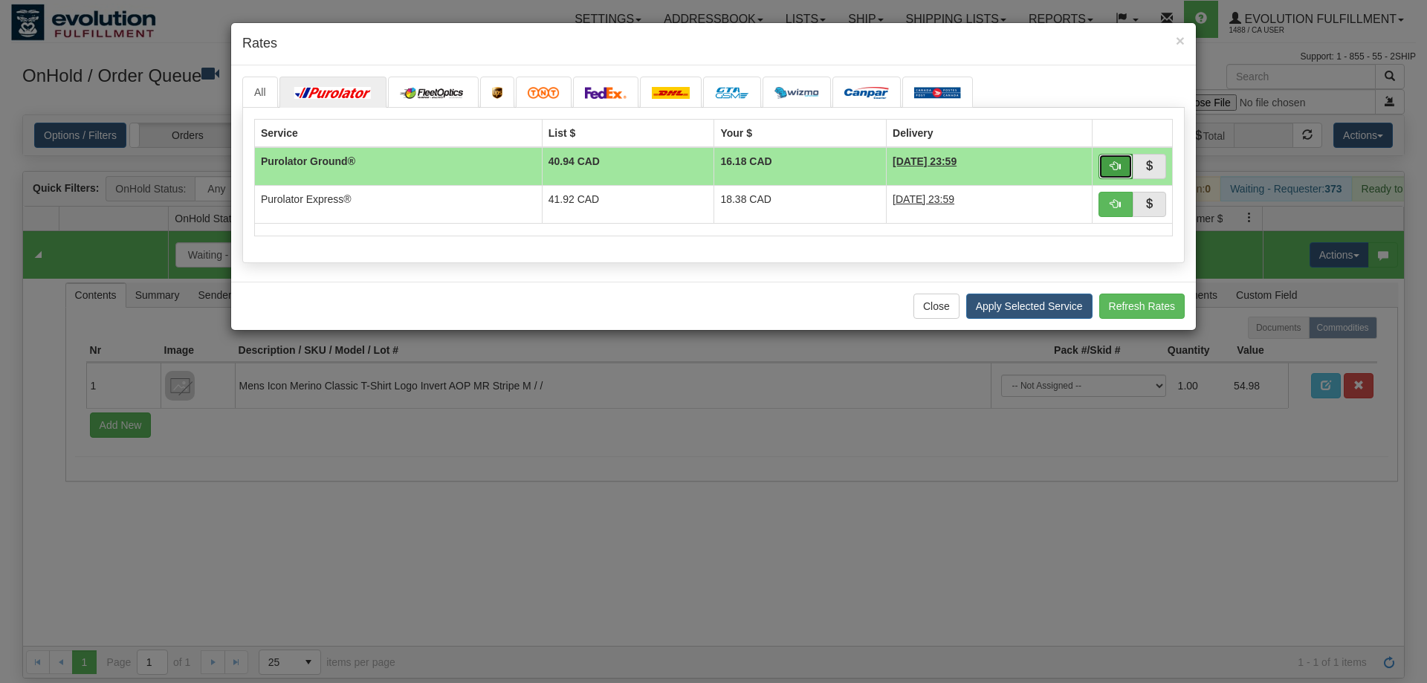
click at [1120, 165] on span "button" at bounding box center [1115, 165] width 10 height 10
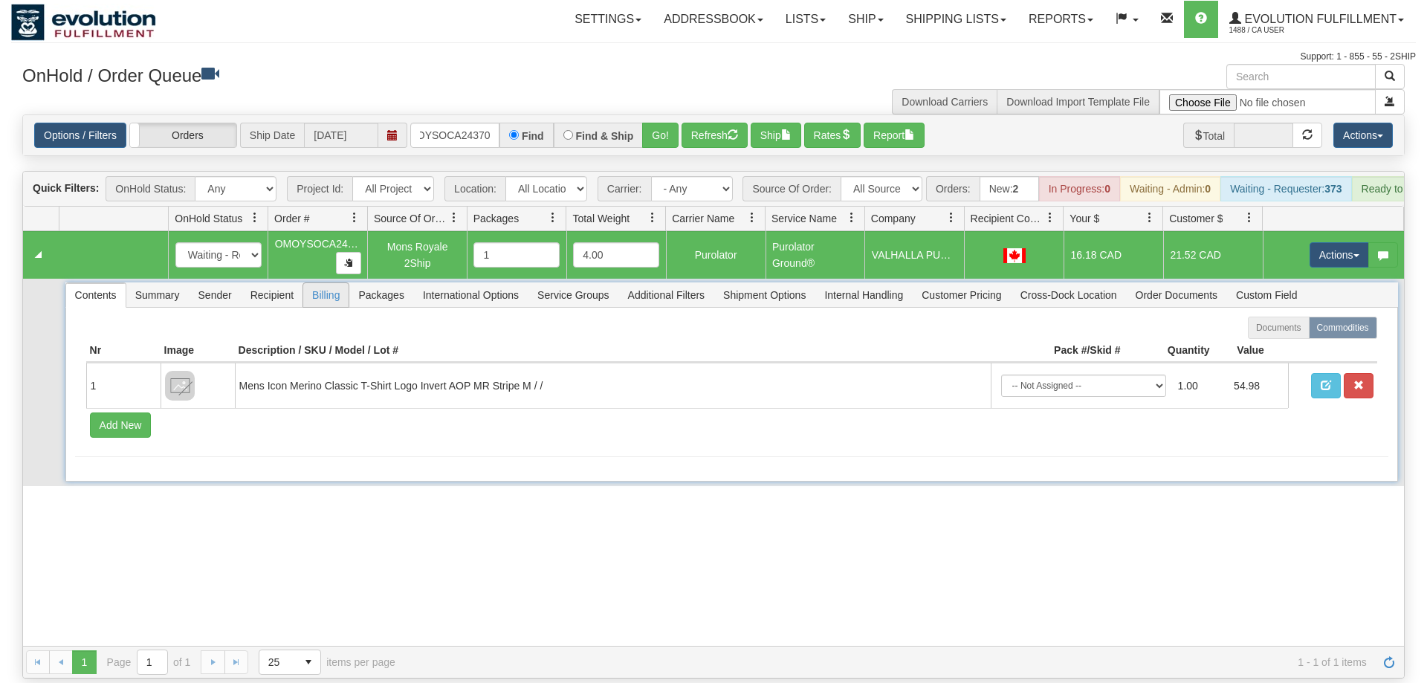
click at [329, 283] on span "Billing" at bounding box center [325, 295] width 45 height 24
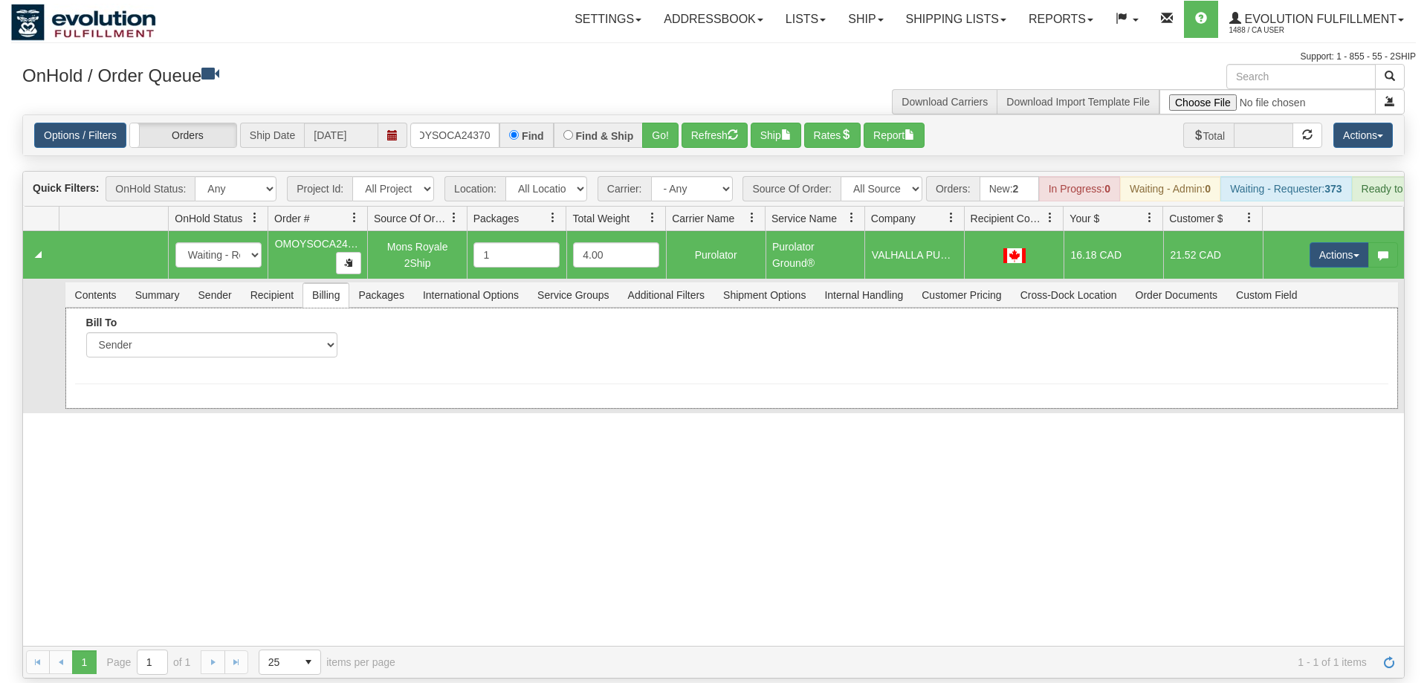
click at [247, 344] on div "Bill To Sender Recipient Third Party Collect" at bounding box center [211, 343] width 273 height 52
click at [86, 332] on select "Sender Recipient Third Party Collect" at bounding box center [211, 344] width 251 height 25
select select "2"
click option "Recipient" at bounding box center [0, 0] width 0 height 0
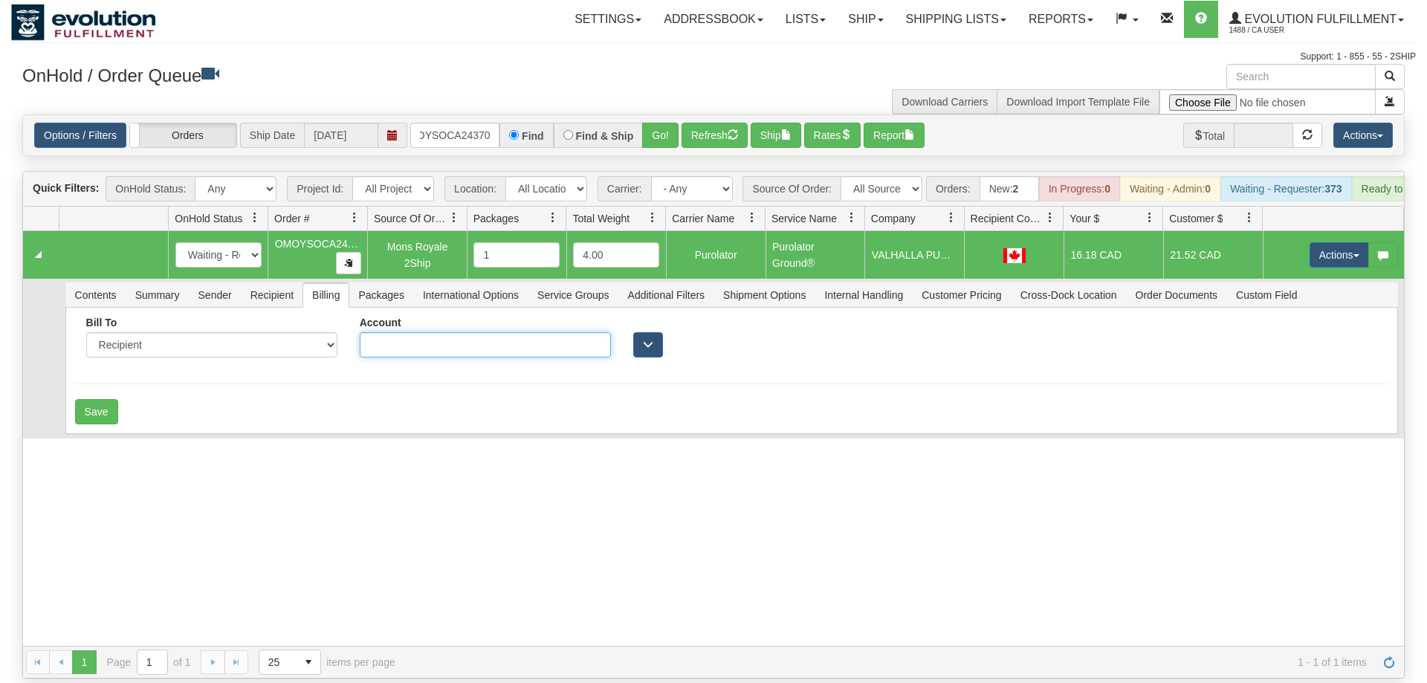
click at [412, 332] on input "Account" at bounding box center [485, 344] width 251 height 25
type input "3574033"
click at [106, 399] on button "Save" at bounding box center [96, 411] width 43 height 25
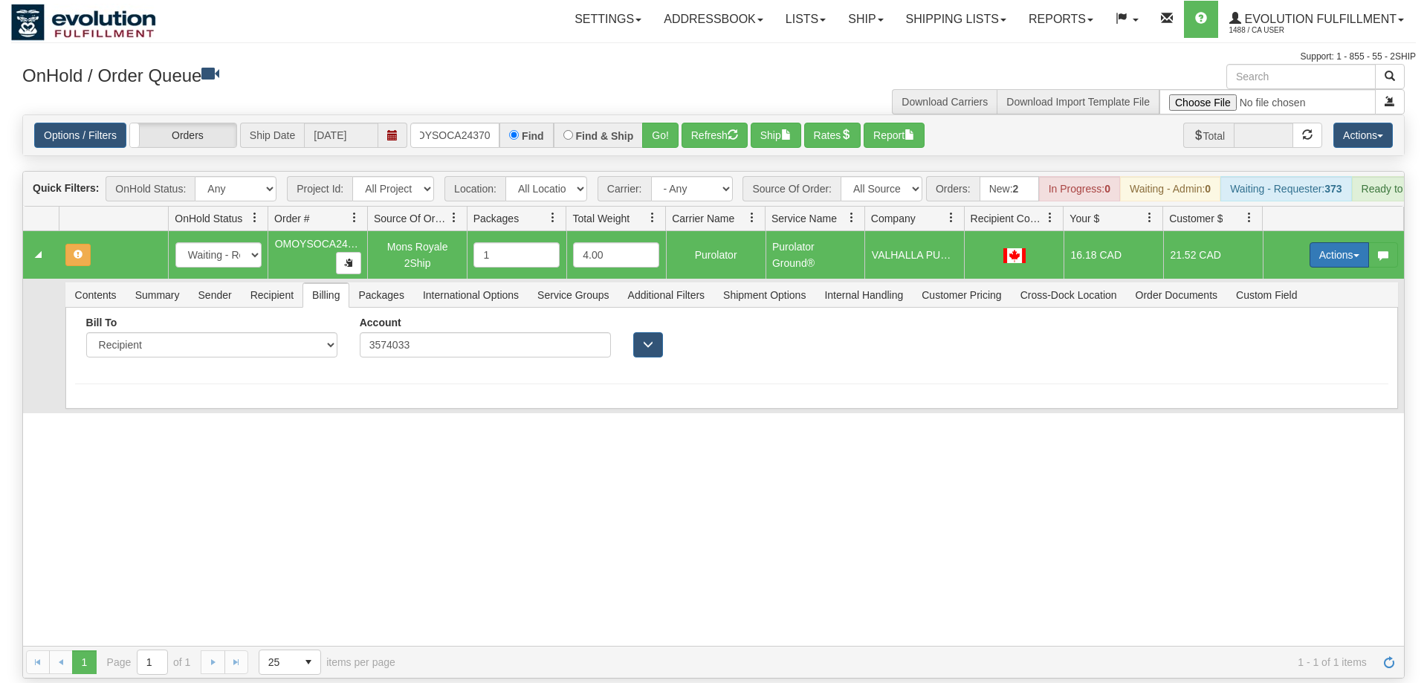
click at [1346, 242] on button "Actions" at bounding box center [1338, 254] width 59 height 25
click at [1296, 296] on span "Refresh Rates" at bounding box center [1302, 302] width 77 height 12
click at [1322, 242] on button "Actions" at bounding box center [1338, 254] width 59 height 25
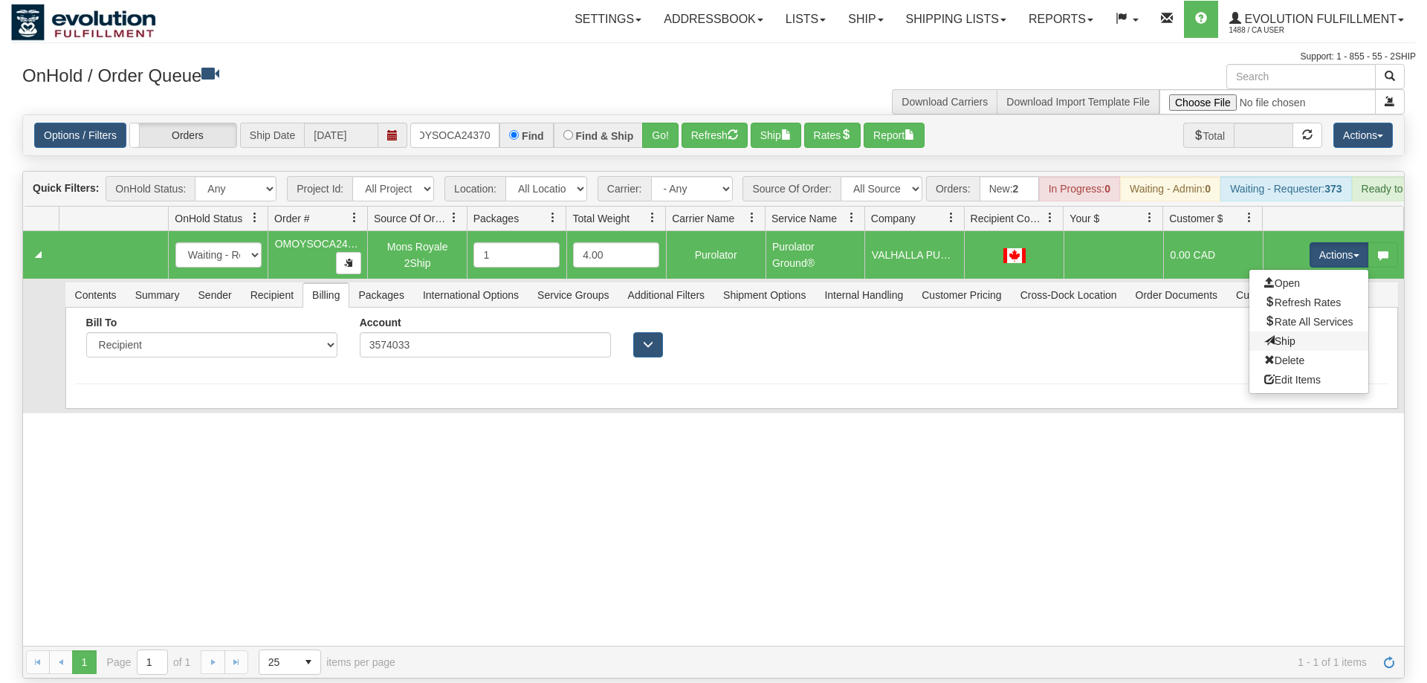
click at [1297, 331] on link "Ship" at bounding box center [1308, 340] width 119 height 19
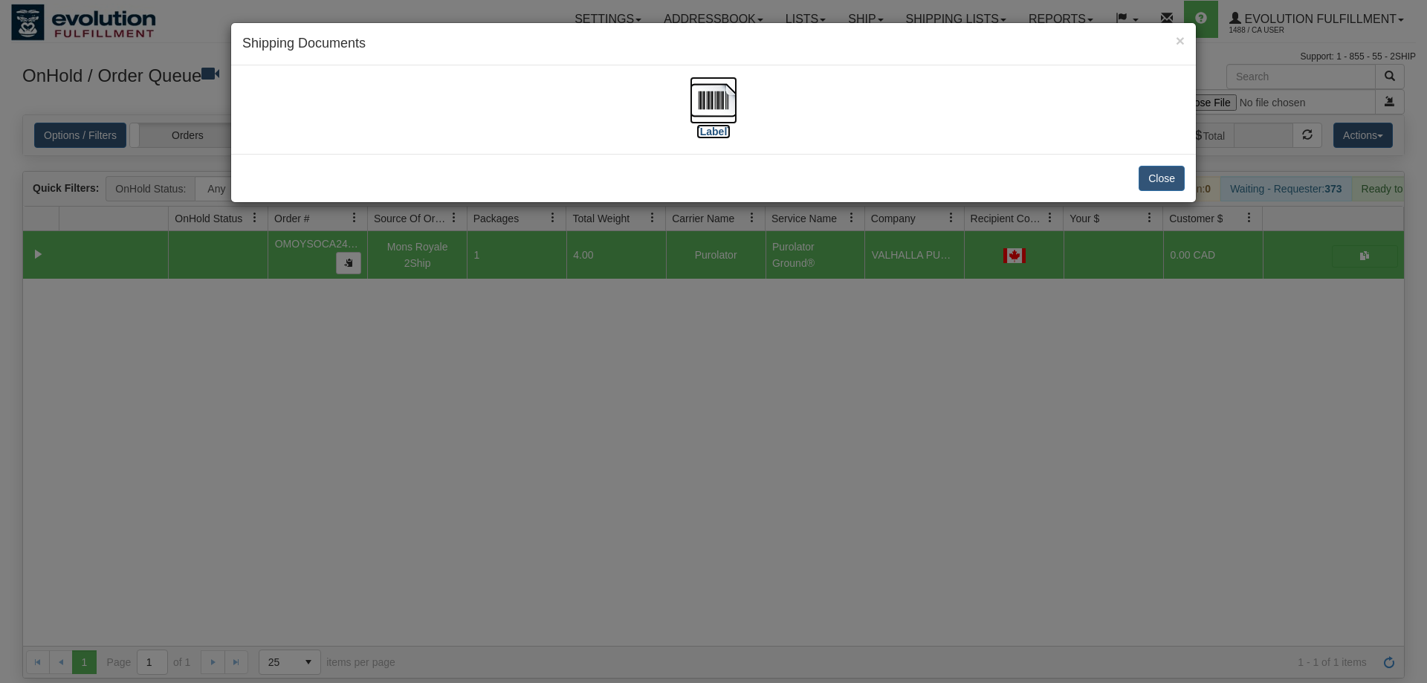
click at [720, 86] on img at bounding box center [714, 101] width 48 height 48
drag, startPoint x: 554, startPoint y: 449, endPoint x: 450, endPoint y: 225, distance: 247.0
click at [554, 444] on div "× Shipping Documents [Label] Close" at bounding box center [713, 341] width 1427 height 683
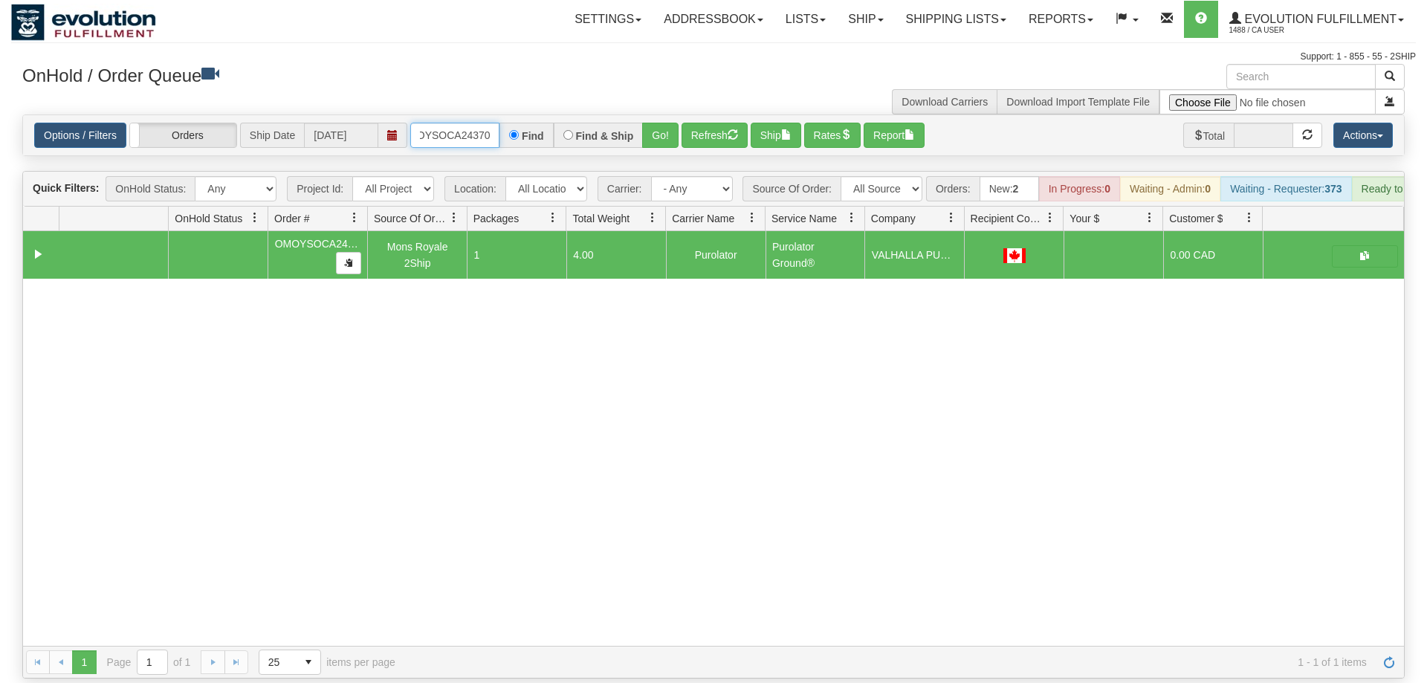
click at [458, 123] on input "OMOYSOCA24370" at bounding box center [454, 135] width 89 height 25
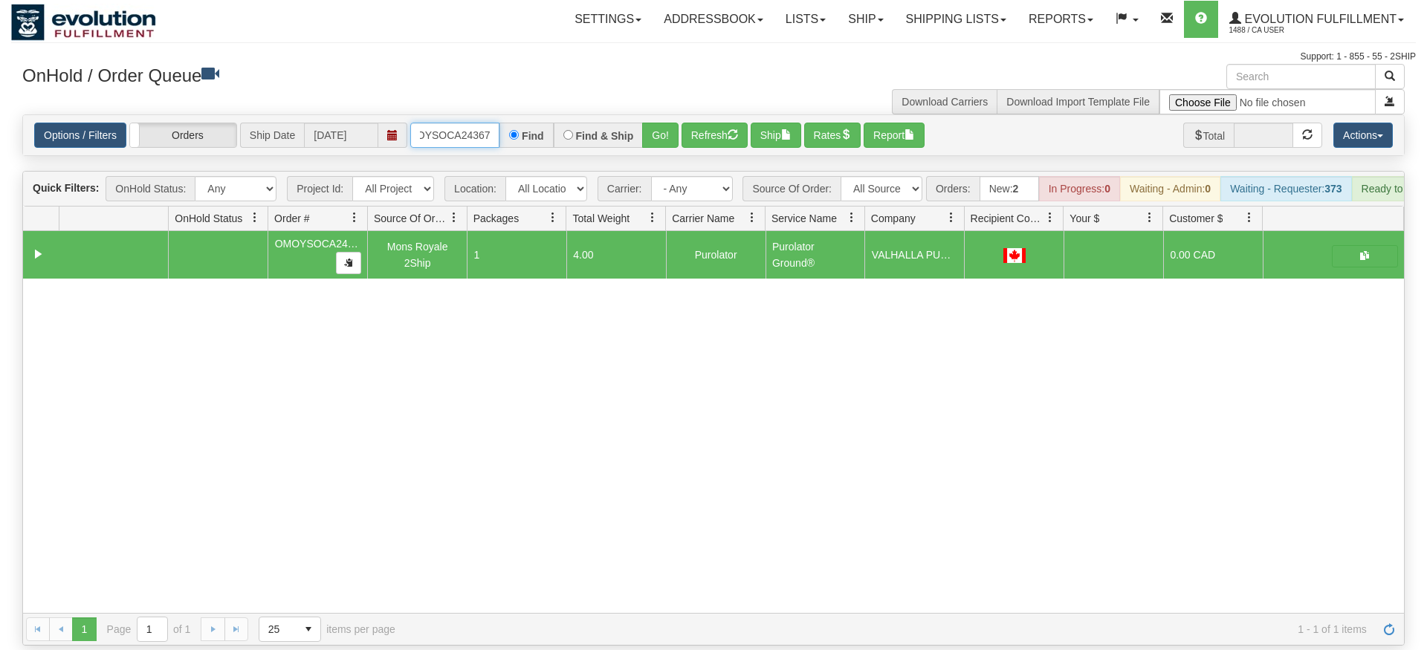
type input "OMOYSOCA24367"
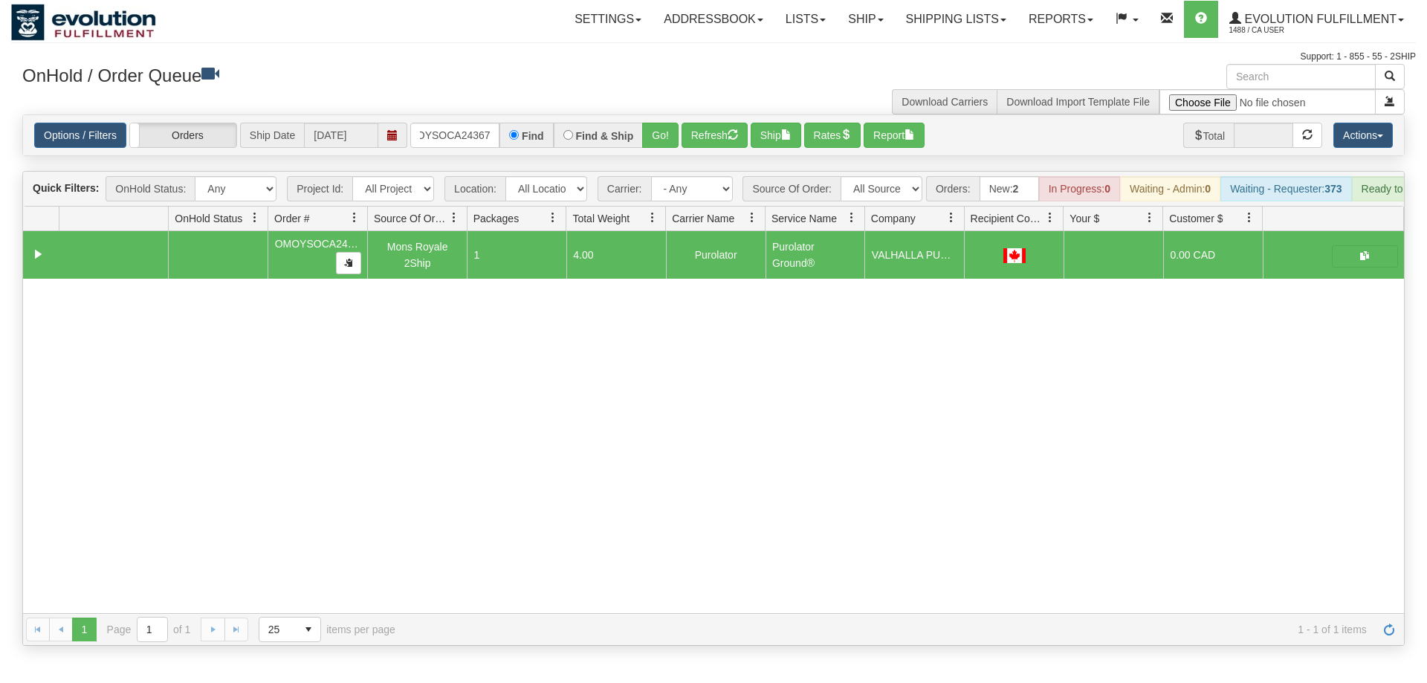
click at [657, 133] on div "Options / Filters Group Shipments Orders Ship Date [DATE] OMOYSOCA24367 Find Fi…" at bounding box center [713, 135] width 1381 height 40
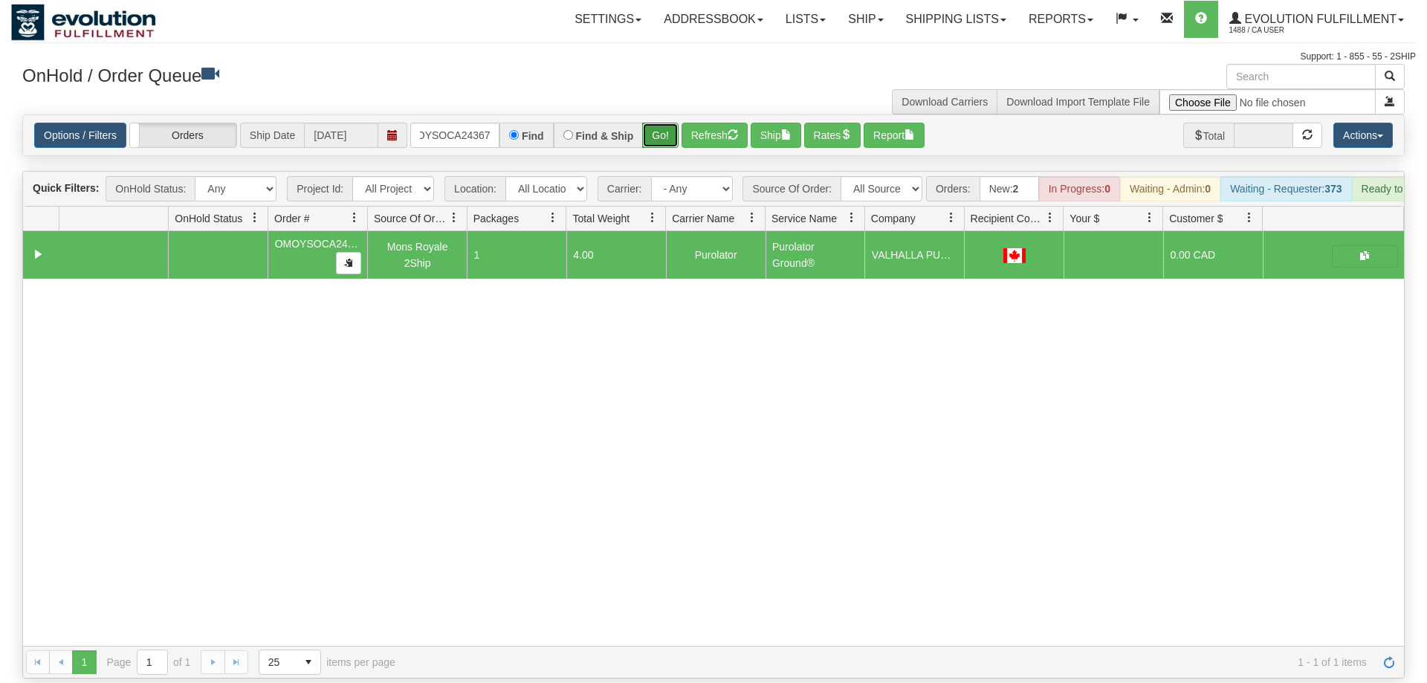
click at [662, 123] on button "Go!" at bounding box center [660, 135] width 36 height 25
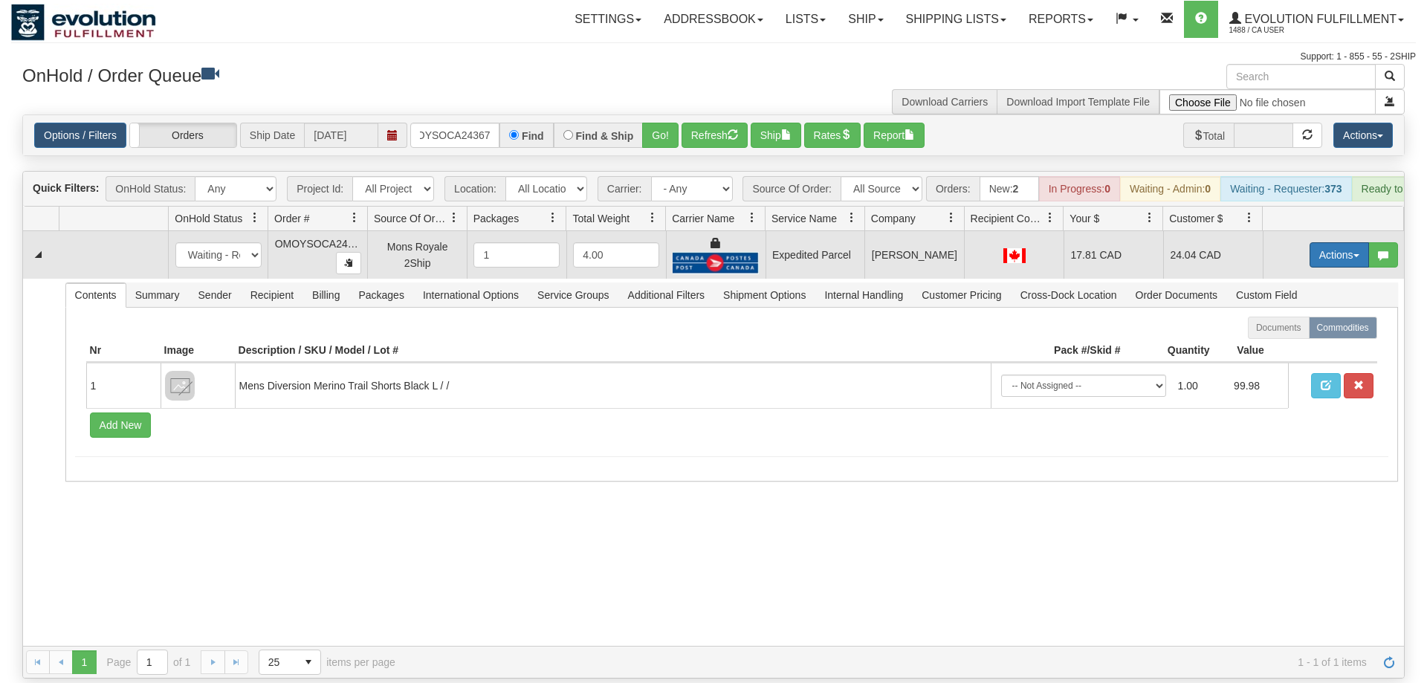
click at [1333, 242] on button "Actions" at bounding box center [1338, 254] width 59 height 25
click at [1288, 335] on span "Ship" at bounding box center [1279, 341] width 31 height 12
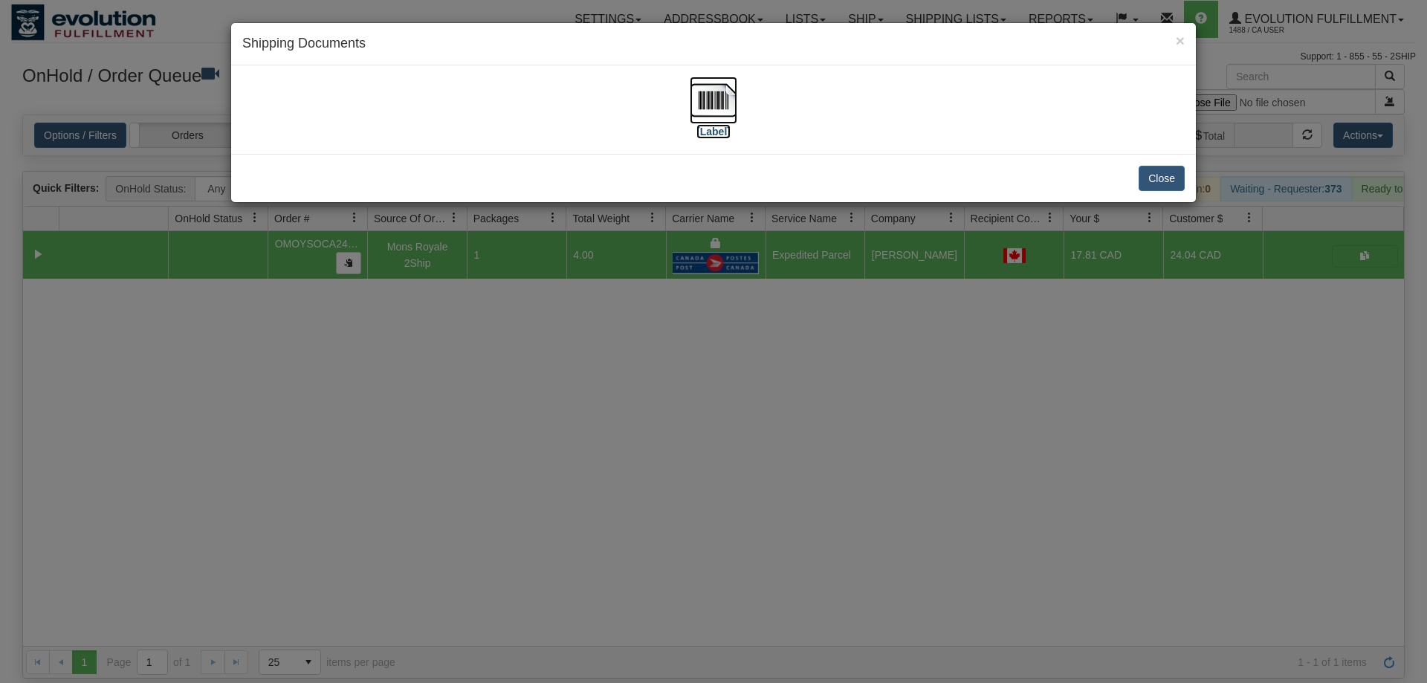
click at [718, 128] on label "[Label]" at bounding box center [713, 131] width 34 height 15
click at [617, 422] on div "× Shipping Documents [Label] Close" at bounding box center [713, 341] width 1427 height 683
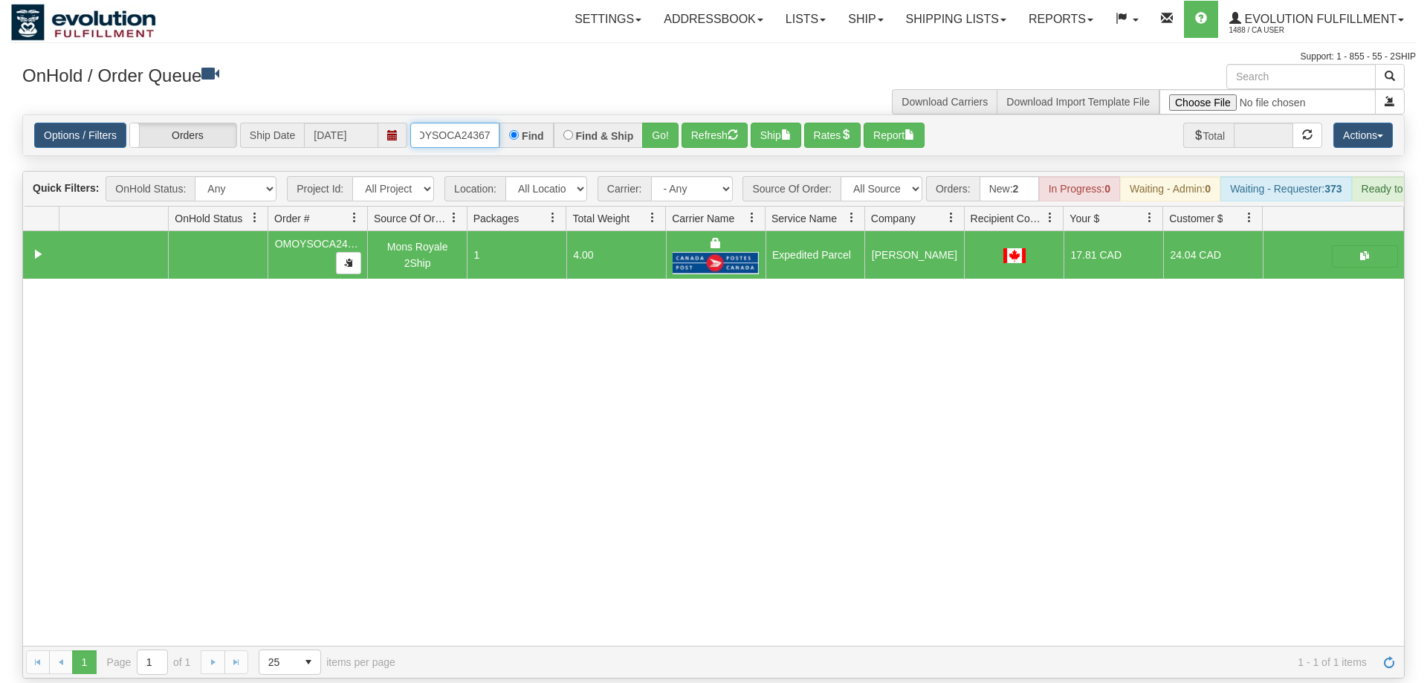
click at [487, 123] on input "OMOYSOCA24367" at bounding box center [454, 135] width 89 height 25
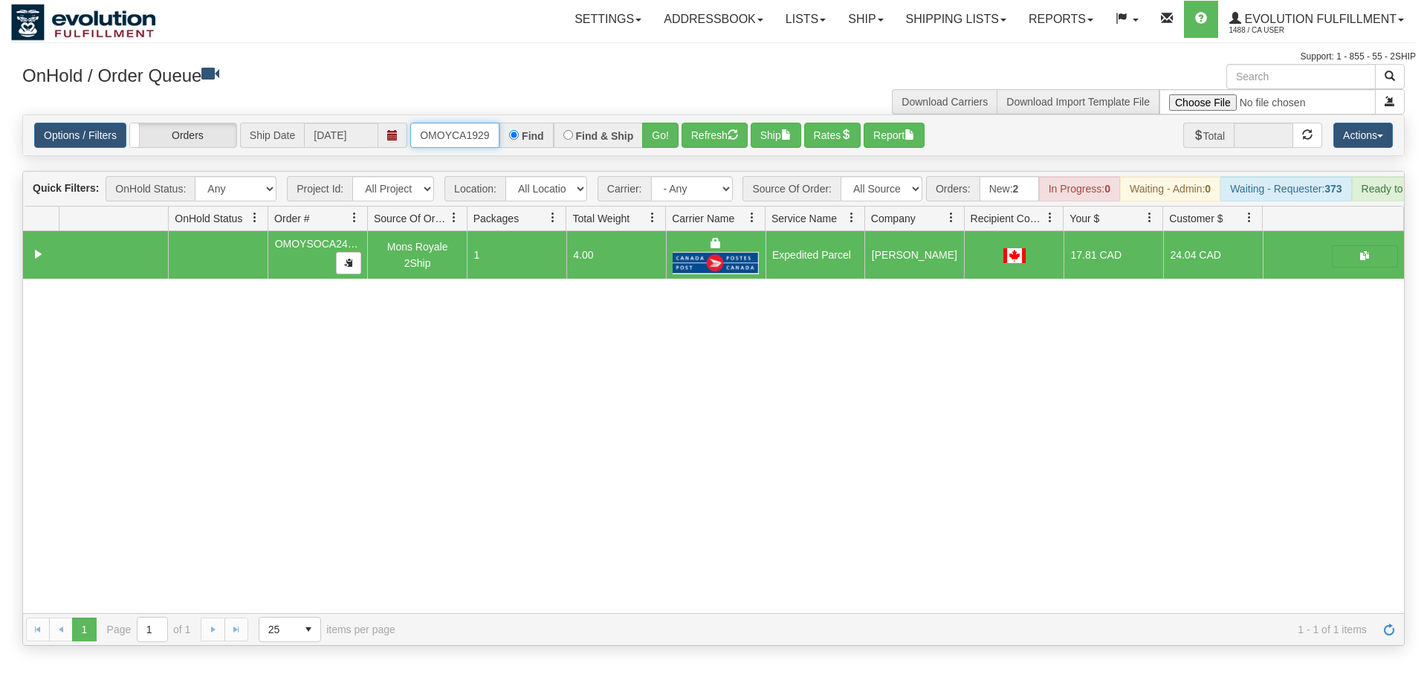
scroll to position [0, 15]
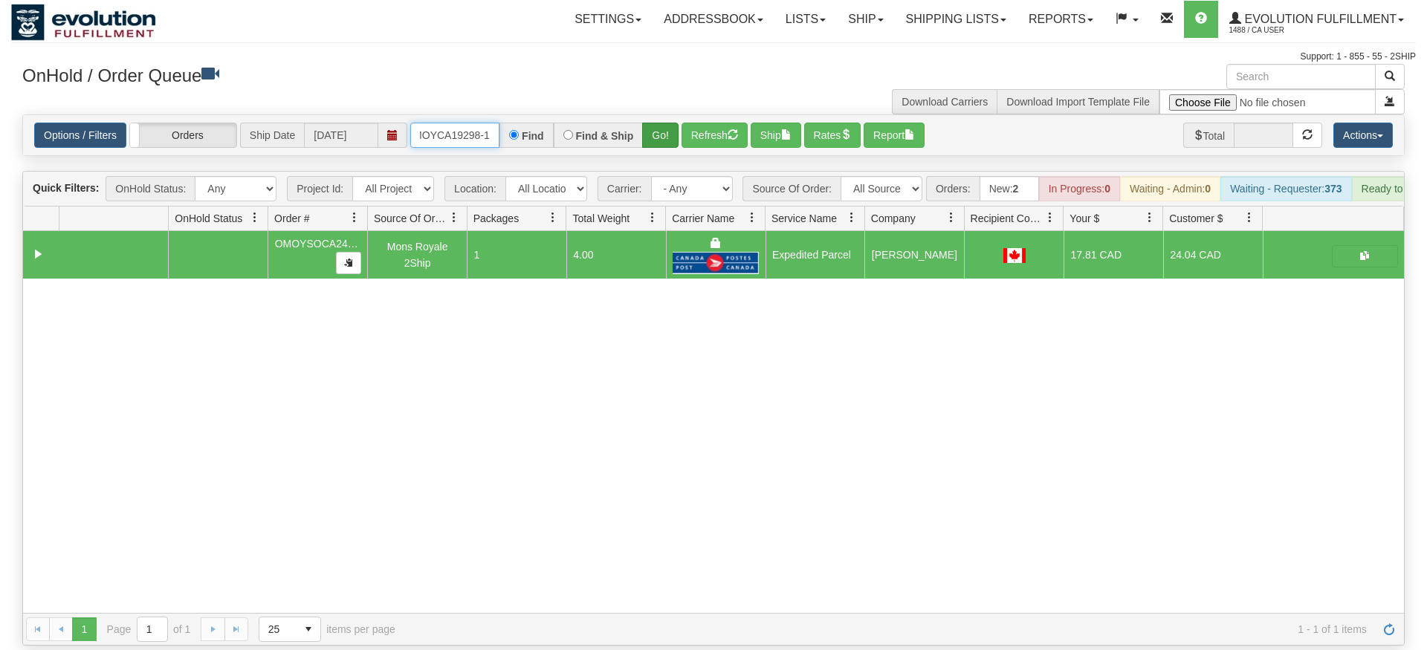
type input "OMOYCA19298-1"
click at [655, 142] on div "Is equal to Is not equal to Contains Does not contains CAD USD EUR ZAR [PERSON_…" at bounding box center [713, 379] width 1404 height 531
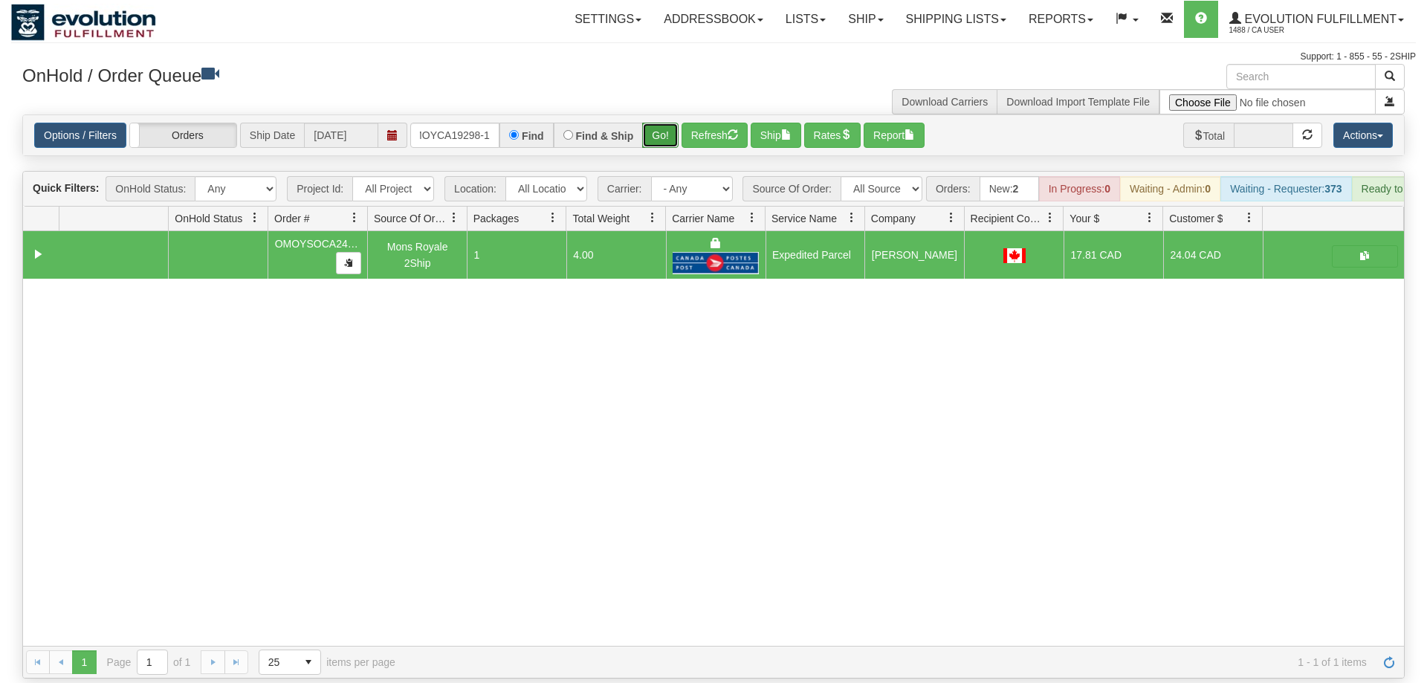
click at [657, 123] on button "Go!" at bounding box center [660, 135] width 36 height 25
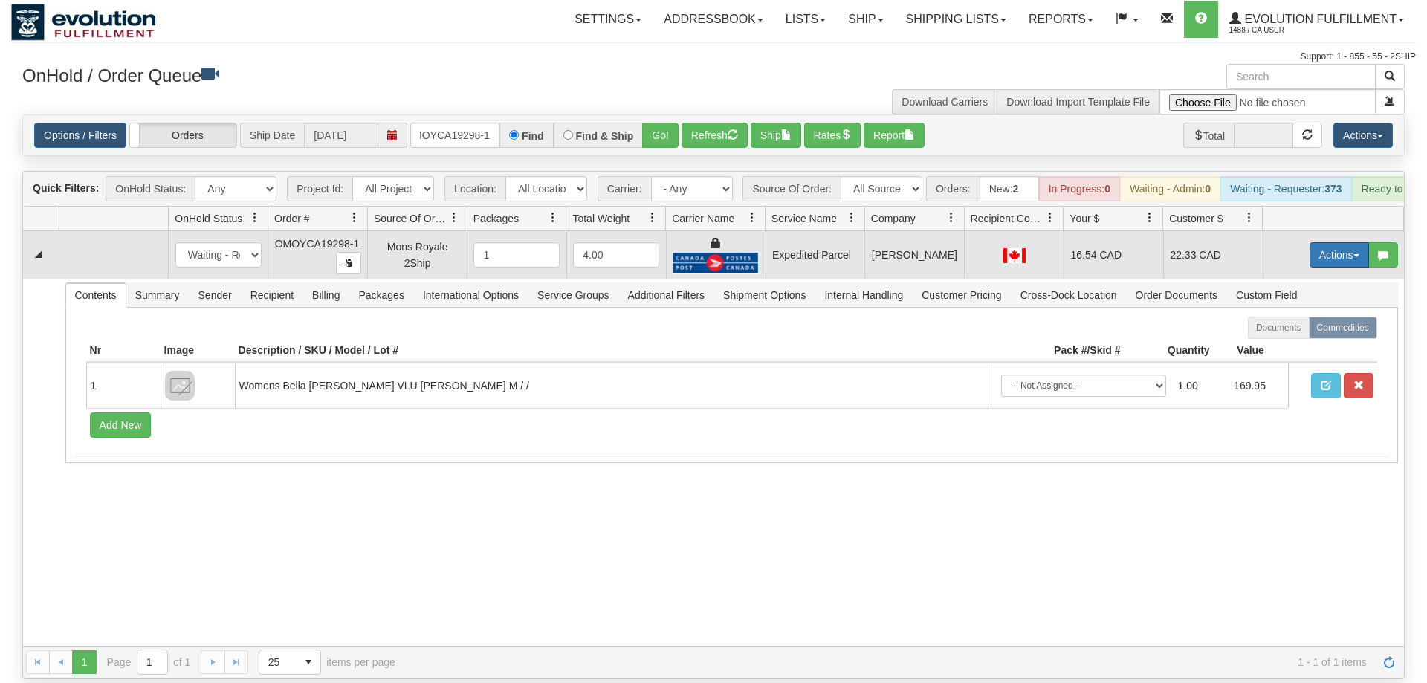
click at [1337, 242] on button "Actions" at bounding box center [1338, 254] width 59 height 25
click at [1286, 335] on span "Ship" at bounding box center [1279, 341] width 31 height 12
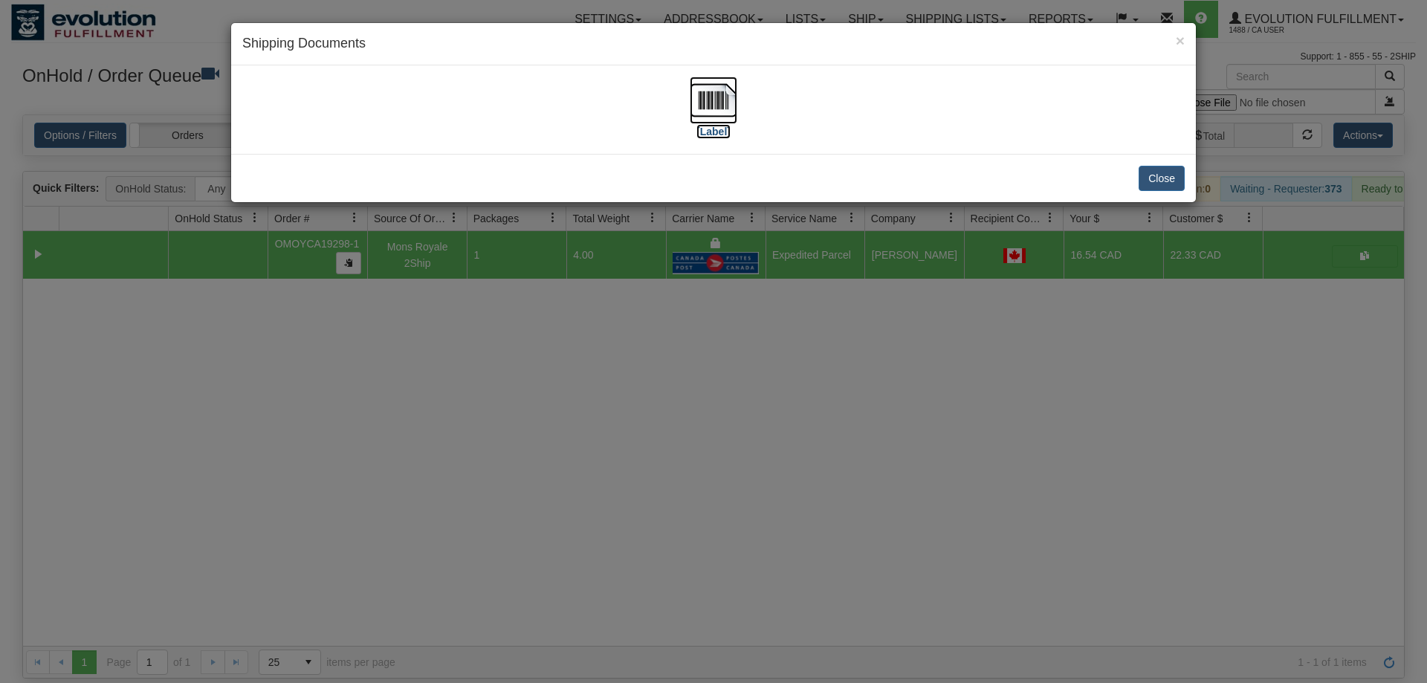
click at [714, 96] on img at bounding box center [714, 101] width 48 height 48
drag, startPoint x: 576, startPoint y: 423, endPoint x: 571, endPoint y: 334, distance: 88.6
click at [576, 422] on div "× Shipping Documents [Label] Close" at bounding box center [713, 341] width 1427 height 683
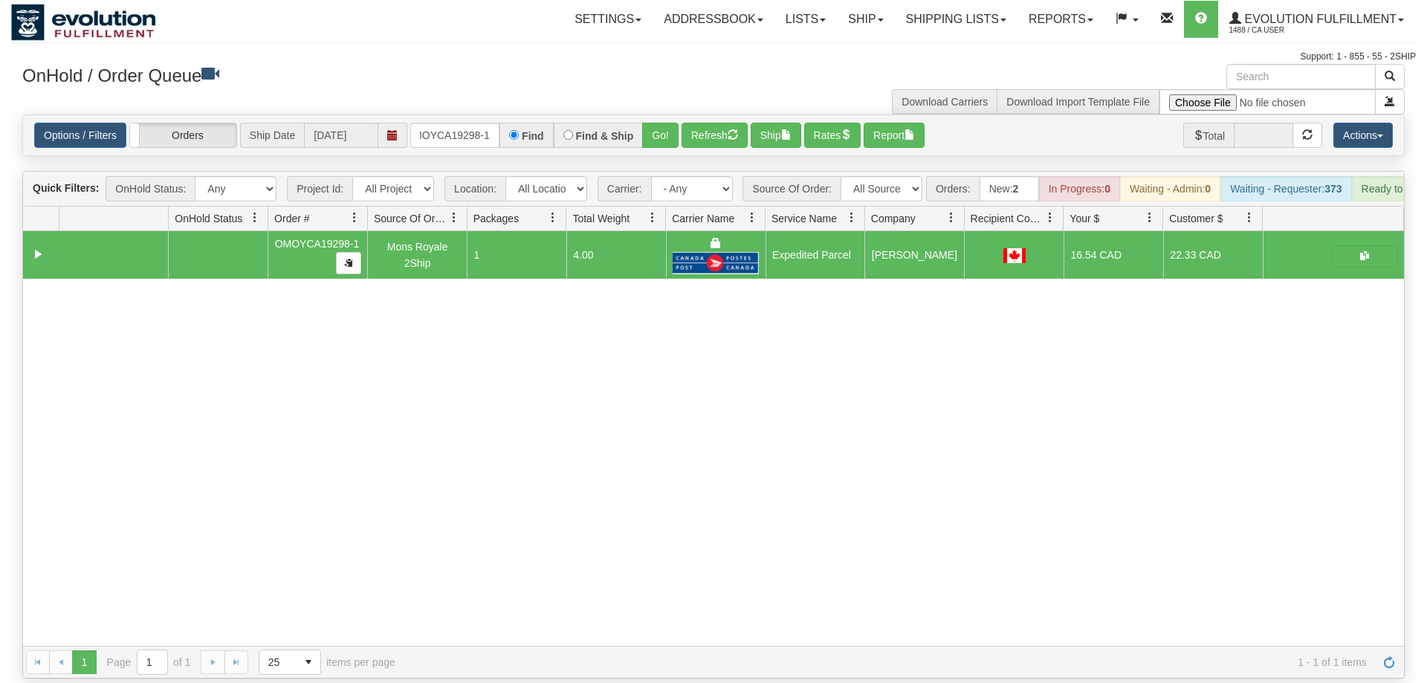
click at [471, 129] on div "Options / Filters Group Shipments Orders Ship Date [DATE] OMOYCA19298-1 Find Fi…" at bounding box center [713, 135] width 1381 height 40
click at [476, 123] on input "OMOYCA19298-1" at bounding box center [454, 135] width 89 height 25
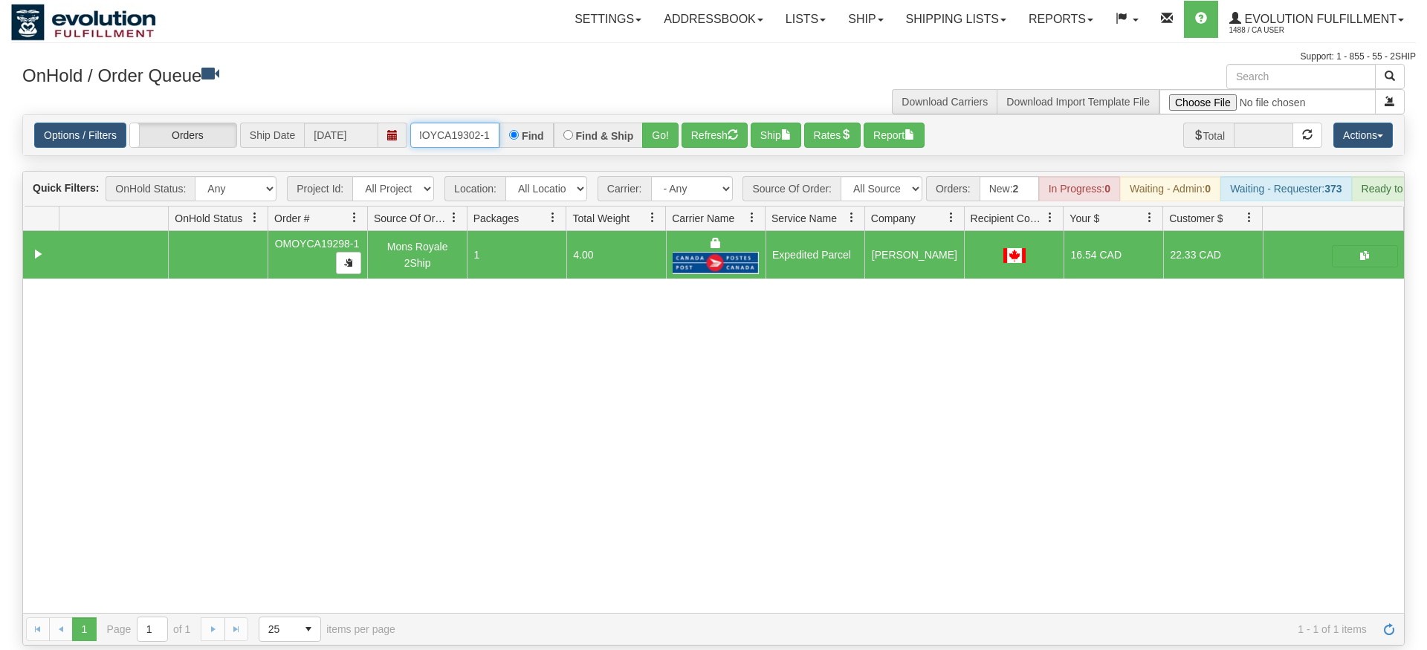
type input "OMOYCA19302-1"
click at [663, 137] on div "Is equal to Is not equal to Contains Does not contains CAD USD EUR ZAR [PERSON_…" at bounding box center [713, 379] width 1404 height 531
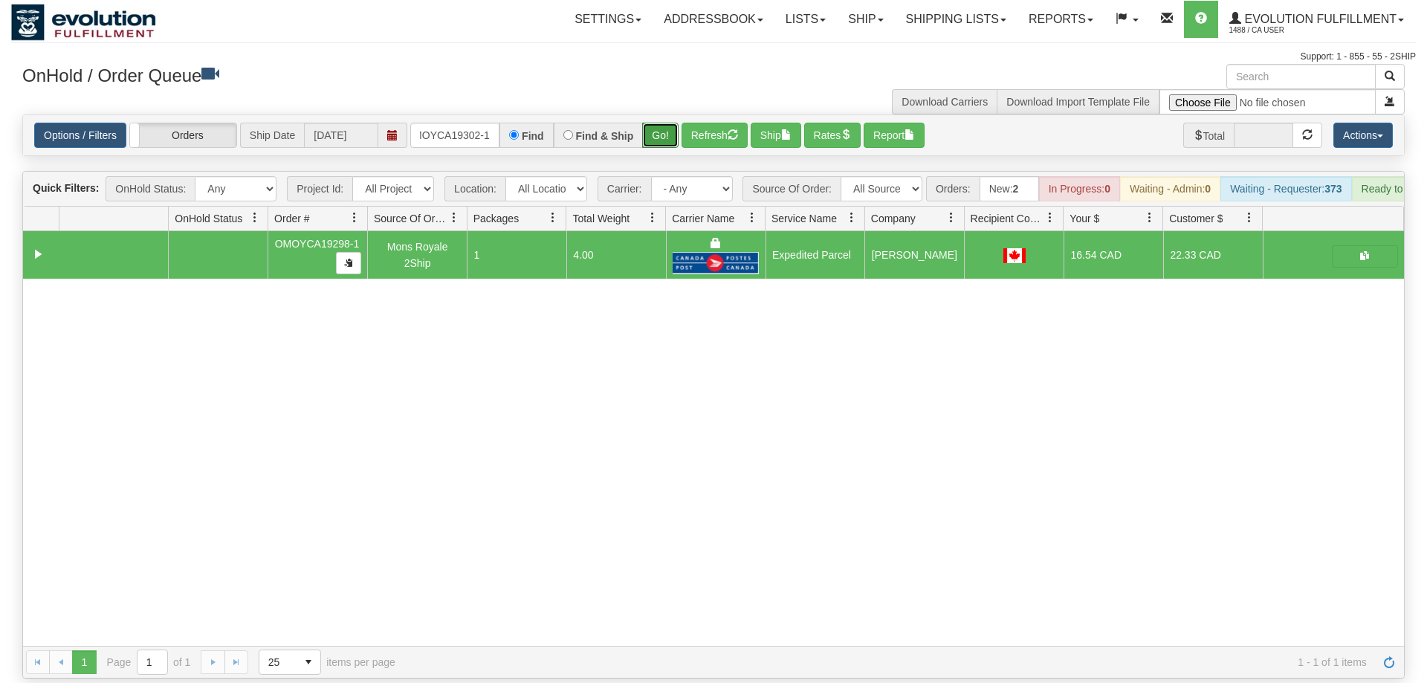
click at [665, 123] on button "Go!" at bounding box center [660, 135] width 36 height 25
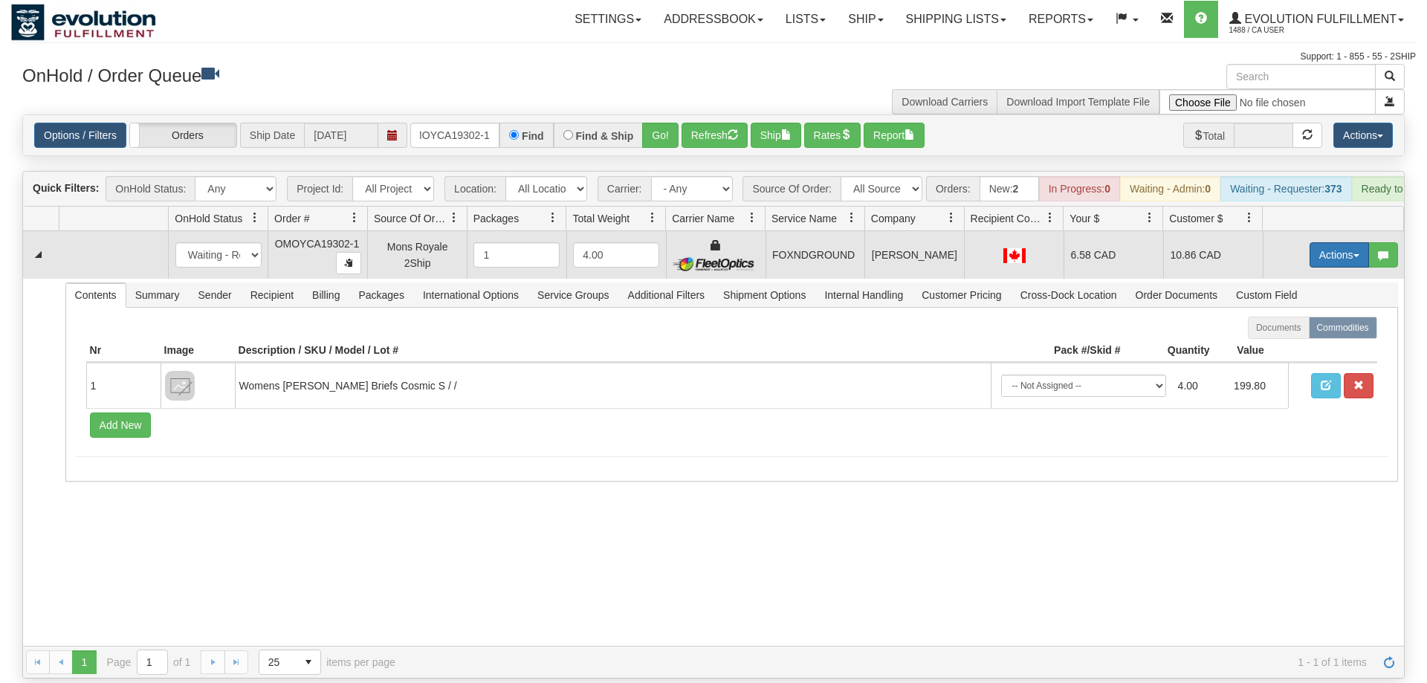
click at [1339, 242] on button "Actions" at bounding box center [1338, 254] width 59 height 25
click at [1310, 331] on link "Ship" at bounding box center [1308, 340] width 119 height 19
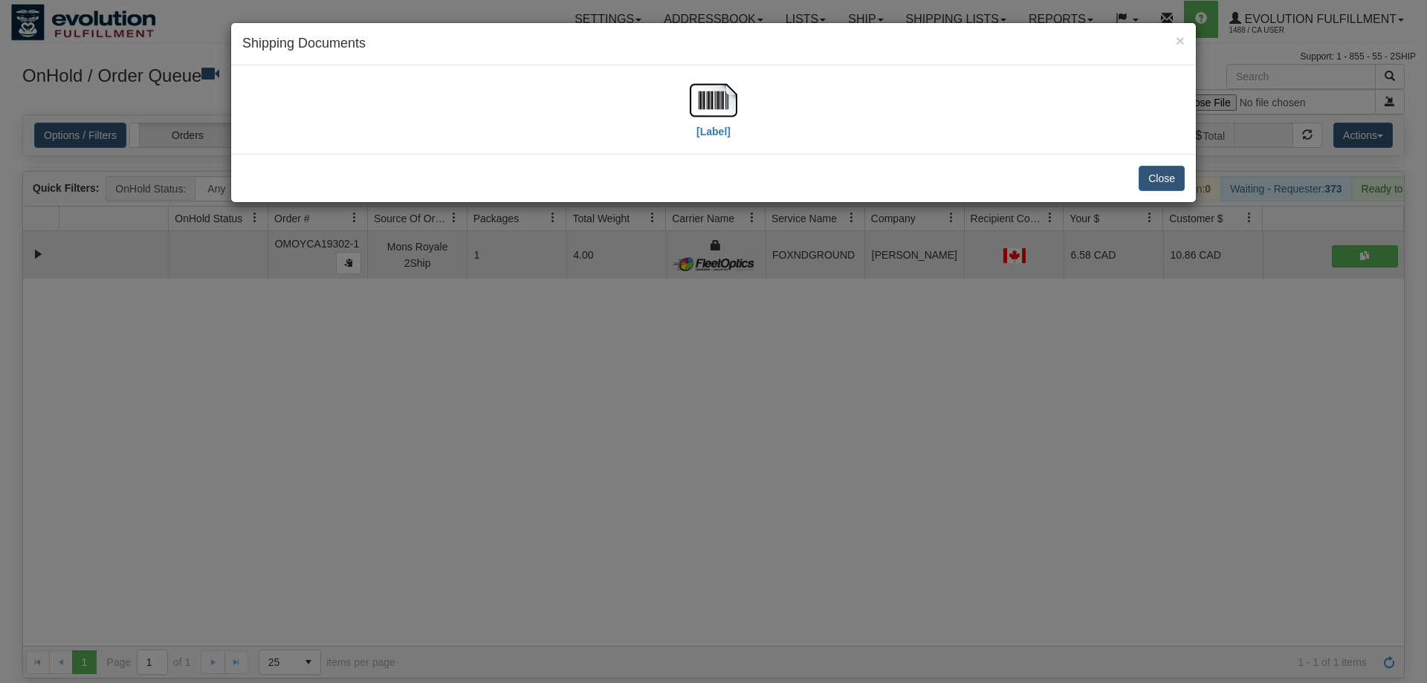
click at [731, 59] on div "× Shipping Documents" at bounding box center [713, 44] width 964 height 42
click at [702, 142] on div "[Label]" at bounding box center [714, 110] width 48 height 66
click at [716, 113] on img at bounding box center [714, 101] width 48 height 48
drag, startPoint x: 576, startPoint y: 250, endPoint x: 490, endPoint y: 85, distance: 185.1
click at [570, 241] on div "× Shipping Documents [Label] Close" at bounding box center [713, 341] width 1427 height 683
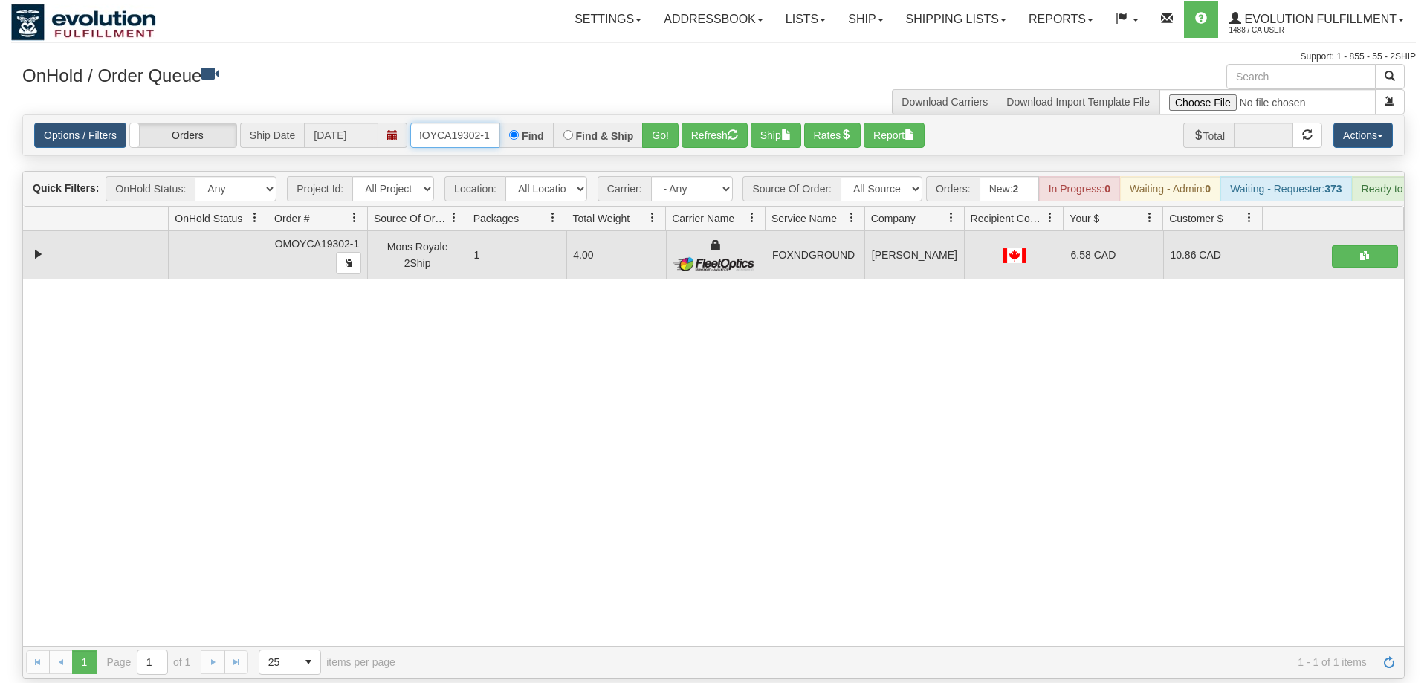
click at [468, 123] on input "OMOYCA19302-1" at bounding box center [454, 135] width 89 height 25
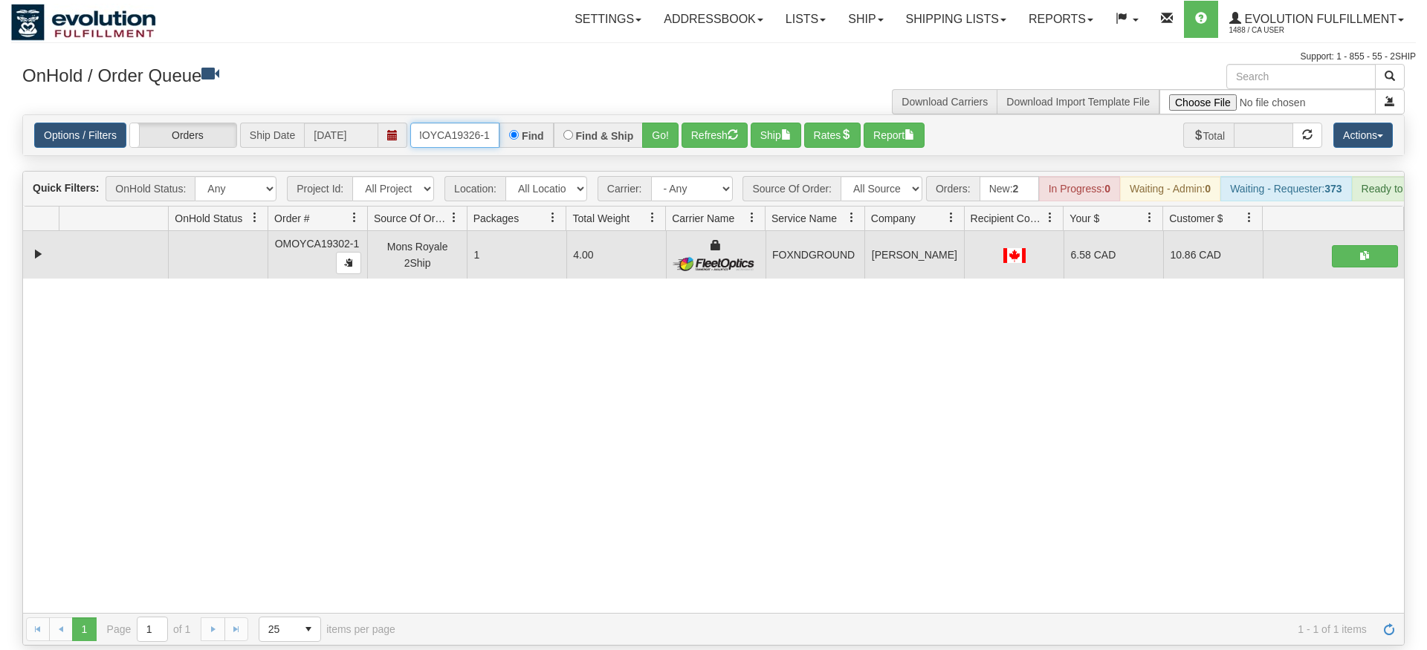
type input "OMOYCA19326-1"
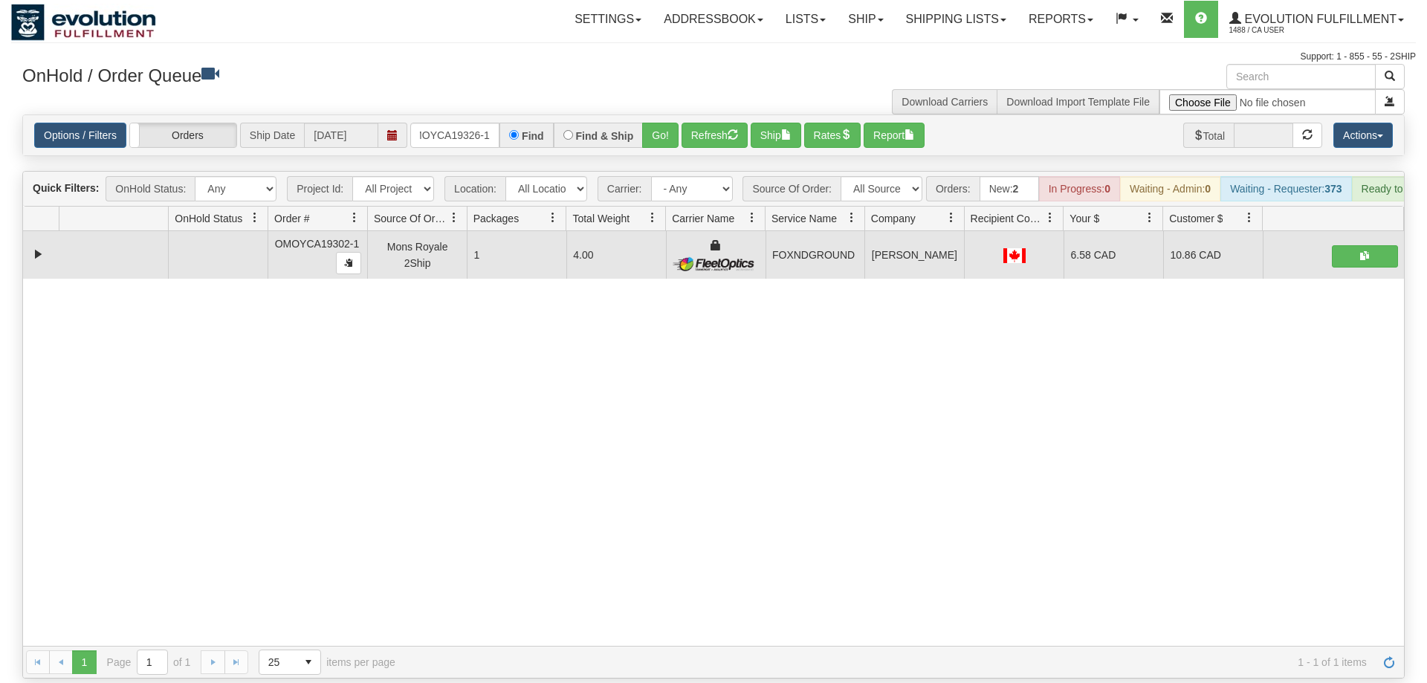
drag, startPoint x: 635, startPoint y: 108, endPoint x: 650, endPoint y: 132, distance: 27.4
click at [636, 141] on div "Is equal to Is not equal to Contains Does not contains CAD USD EUR ZAR [PERSON_…" at bounding box center [713, 396] width 1404 height 564
click at [658, 124] on button "Go!" at bounding box center [660, 135] width 36 height 25
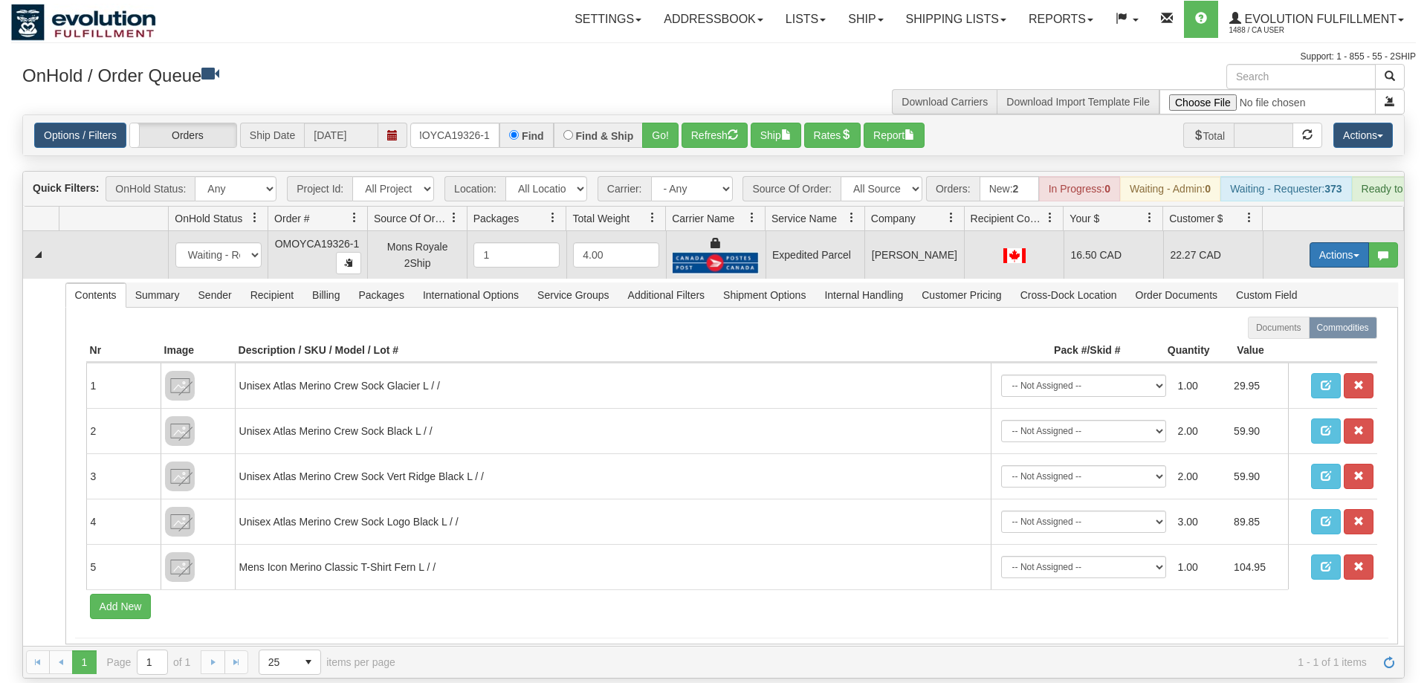
click at [1331, 242] on button "Actions" at bounding box center [1338, 254] width 59 height 25
click at [1274, 331] on link "Ship" at bounding box center [1308, 340] width 119 height 19
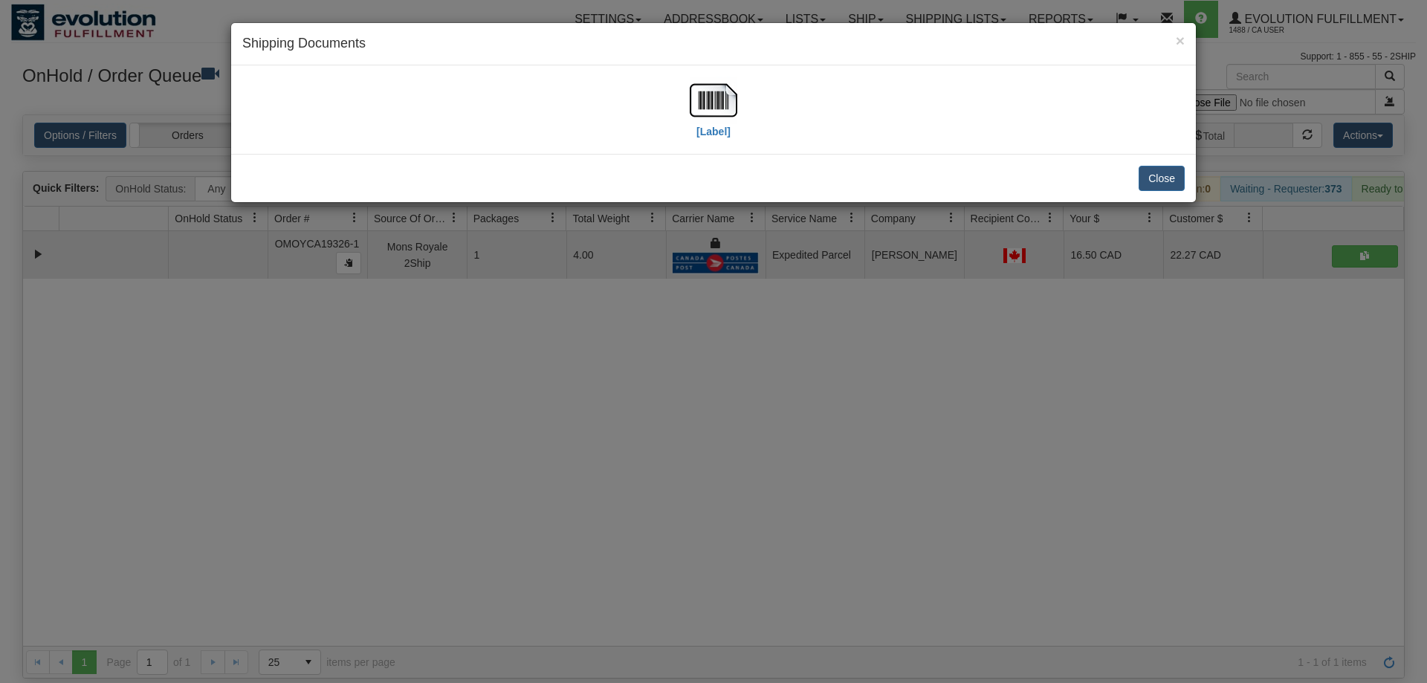
click at [716, 141] on div "[Label]" at bounding box center [714, 110] width 48 height 66
click at [713, 132] on label "[Label]" at bounding box center [713, 131] width 34 height 15
click at [628, 407] on div "× Shipping Documents [Label] Close" at bounding box center [713, 341] width 1427 height 683
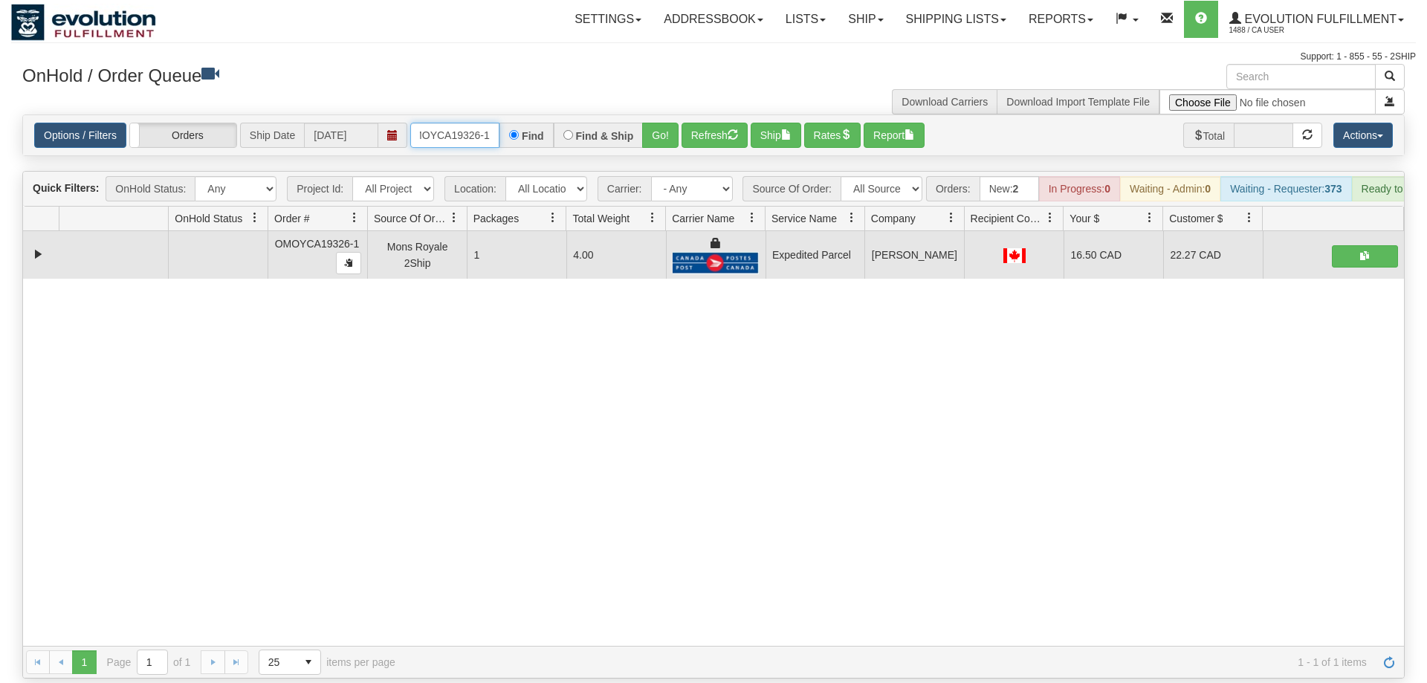
click at [437, 123] on input "OMOYCA19326-1" at bounding box center [454, 135] width 89 height 25
